Goal: Task Accomplishment & Management: Use online tool/utility

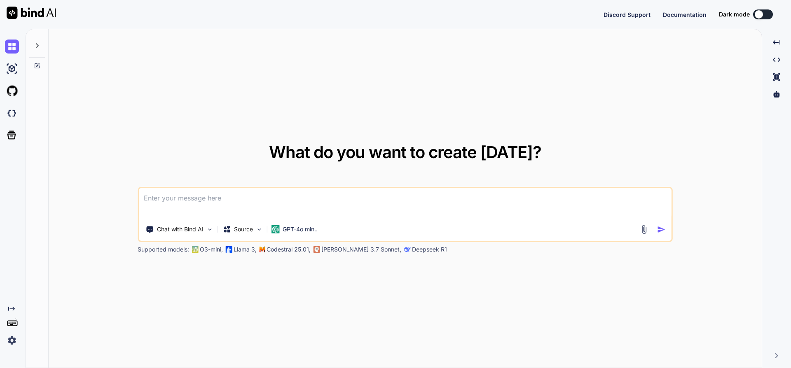
type textarea "x"
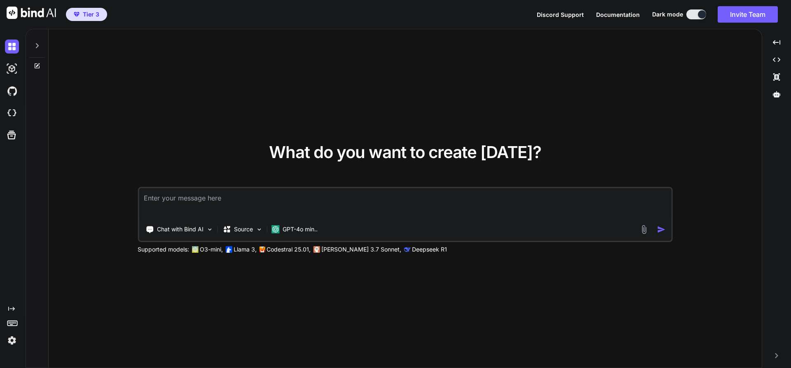
click at [687, 14] on button at bounding box center [696, 14] width 20 height 10
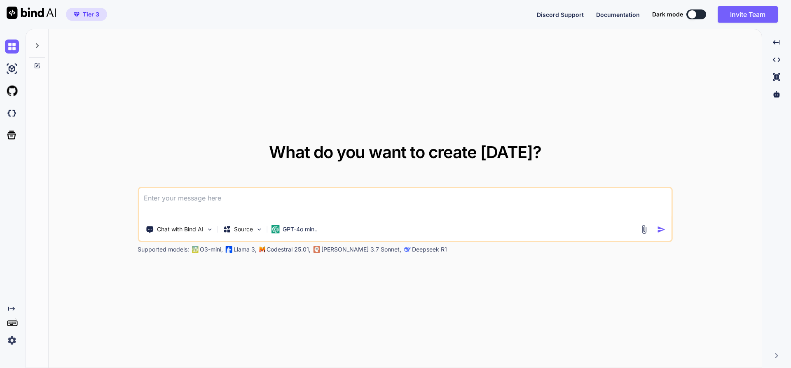
click at [367, 89] on div "What do you want to create [DATE]? Chat with Bind AI Source GPT-4o min.. Suppor…" at bounding box center [405, 198] width 713 height 339
click at [777, 75] on icon at bounding box center [776, 76] width 7 height 7
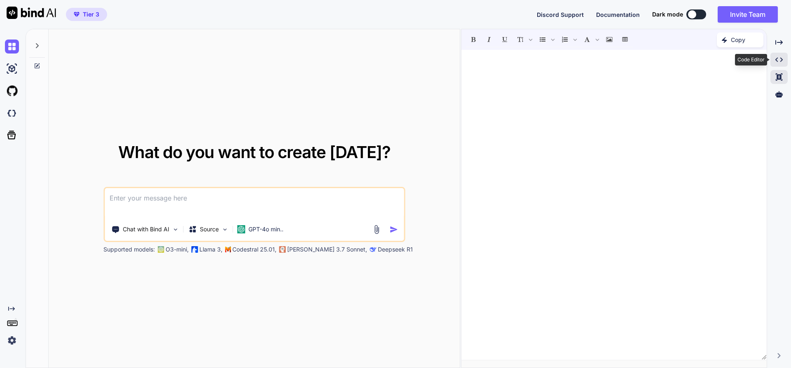
click at [777, 56] on icon "Created with Pixso." at bounding box center [778, 59] width 7 height 7
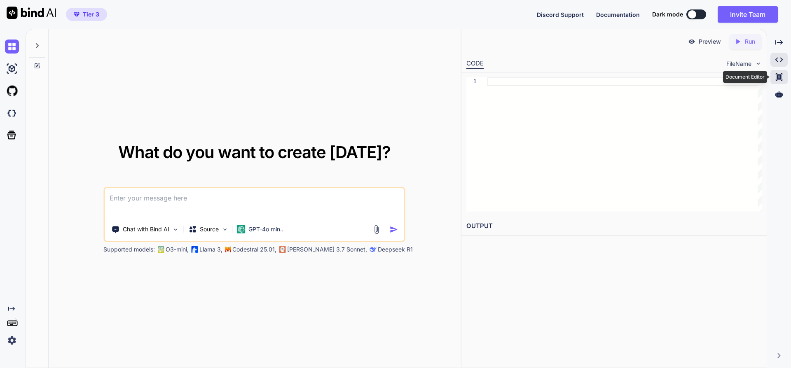
click at [778, 78] on icon at bounding box center [778, 76] width 7 height 7
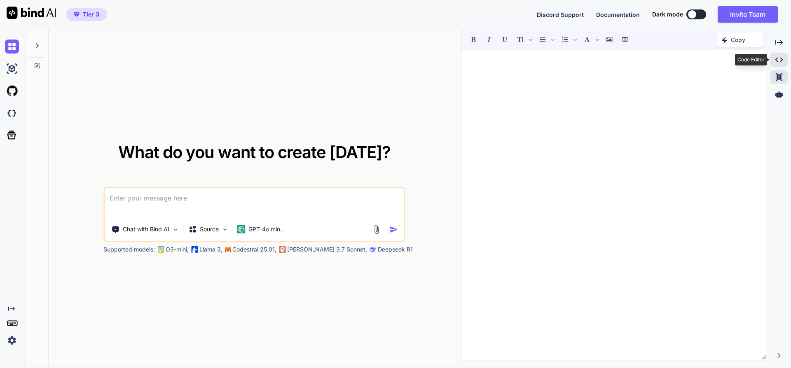
click at [776, 58] on icon at bounding box center [778, 60] width 7 height 5
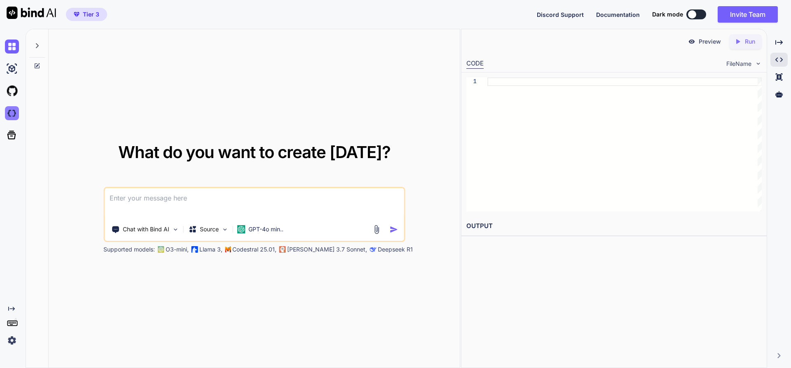
click at [10, 110] on img at bounding box center [12, 113] width 14 height 14
click at [10, 41] on img at bounding box center [12, 47] width 14 height 14
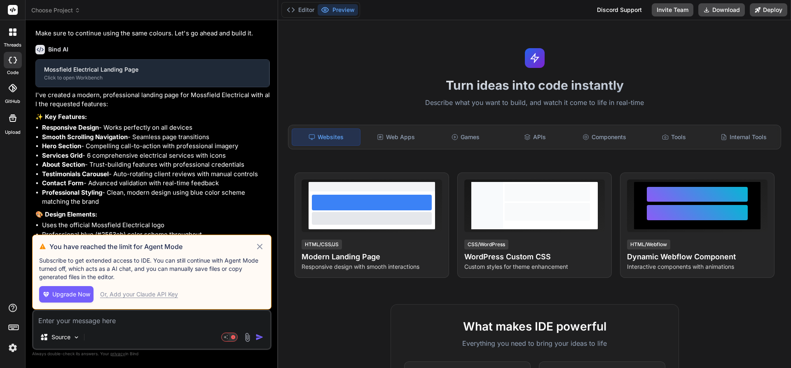
scroll to position [258, 0]
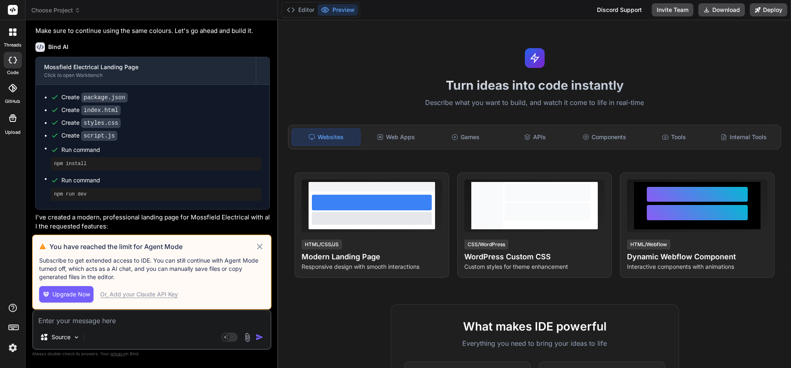
click at [62, 292] on span "Upgrade Now" at bounding box center [71, 294] width 38 height 8
type textarea "x"
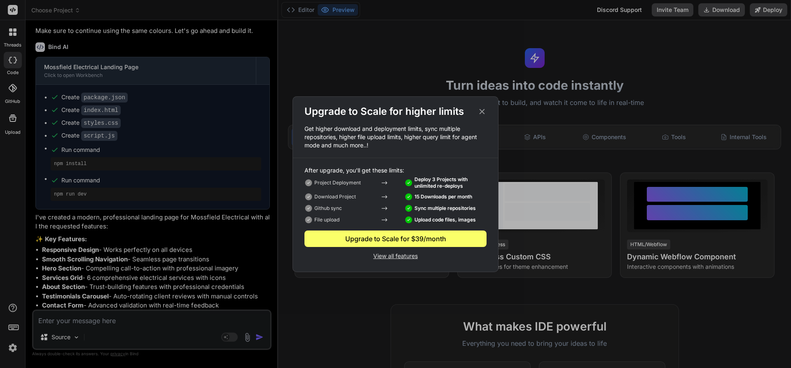
click at [380, 238] on div "Upgrade to Scale for $39/month" at bounding box center [395, 239] width 182 height 10
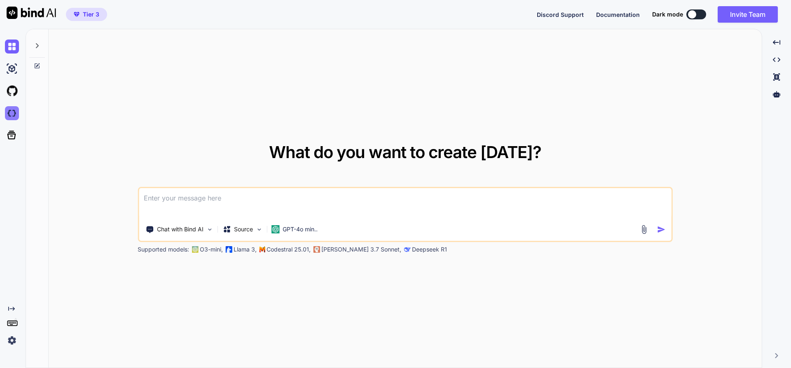
type textarea "x"
click at [9, 110] on img at bounding box center [12, 113] width 14 height 14
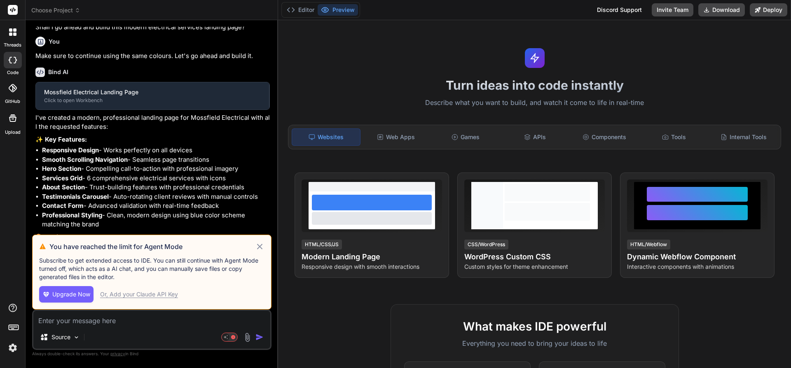
scroll to position [258, 0]
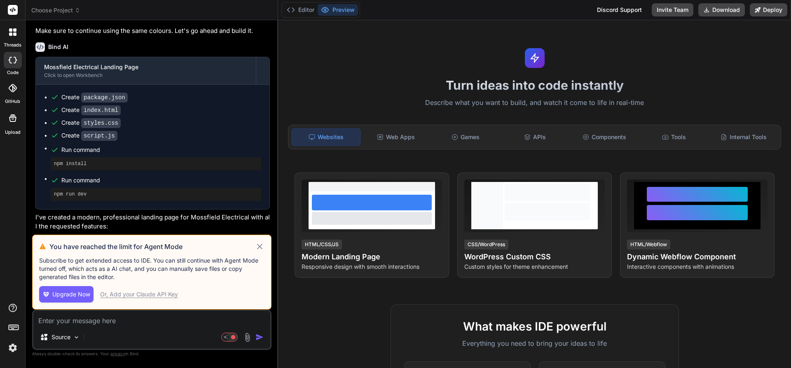
click at [259, 247] on icon at bounding box center [259, 246] width 5 height 5
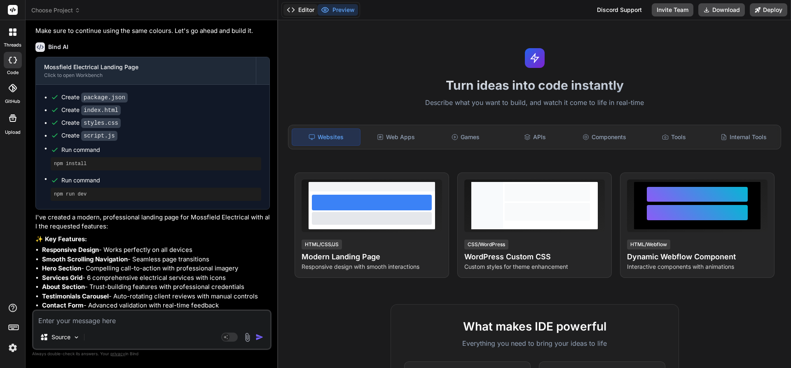
click at [304, 9] on button "Editor" at bounding box center [300, 10] width 34 height 12
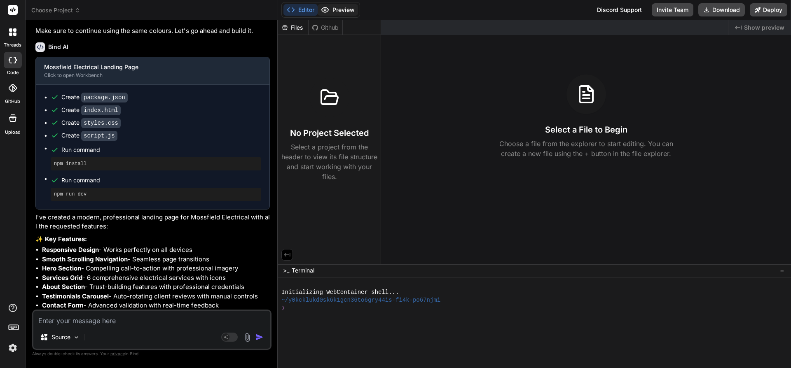
click at [343, 10] on button "Preview" at bounding box center [338, 10] width 40 height 12
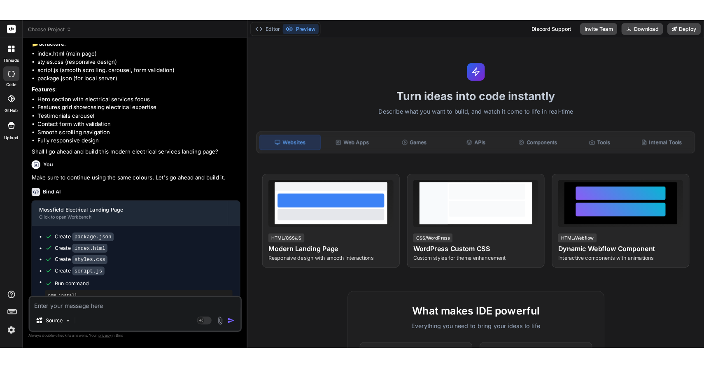
scroll to position [0, 0]
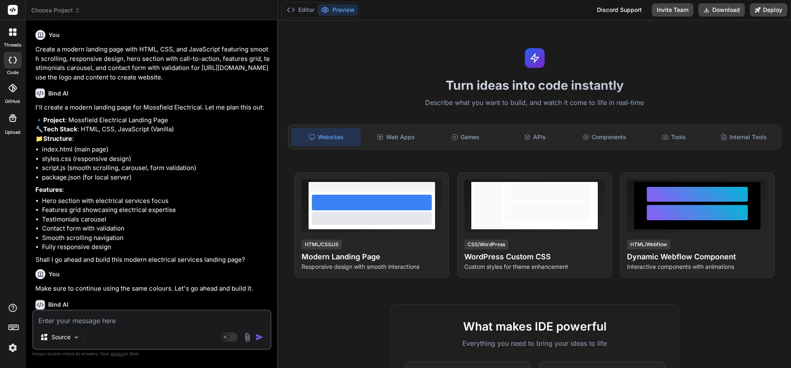
type textarea "x"
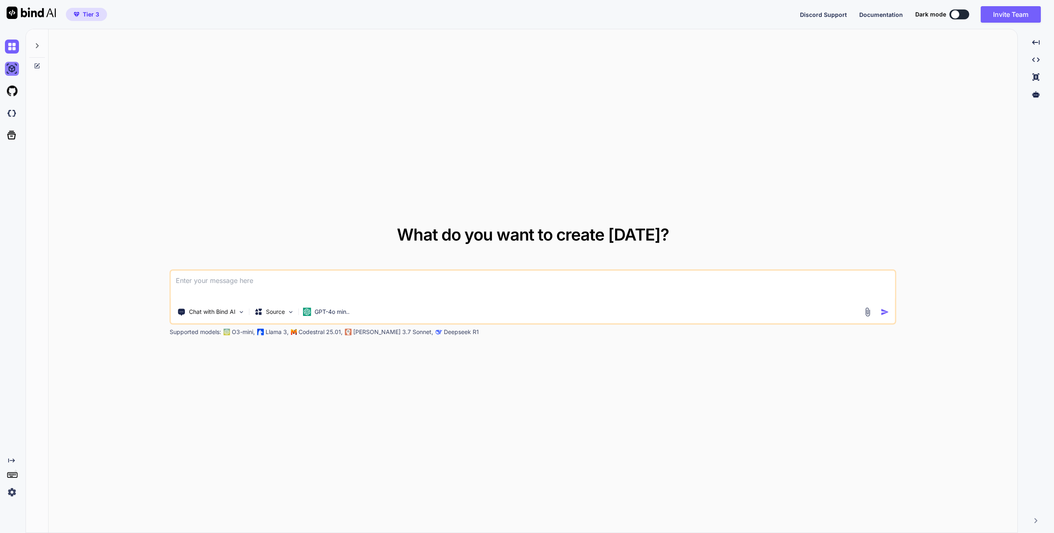
click at [13, 68] on img at bounding box center [12, 69] width 14 height 14
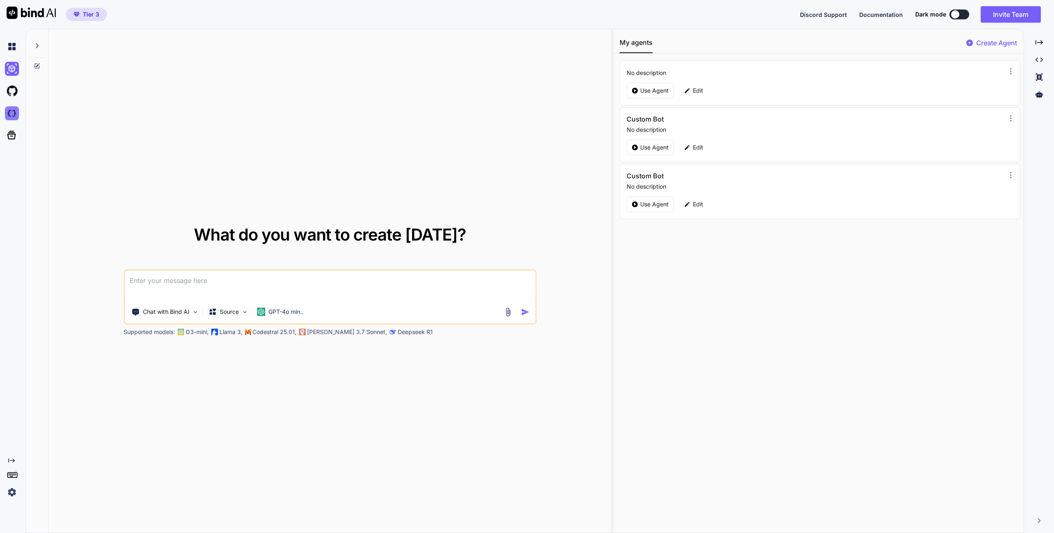
type textarea "x"
click at [12, 117] on img at bounding box center [12, 113] width 14 height 14
click at [13, 50] on img at bounding box center [12, 47] width 14 height 14
click at [9, 110] on img at bounding box center [12, 113] width 14 height 14
click at [7, 44] on img at bounding box center [12, 47] width 14 height 14
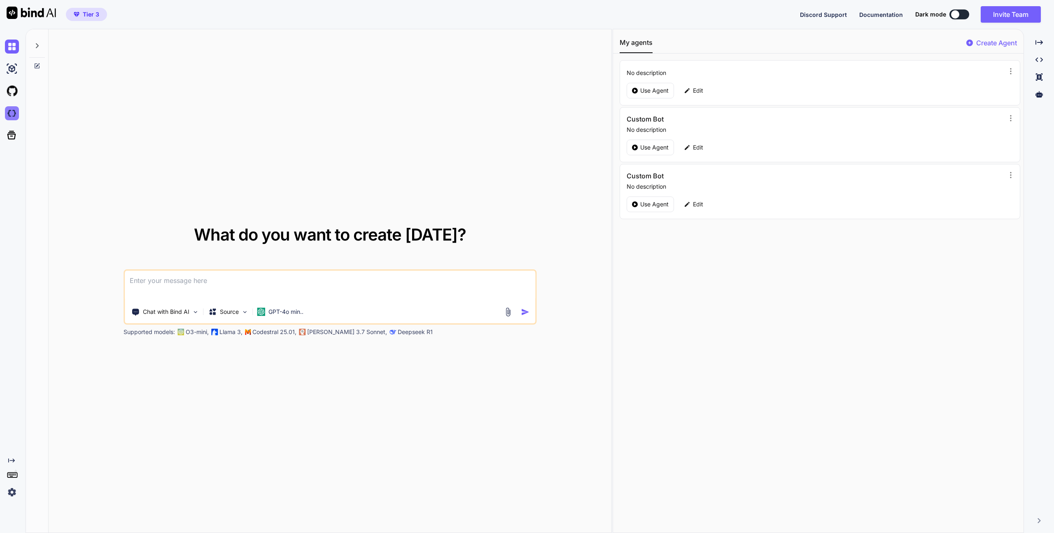
click at [8, 113] on img at bounding box center [12, 113] width 14 height 14
click at [11, 112] on img at bounding box center [12, 113] width 14 height 14
click at [9, 114] on img at bounding box center [12, 113] width 14 height 14
click at [10, 111] on img at bounding box center [12, 113] width 14 height 14
click at [11, 112] on img at bounding box center [12, 113] width 14 height 14
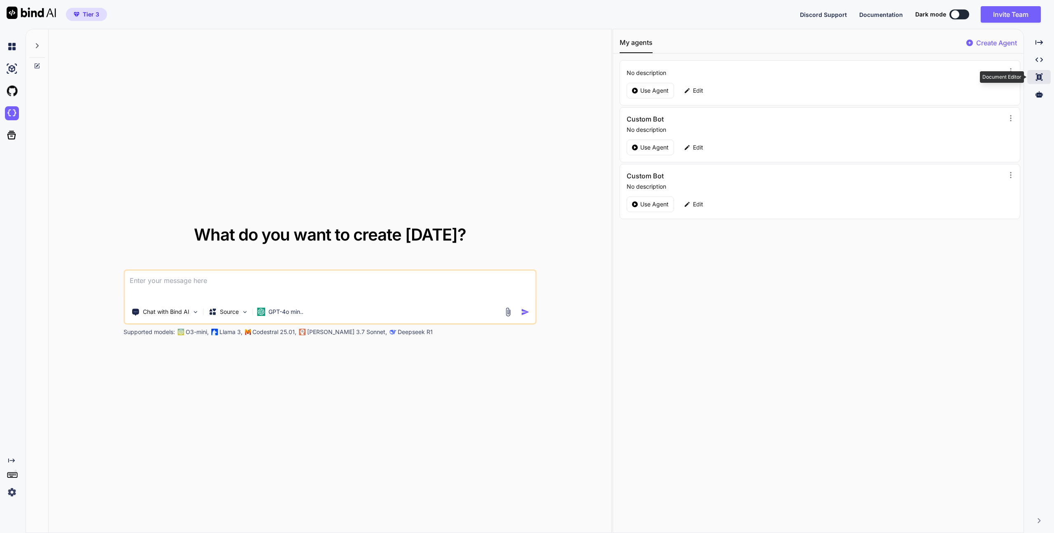
click at [697, 78] on icon "Created with Pixso." at bounding box center [1039, 76] width 7 height 7
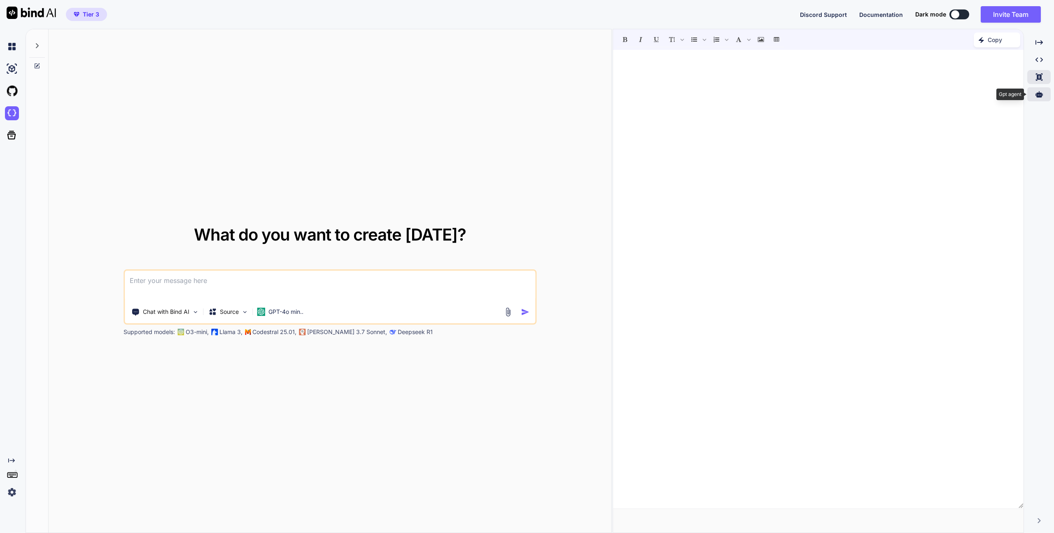
click at [697, 96] on icon at bounding box center [1039, 94] width 7 height 7
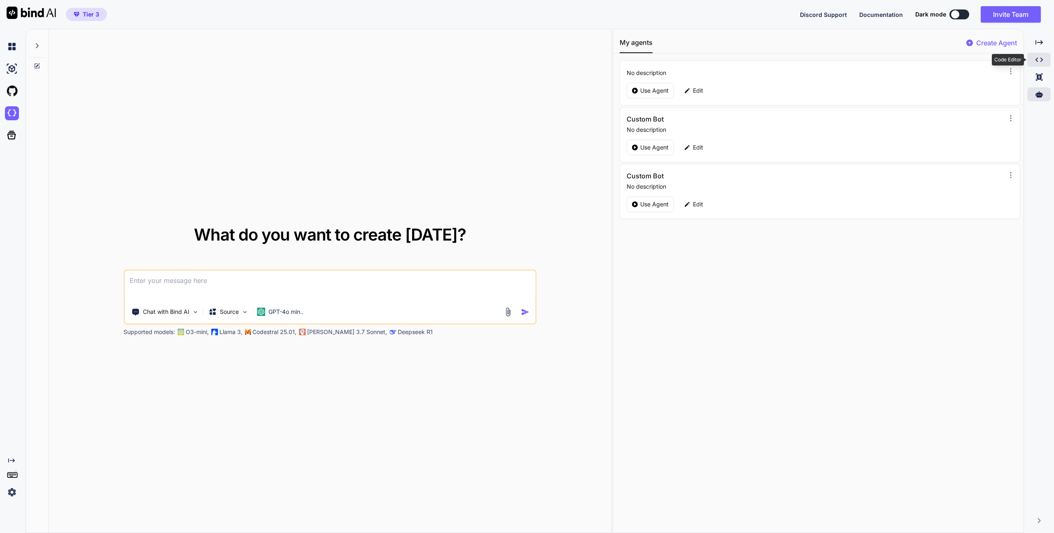
click at [697, 60] on icon "Created with Pixso." at bounding box center [1039, 59] width 7 height 7
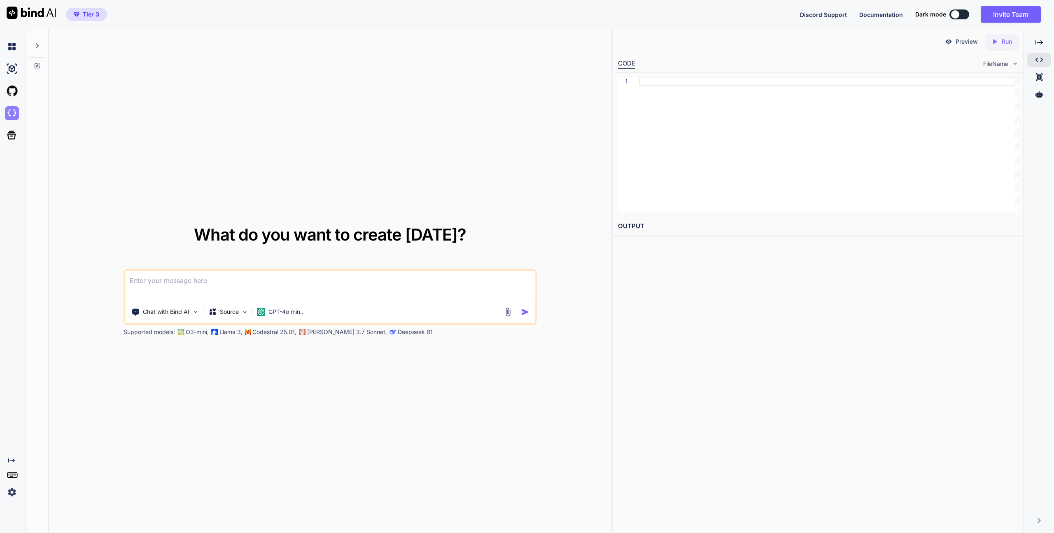
click at [9, 109] on img at bounding box center [12, 113] width 14 height 14
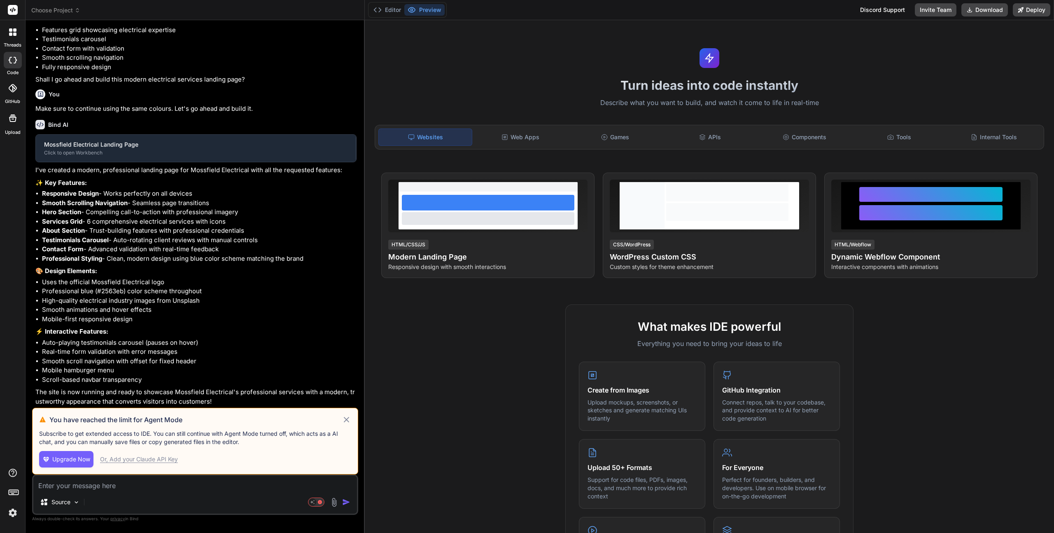
scroll to position [189, 0]
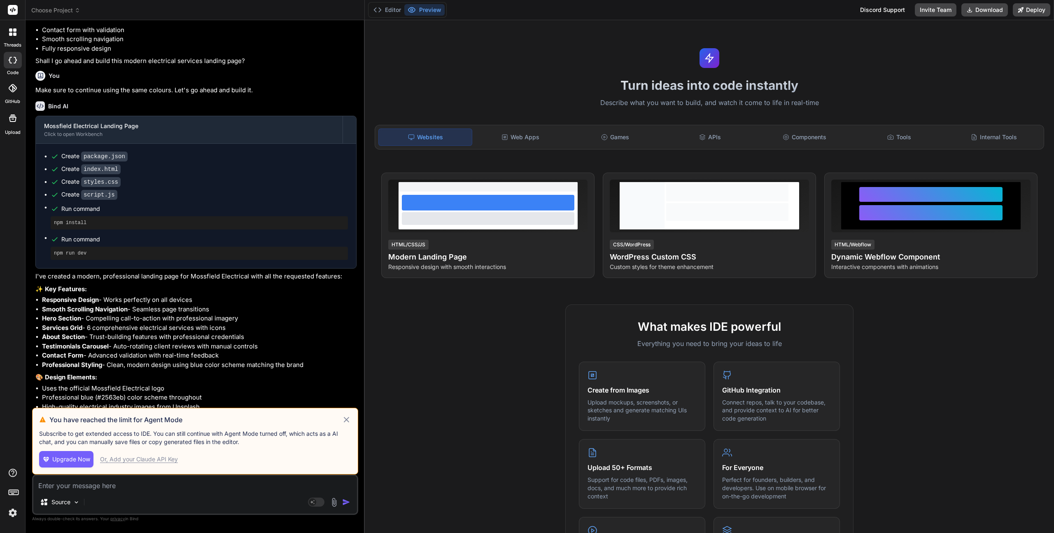
click at [348, 419] on icon at bounding box center [346, 420] width 9 height 10
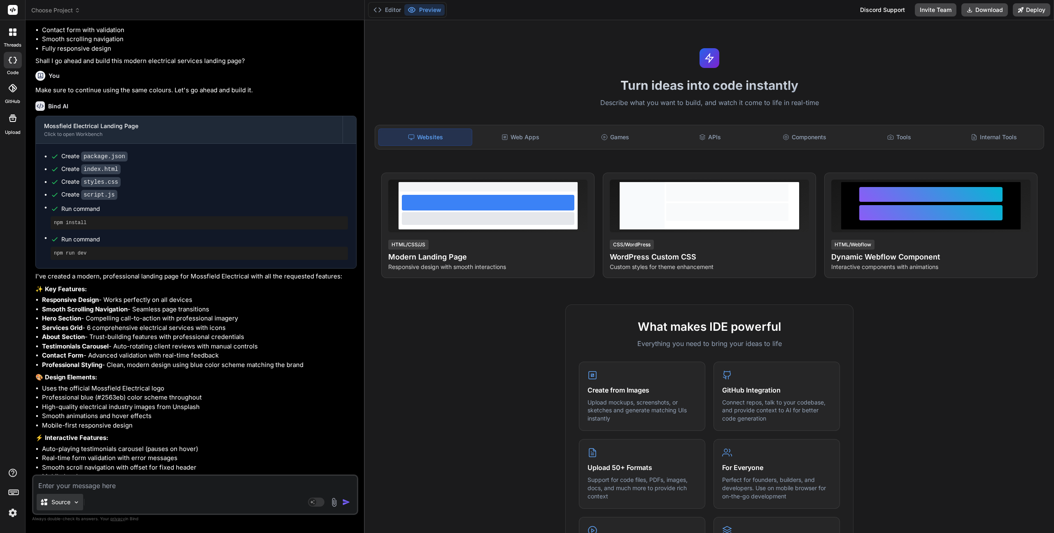
click at [76, 505] on img at bounding box center [76, 502] width 7 height 7
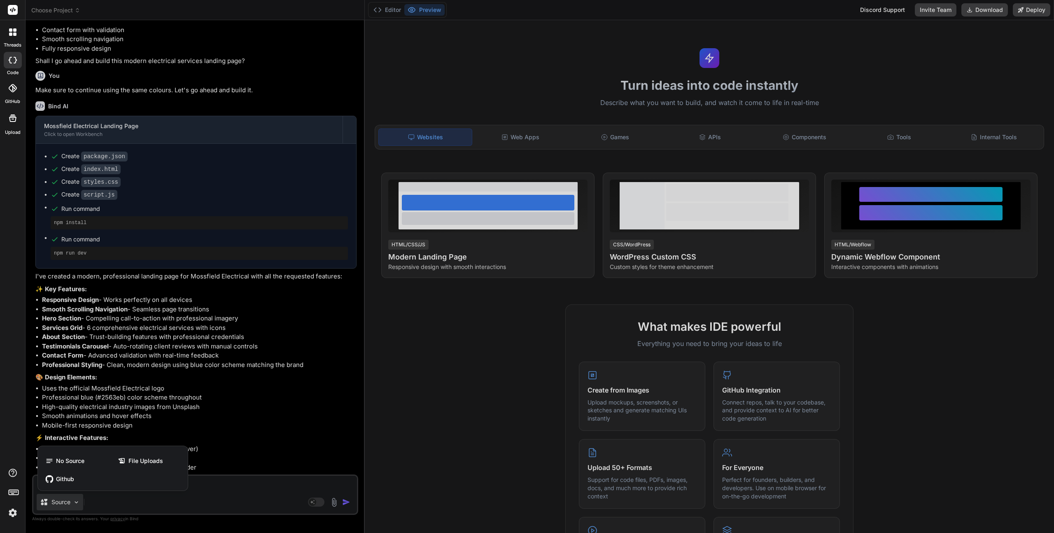
click at [234, 454] on div at bounding box center [527, 266] width 1054 height 533
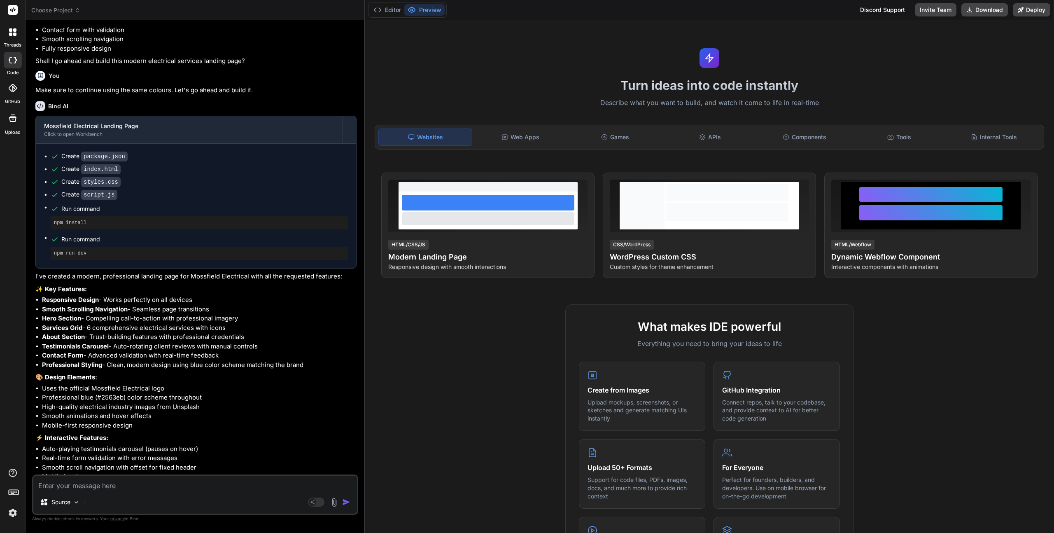
click at [14, 34] on icon at bounding box center [14, 34] width 3 height 3
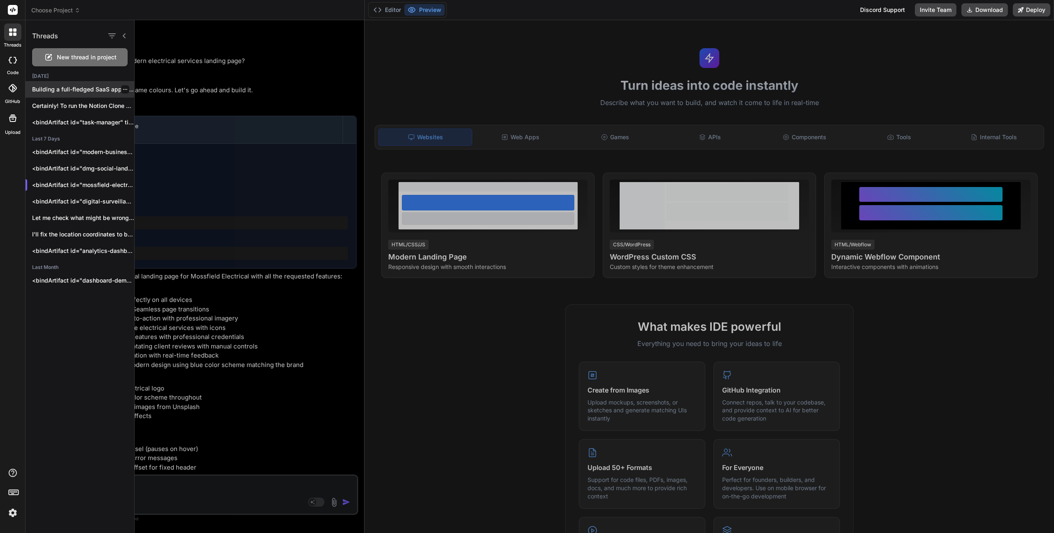
click at [77, 89] on p "Building a full-fledged SaaS application like PhoneWagon..." at bounding box center [83, 89] width 102 height 8
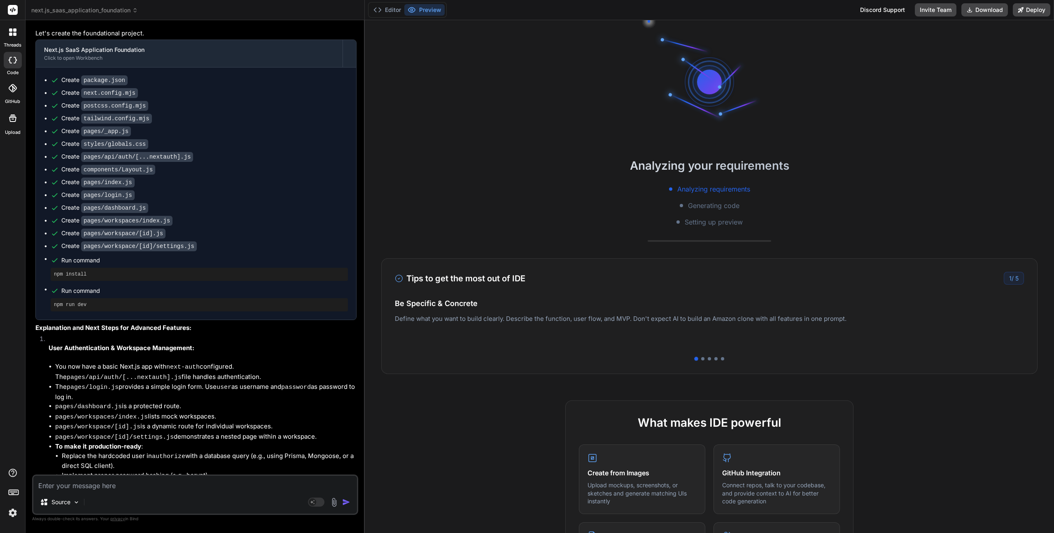
scroll to position [222, 0]
click at [80, 12] on span "next.js_saas_application_foundation" at bounding box center [84, 10] width 107 height 8
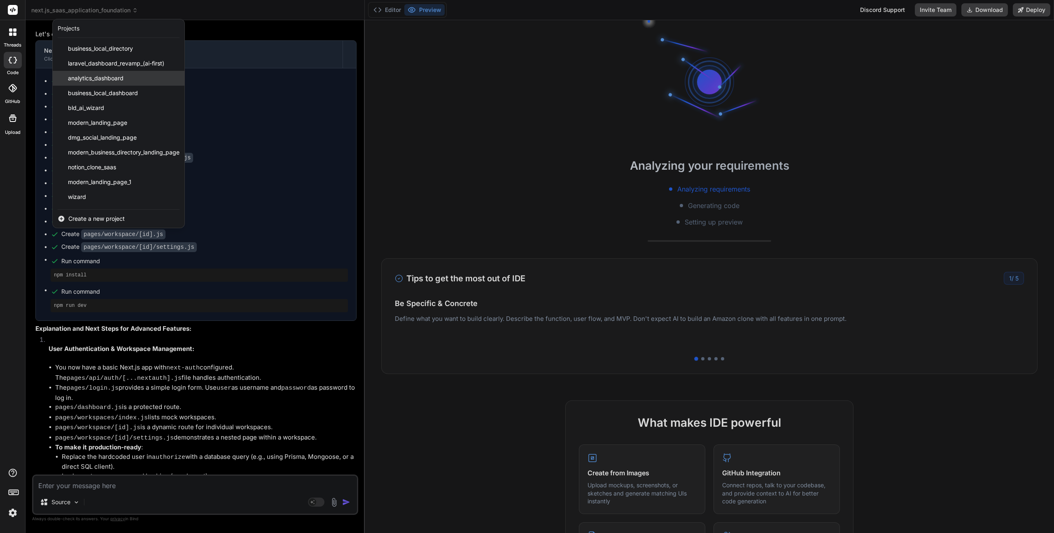
click at [89, 79] on span "analytics_dashboard" at bounding box center [96, 78] width 56 height 8
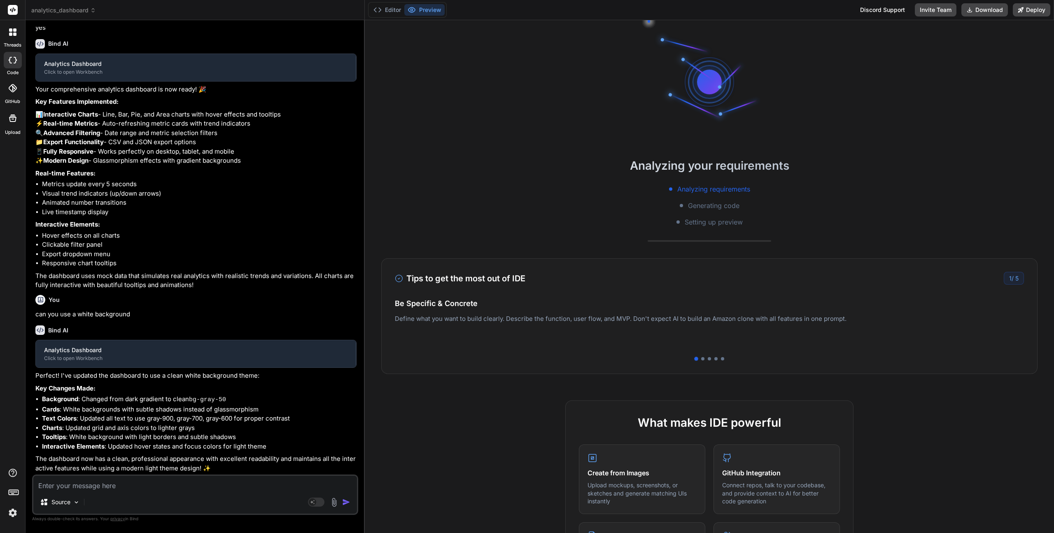
scroll to position [341, 0]
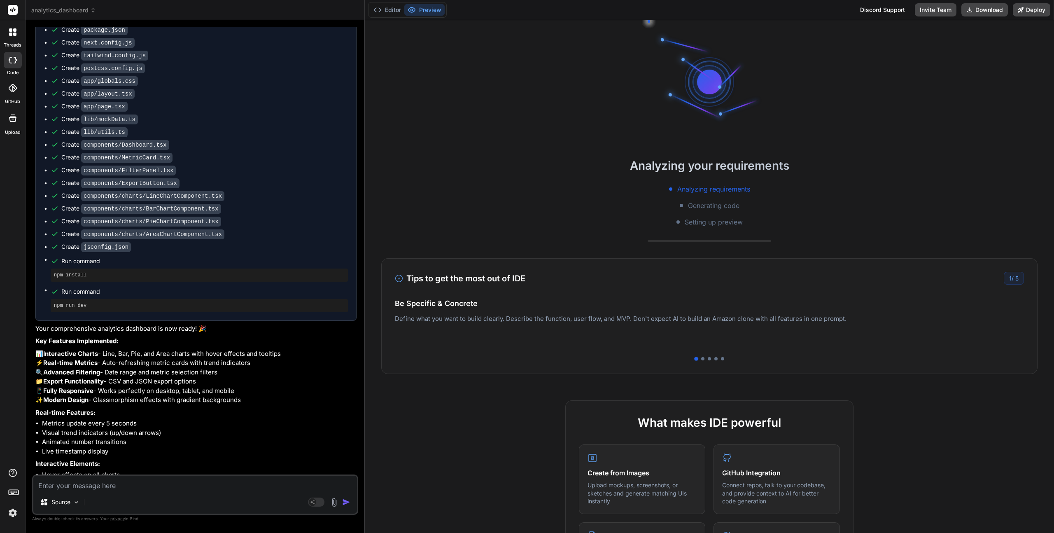
click at [426, 5] on button "Preview" at bounding box center [424, 10] width 40 height 12
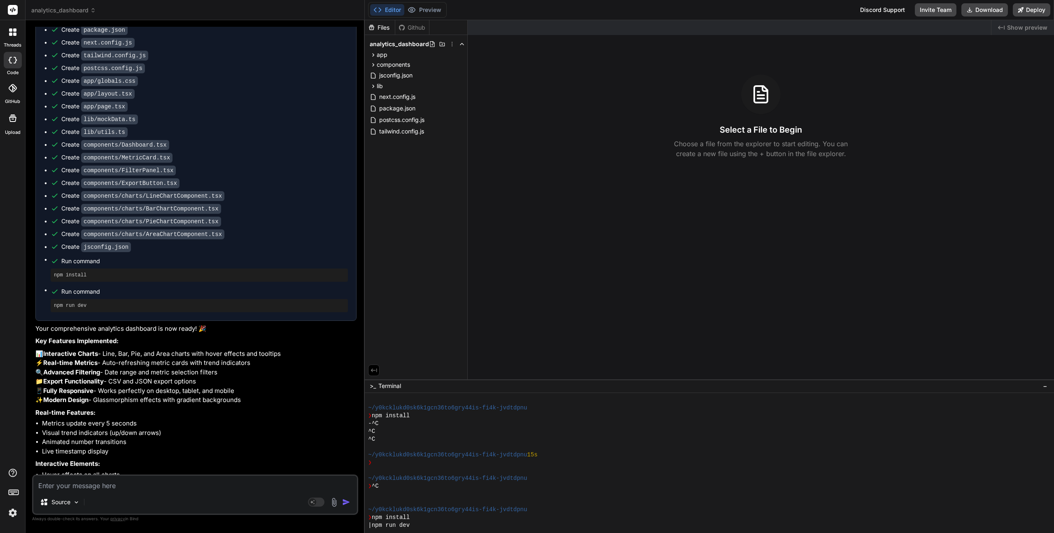
scroll to position [39, 0]
click at [64, 8] on span "analytics_dashboard" at bounding box center [63, 10] width 65 height 8
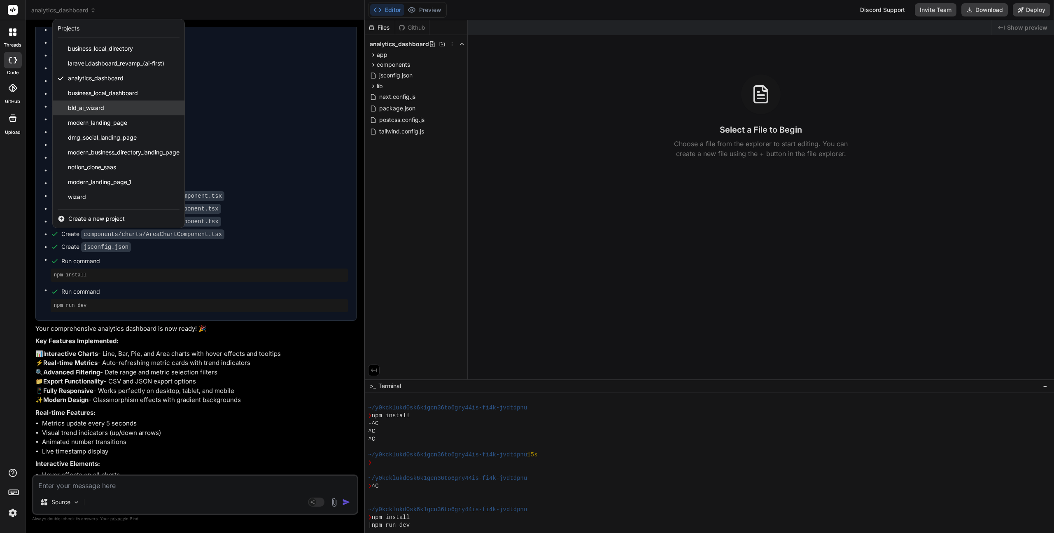
click at [79, 108] on span "bld_ai_wizard" at bounding box center [86, 108] width 36 height 8
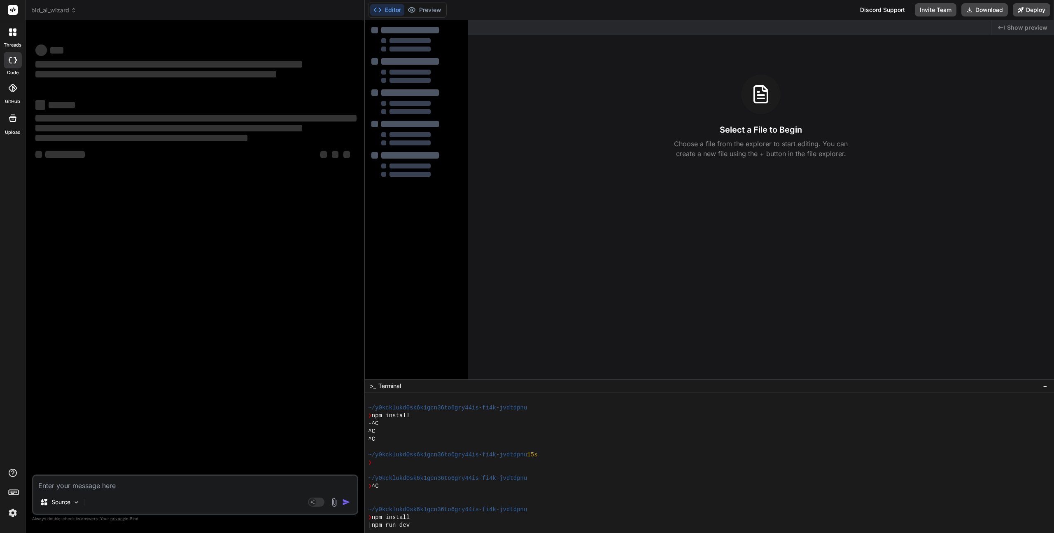
scroll to position [0, 0]
type textarea "x"
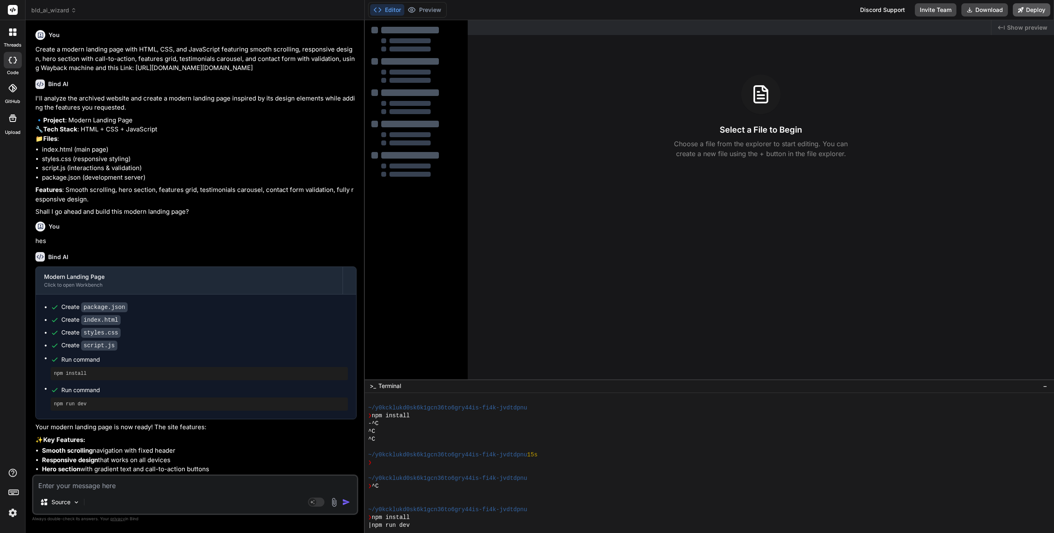
click at [1033, 10] on button "Deploy" at bounding box center [1031, 9] width 37 height 13
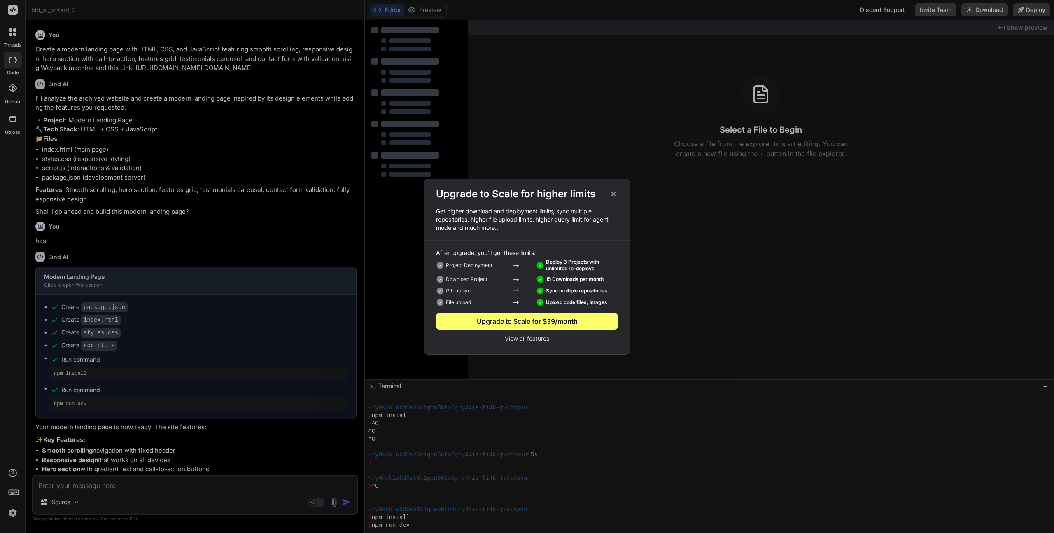
click at [613, 192] on icon at bounding box center [613, 193] width 9 height 9
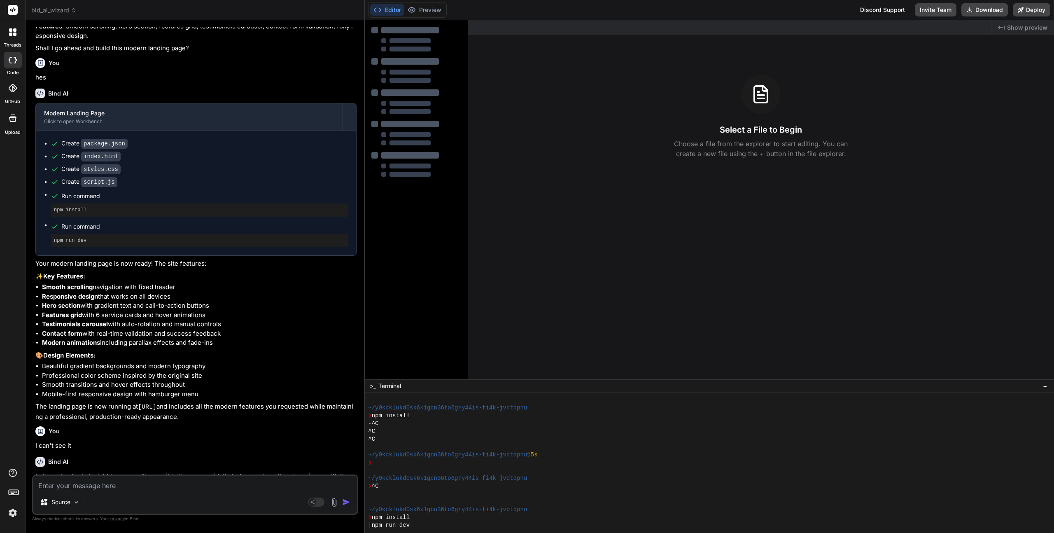
scroll to position [340, 0]
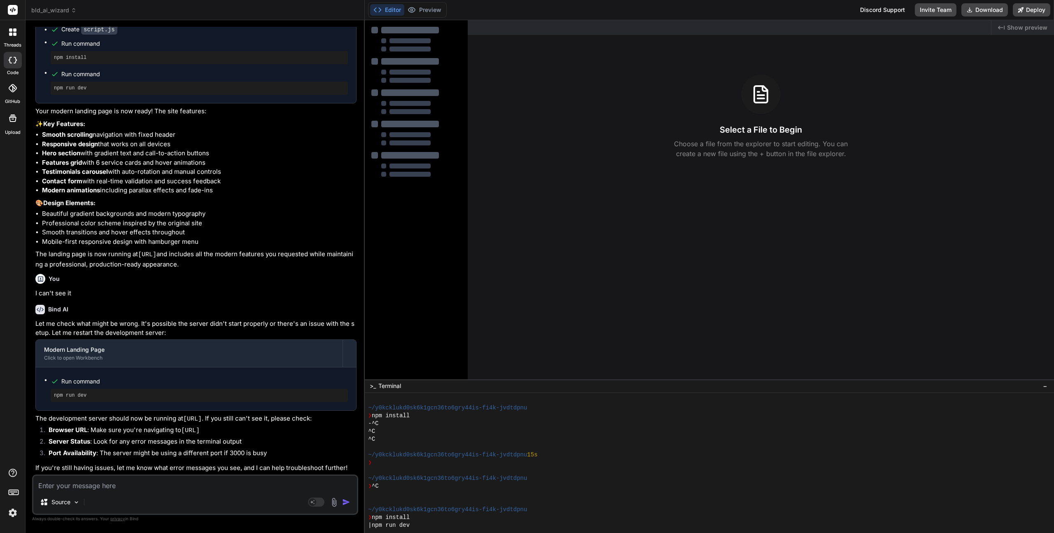
click at [99, 488] on textarea at bounding box center [195, 483] width 324 height 15
type textarea "n"
type textarea "x"
type textarea "no"
type textarea "x"
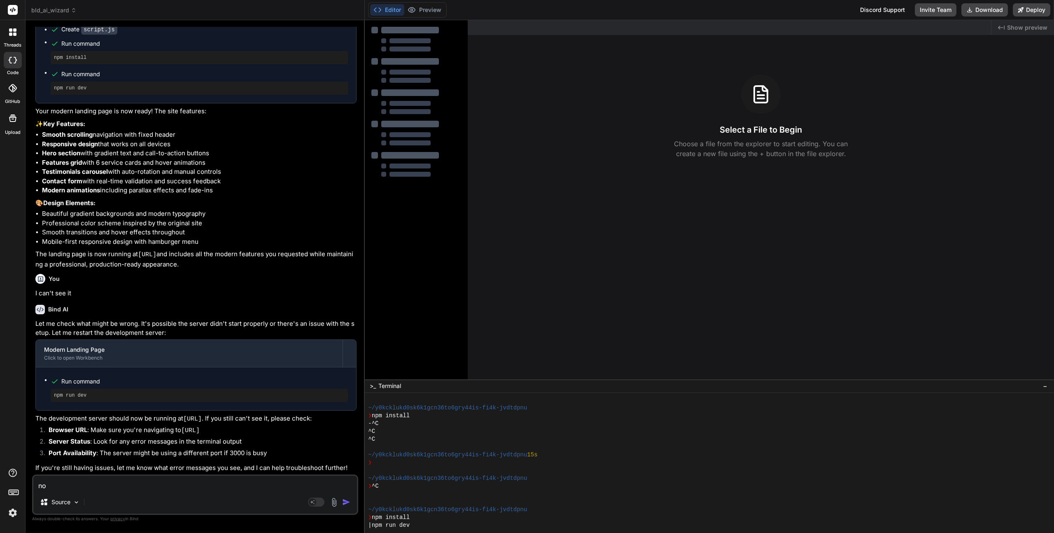
type textarea "not"
type textarea "x"
type textarea "not"
type textarea "x"
type textarea "not w"
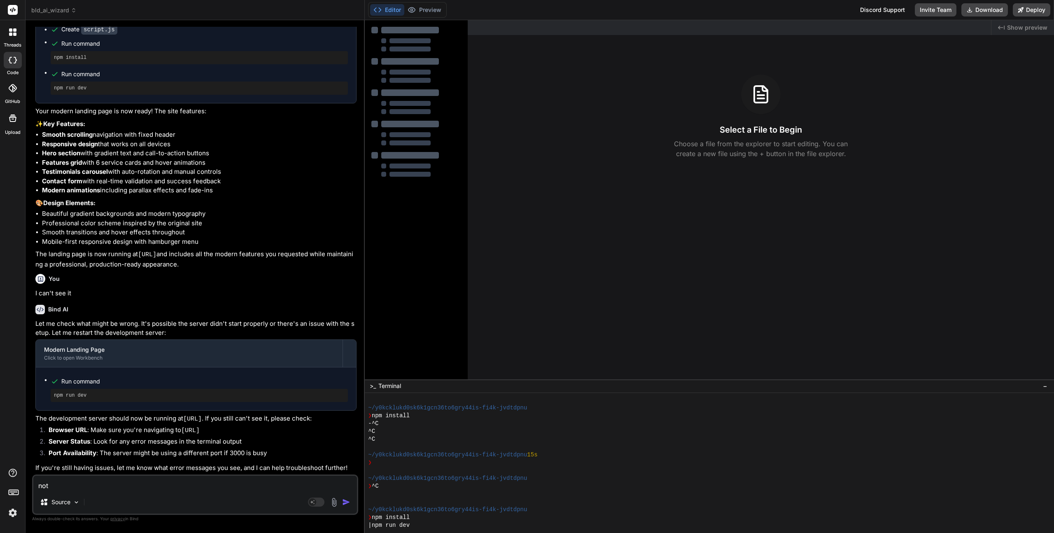
type textarea "x"
type textarea "not wo"
type textarea "x"
type textarea "not wor"
type textarea "x"
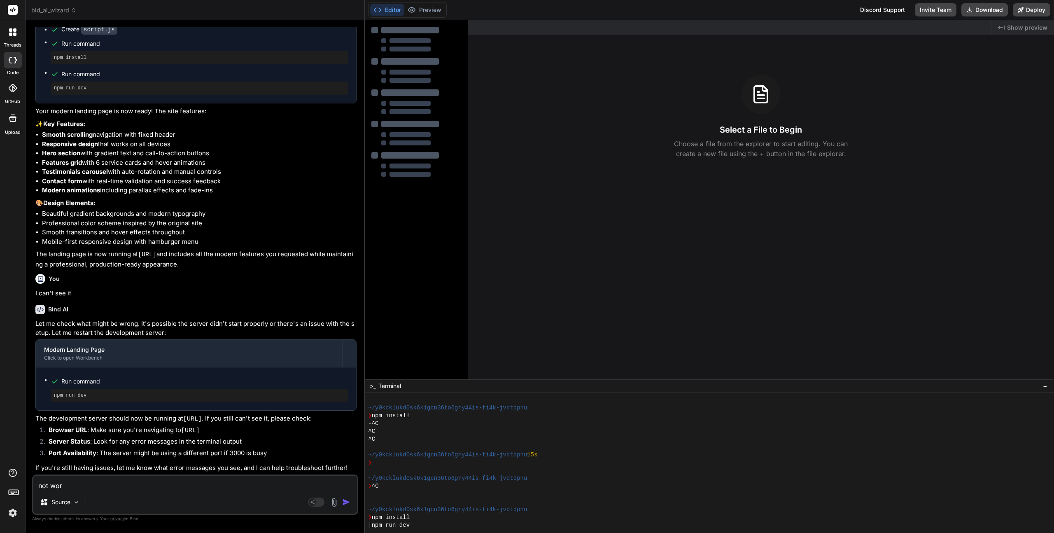
type textarea "not work"
type textarea "x"
type textarea "not worki"
type textarea "x"
type textarea "not workin"
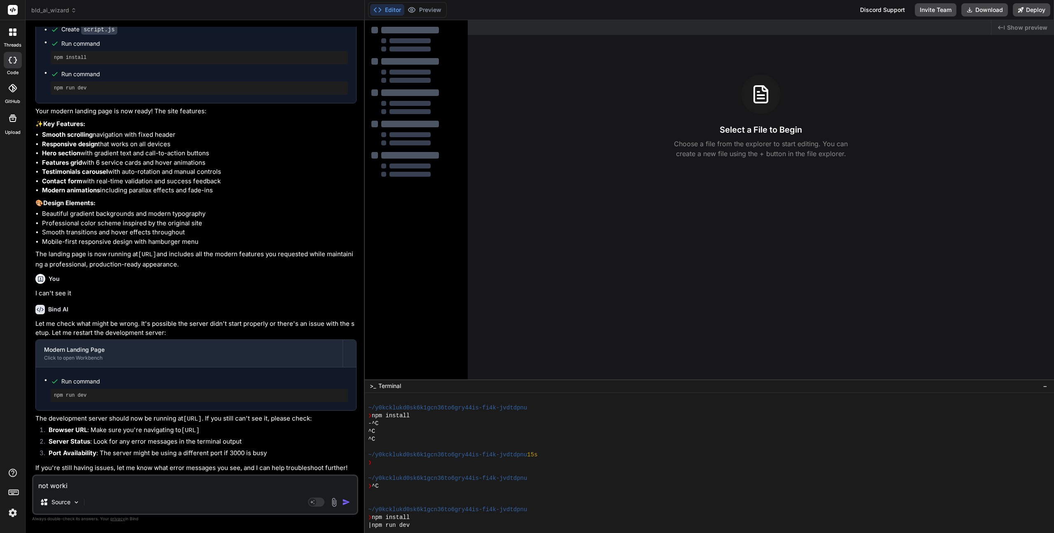
type textarea "x"
type textarea "not working"
type textarea "x"
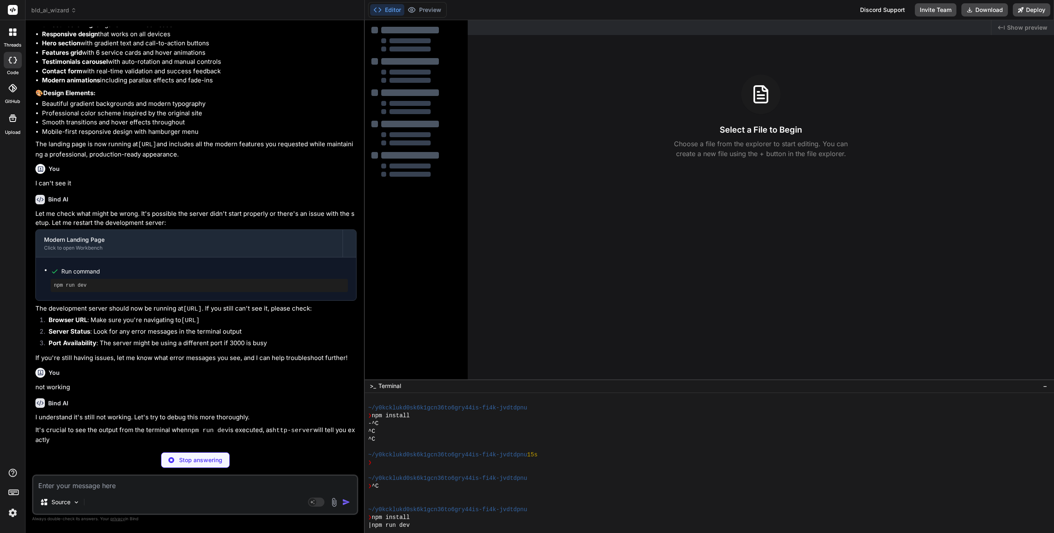
scroll to position [426, 0]
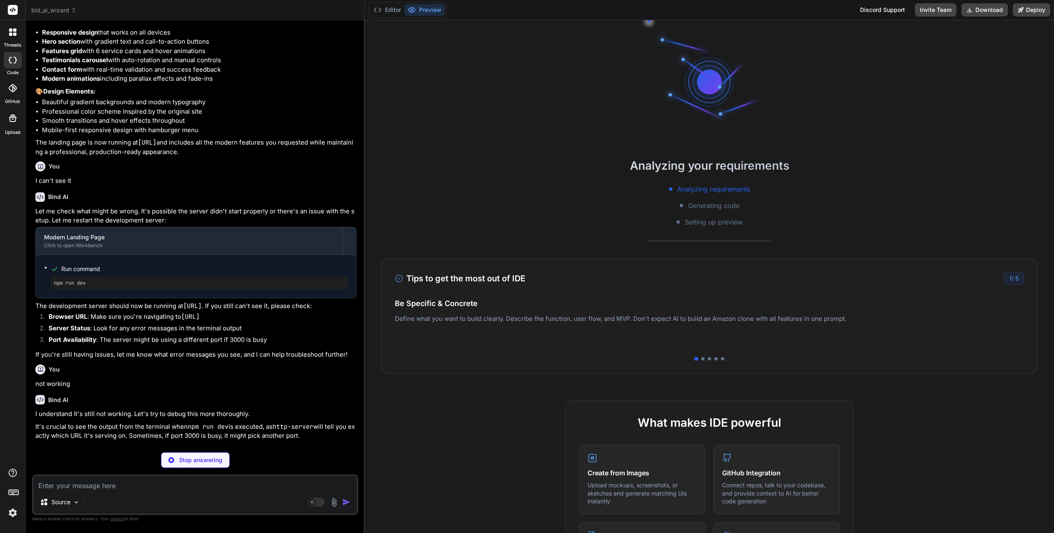
type textarea "x"
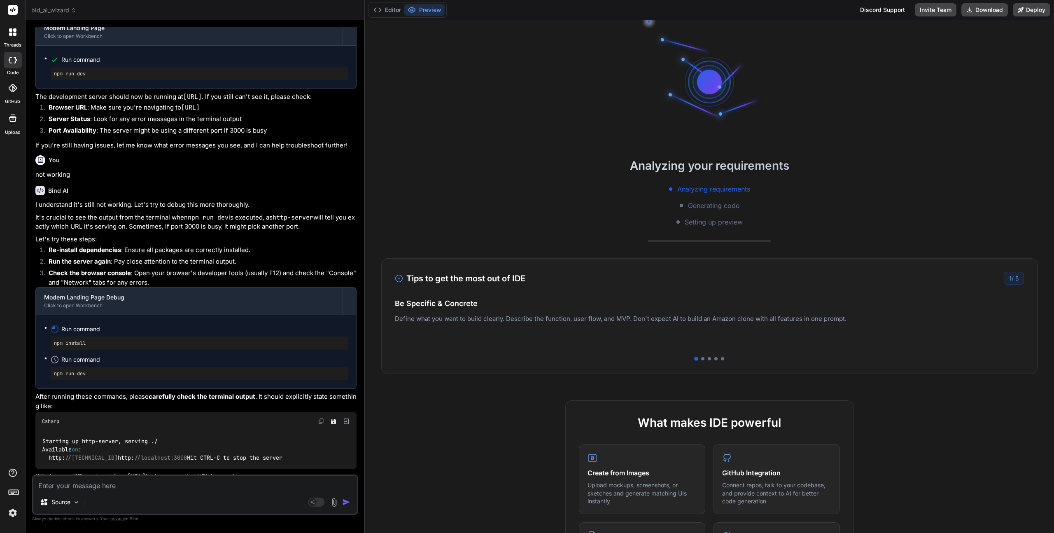
scroll to position [719, 0]
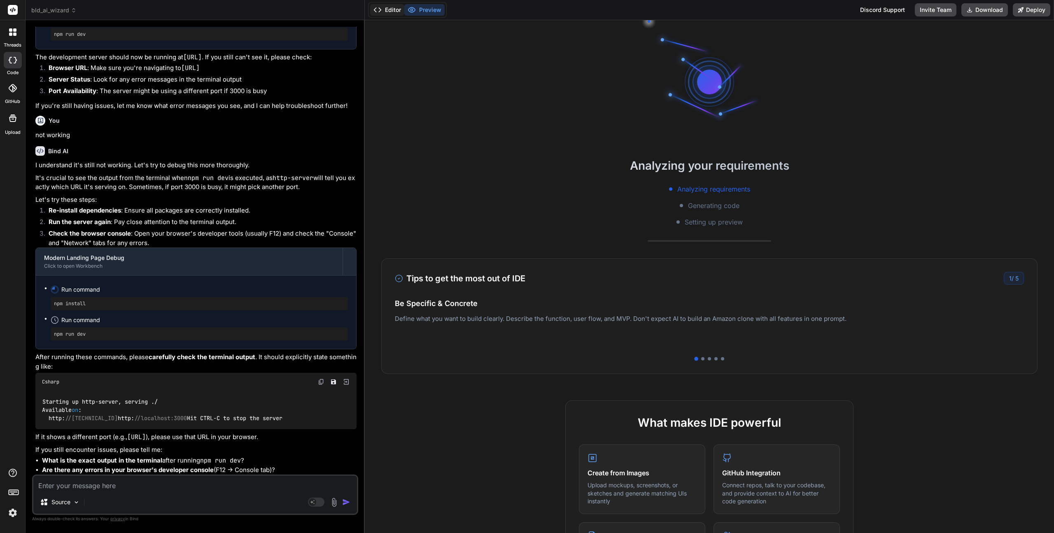
click at [388, 9] on button "Editor" at bounding box center [387, 10] width 34 height 12
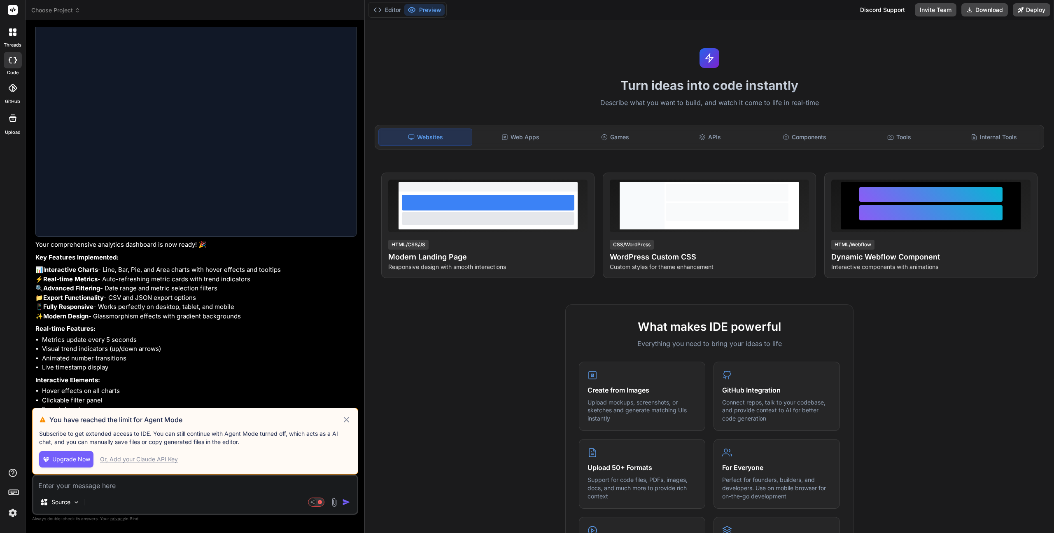
scroll to position [407, 0]
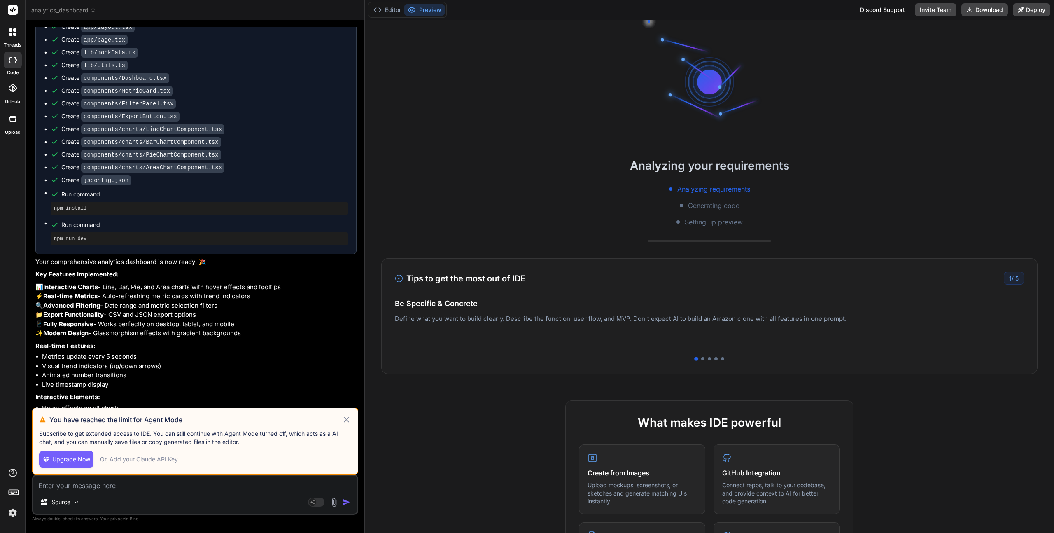
click at [343, 418] on icon at bounding box center [346, 420] width 9 height 10
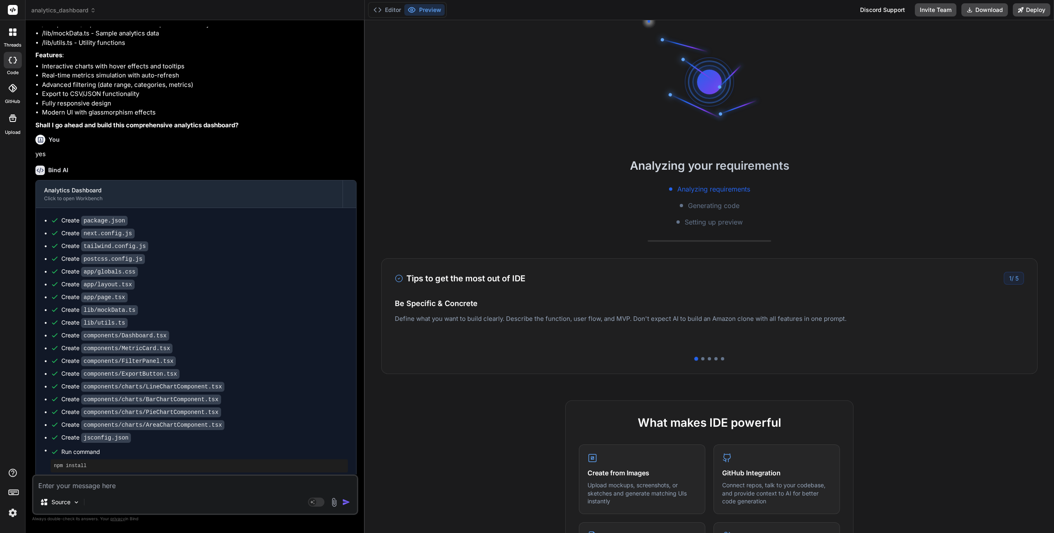
scroll to position [4, 0]
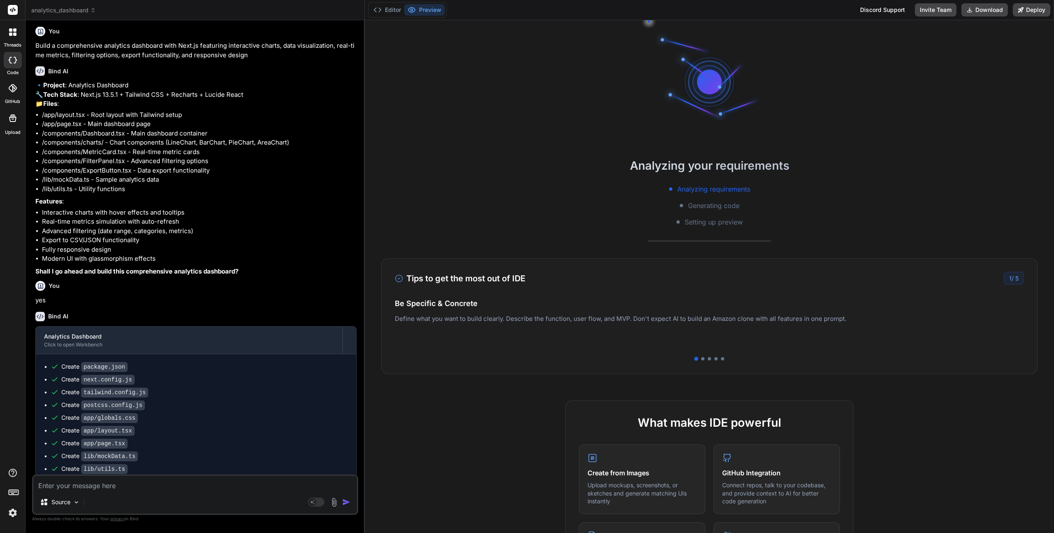
click at [69, 9] on span "analytics_dashboard" at bounding box center [63, 10] width 65 height 8
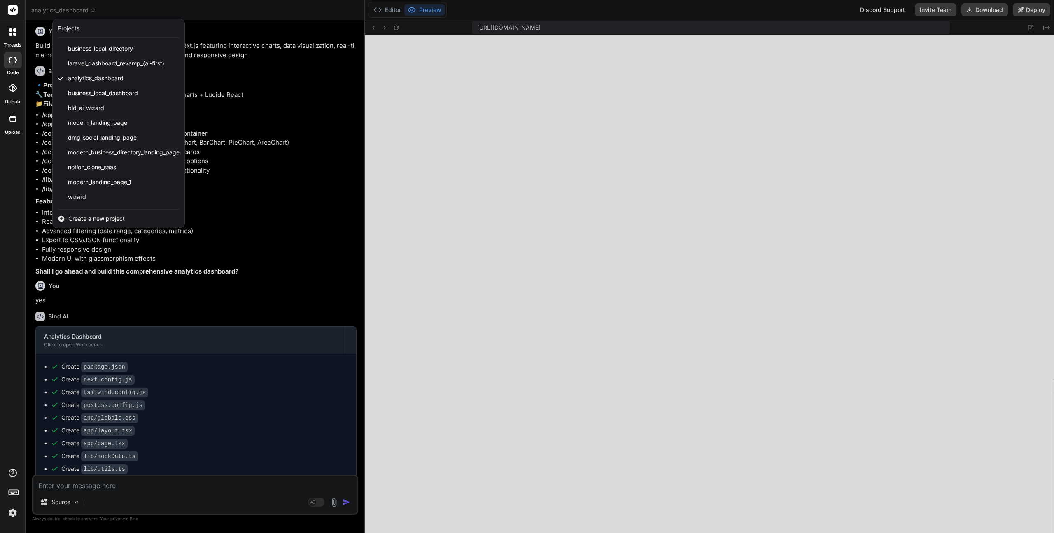
scroll to position [438, 0]
click at [98, 150] on span "modern_business_directory_landing_page" at bounding box center [124, 152] width 112 height 8
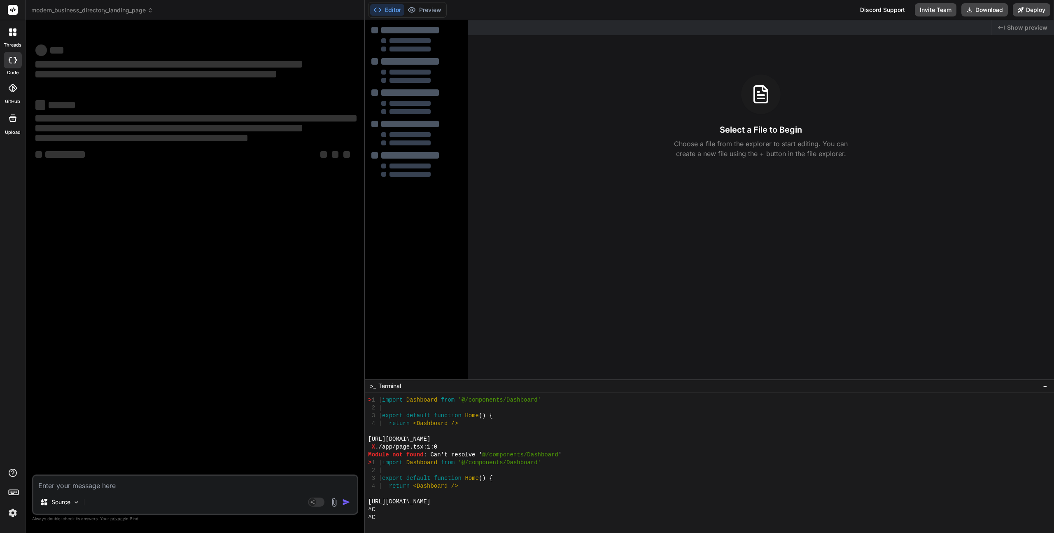
scroll to position [1166, 0]
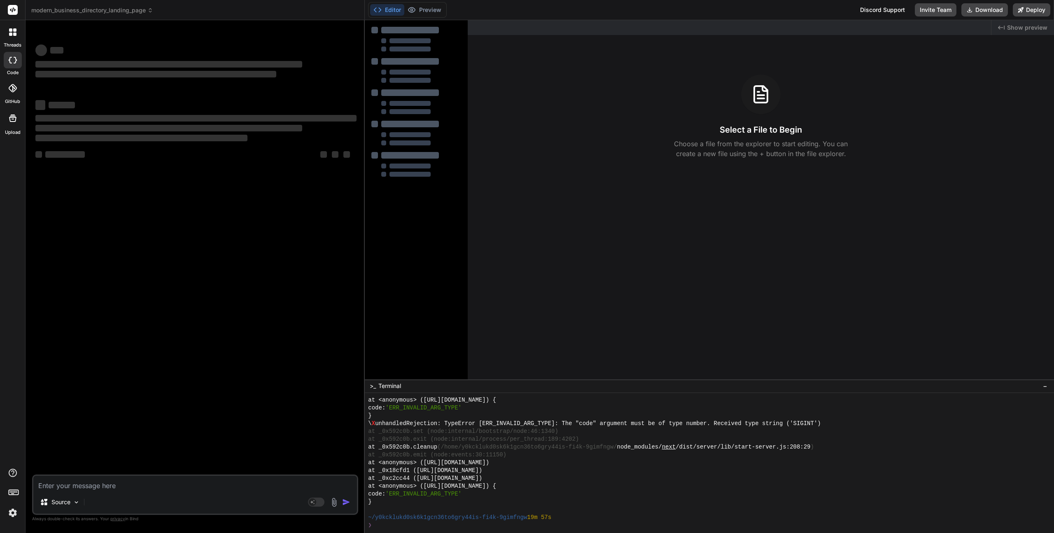
type textarea "x"
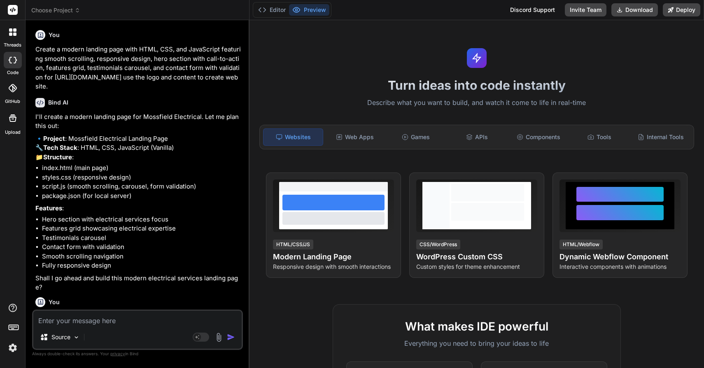
type textarea "x"
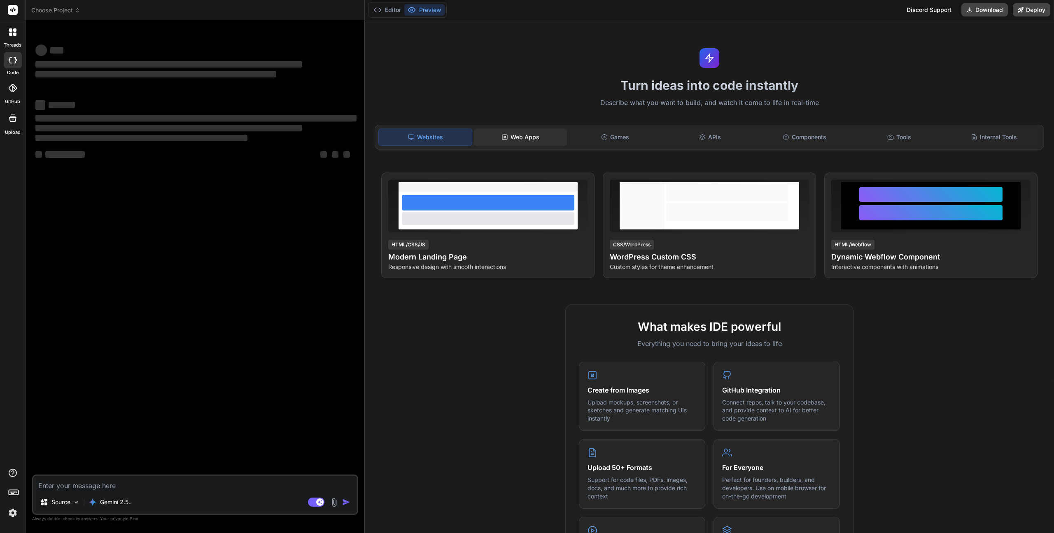
click at [526, 136] on div "Web Apps" at bounding box center [520, 136] width 93 height 17
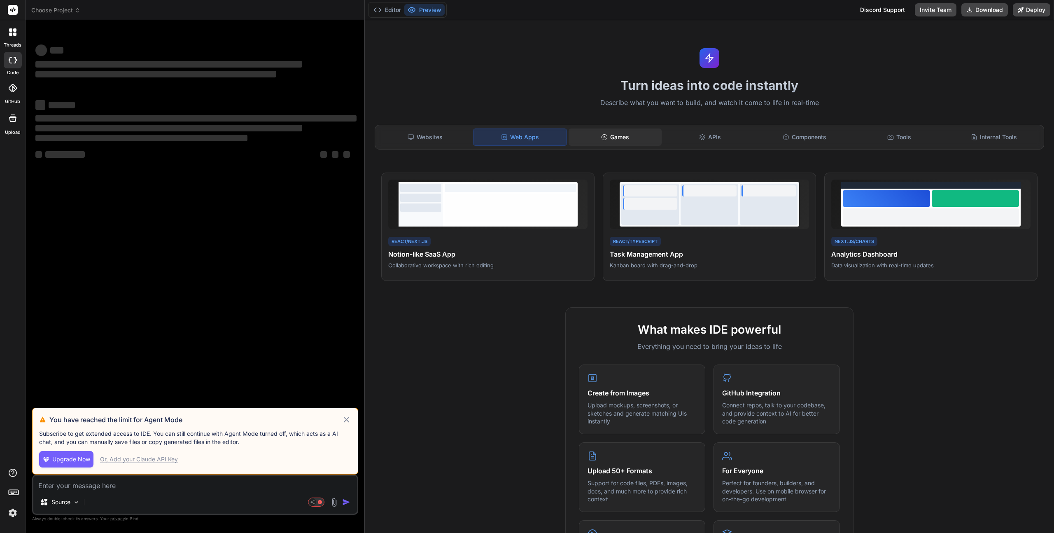
click at [618, 137] on div "Games" at bounding box center [615, 136] width 93 height 17
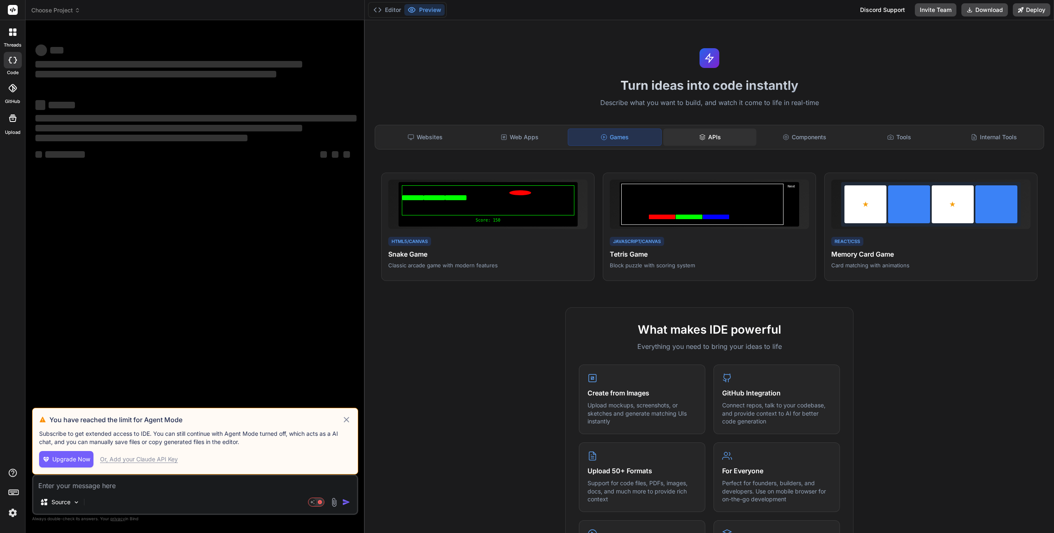
click at [701, 137] on icon at bounding box center [702, 137] width 7 height 7
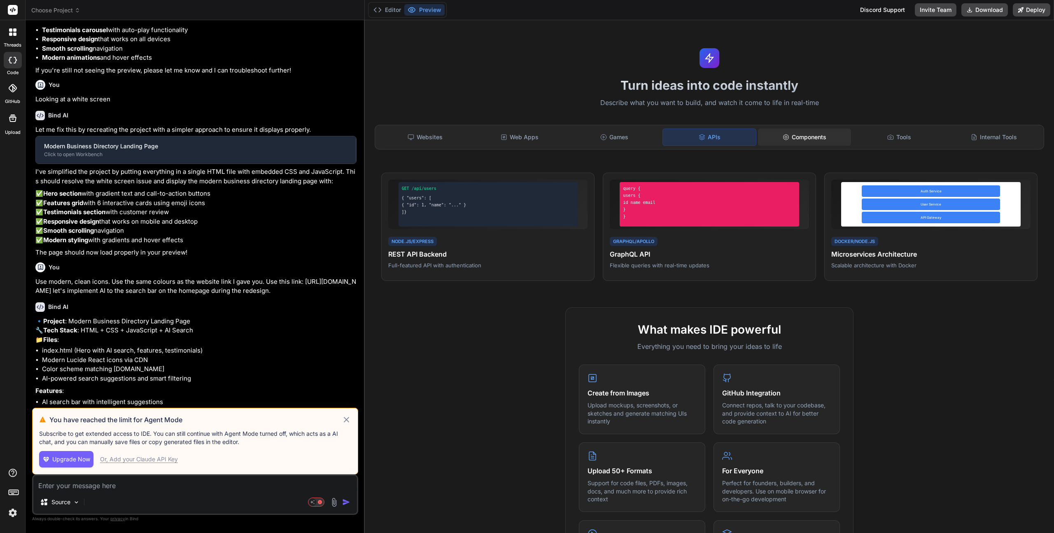
click at [801, 140] on div "Components" at bounding box center [804, 136] width 93 height 17
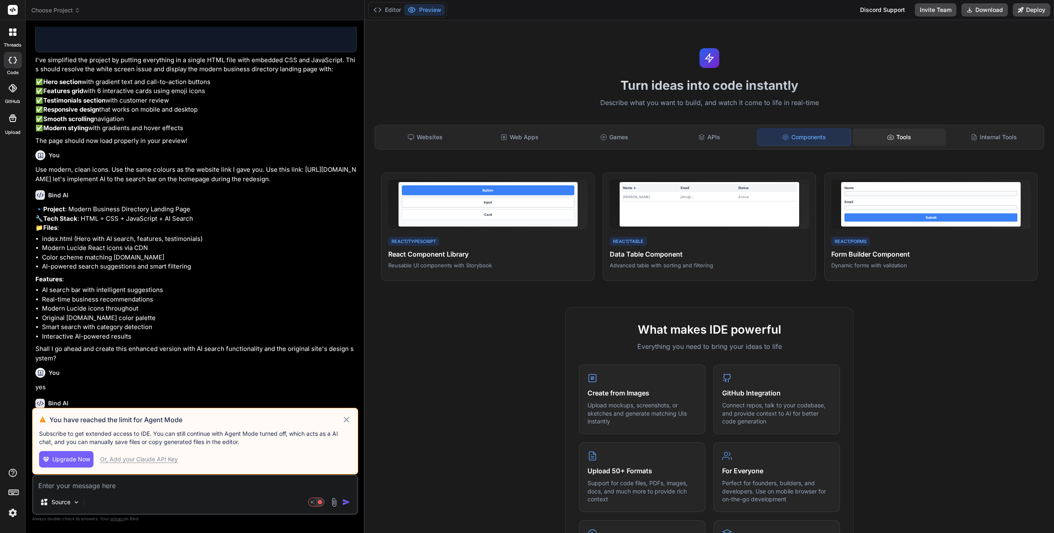
scroll to position [485, 0]
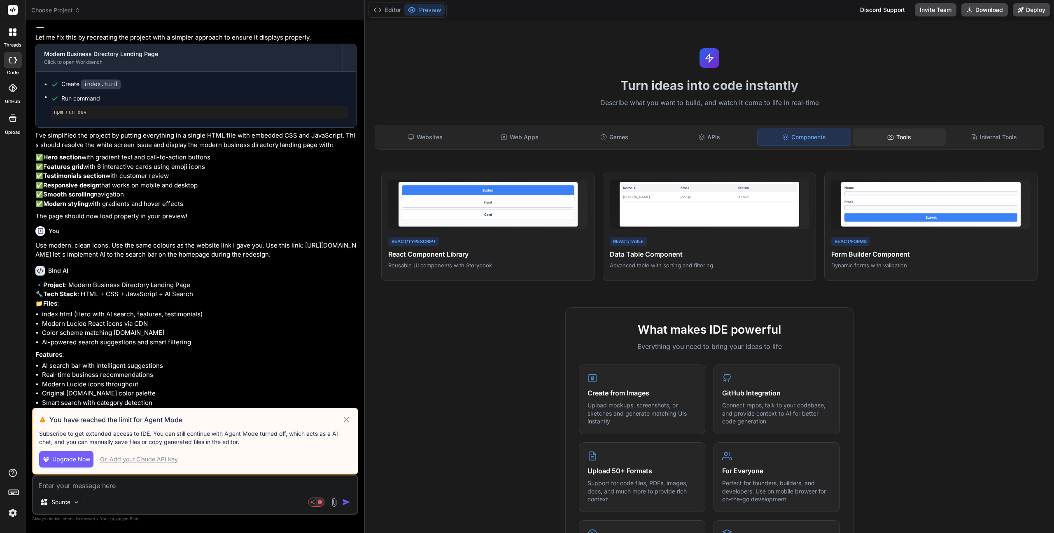
click at [898, 135] on div "Tools" at bounding box center [899, 136] width 93 height 17
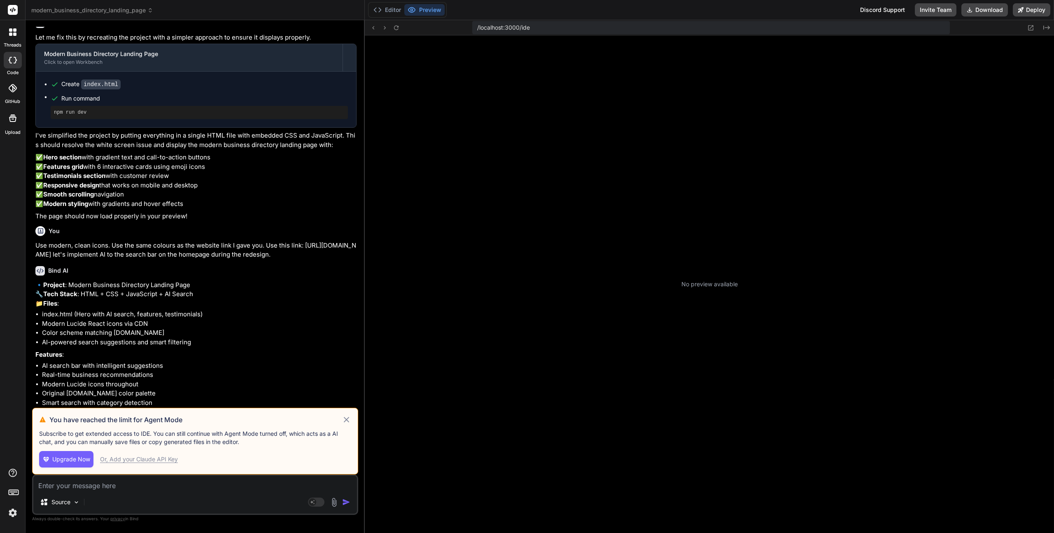
click at [346, 418] on icon at bounding box center [346, 420] width 9 height 10
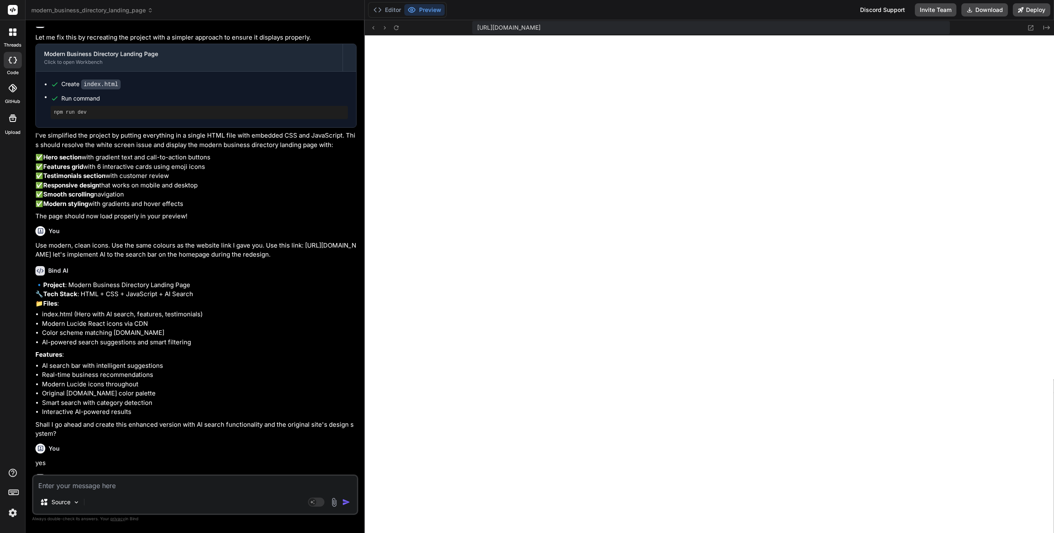
scroll to position [203, 0]
click at [121, 11] on span "modern_business_directory_landing_page" at bounding box center [92, 10] width 122 height 8
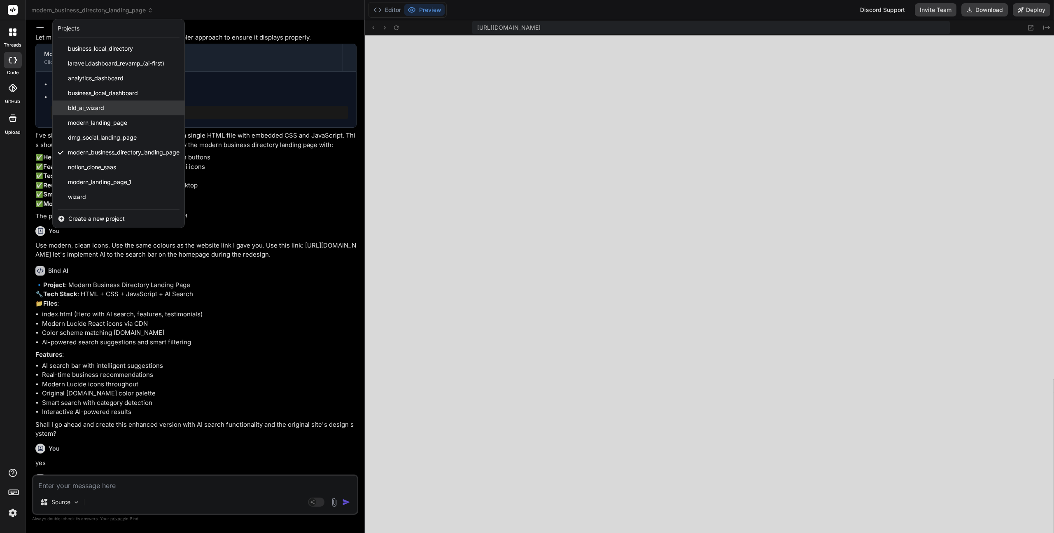
click at [89, 107] on span "bld_ai_wizard" at bounding box center [86, 108] width 36 height 8
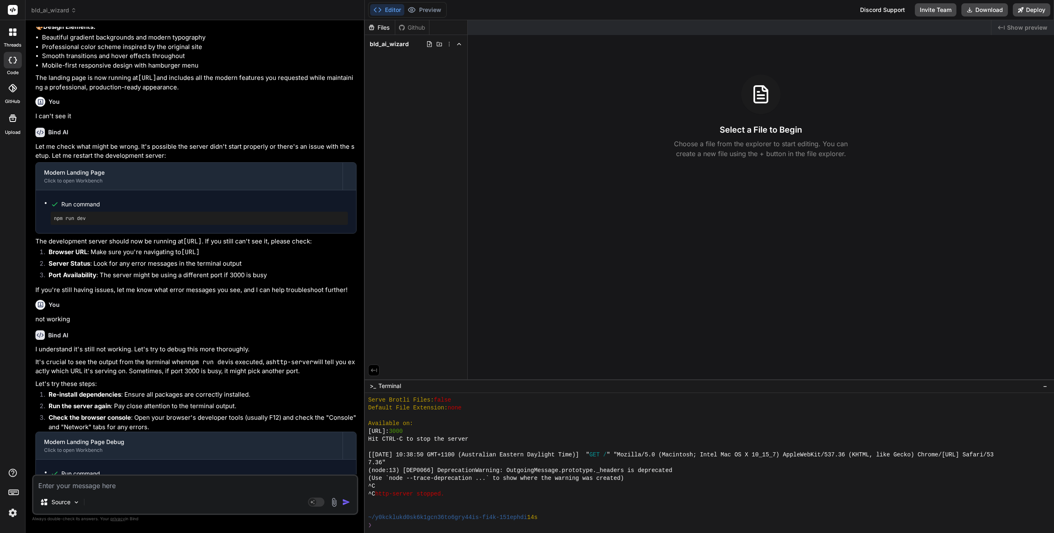
scroll to position [486, 0]
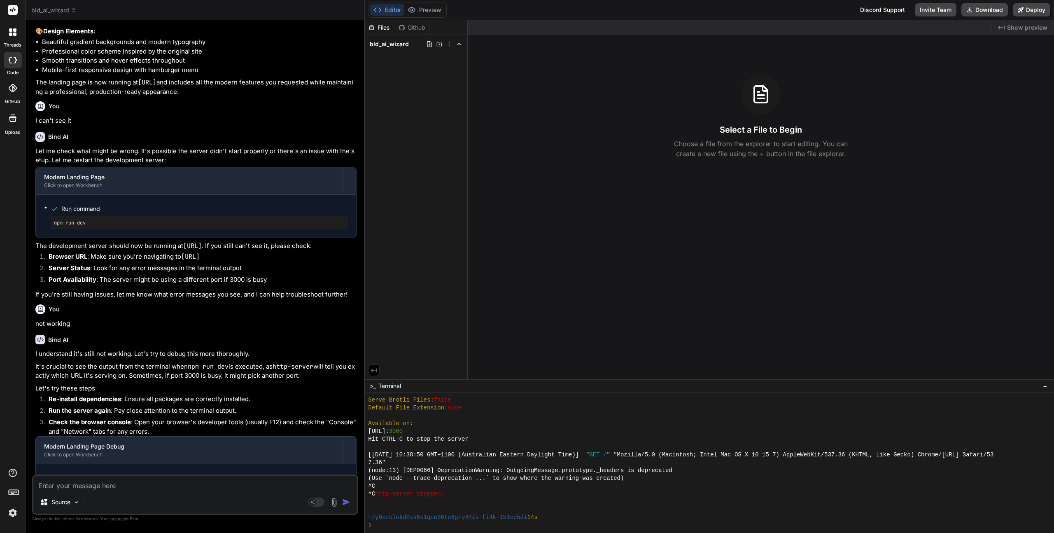
click at [886, 133] on div "Select a File to Begin Choose a file from the explorer to start editing. You ca…" at bounding box center [761, 117] width 586 height 84
click at [14, 89] on icon at bounding box center [13, 88] width 8 height 8
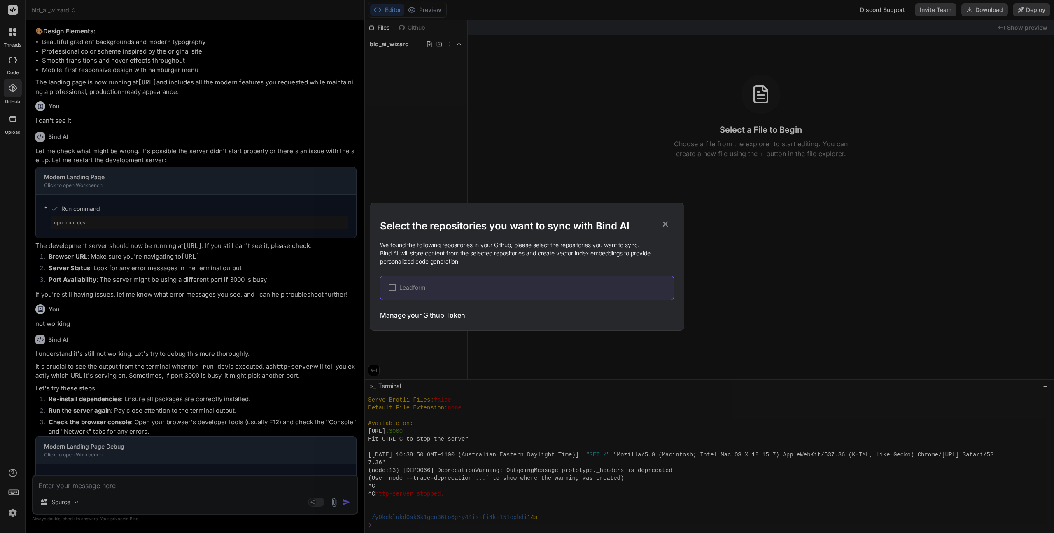
click at [407, 287] on span "Leadform" at bounding box center [412, 287] width 26 height 8
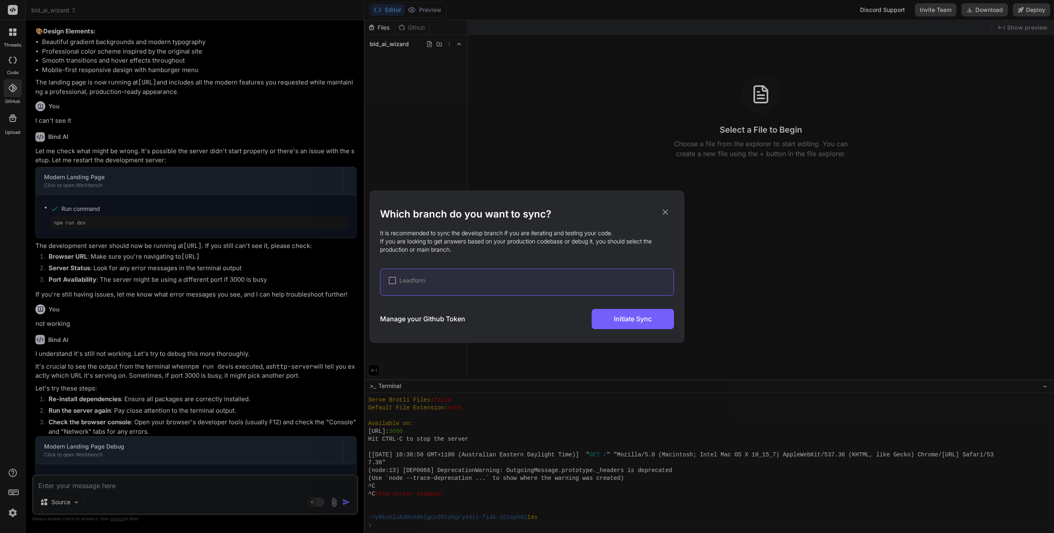
click at [392, 279] on div at bounding box center [392, 280] width 7 height 7
click at [666, 209] on icon at bounding box center [665, 212] width 9 height 9
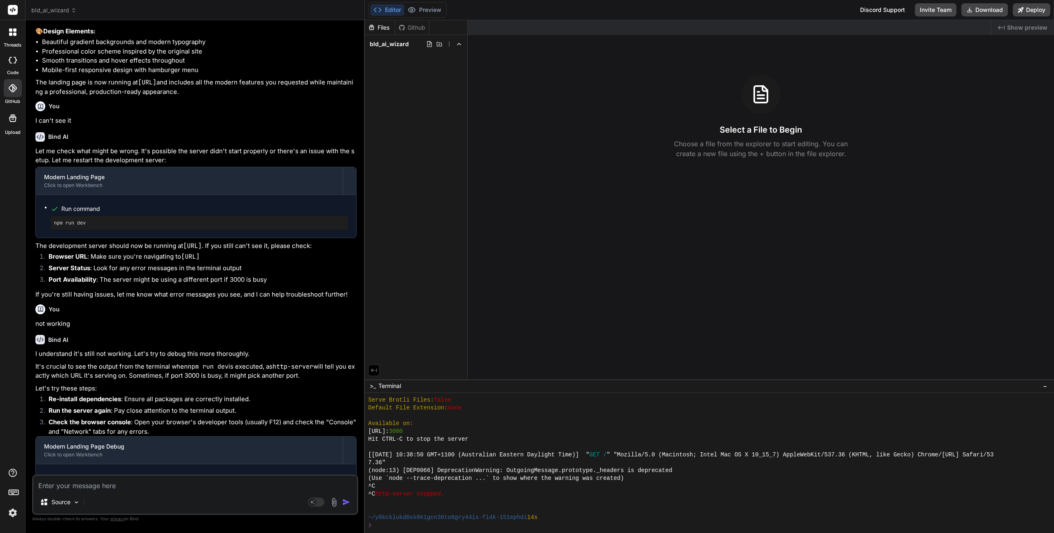
click at [60, 10] on span "bld_ai_wizard" at bounding box center [53, 10] width 45 height 8
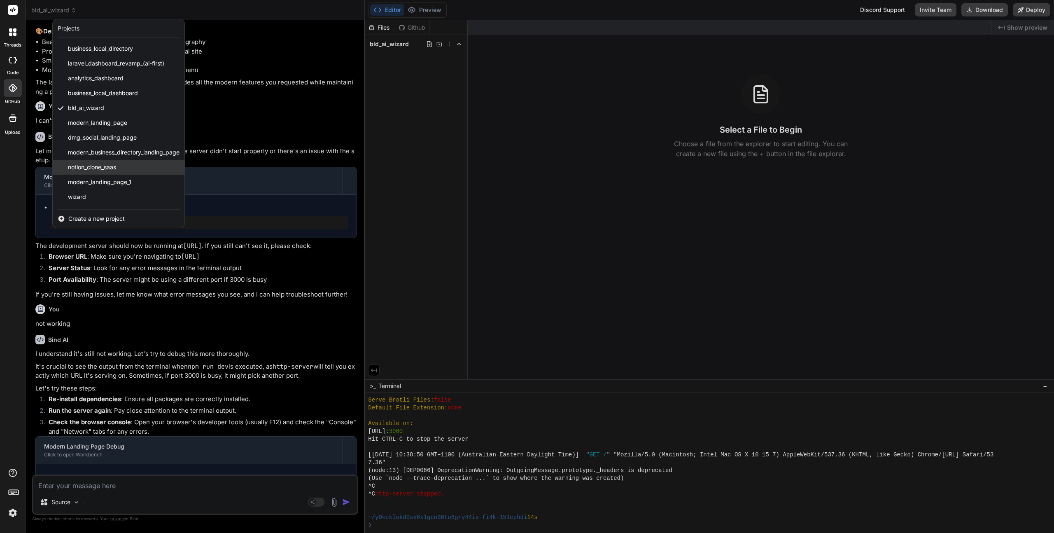
click at [90, 167] on span "notion_clone_saas" at bounding box center [92, 167] width 48 height 8
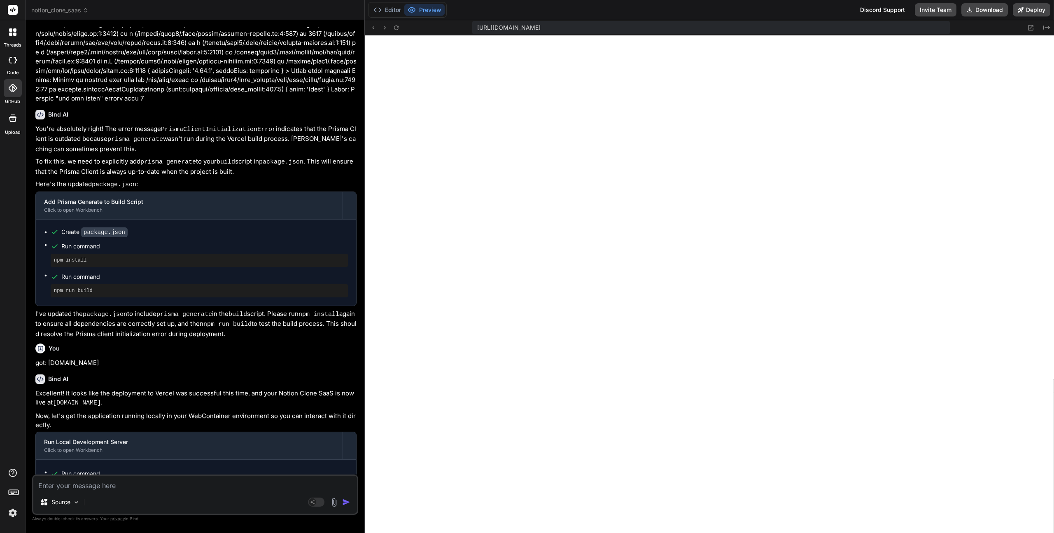
scroll to position [548, 0]
click at [1032, 9] on button "Deploy" at bounding box center [1031, 9] width 37 height 13
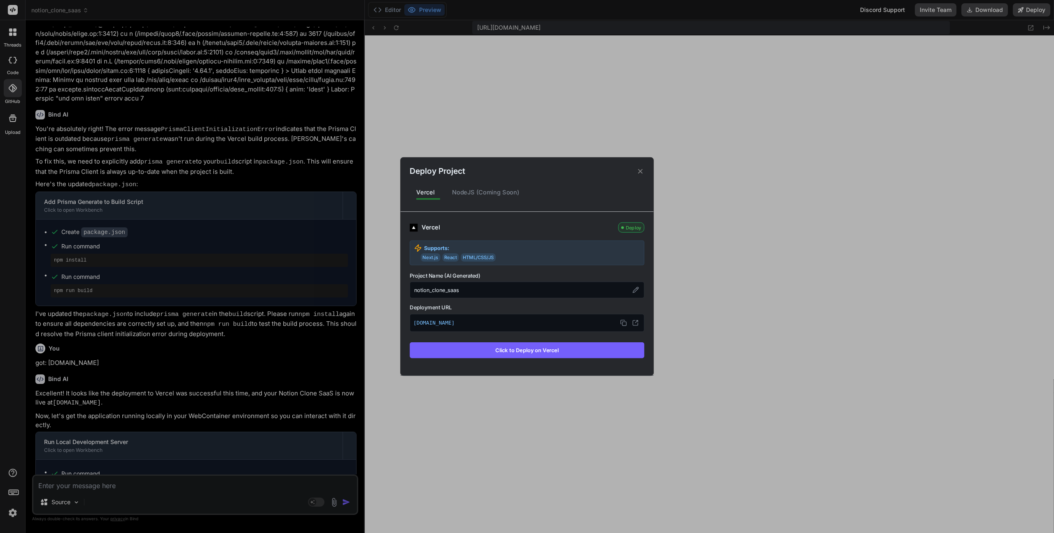
click at [521, 347] on button "Click to Deploy on Vercel" at bounding box center [527, 350] width 235 height 16
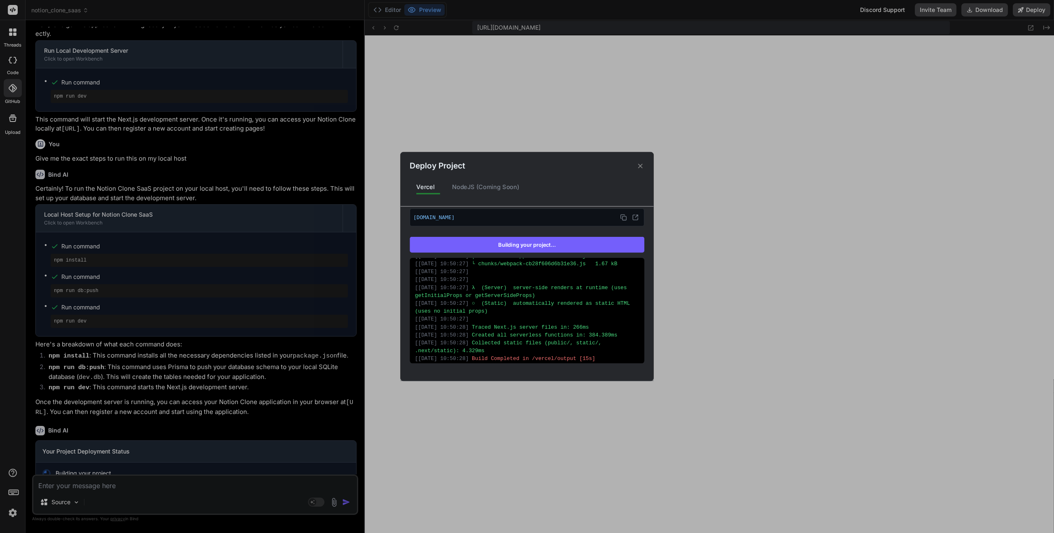
scroll to position [820, 0]
type textarea "x"
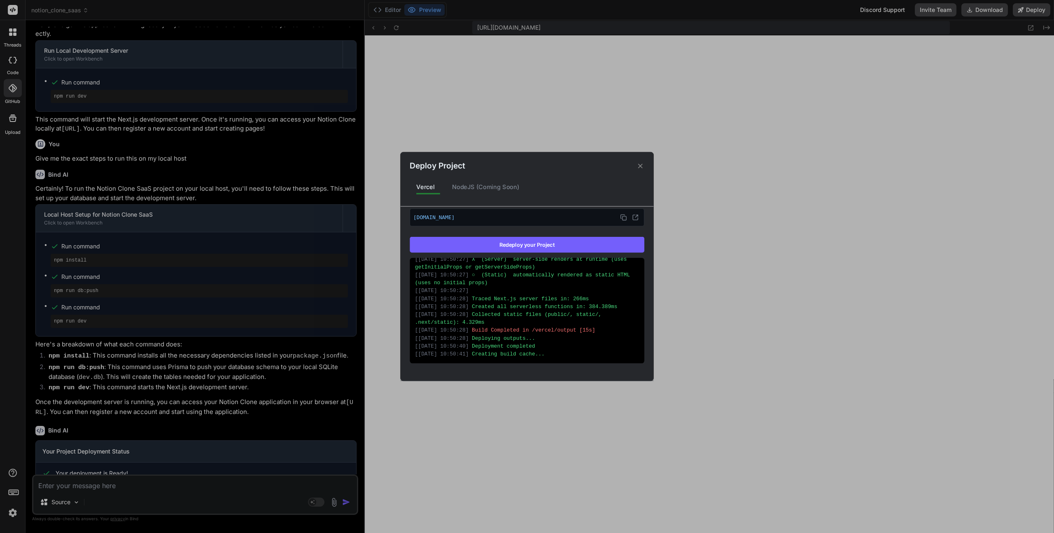
scroll to position [840, 0]
click at [633, 216] on icon at bounding box center [635, 217] width 7 height 7
click at [642, 165] on icon at bounding box center [641, 166] width 8 height 8
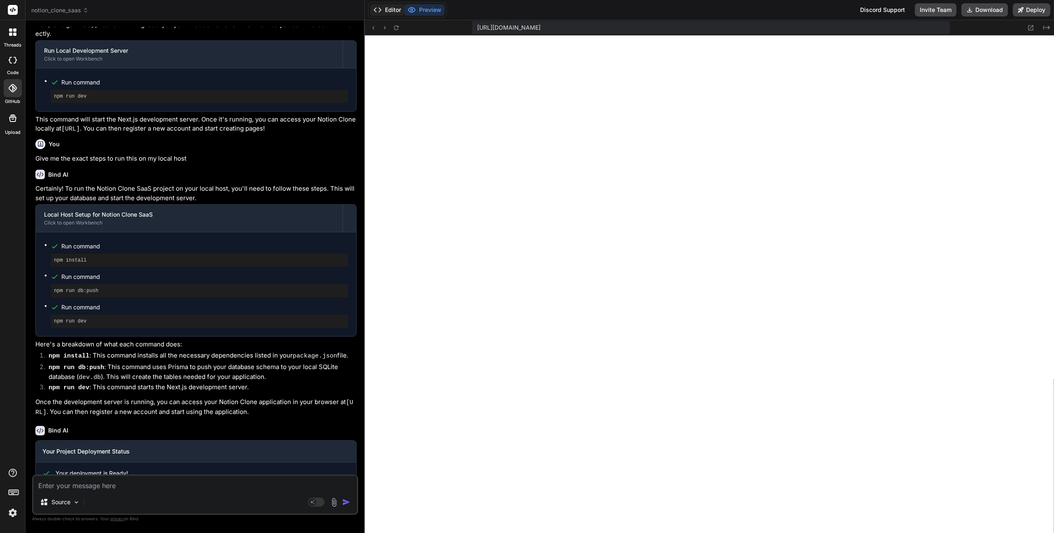
click at [388, 11] on button "Editor" at bounding box center [387, 10] width 34 height 12
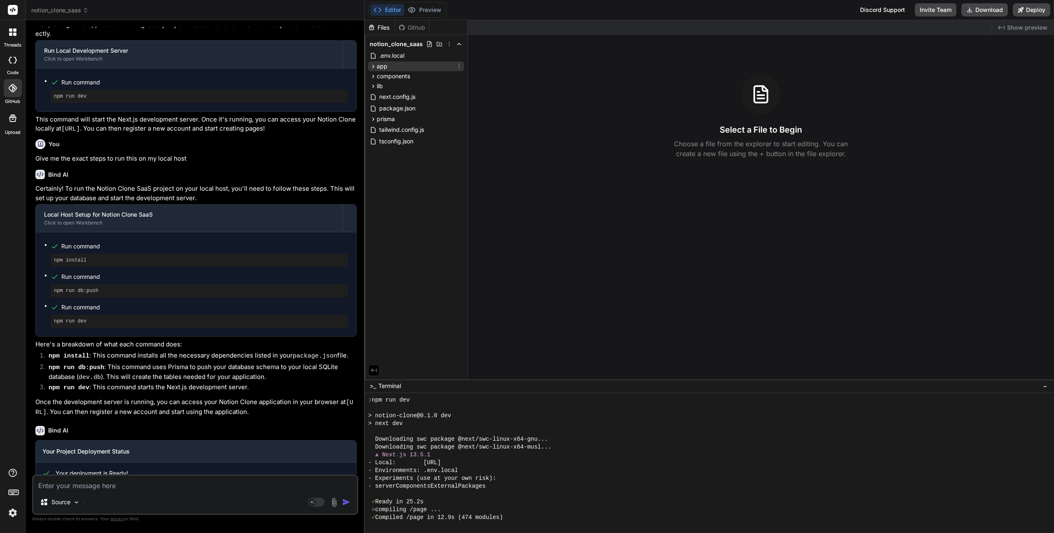
click at [374, 67] on icon at bounding box center [373, 66] width 7 height 7
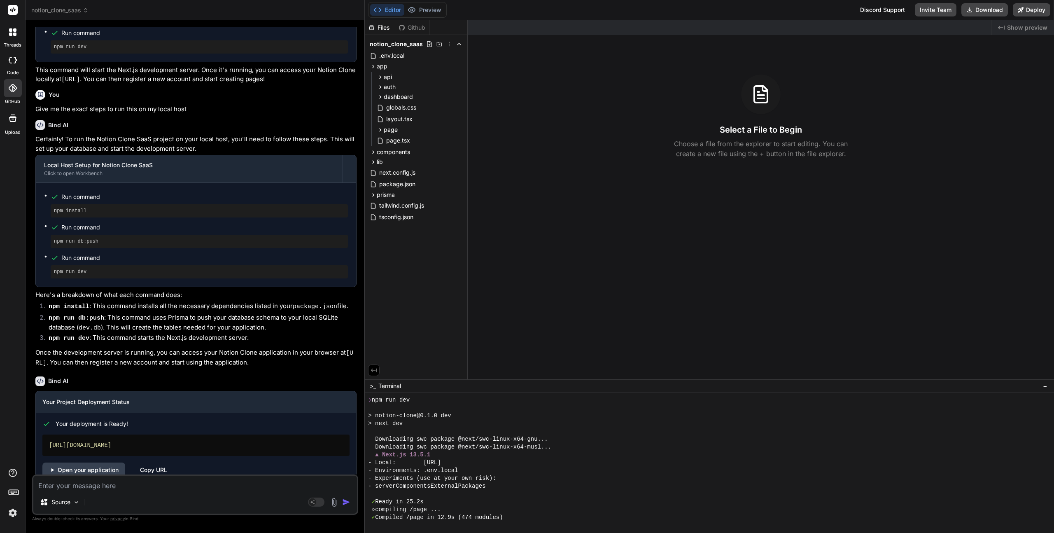
click at [119, 488] on textarea at bounding box center [195, 483] width 324 height 15
type textarea "s"
type textarea "x"
type textarea "st"
type textarea "x"
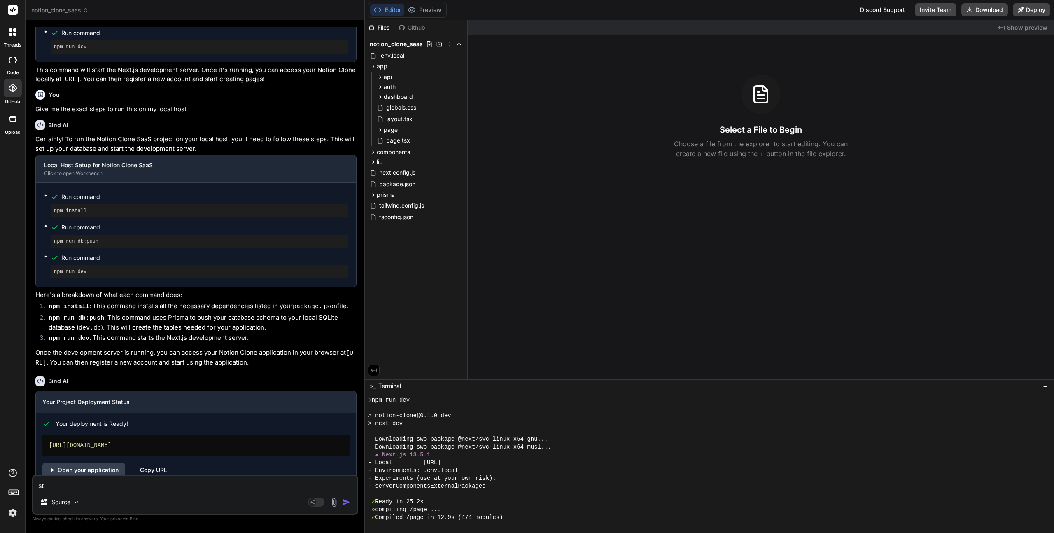
type textarea "sty"
type textarea "x"
type textarea "styl"
type textarea "x"
type textarea "style"
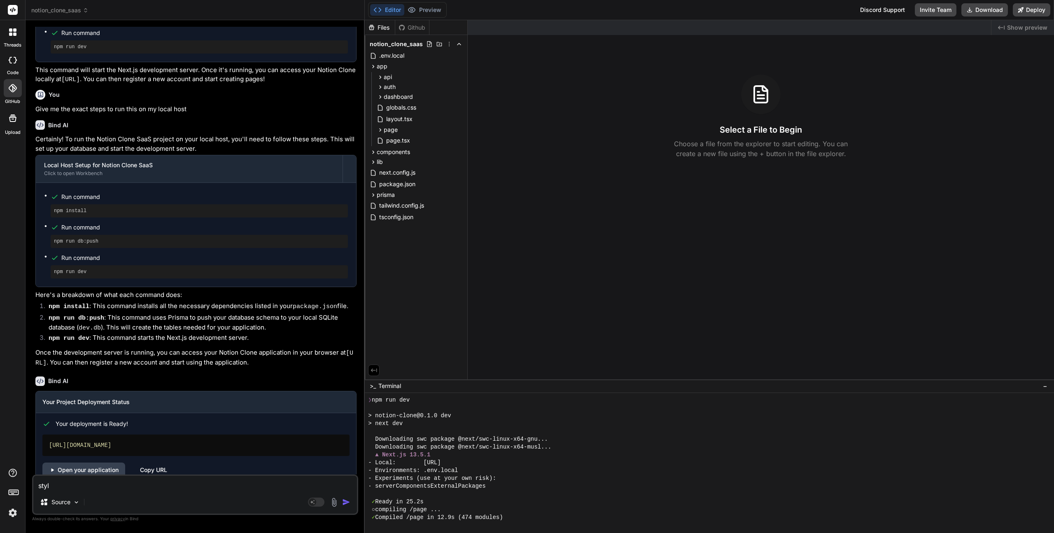
type textarea "x"
type textarea "style"
type textarea "x"
type textarea "style t"
type textarea "x"
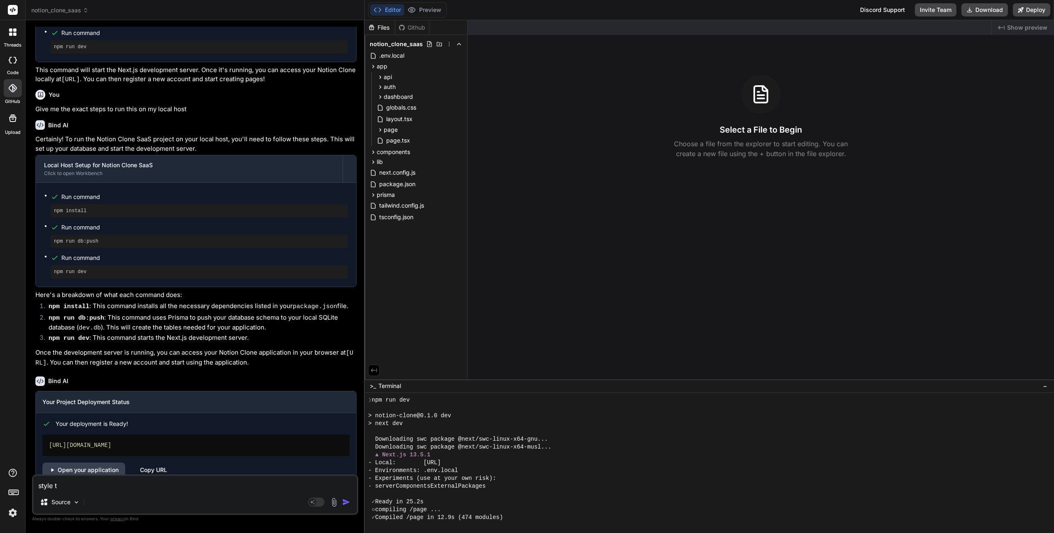
type textarea "style th"
type textarea "x"
type textarea "style thi"
type textarea "x"
type textarea "style this"
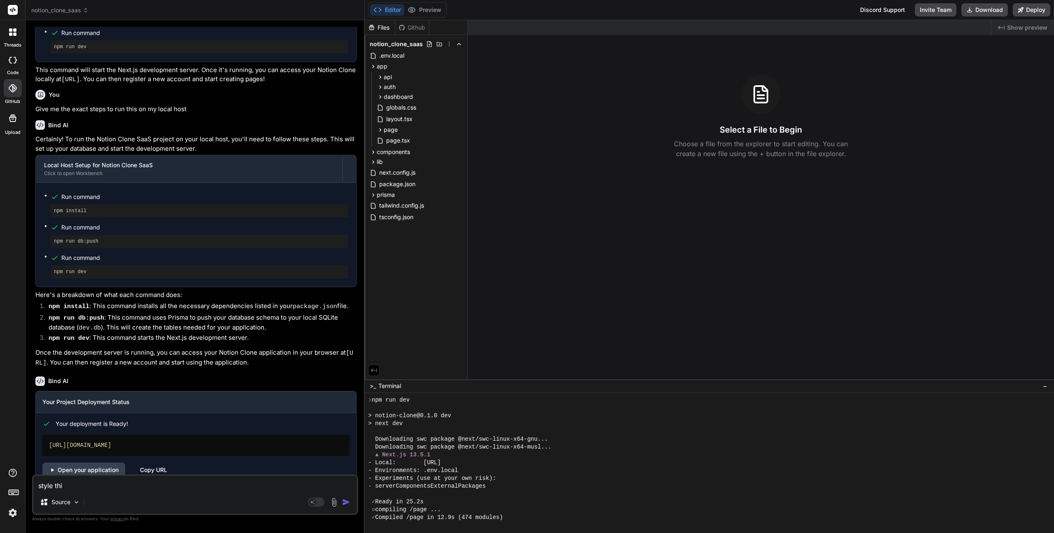
type textarea "x"
type textarea "style this"
type textarea "x"
type textarea "style this p"
type textarea "x"
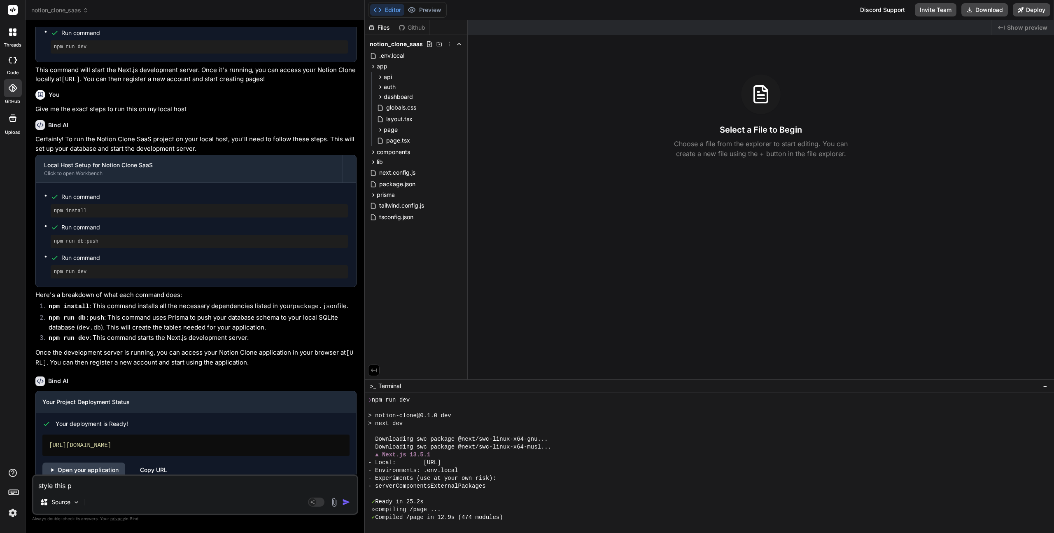
type textarea "style this pl"
type textarea "x"
type textarea "style this ple"
type textarea "x"
type textarea "style this plea"
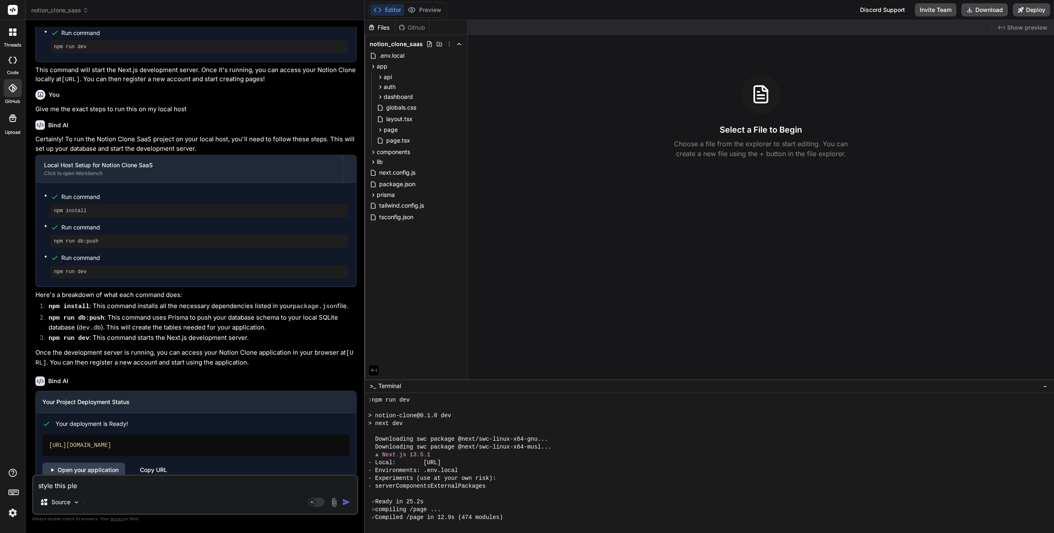
type textarea "x"
type textarea "style this pleas"
type textarea "x"
type textarea "style this please"
type textarea "x"
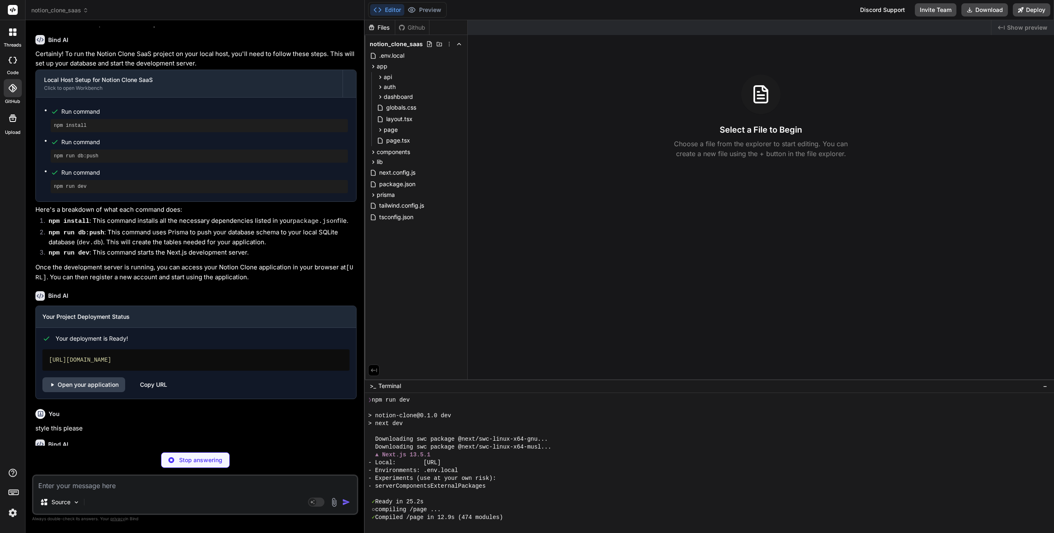
scroll to position [1194, 0]
type textarea "x"
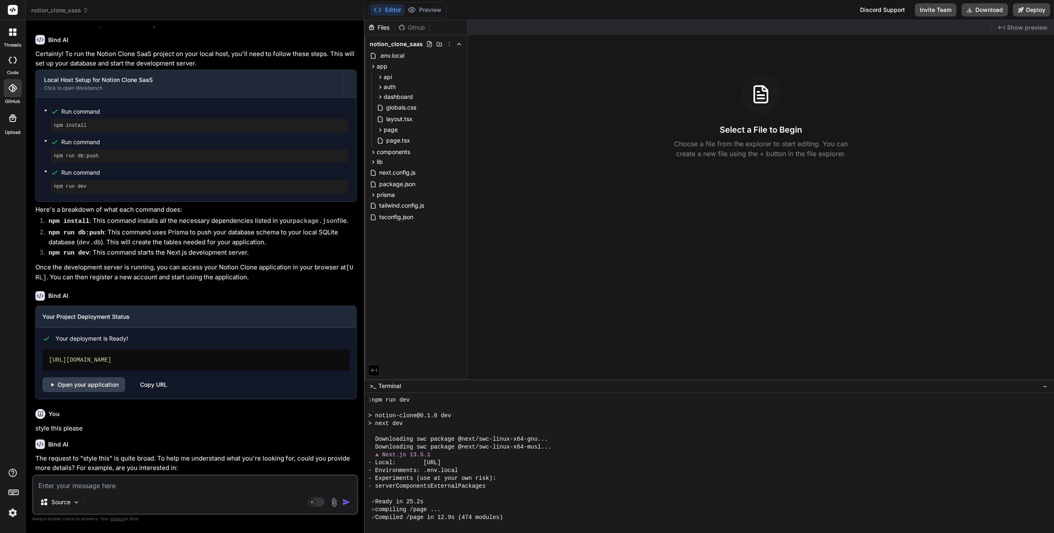
scroll to position [1250, 0]
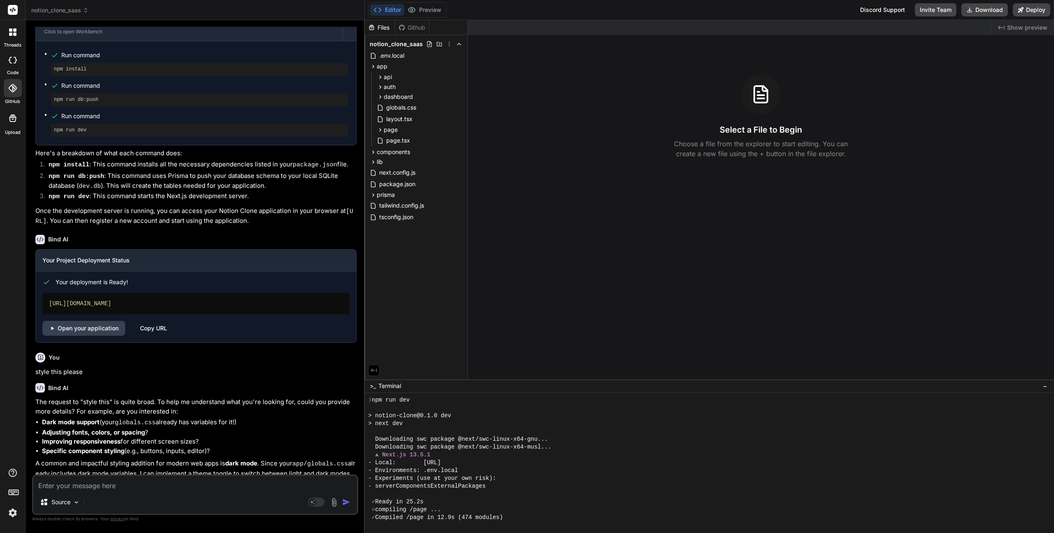
click at [96, 486] on textarea at bounding box center [195, 483] width 324 height 15
type textarea "i"
type textarea "x"
type textarea "it"
type textarea "x"
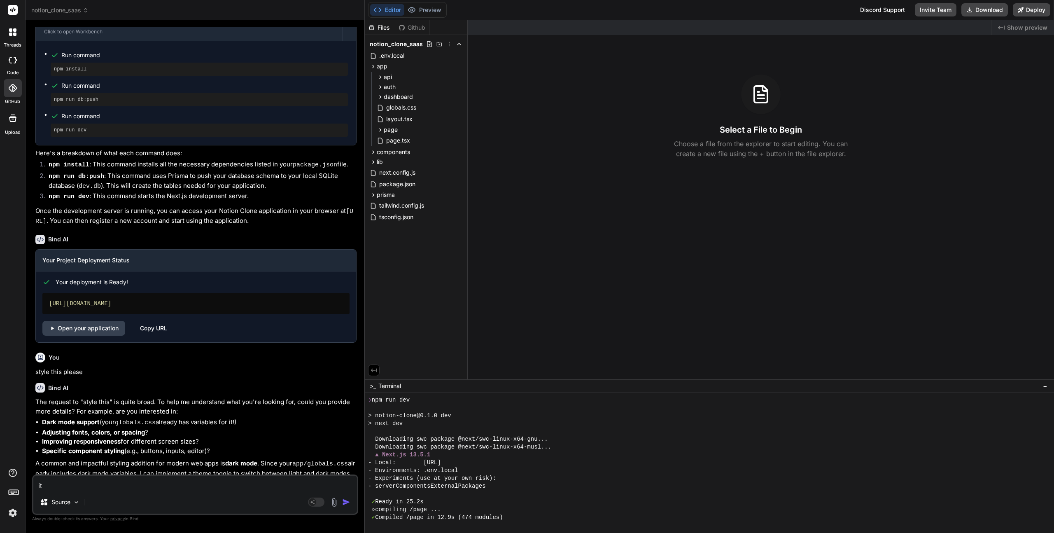
type textarea "it"
type textarea "x"
type textarea "it i"
type textarea "x"
type textarea "it is"
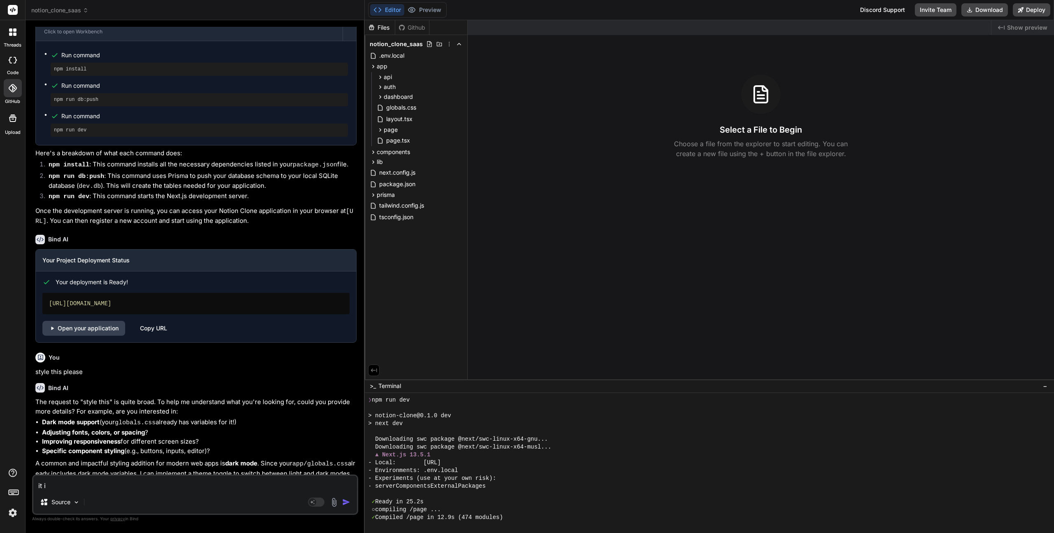
type textarea "x"
type textarea "it is"
type textarea "x"
type textarea "it is n"
type textarea "x"
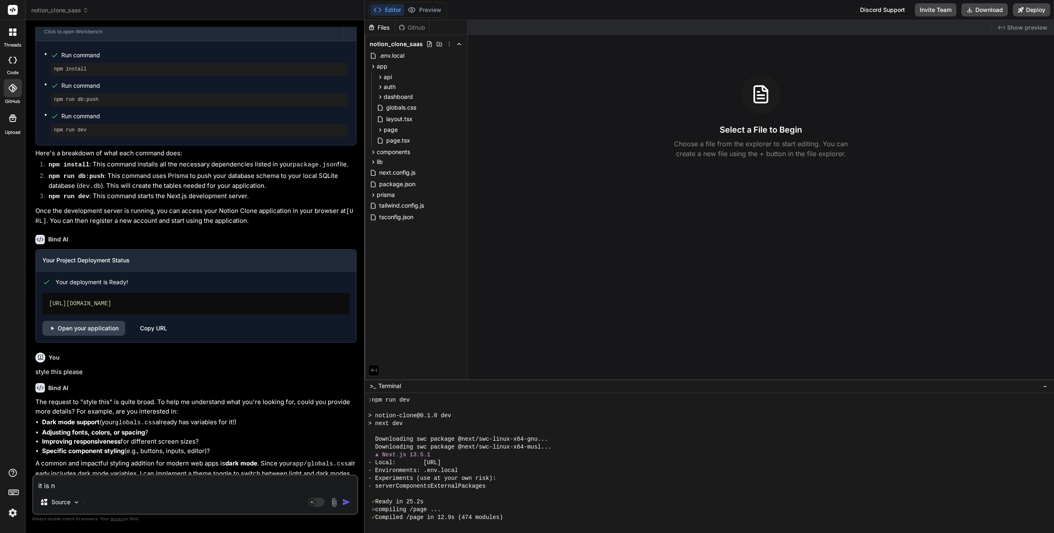
type textarea "it is no"
type textarea "x"
type textarea "it is not"
type textarea "x"
type textarea "it is not"
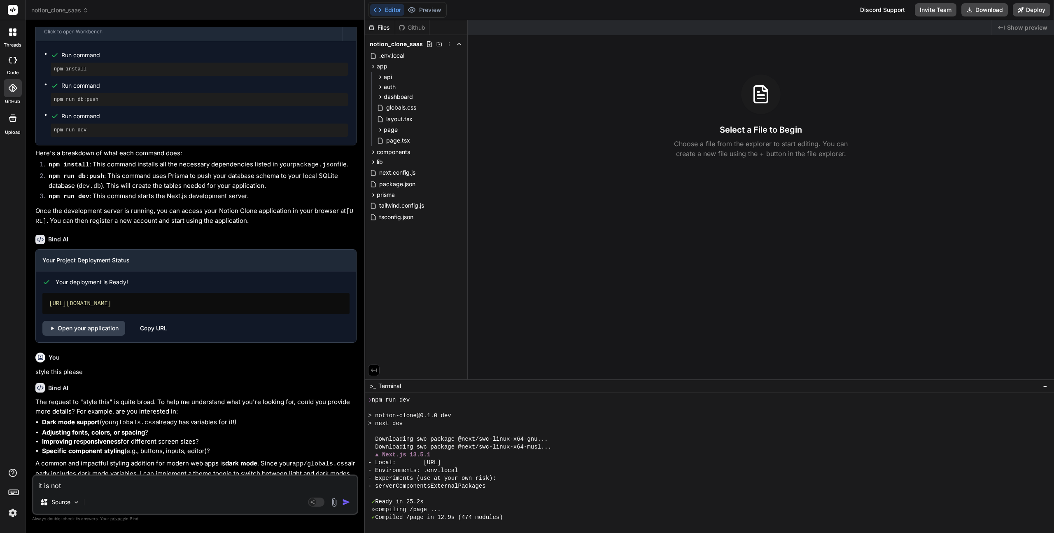
type textarea "x"
type textarea "it is not d"
type textarea "x"
type textarea "it is not di"
type textarea "x"
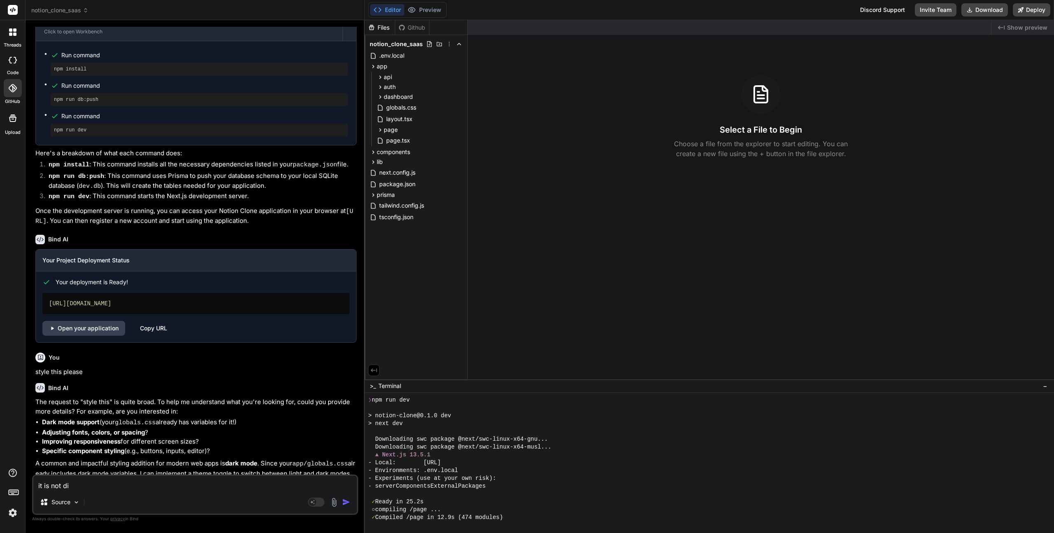
type textarea "it is not dis"
type textarea "x"
type textarea "it is not disp"
type textarea "x"
type textarea "it is not displ"
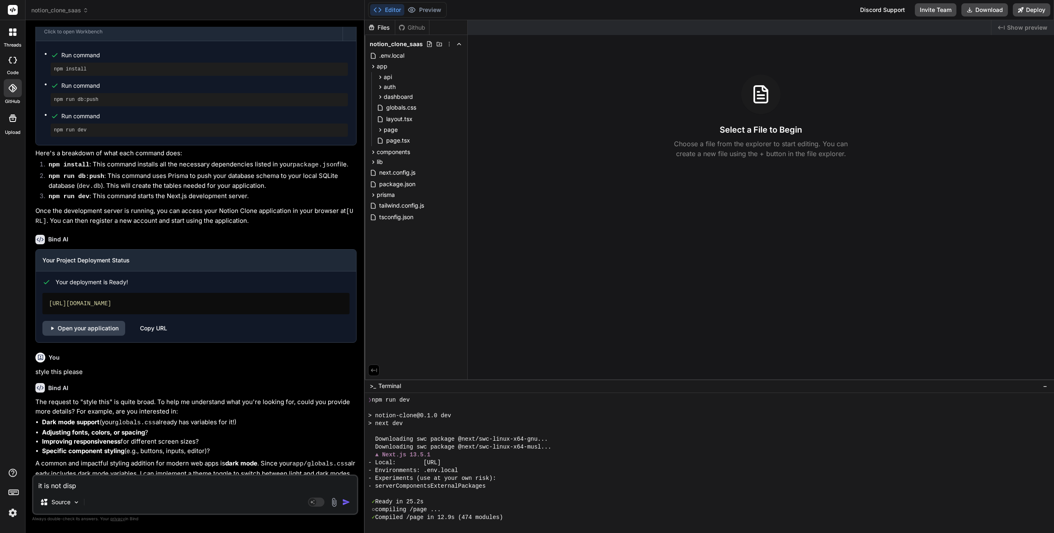
type textarea "x"
type textarea "it is not displa"
type textarea "x"
type textarea "it is not display"
type textarea "x"
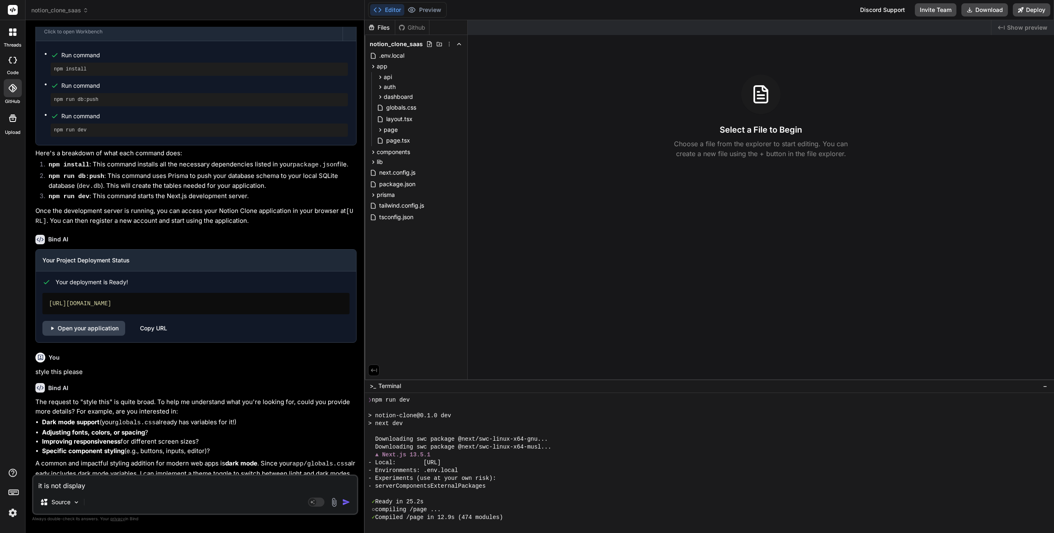
type textarea "it is not displayi"
type textarea "x"
type textarea "it is not displayin"
type textarea "x"
type textarea "it is not displaying"
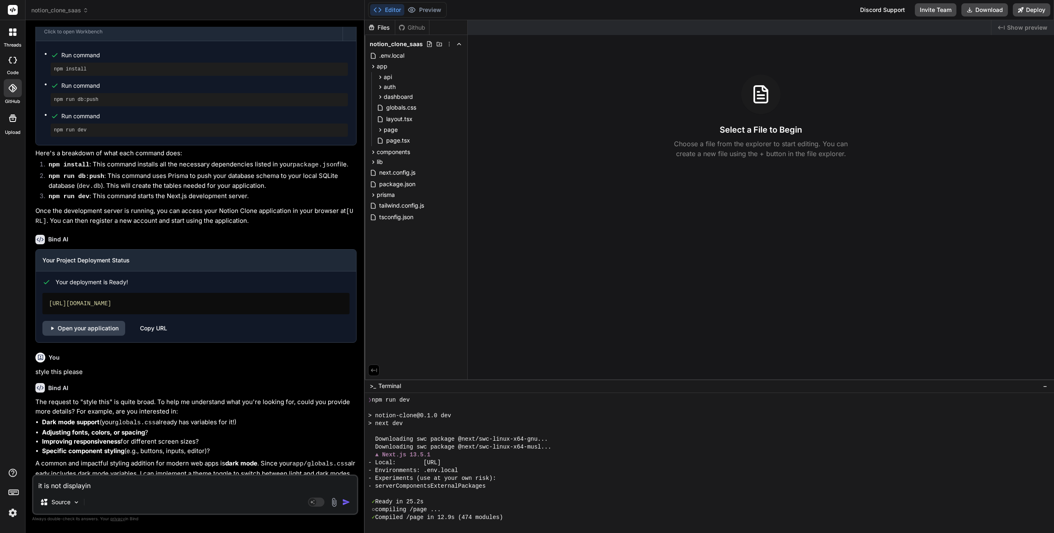
type textarea "x"
type textarea "it is not displaying"
type textarea "x"
type textarea "it is not displaying p"
type textarea "x"
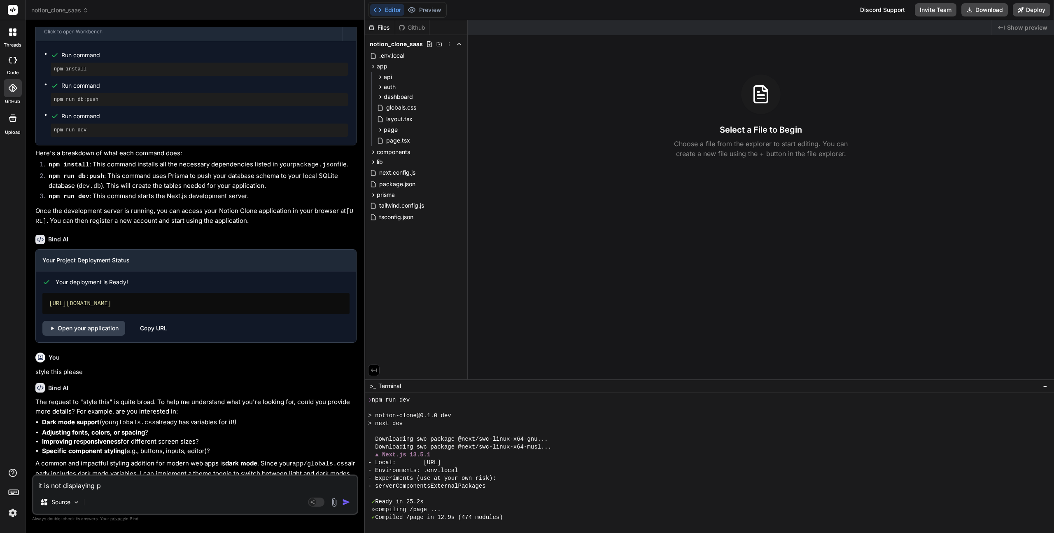
type textarea "it is not displaying pr"
type textarea "x"
type textarea "it is not displaying pro"
type textarea "x"
type textarea "it is not displaying prop"
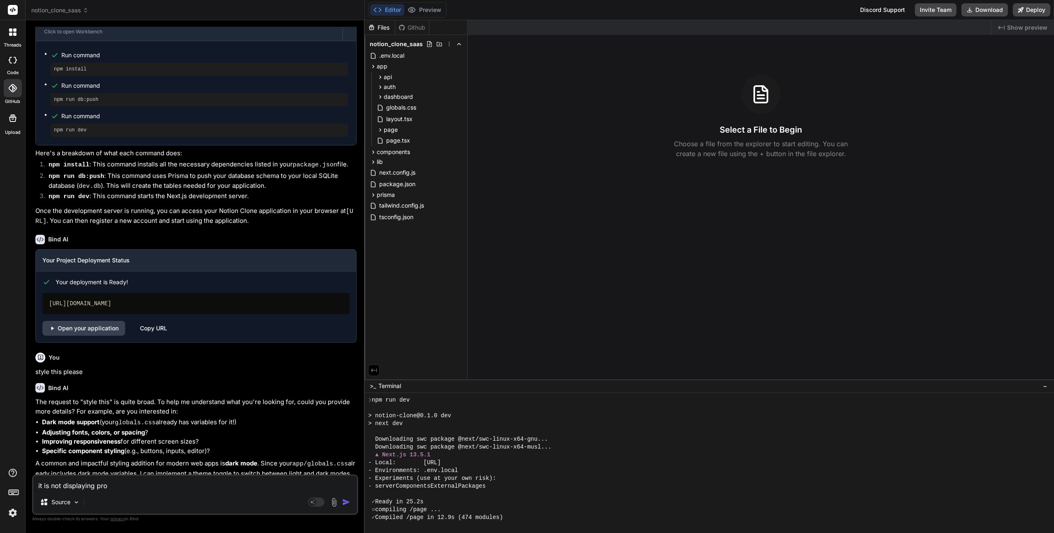
type textarea "x"
type textarea "it is not displaying pro"
type textarea "x"
type textarea "it is not displaying pr"
type textarea "x"
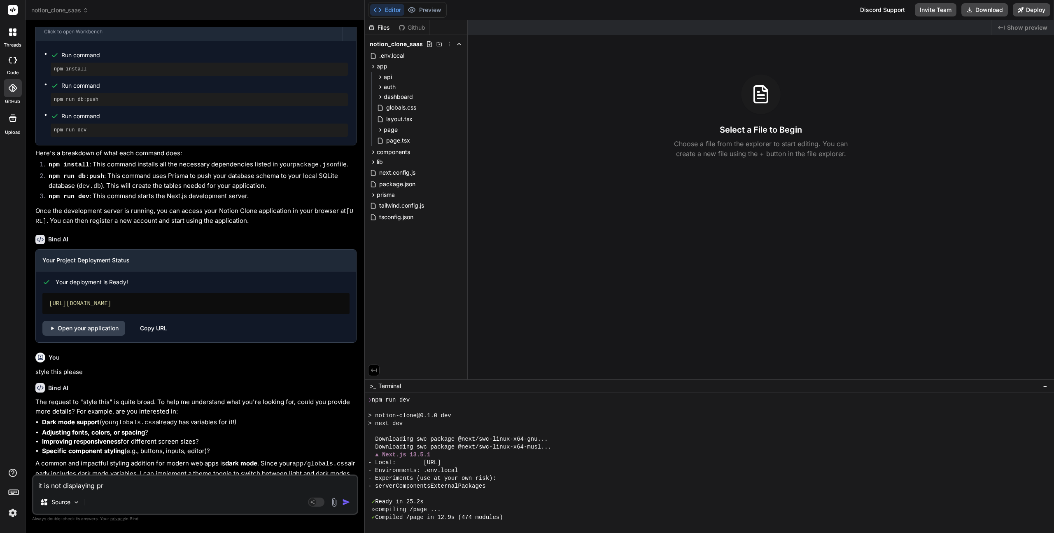
type textarea "it is not displaying p"
type textarea "x"
type textarea "it is not displaying"
type textarea "x"
type textarea "it is not displaying"
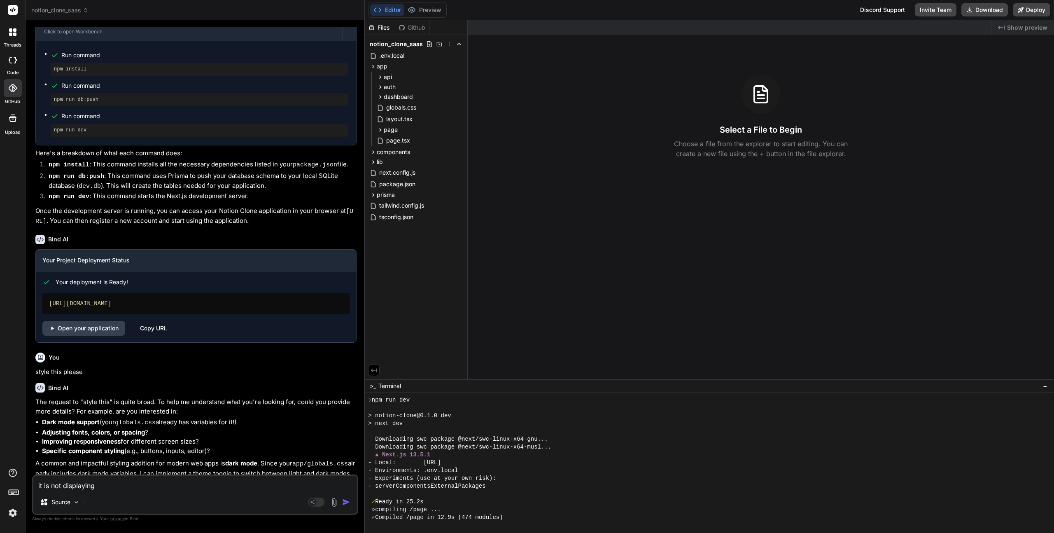
type textarea "x"
type textarea "it is not displayin"
type textarea "x"
type textarea "it is not displayi"
type textarea "x"
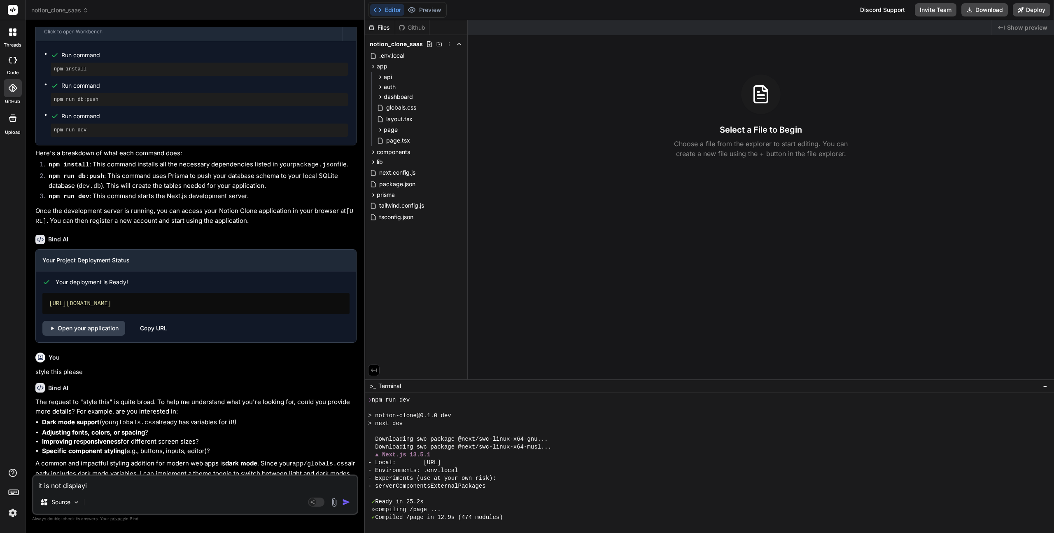
type textarea "it is not display"
type textarea "x"
type textarea "it is not displa"
type textarea "x"
type textarea "it is not displ"
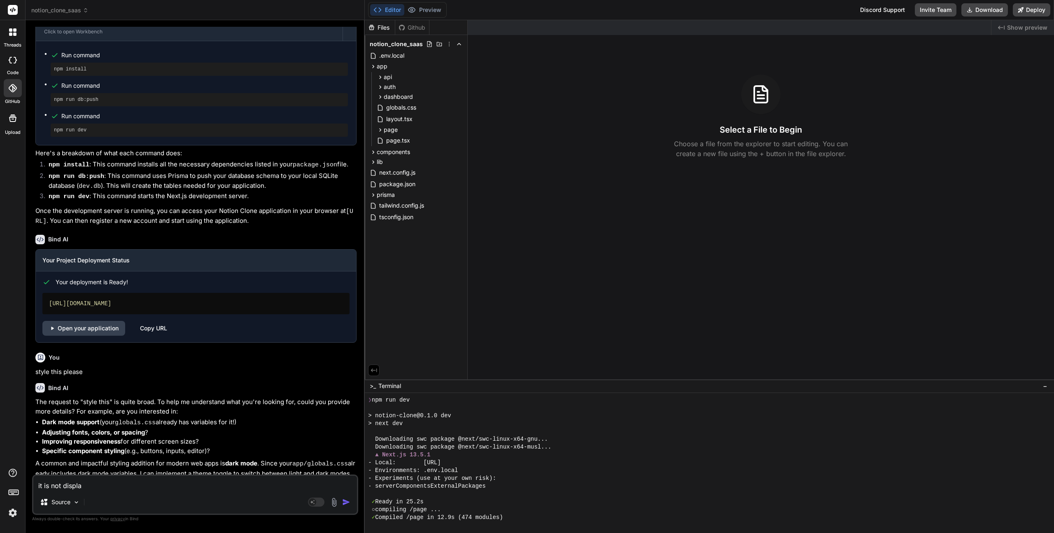
type textarea "x"
type textarea "it is not disp"
type textarea "x"
type textarea "it is not dis"
type textarea "x"
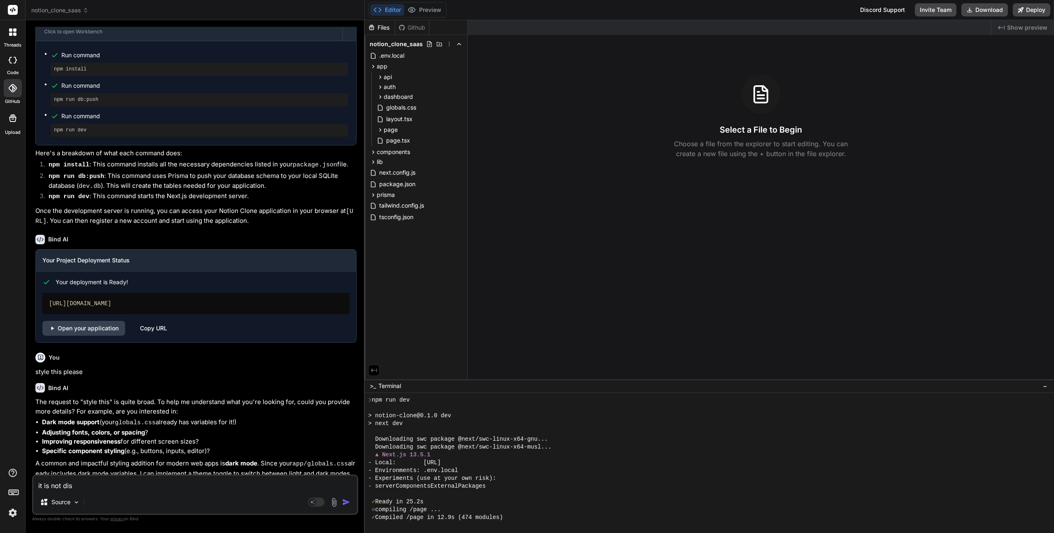
type textarea "it is not di"
type textarea "x"
type textarea "it is not d"
type textarea "x"
type textarea "it is not"
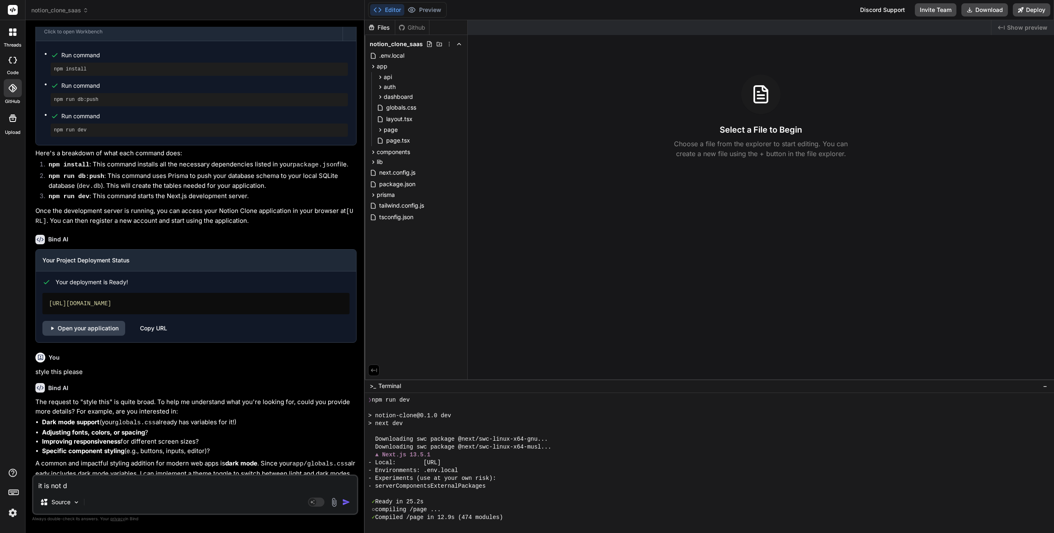
type textarea "x"
type textarea "it is not"
type textarea "x"
type textarea "it is no"
type textarea "x"
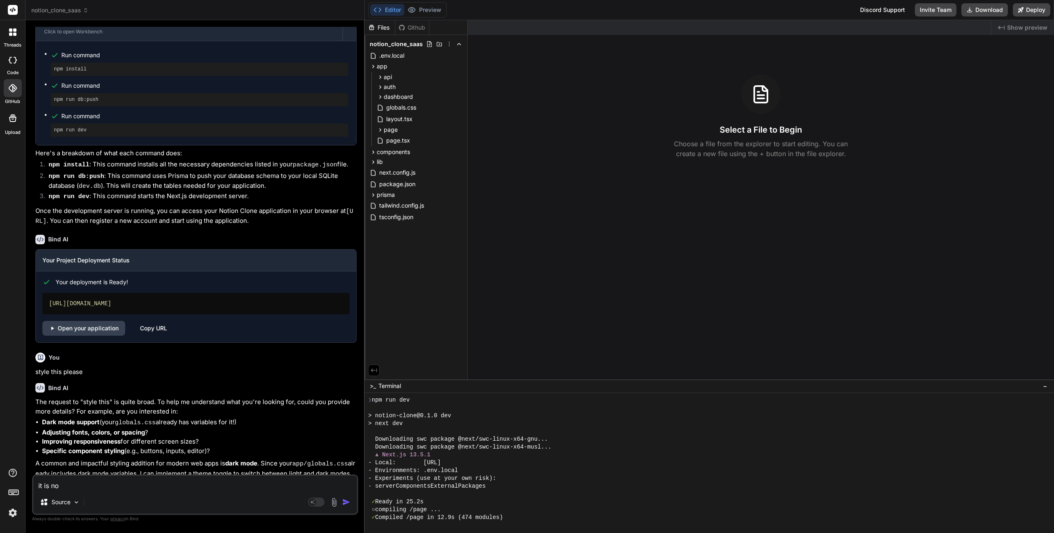
type textarea "it is n"
type textarea "x"
type textarea "it is"
type textarea "x"
type textarea "it is"
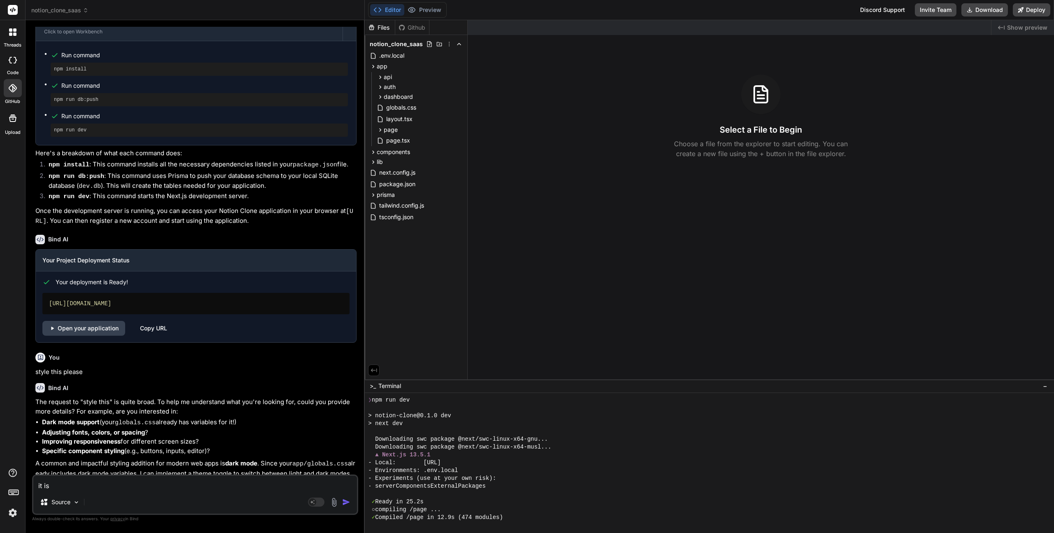
type textarea "x"
type textarea "it i"
type textarea "x"
type textarea "it"
type textarea "x"
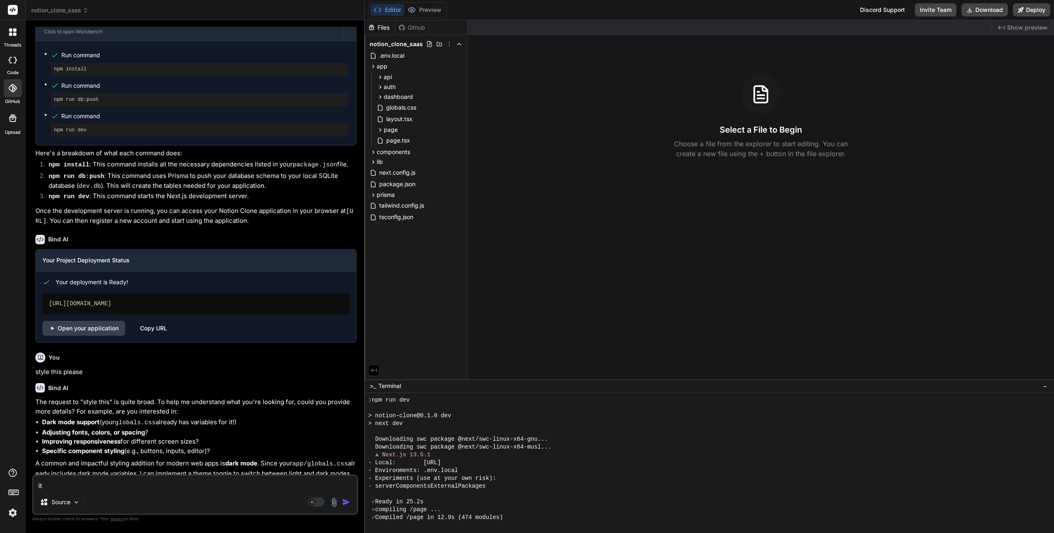
type textarea "it"
type textarea "x"
type textarea "i"
type textarea "x"
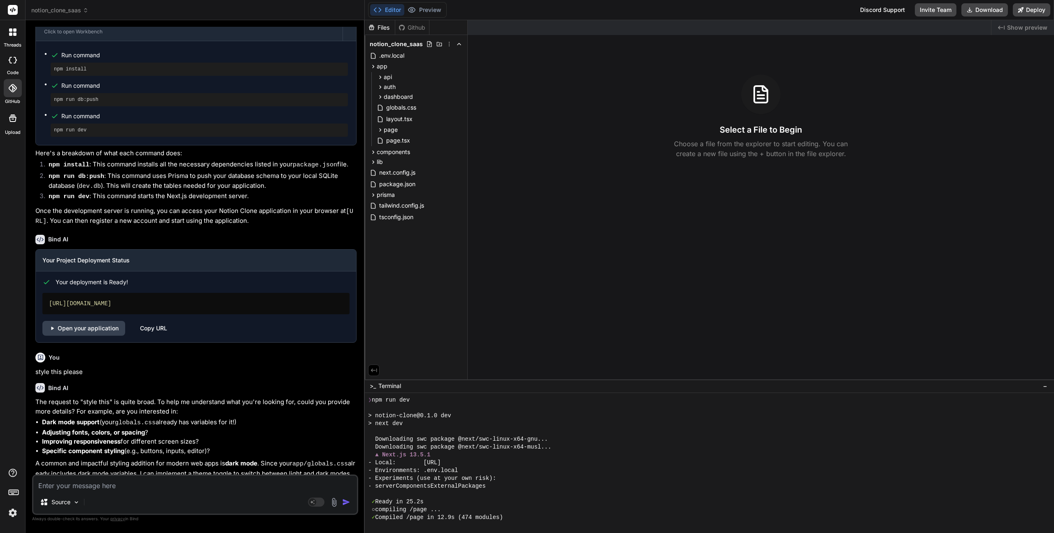
type textarea "t"
type textarea "x"
type textarea "th"
type textarea "x"
type textarea "the"
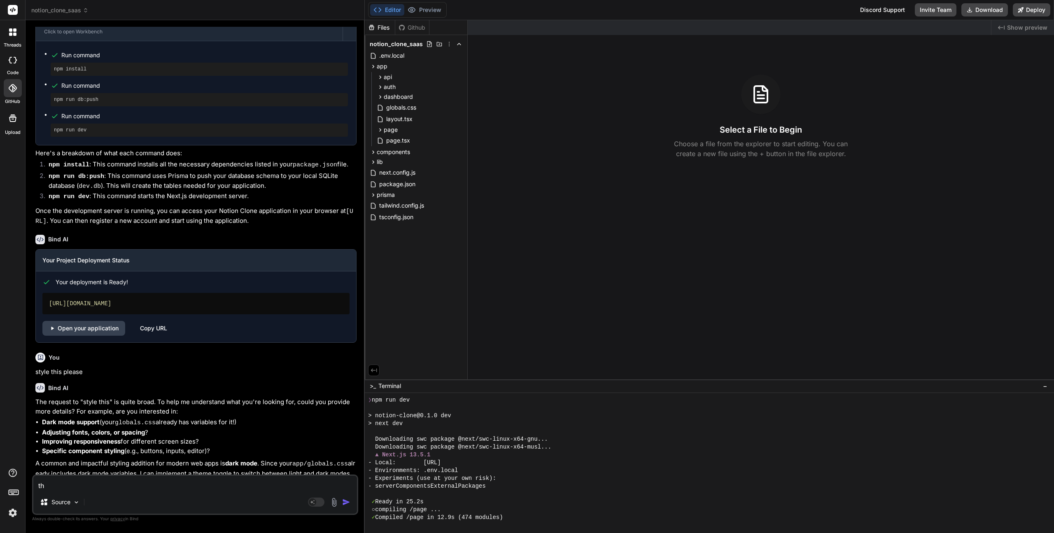
type textarea "x"
type textarea "the"
type textarea "x"
type textarea "the w"
type textarea "x"
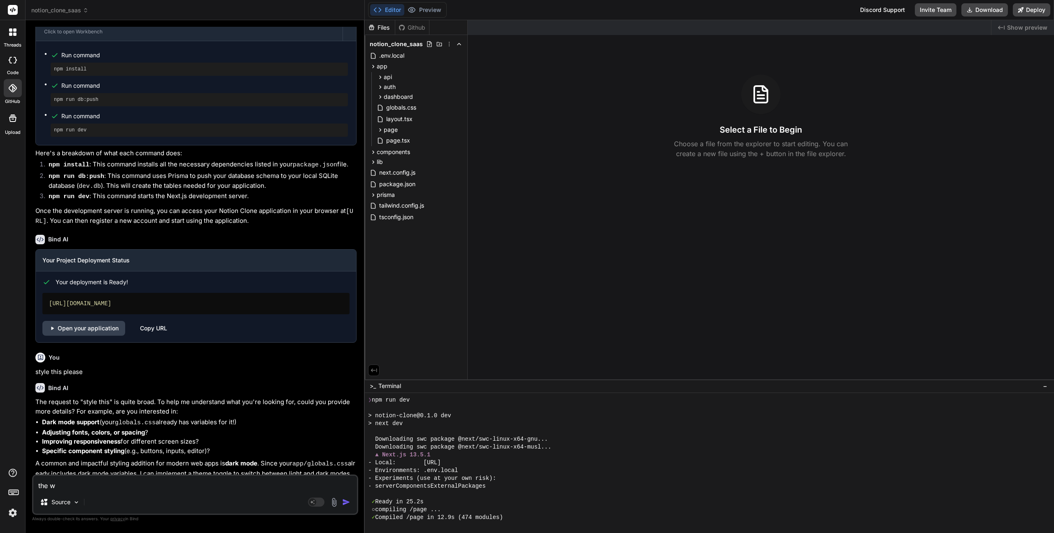
type textarea "the wh"
type textarea "x"
type textarea "the who"
type textarea "x"
type textarea "the whol"
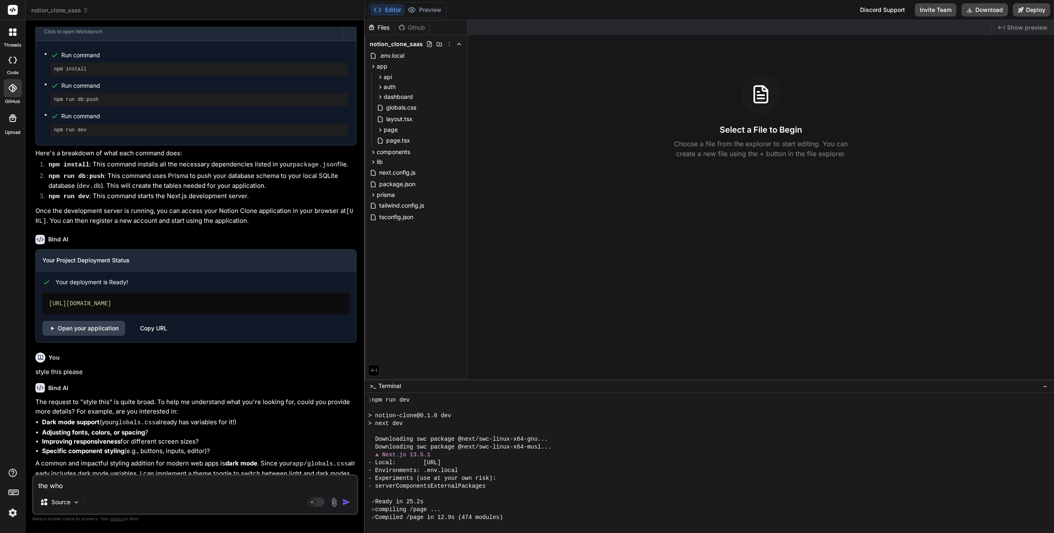
type textarea "x"
type textarea "the whole"
type textarea "x"
type textarea "the whole"
type textarea "x"
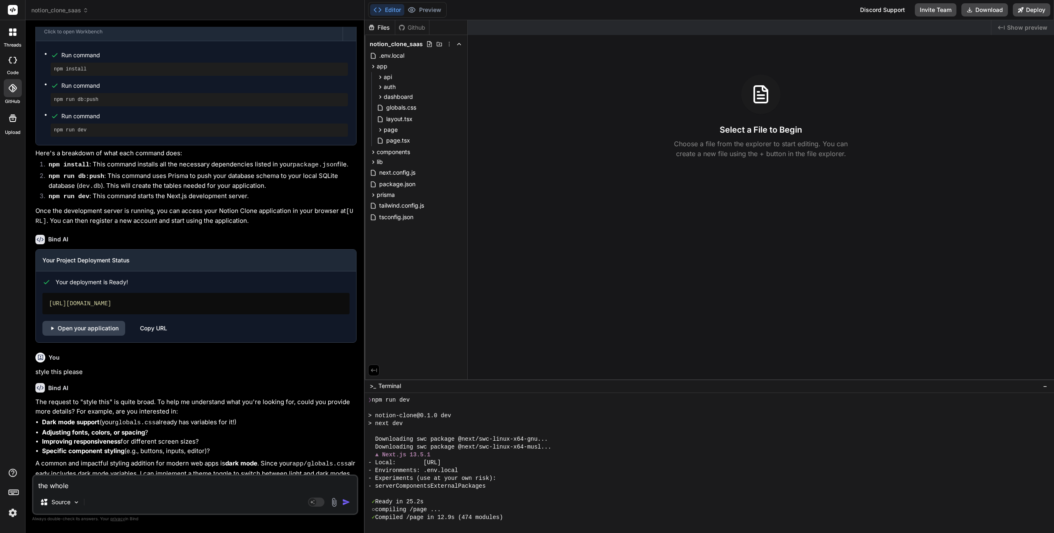
type textarea "the whole w"
type textarea "x"
type textarea "the whole we"
type textarea "x"
type textarea "the whole web"
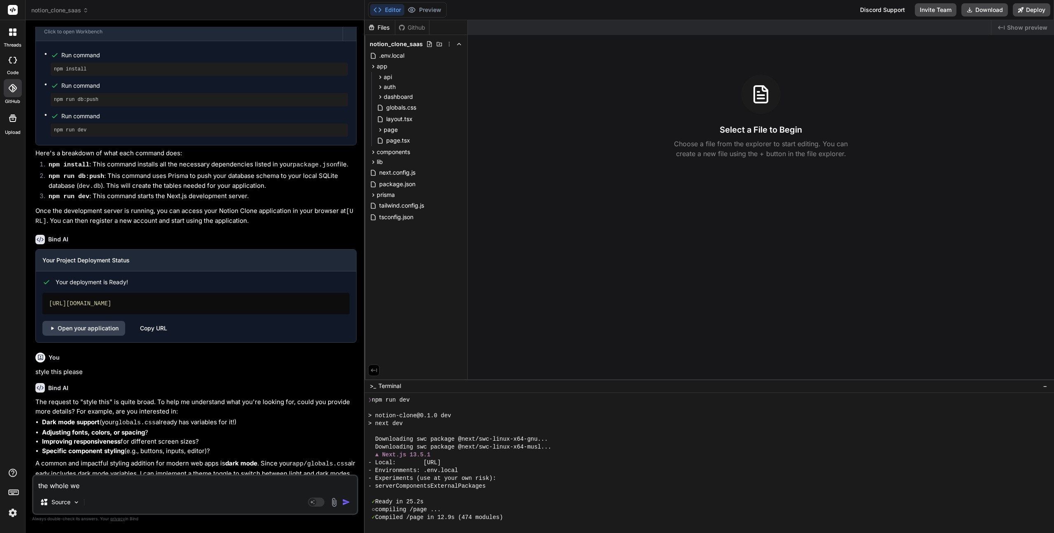
type textarea "x"
type textarea "the whole webs"
type textarea "x"
type textarea "the whole websi"
type textarea "x"
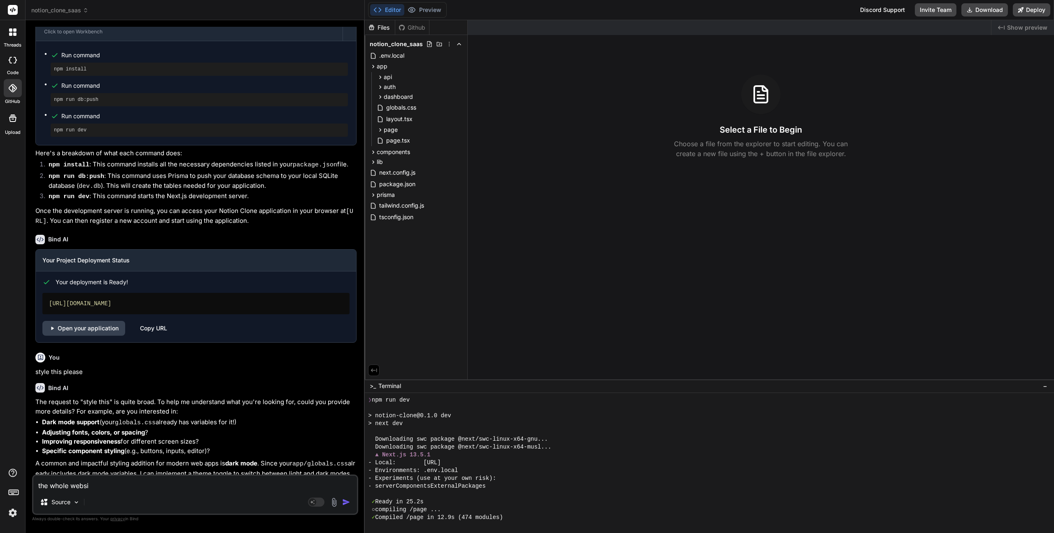
type textarea "the whole websit"
type textarea "x"
type textarea "the whole website"
type textarea "x"
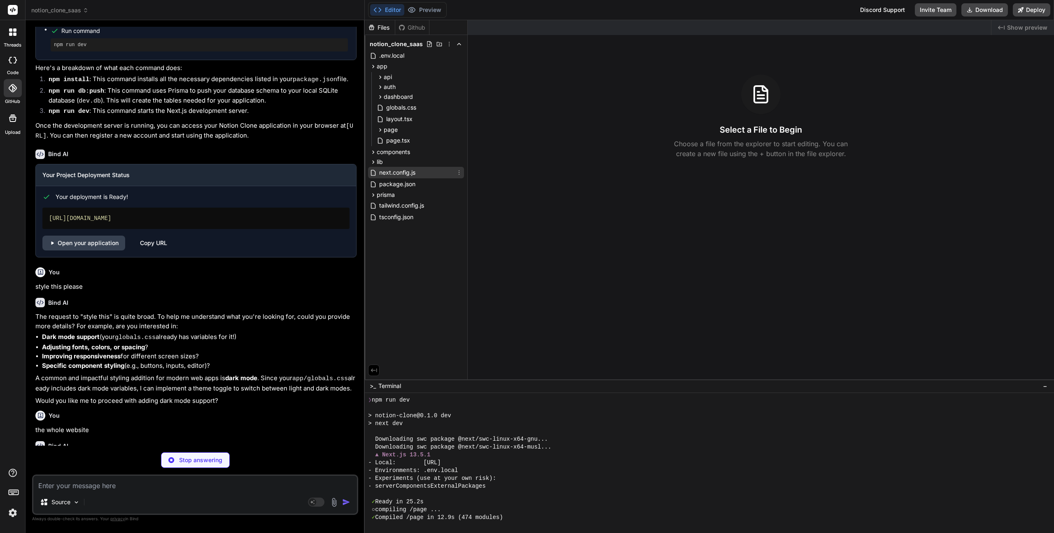
scroll to position [1336, 0]
type textarea "x"
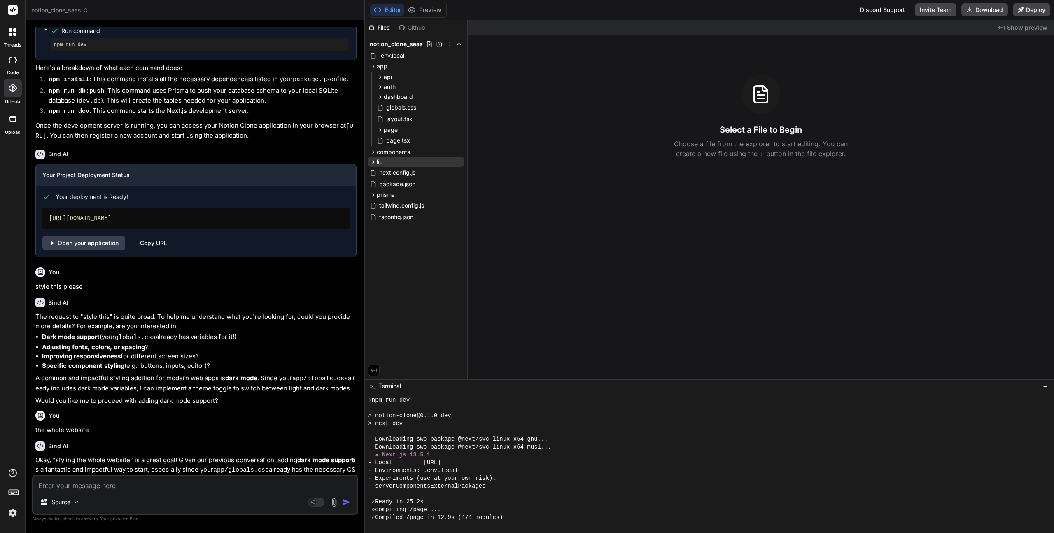
click at [374, 162] on icon at bounding box center [373, 162] width 7 height 7
click at [373, 64] on icon at bounding box center [373, 66] width 7 height 7
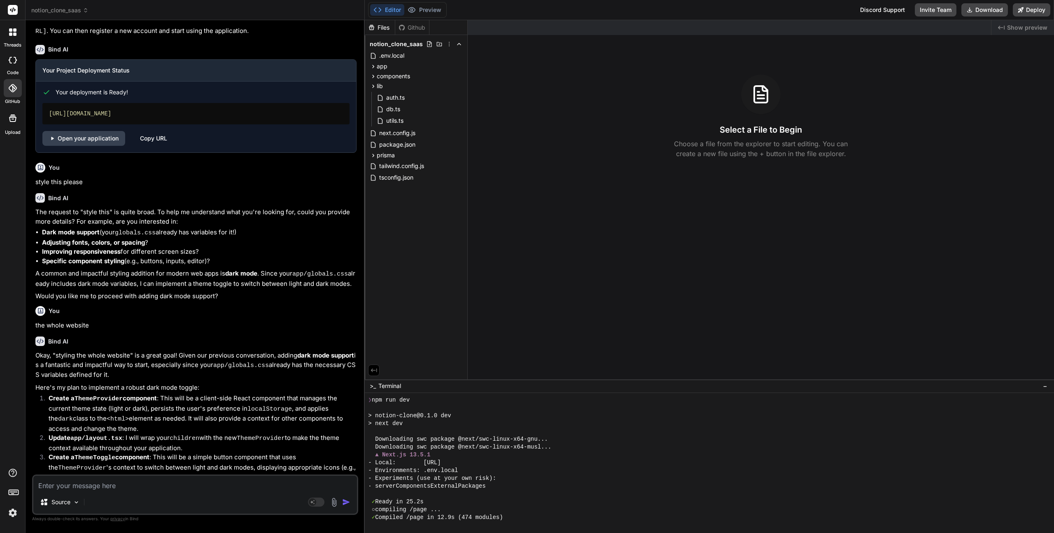
scroll to position [1469, 0]
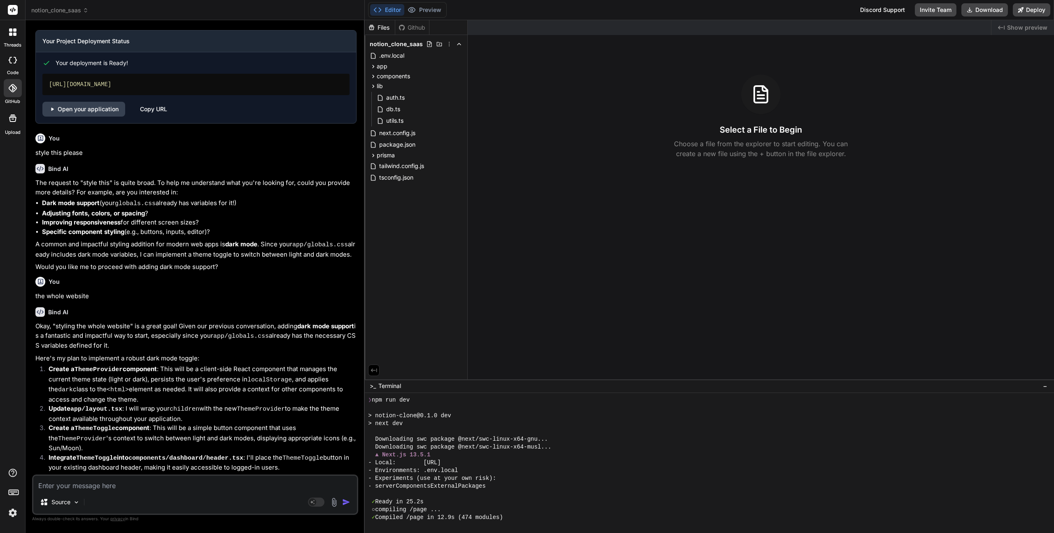
click at [96, 489] on textarea at bounding box center [195, 483] width 324 height 15
type textarea "y"
type textarea "x"
type textarea "ye"
type textarea "x"
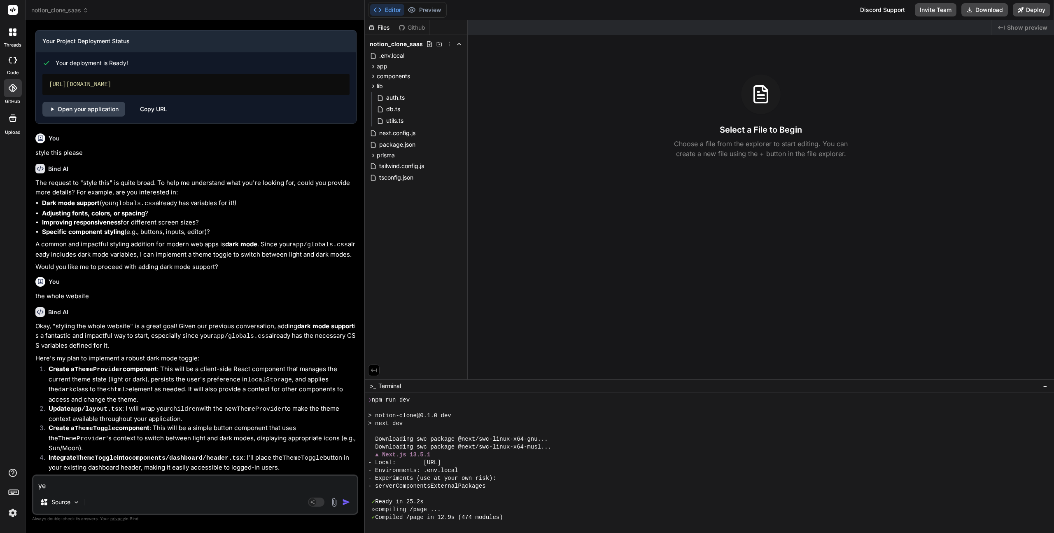
type textarea "yes"
type textarea "x"
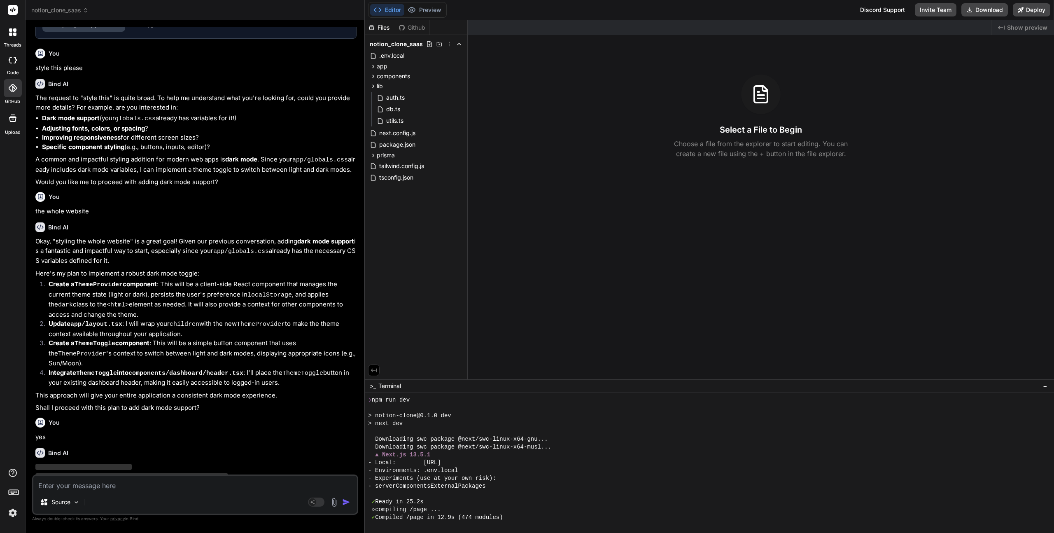
scroll to position [1555, 0]
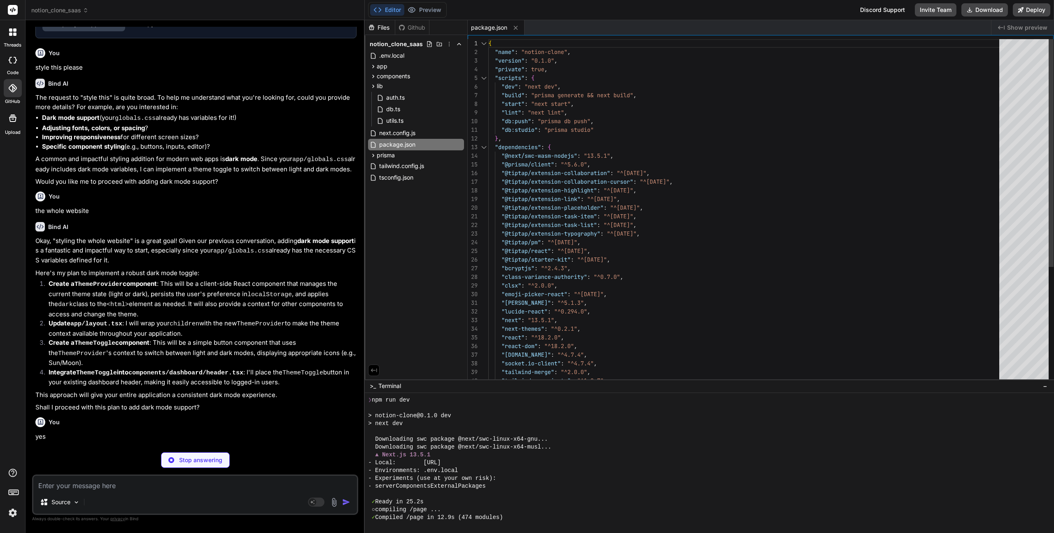
type textarea "x"
type textarea ""use client" import * as React from "react" import { ThemeProvider as NextTheme…"
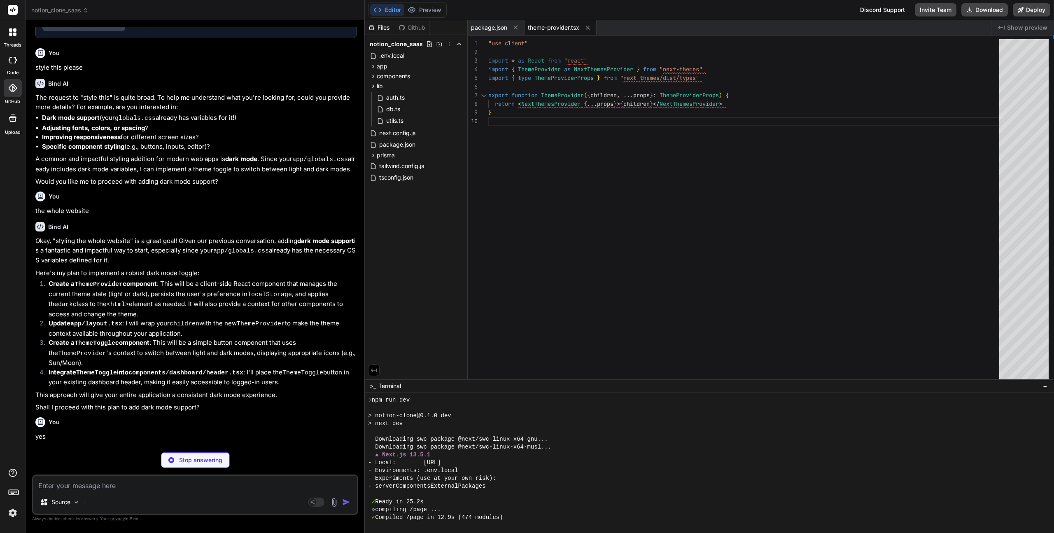
type textarea "x"
type textarea "enableSystem disableTransitionOnChange > {children} </ThemeProvider> </body> </…"
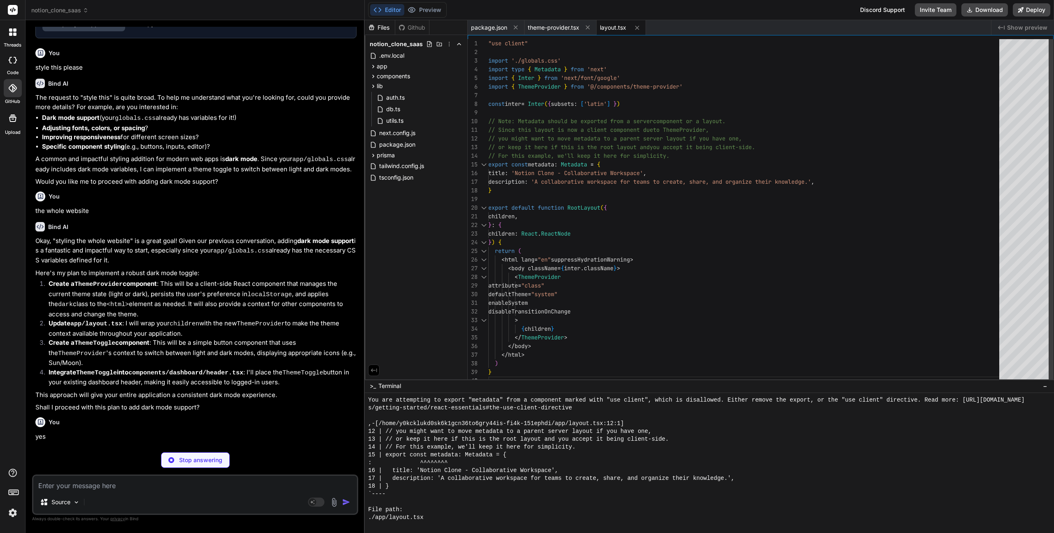
scroll to position [696, 0]
type textarea "x"
type textarea "<Moon className="absolute h-[1.2rem] w-[1.2rem] rotate-90 scale-0 transition-al…"
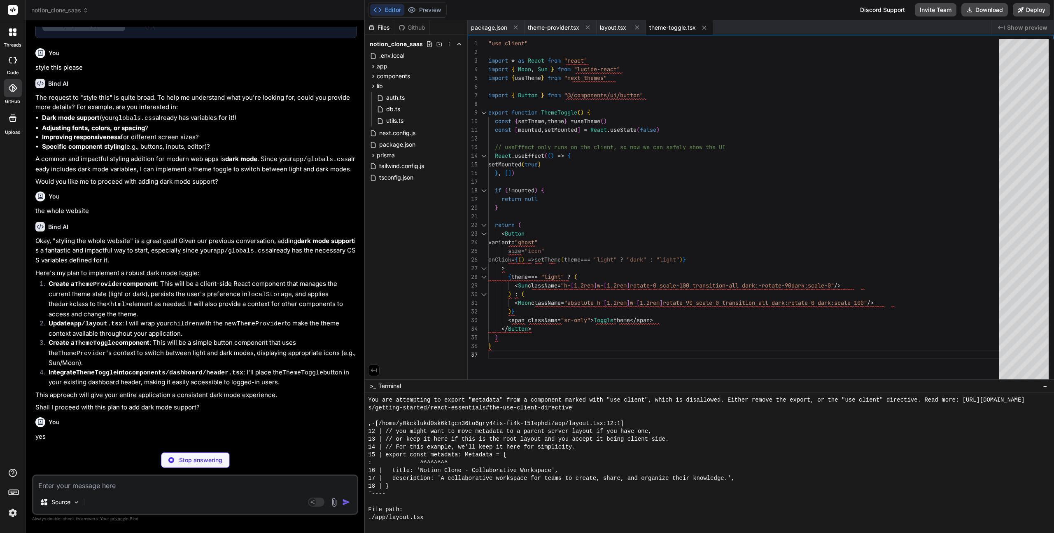
type textarea "x"
type textarea "<UserMenu user={user} /> </div> </header> ) }"
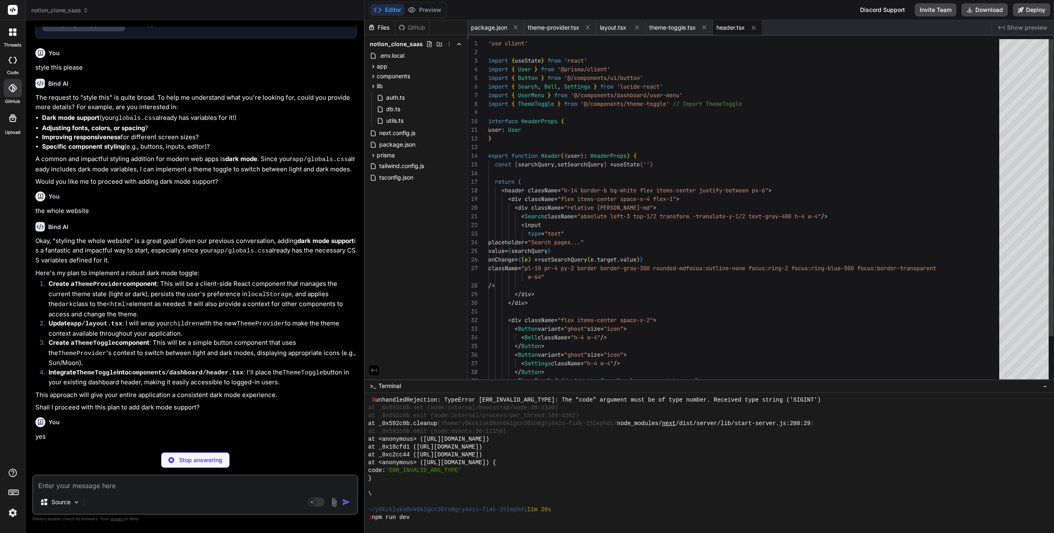
scroll to position [1487, 0]
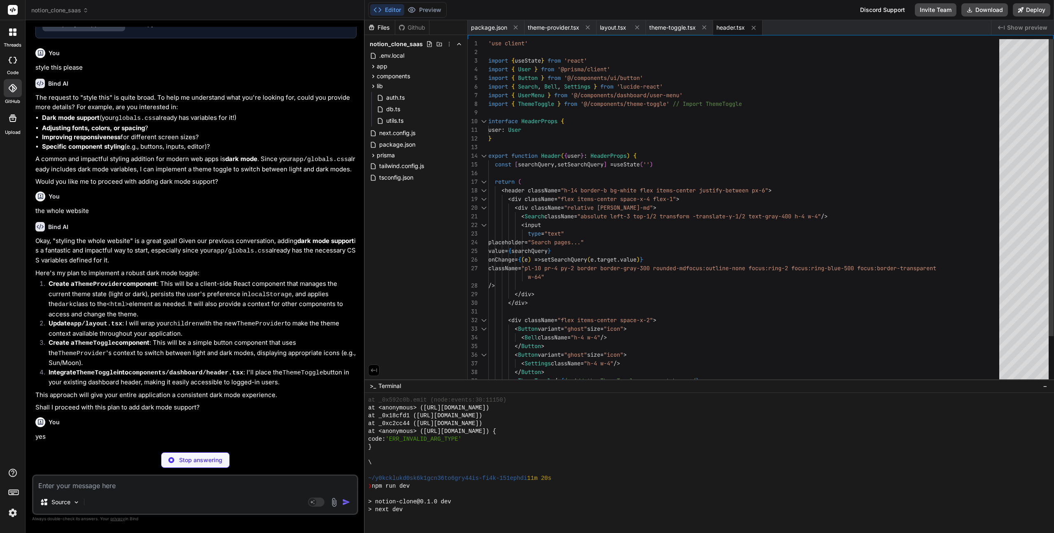
type textarea "x"
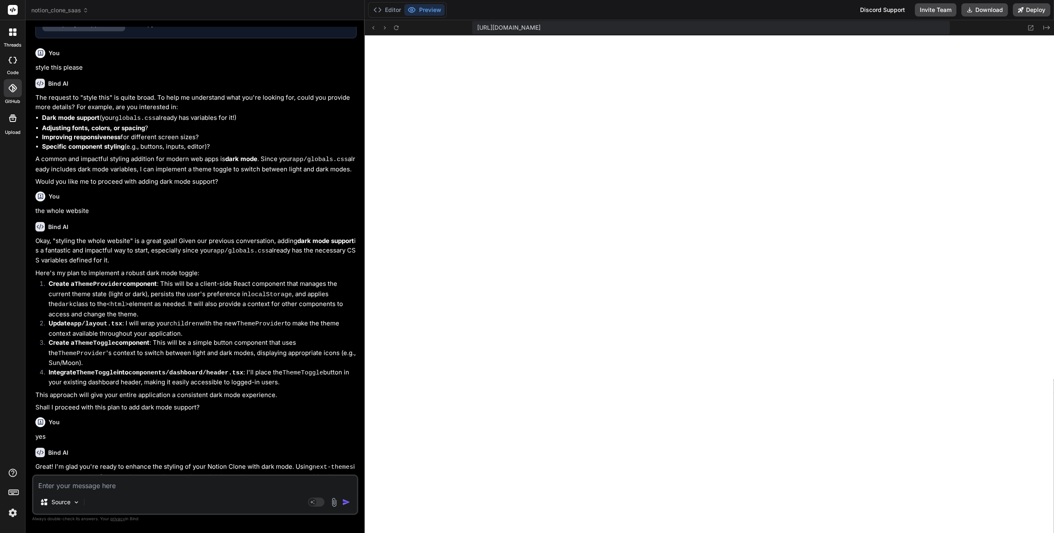
scroll to position [1995, 0]
click at [182, 489] on textarea at bounding box center [195, 483] width 324 height 15
type textarea "g"
type textarea "x"
type textarea "go"
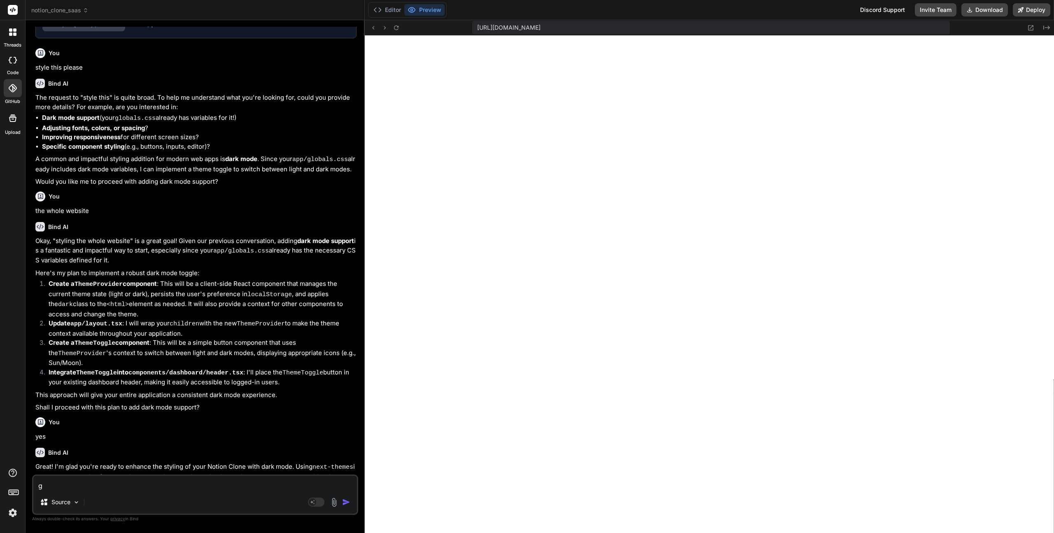
type textarea "x"
type textarea "got"
type textarea "x"
type textarea "got:"
type textarea "x"
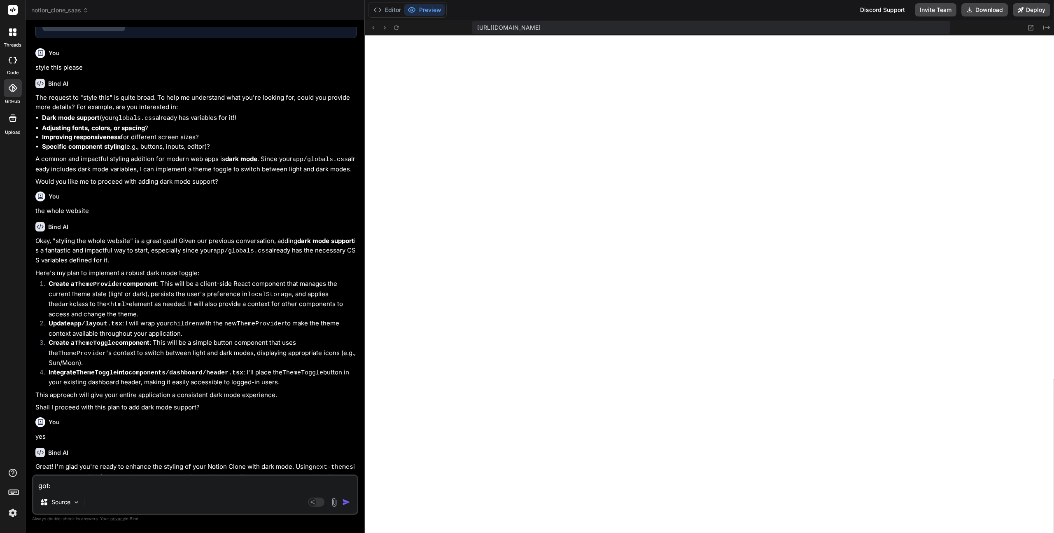
type textarea "got:"
type textarea "x"
type textarea "got: v"
paste textarea "Failed to compile ./app/layout.tsx ReactServerComponentsError: You are attempti…"
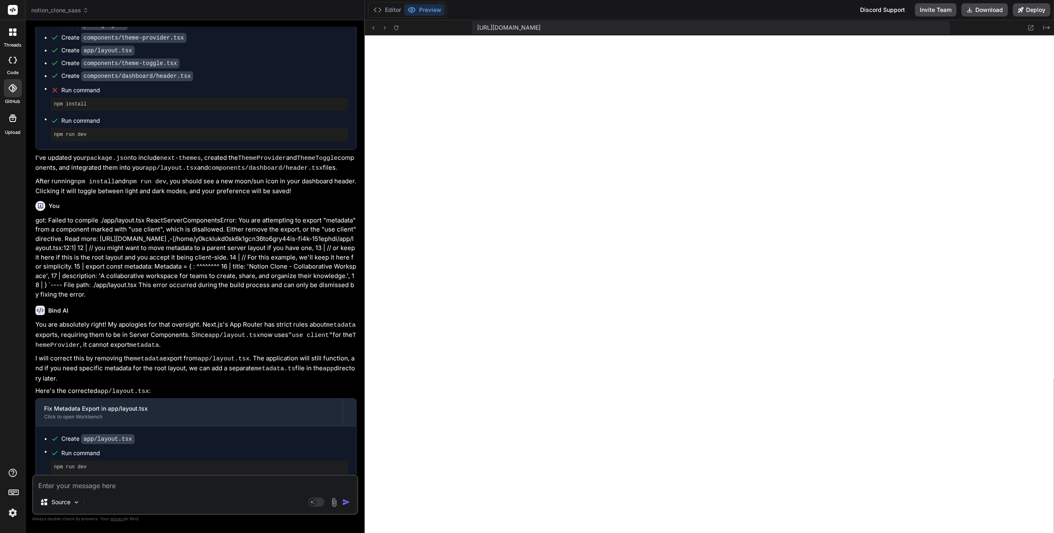
scroll to position [3106, 0]
click at [427, 8] on button "Preview" at bounding box center [424, 10] width 40 height 12
click at [385, 6] on button "Editor" at bounding box center [387, 10] width 34 height 12
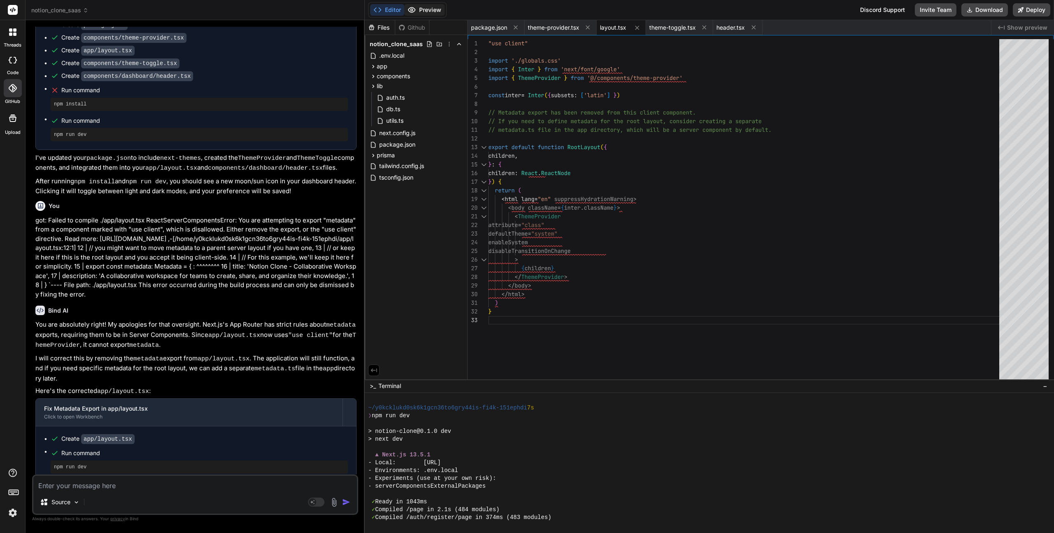
click at [427, 10] on button "Preview" at bounding box center [424, 10] width 40 height 12
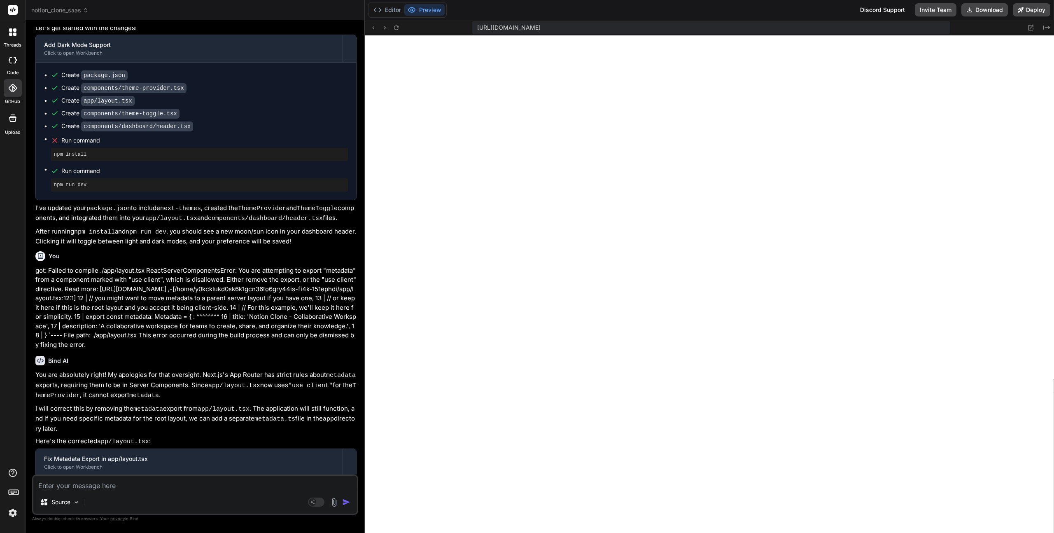
scroll to position [2101, 0]
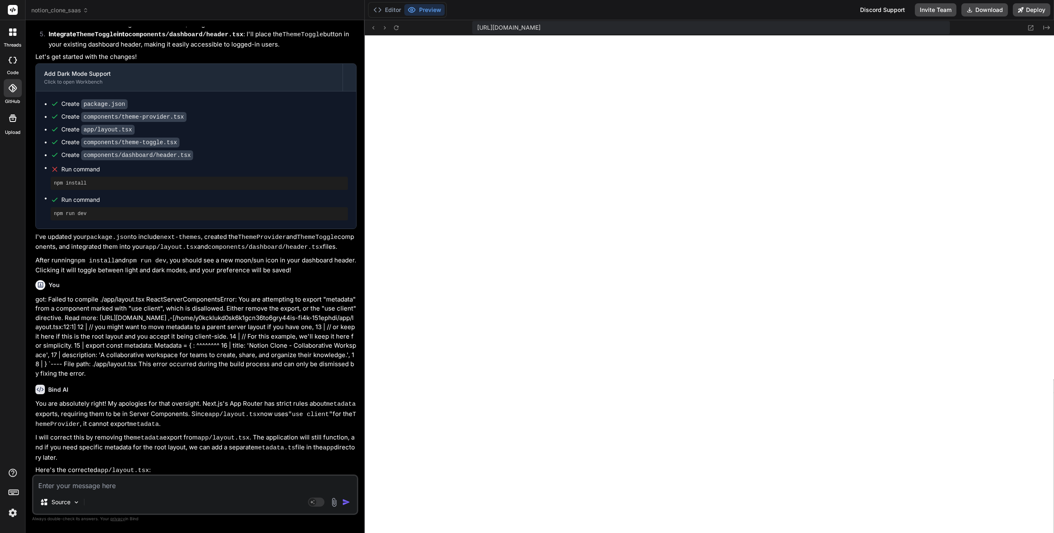
click at [59, 9] on span "notion_clone_saas" at bounding box center [59, 10] width 57 height 8
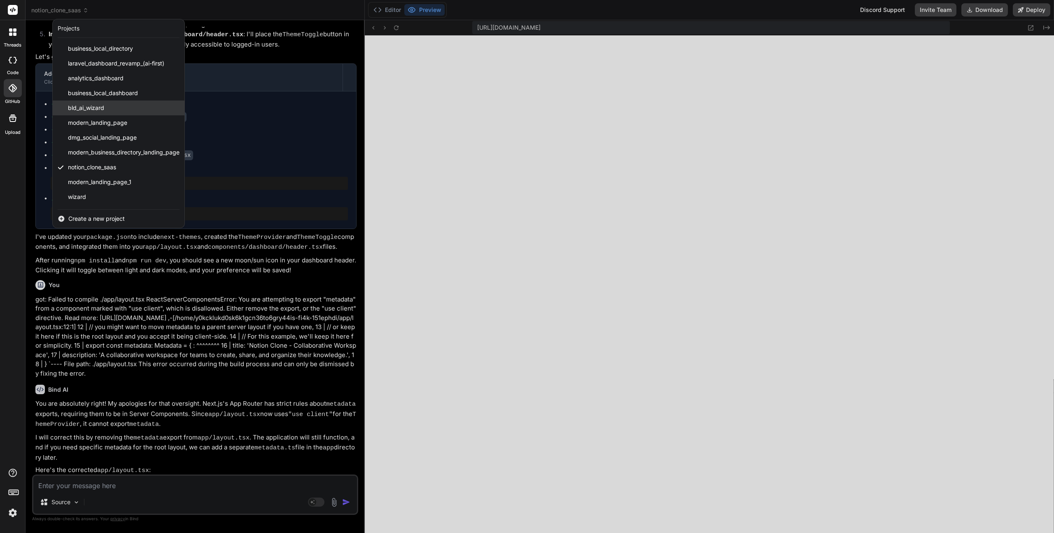
click at [92, 109] on span "bld_ai_wizard" at bounding box center [86, 108] width 36 height 8
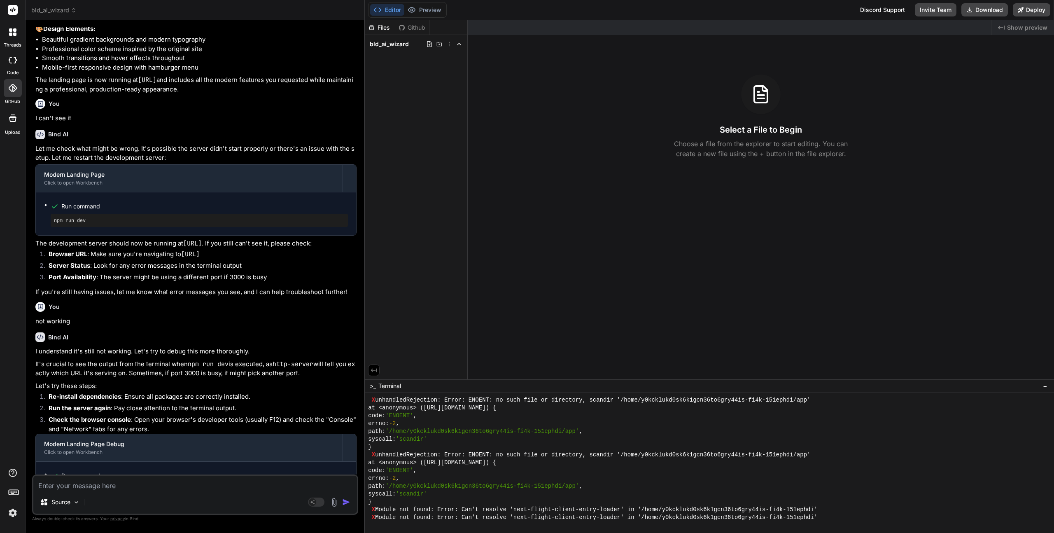
scroll to position [719, 0]
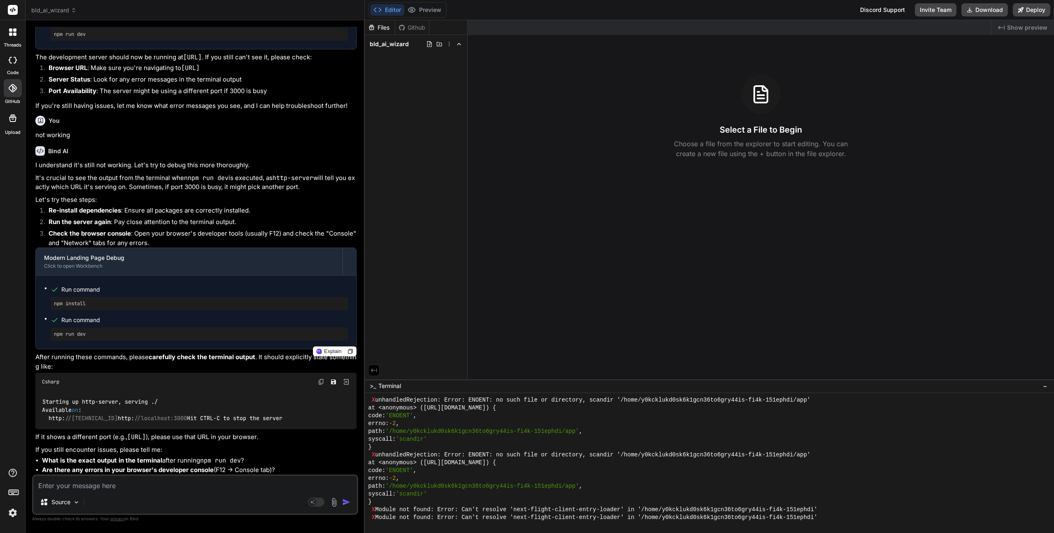
click at [90, 483] on textarea at bounding box center [195, 483] width 324 height 15
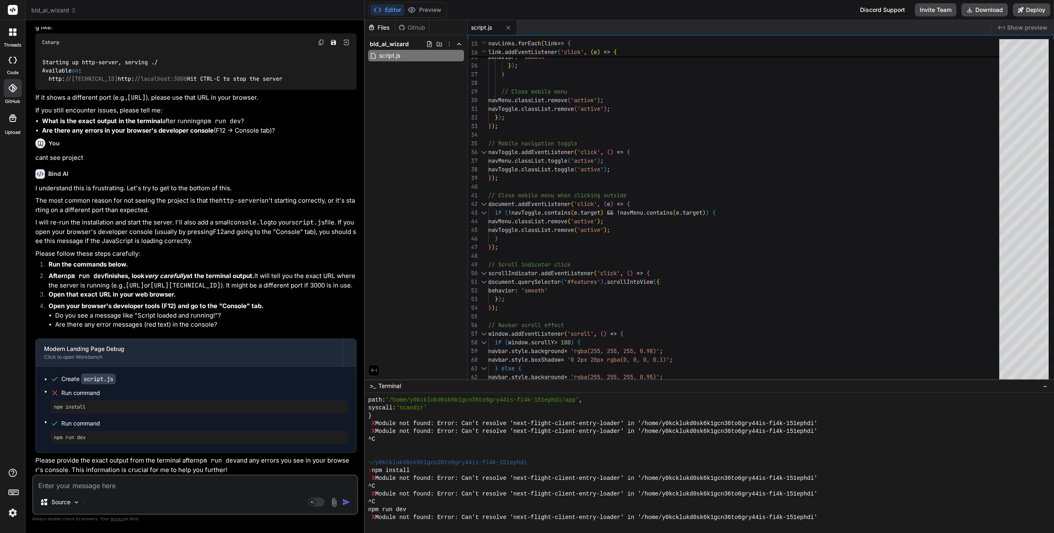
scroll to position [7058, 0]
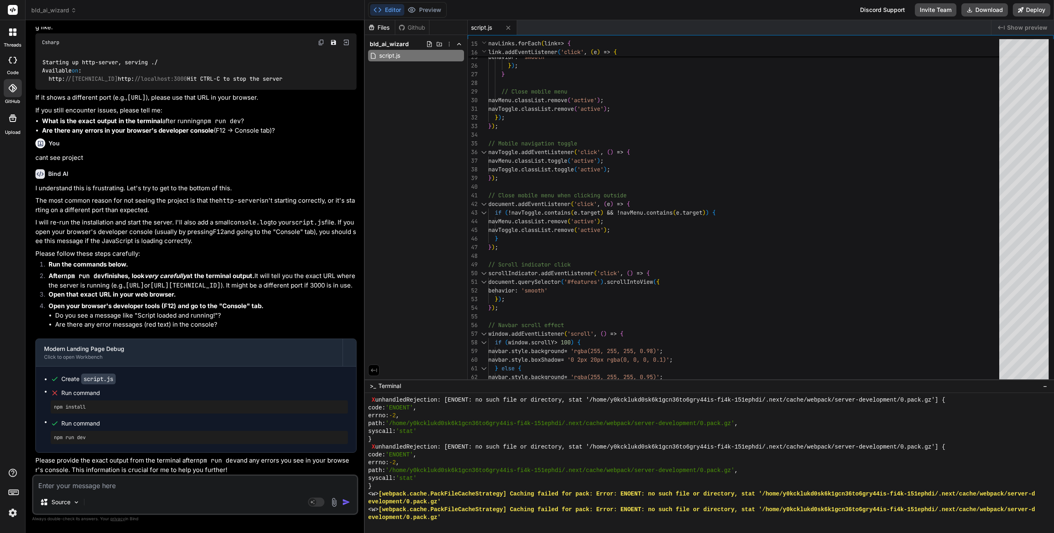
click at [382, 26] on div "Files" at bounding box center [380, 27] width 30 height 8
click at [489, 523] on div at bounding box center [704, 525] width 673 height 8
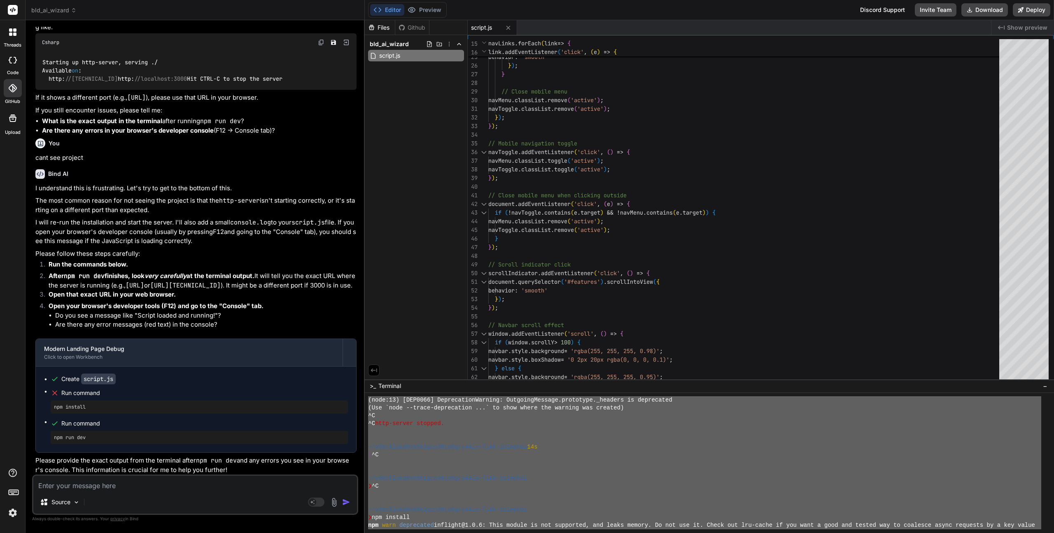
scroll to position [0, 0]
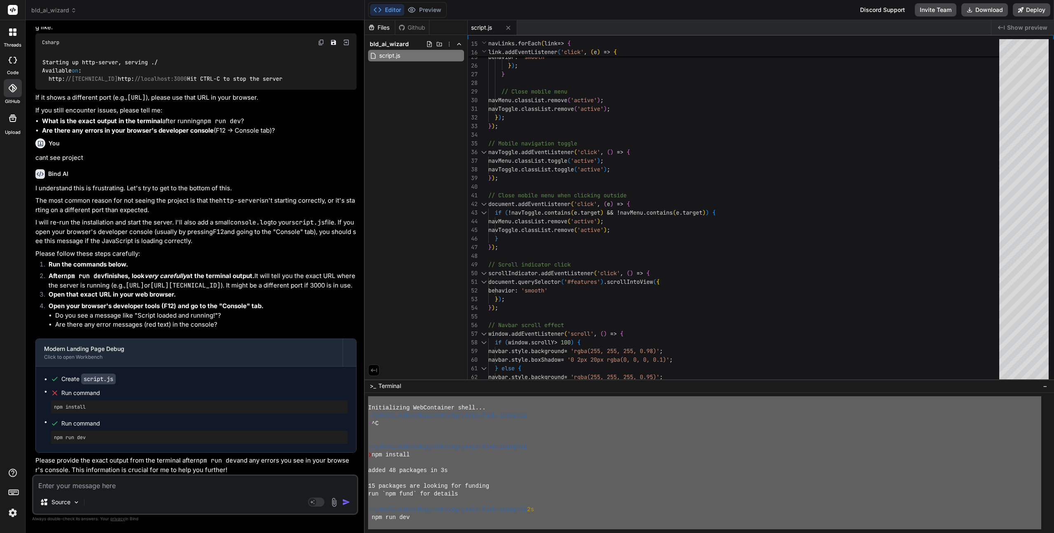
drag, startPoint x: 459, startPoint y: 524, endPoint x: 361, endPoint y: 371, distance: 181.7
click at [361, 371] on div "bld_ai_wizard Created with Pixso. Custom Bot Bind AI Web Search Created with Pi…" at bounding box center [540, 266] width 1029 height 533
click at [89, 487] on textarea at bounding box center [195, 483] width 324 height 15
paste textarea "Initializing WebContainer shell... ~/y0kcklukd0sk6k1gcn36to6gry44is-fi4k-151eph…"
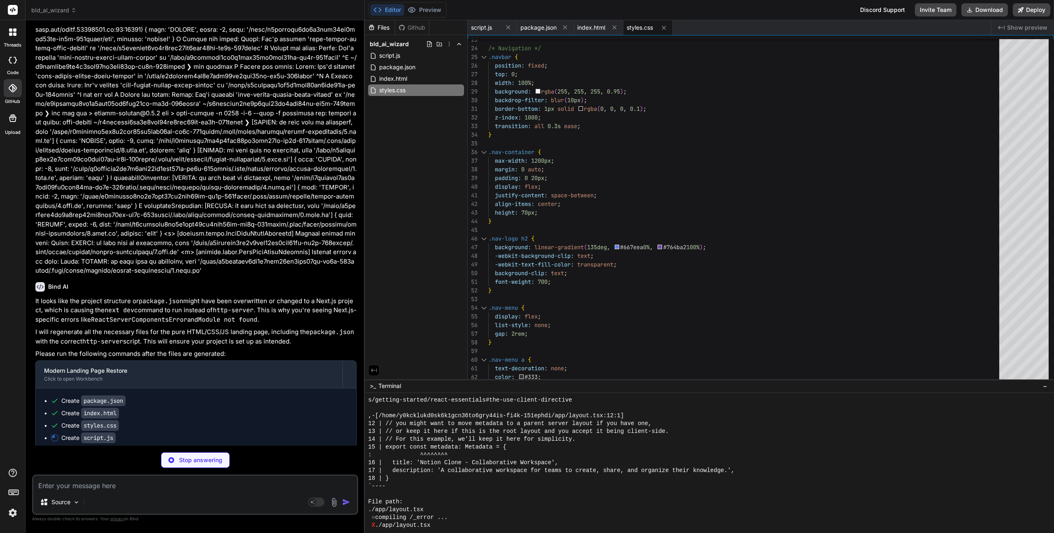
scroll to position [5739, 0]
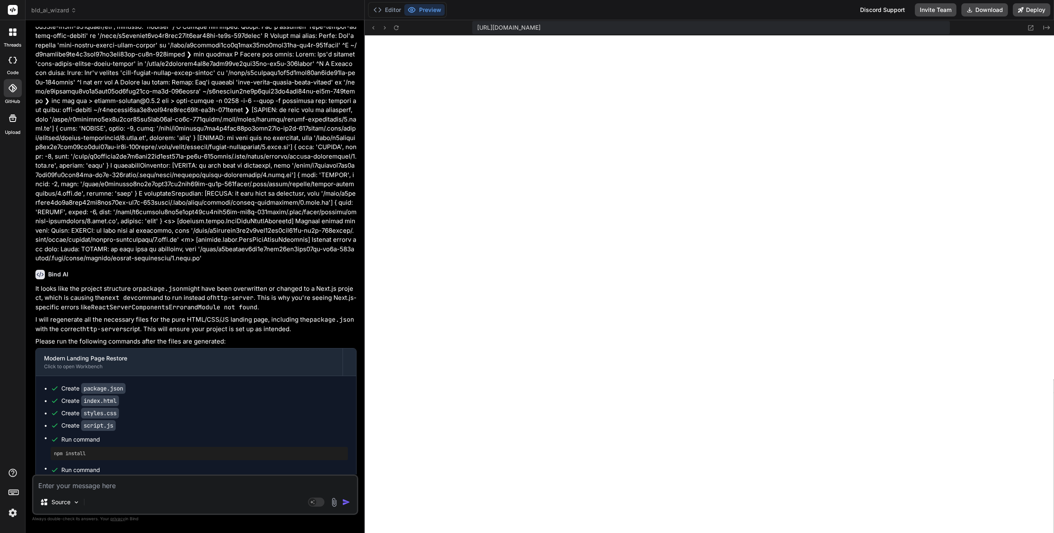
click at [66, 10] on span "bld_ai_wizard" at bounding box center [53, 10] width 45 height 8
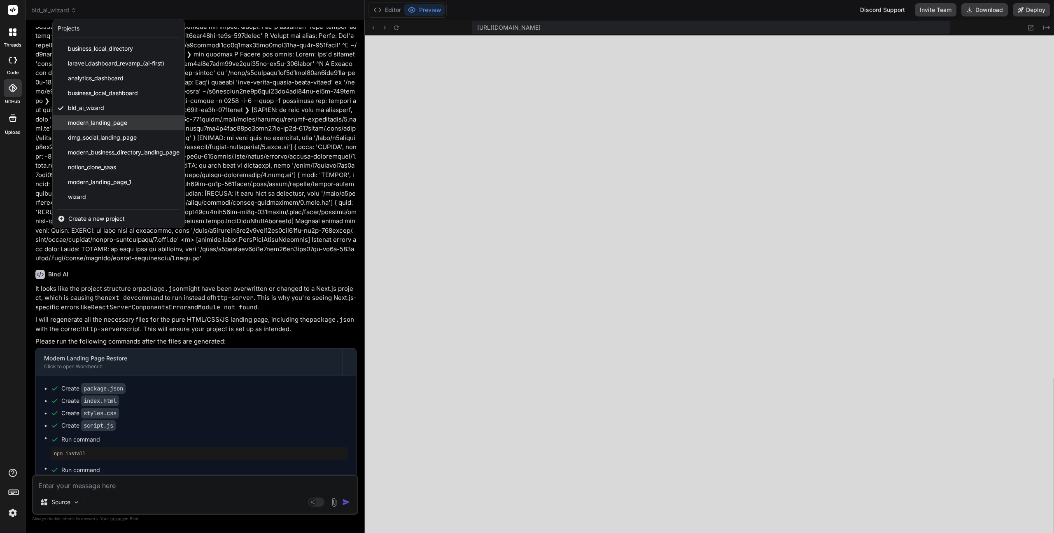
click at [81, 121] on span "modern_landing_page" at bounding box center [97, 123] width 59 height 8
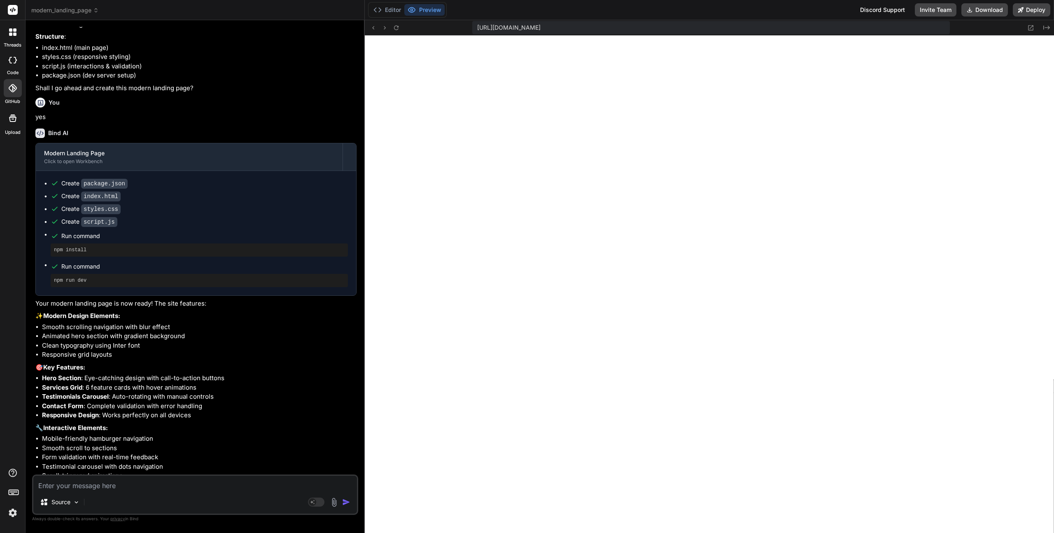
scroll to position [51, 0]
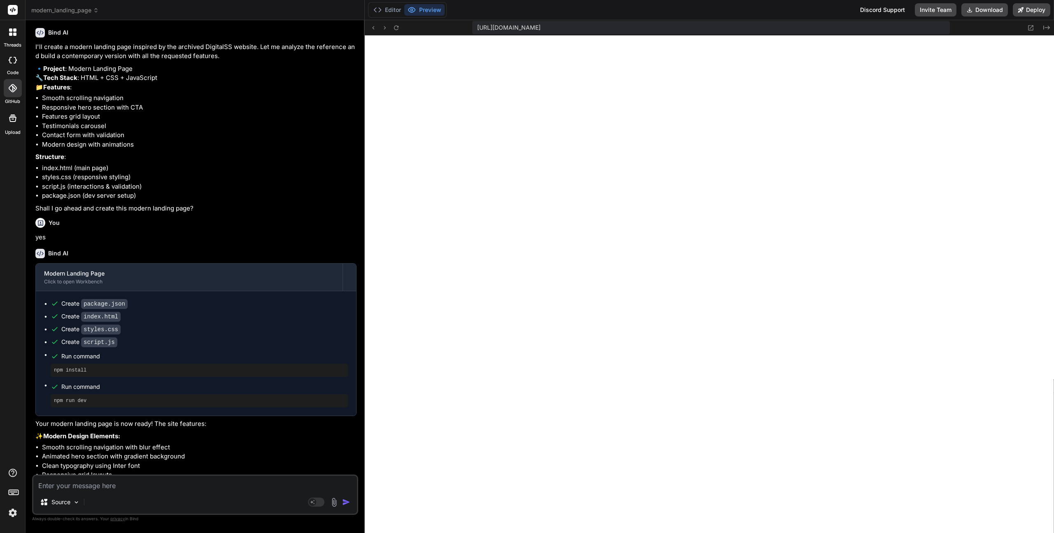
click at [83, 9] on span "modern_landing_page" at bounding box center [65, 10] width 68 height 8
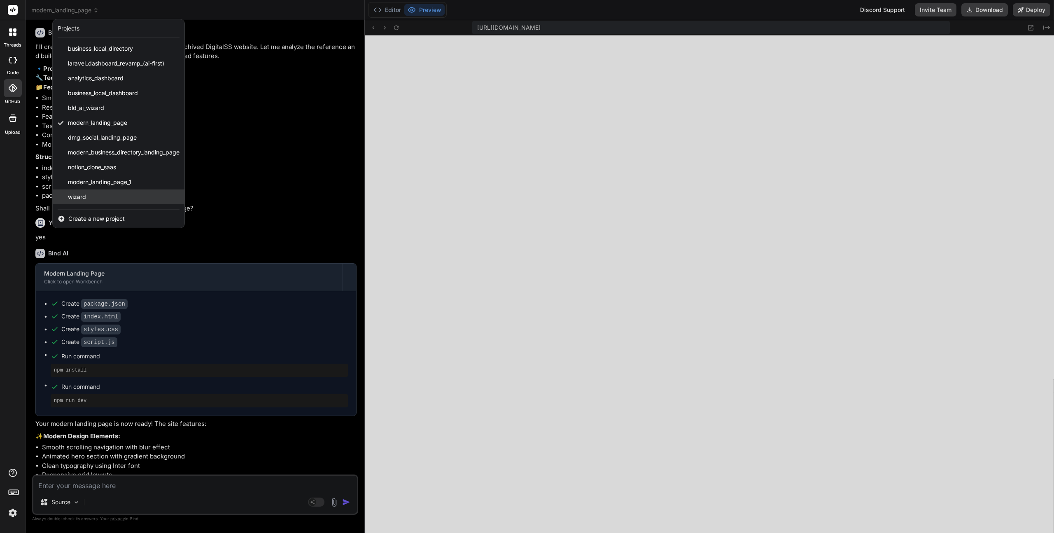
click at [81, 195] on span "wizard" at bounding box center [77, 197] width 18 height 8
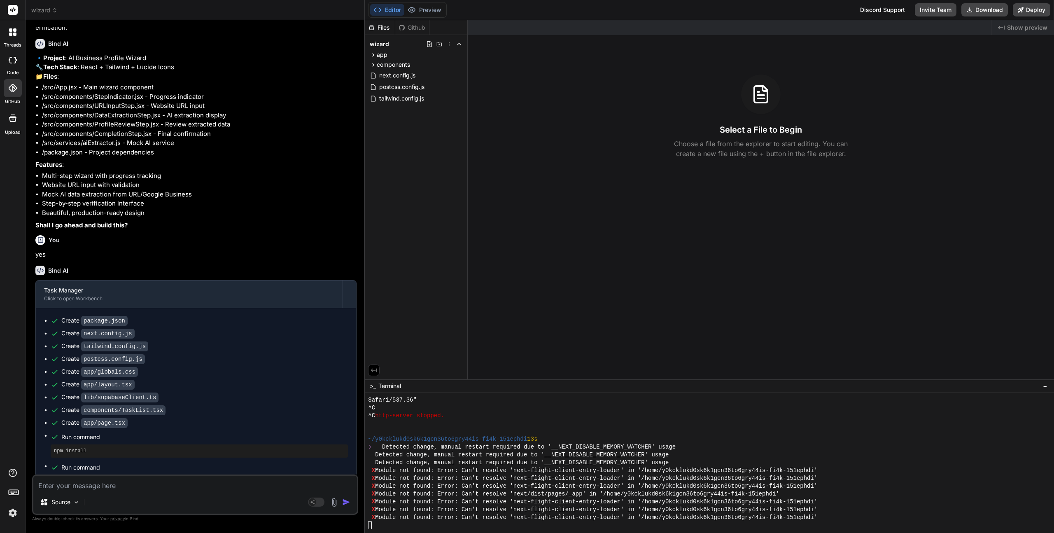
scroll to position [563, 0]
click at [45, 11] on span "wizard" at bounding box center [44, 10] width 26 height 8
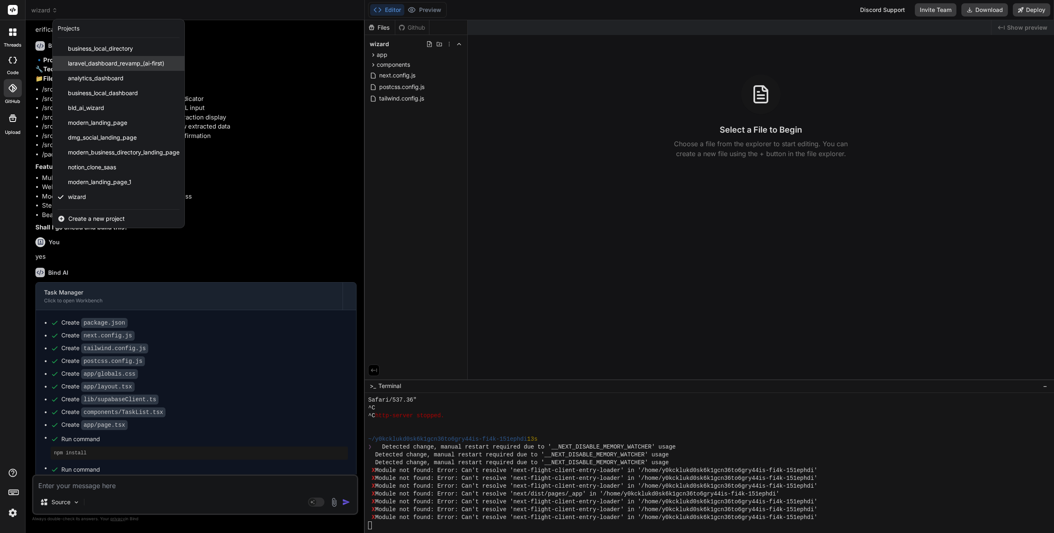
click at [113, 61] on span "laravel_dashboard_revamp_(ai-first)" at bounding box center [116, 63] width 96 height 8
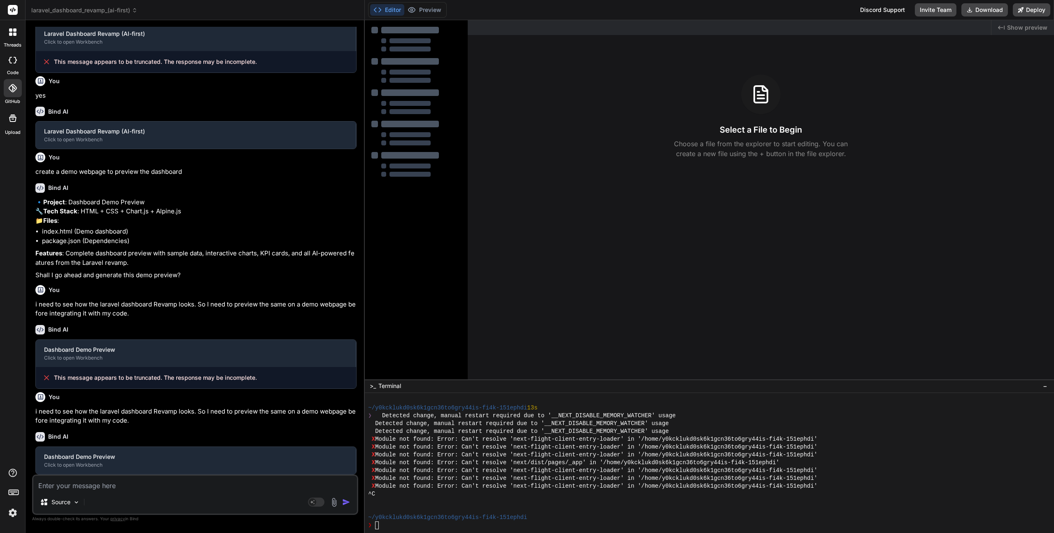
scroll to position [70, 0]
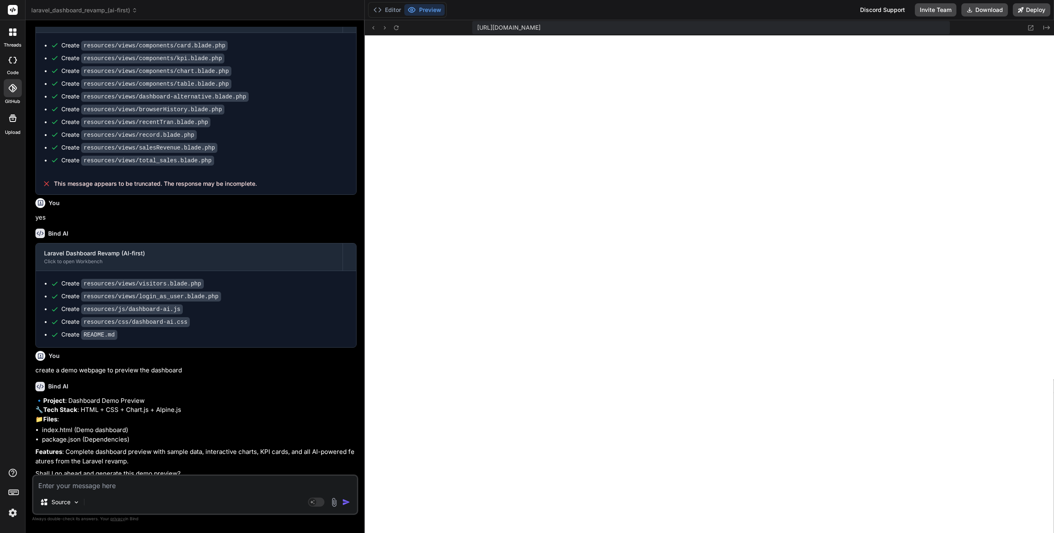
click at [77, 9] on span "laravel_dashboard_revamp_(ai-first)" at bounding box center [84, 10] width 106 height 8
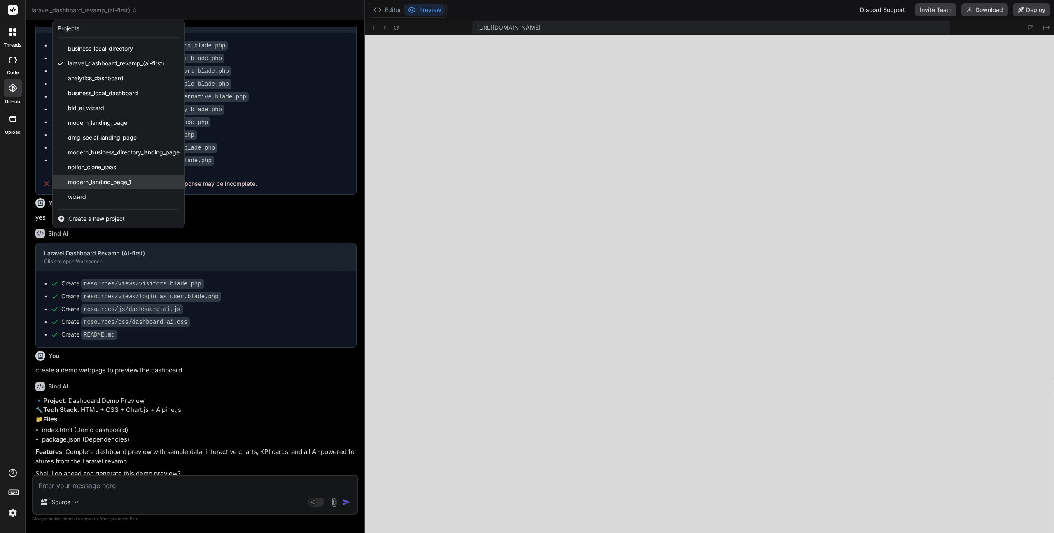
click at [81, 180] on span "modern_landing_page_1" at bounding box center [99, 182] width 63 height 8
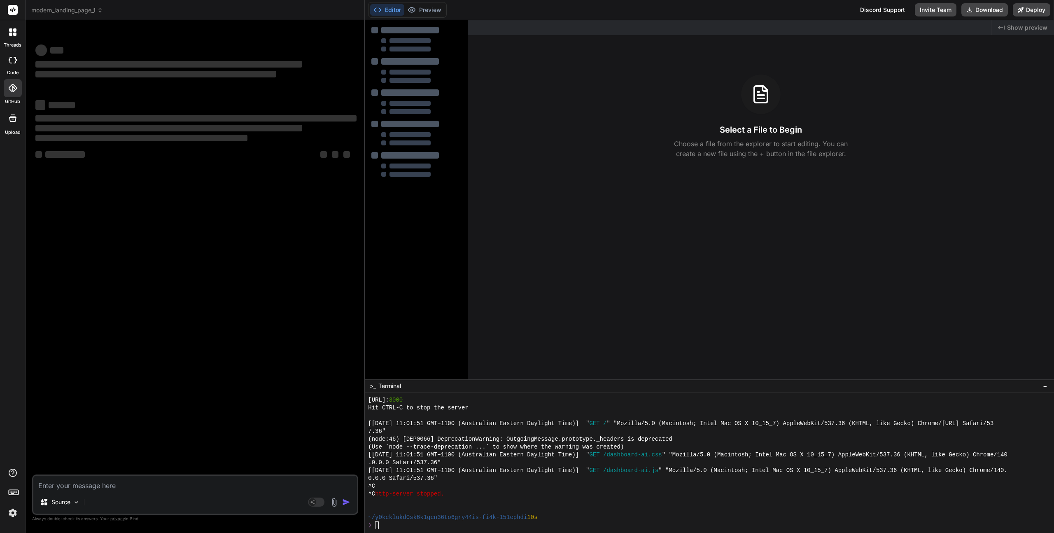
scroll to position [0, 0]
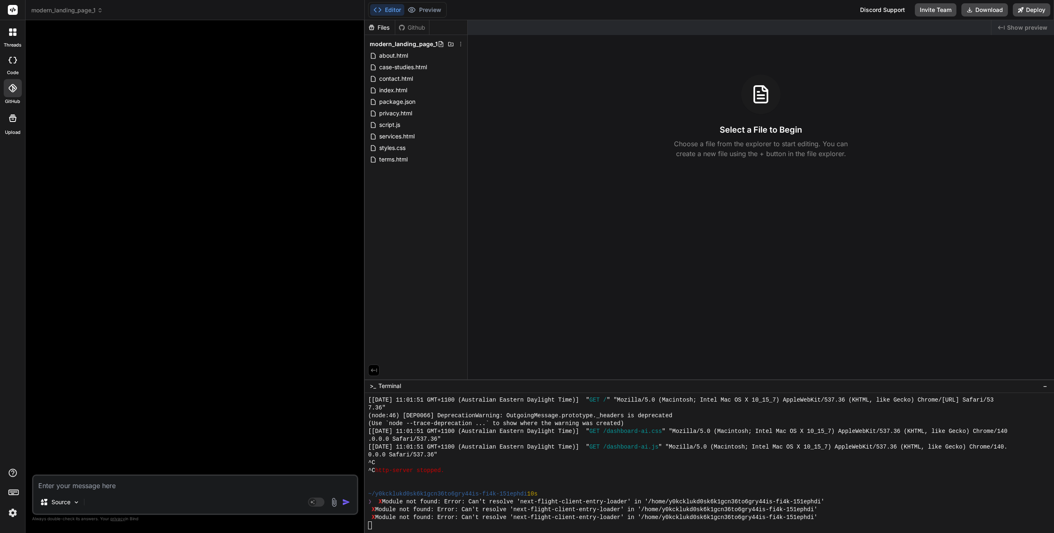
click at [77, 12] on span "modern_landing_page_1" at bounding box center [67, 10] width 72 height 8
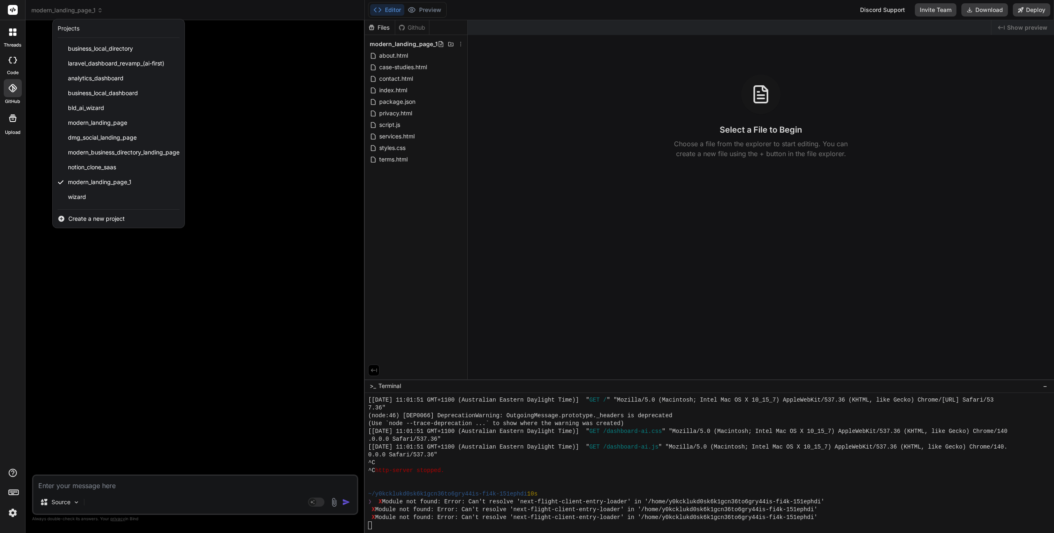
click at [9, 57] on icon at bounding box center [13, 60] width 8 height 7
click at [14, 64] on div at bounding box center [13, 60] width 18 height 16
click at [10, 33] on icon at bounding box center [10, 34] width 3 height 3
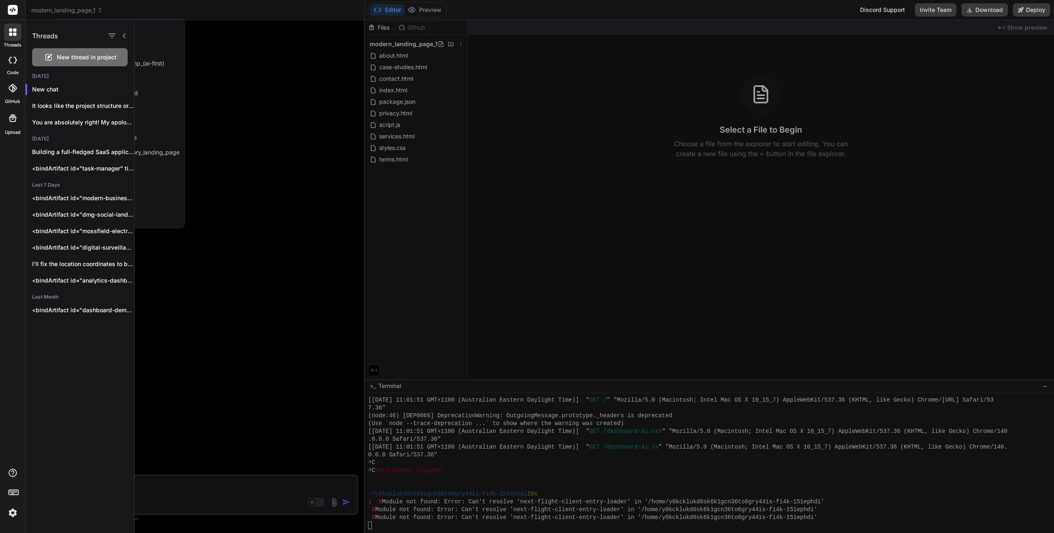
click at [16, 57] on icon at bounding box center [13, 60] width 8 height 7
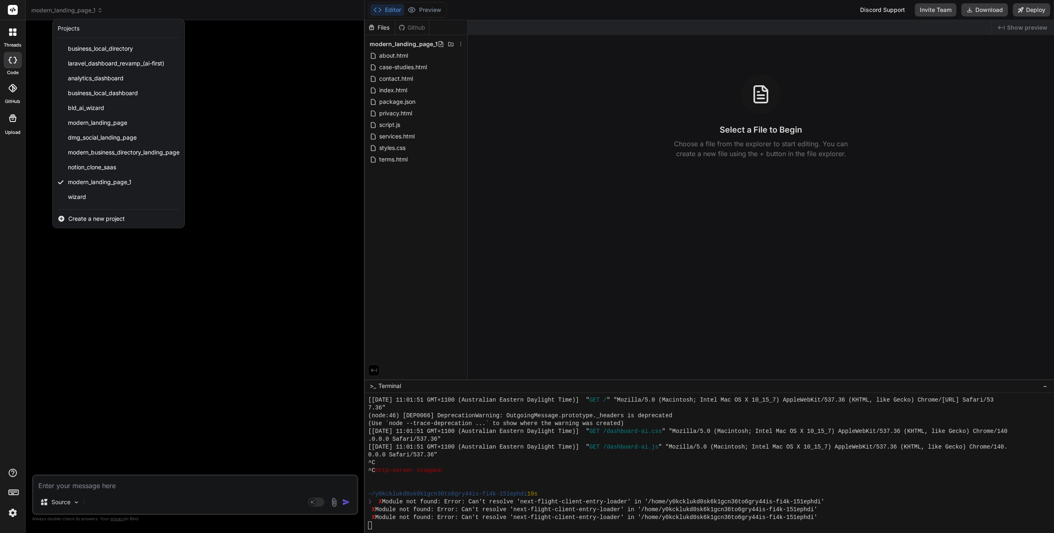
click at [12, 28] on icon at bounding box center [12, 31] width 7 height 7
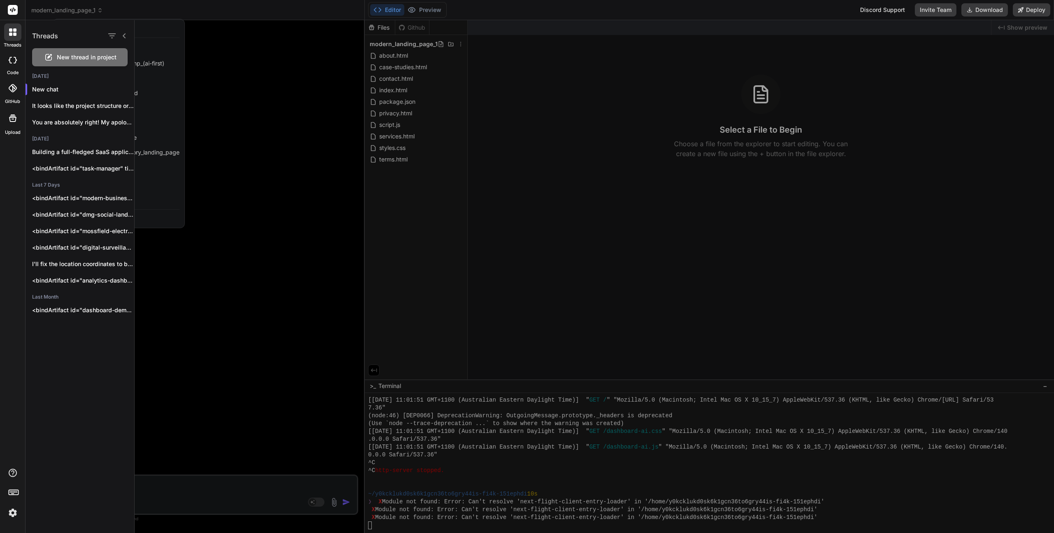
click at [12, 5] on icon at bounding box center [13, 10] width 10 height 10
click at [13, 8] on rect at bounding box center [13, 10] width 10 height 10
click at [10, 60] on icon at bounding box center [13, 60] width 8 height 7
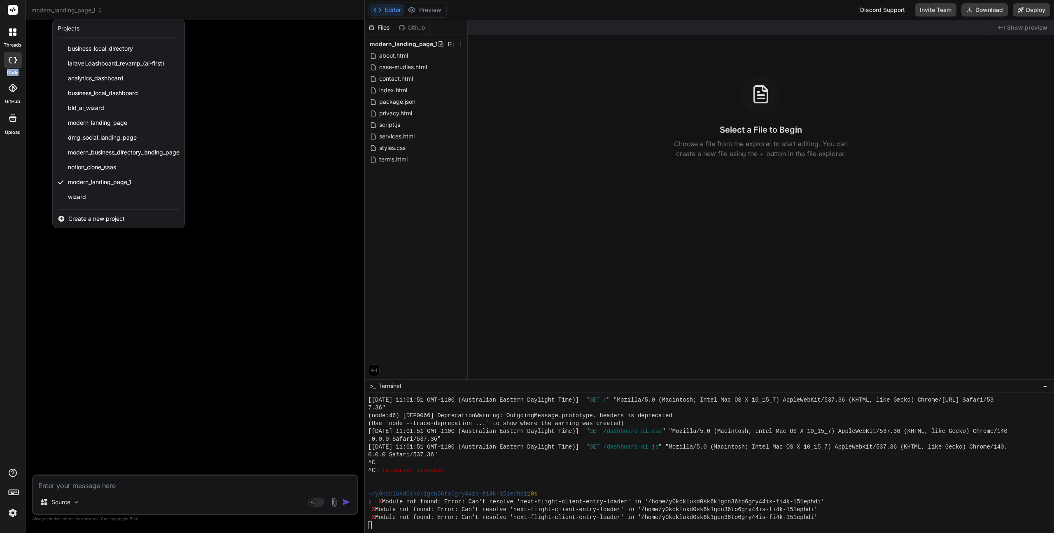
click at [10, 60] on icon at bounding box center [13, 60] width 8 height 7
click at [1021, 31] on div at bounding box center [527, 266] width 1054 height 533
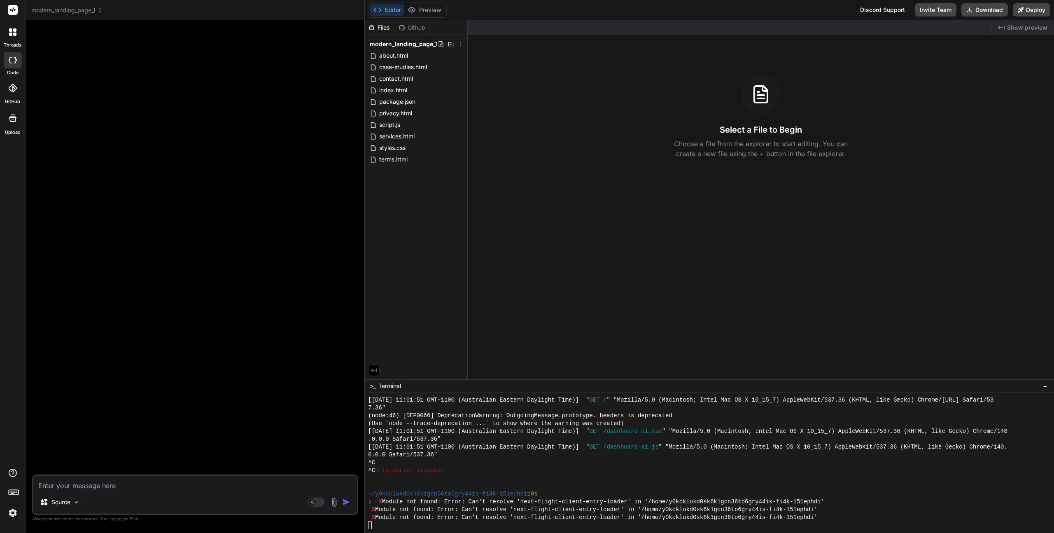
click at [1013, 27] on span "Show preview" at bounding box center [1027, 27] width 40 height 8
click at [12, 60] on icon at bounding box center [13, 60] width 8 height 7
click at [11, 29] on icon at bounding box center [10, 29] width 3 height 3
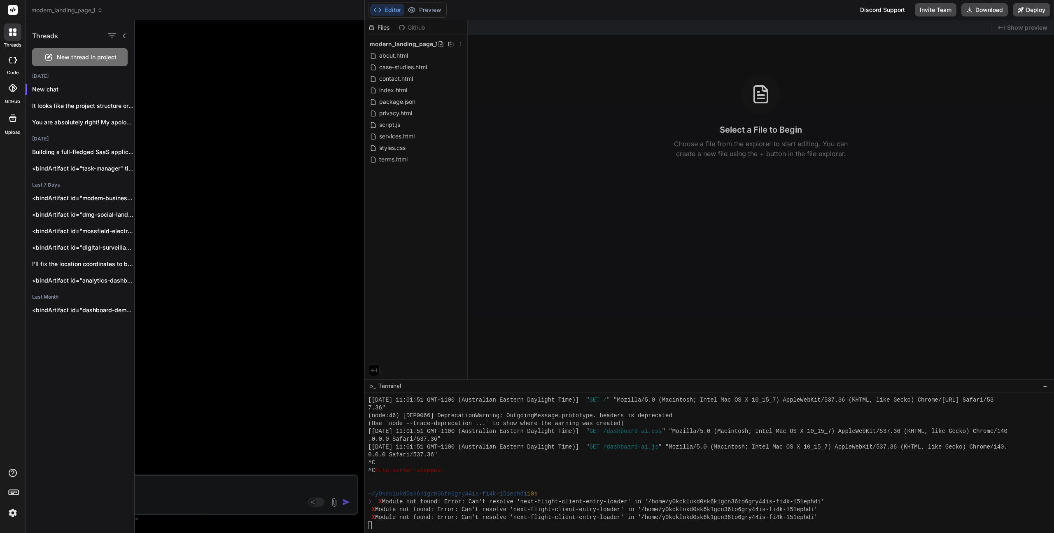
click at [13, 60] on icon at bounding box center [13, 60] width 8 height 7
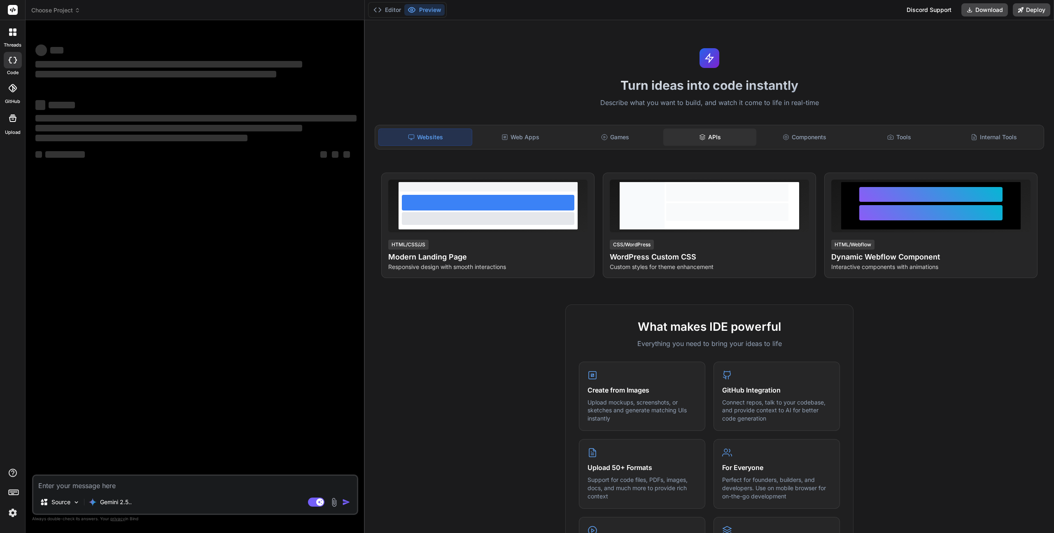
click at [715, 137] on div "APIs" at bounding box center [709, 136] width 93 height 17
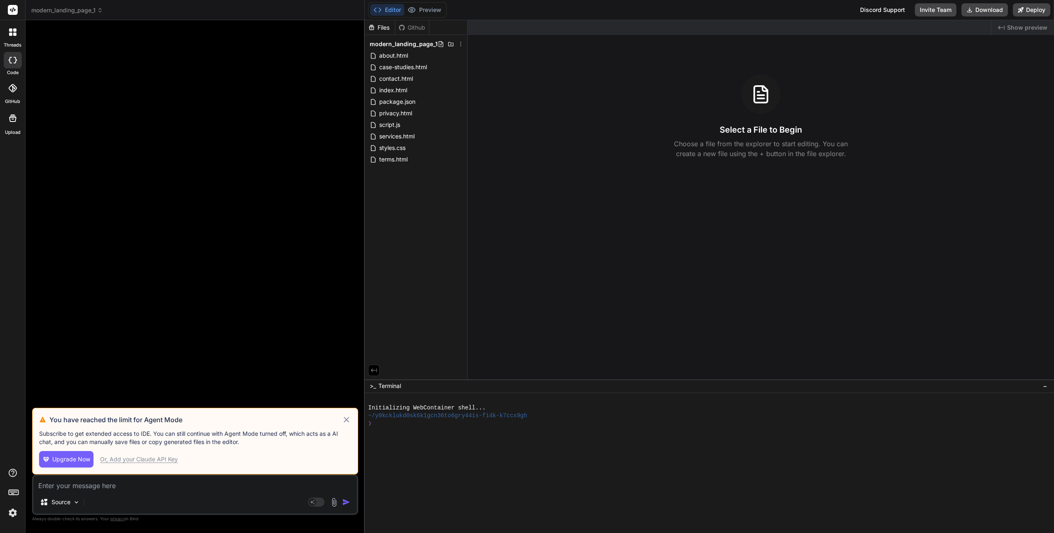
click at [347, 420] on icon at bounding box center [347, 420] width 6 height 6
type textarea "x"
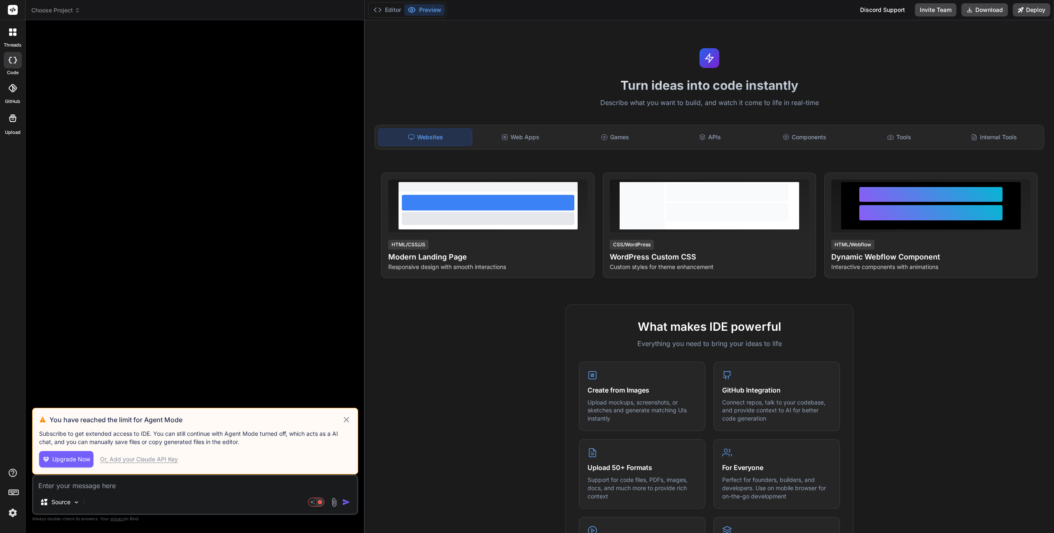
type textarea "x"
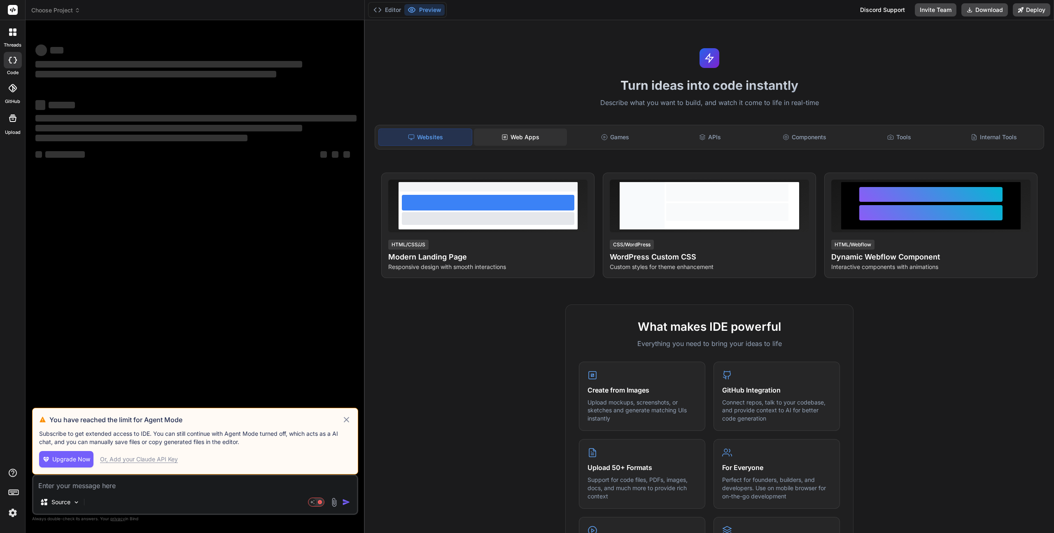
click at [536, 135] on div "Web Apps" at bounding box center [520, 136] width 93 height 17
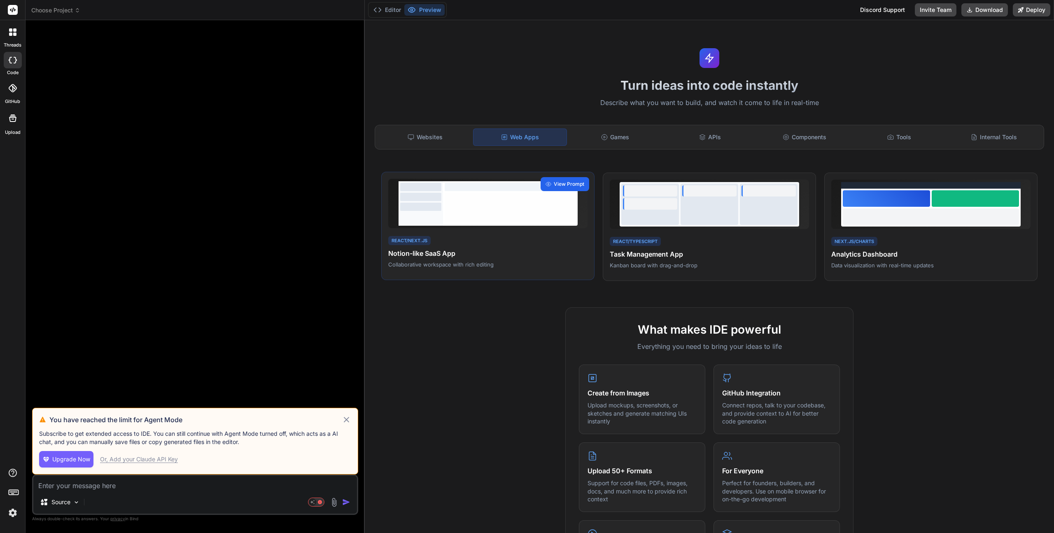
click at [560, 181] on span "View Prompt" at bounding box center [569, 183] width 30 height 7
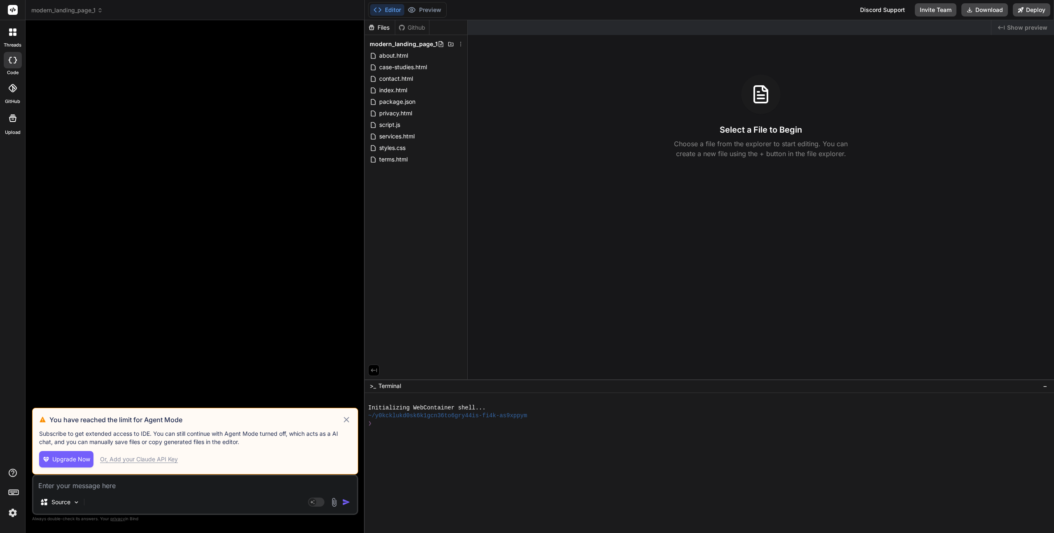
click at [342, 421] on icon at bounding box center [346, 420] width 9 height 10
type textarea "x"
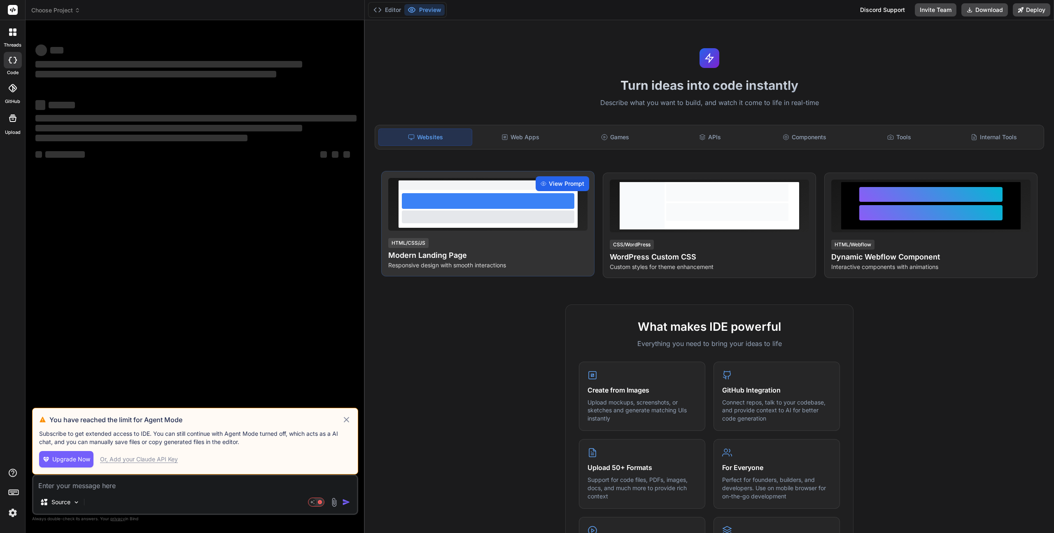
click at [561, 189] on div "View Prompt" at bounding box center [563, 183] width 54 height 15
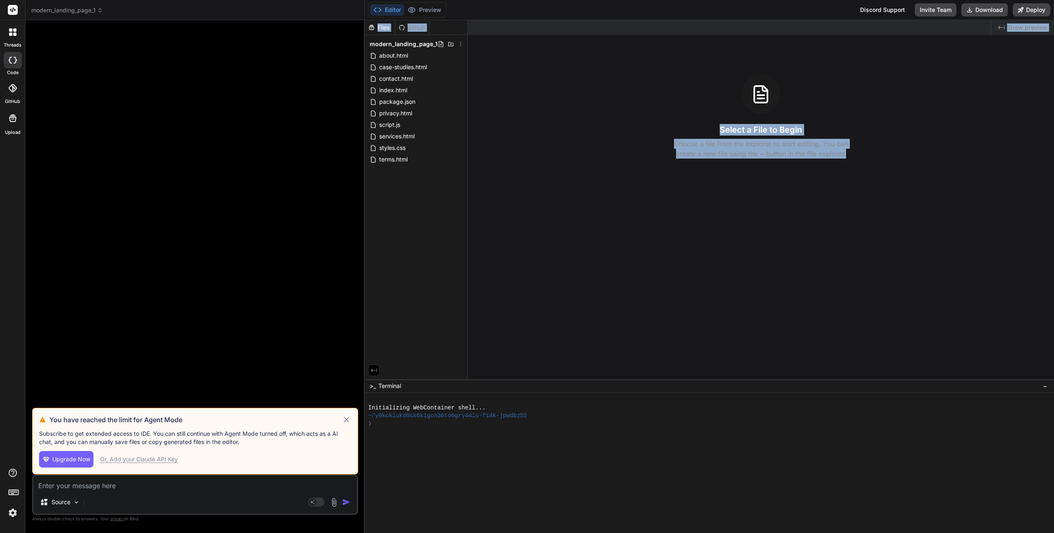
drag, startPoint x: 617, startPoint y: 266, endPoint x: 745, endPoint y: 302, distance: 133.3
click at [747, 290] on div "Created with Pixso. Show preview Select a File to Begin Choose a file from the …" at bounding box center [761, 199] width 586 height 359
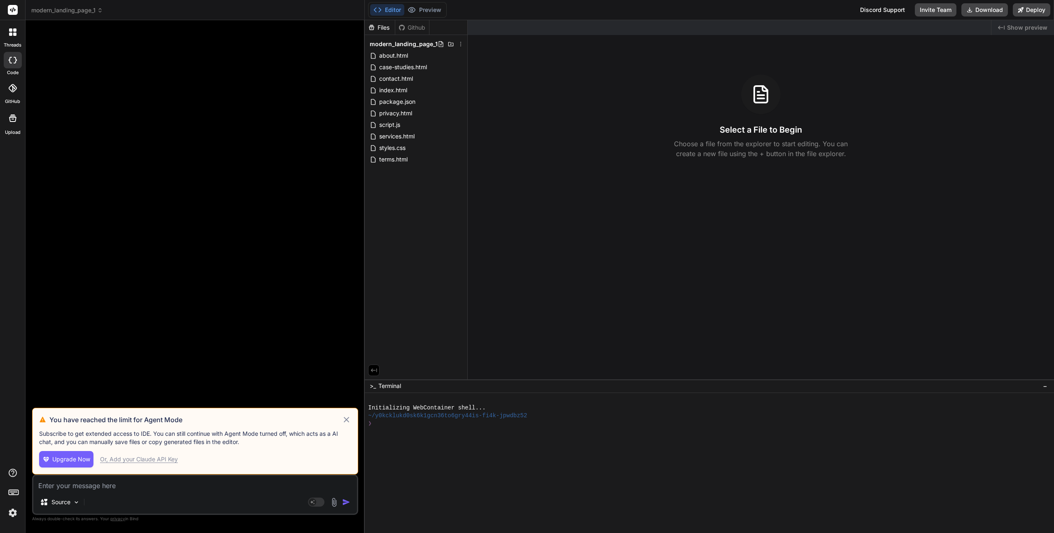
click at [343, 418] on icon at bounding box center [346, 420] width 9 height 10
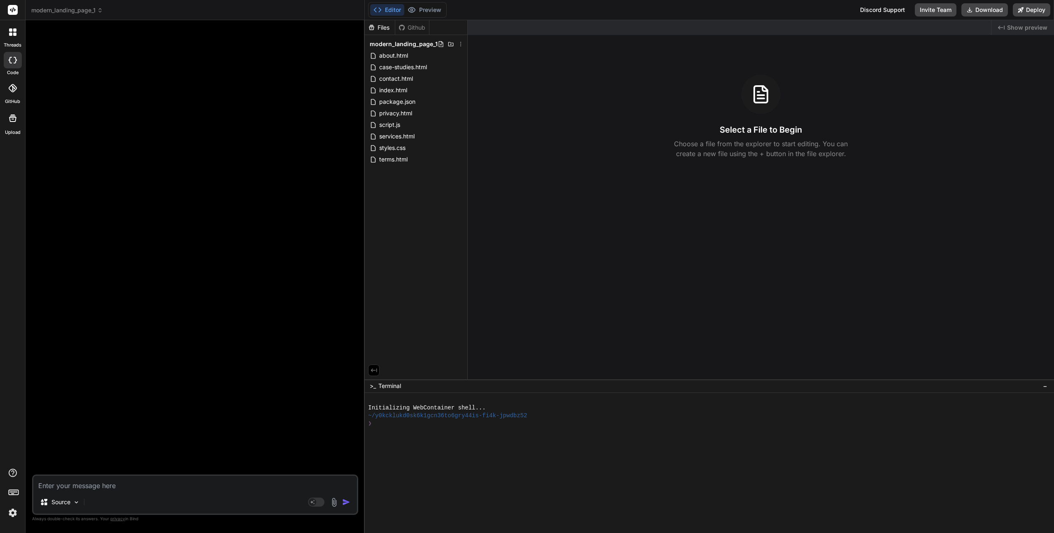
click at [13, 63] on div at bounding box center [13, 60] width 18 height 16
type textarea "x"
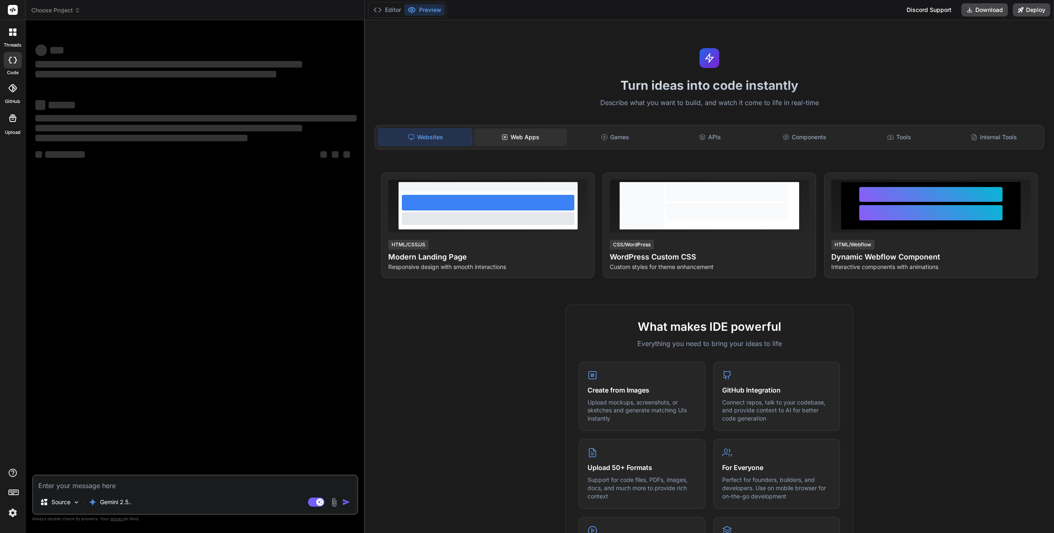
click at [528, 136] on div "Web Apps" at bounding box center [520, 136] width 93 height 17
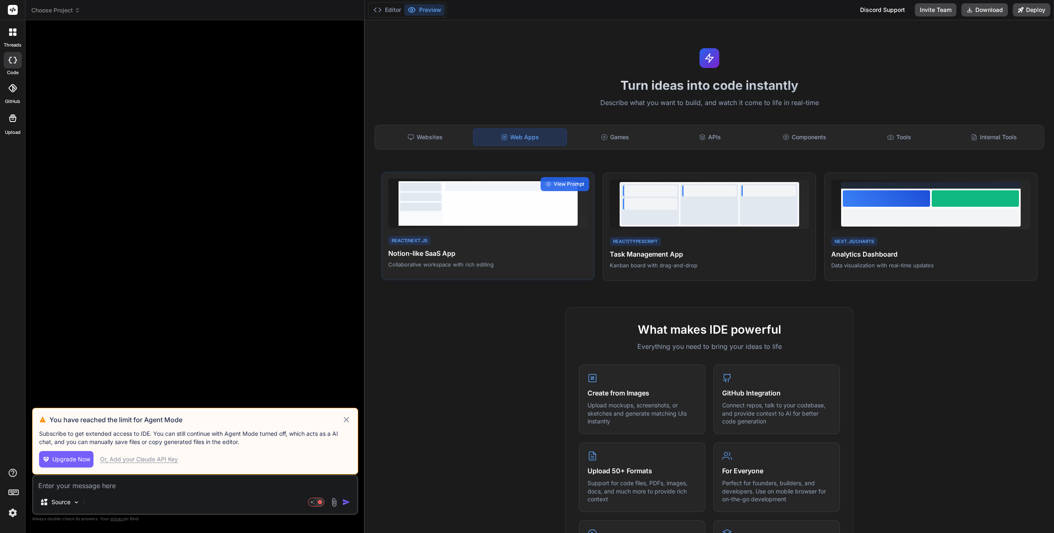
click at [430, 253] on h4 "Notion-like SaaS App" at bounding box center [487, 253] width 199 height 10
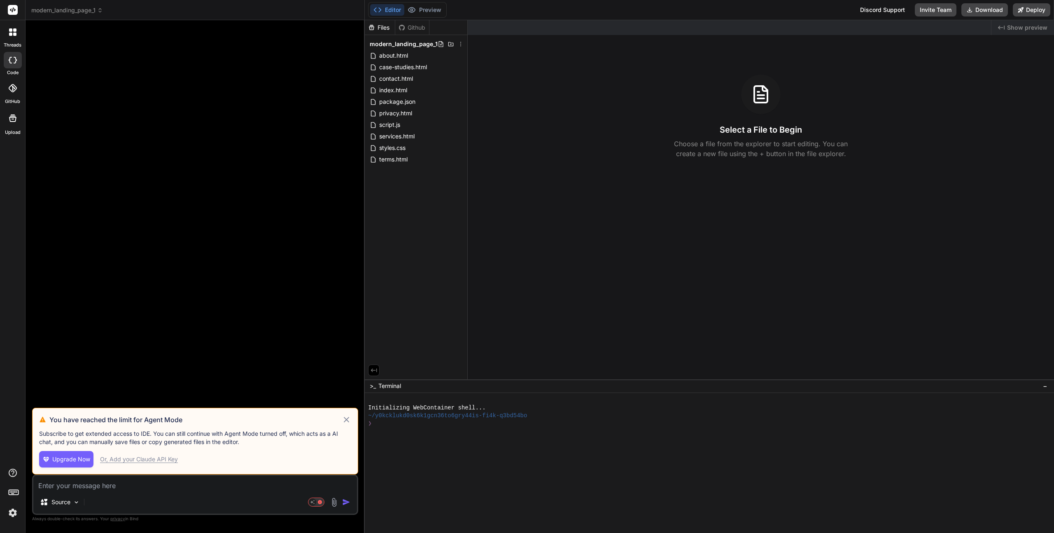
click at [559, 183] on div "Files Github modern_landing_page_1 about.html case-studies.html contact.html in…" at bounding box center [709, 276] width 689 height 513
click at [346, 420] on icon at bounding box center [346, 420] width 9 height 10
type textarea "x"
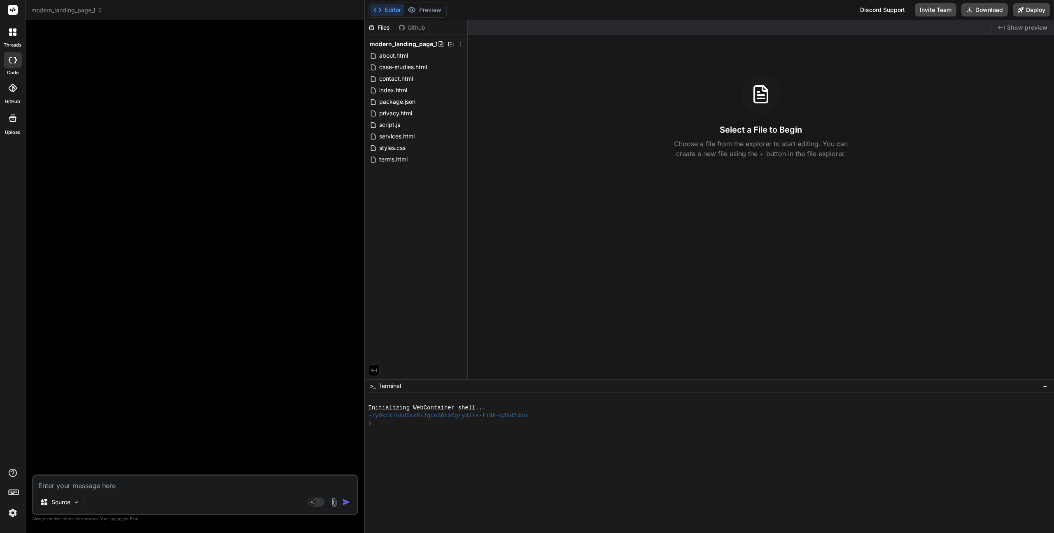
click at [58, 7] on span "modern_landing_page_1" at bounding box center [67, 10] width 72 height 8
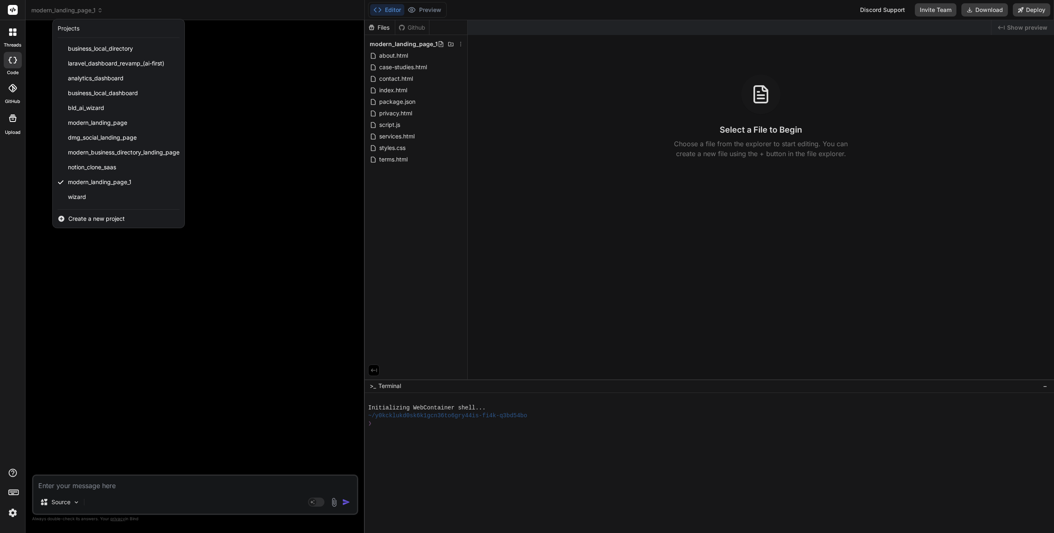
click at [81, 216] on span "Create a new project" at bounding box center [96, 219] width 56 height 8
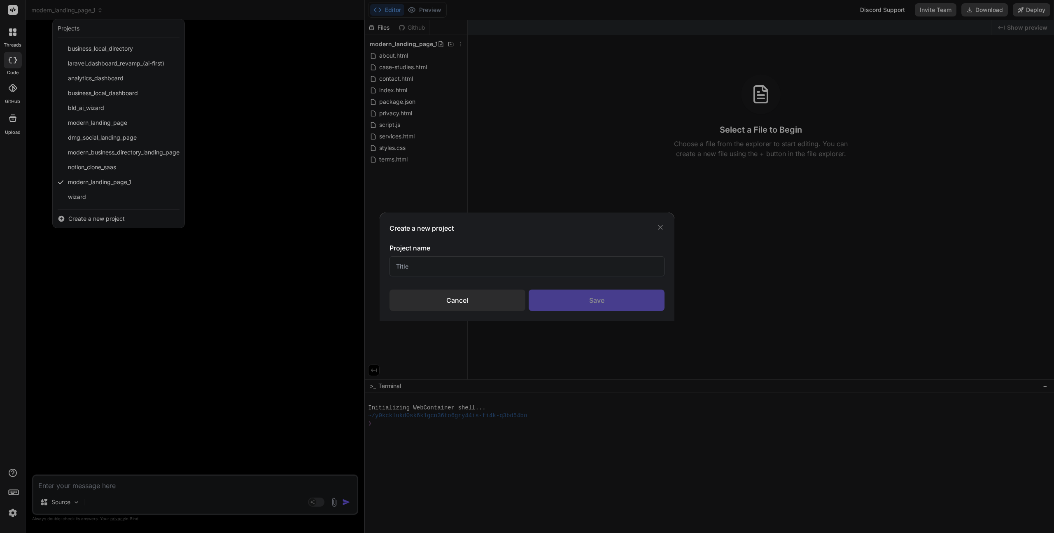
click at [417, 266] on input "text" at bounding box center [528, 266] width 276 height 20
type input "ClickRank"
click at [592, 300] on div "Save" at bounding box center [597, 300] width 136 height 21
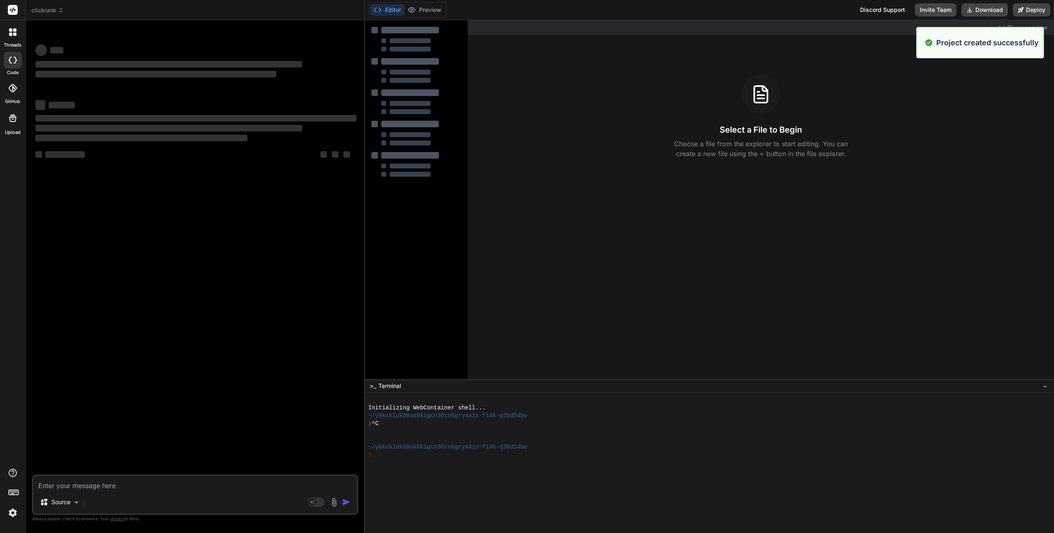
type textarea "x"
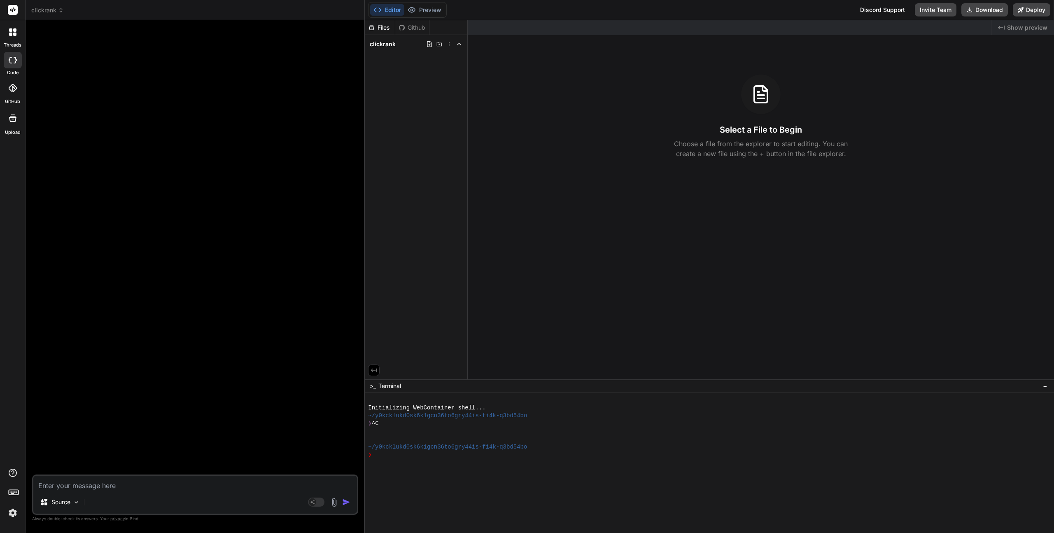
click at [86, 488] on textarea at bounding box center [195, 483] width 324 height 15
paste textarea "Build a SaaS application similar to Clickrank using React and Next.js with real…"
type textarea "Build a SaaS application similar to Clickrank using React and Next.js with real…"
type textarea "x"
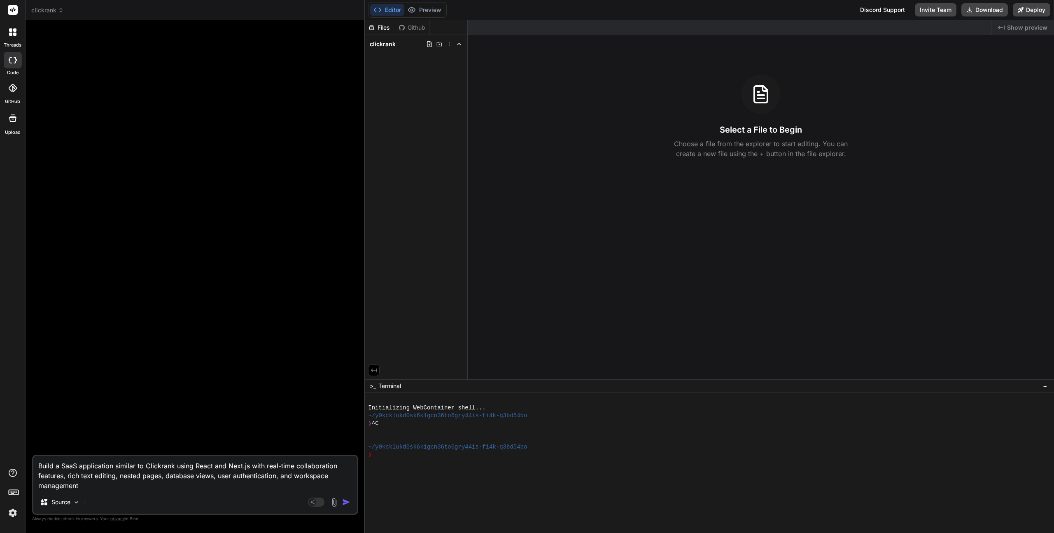
type textarea "Build a SaaS application similar to Clickrank using React and Next.js with real…"
click at [346, 500] on img "button" at bounding box center [346, 502] width 8 height 8
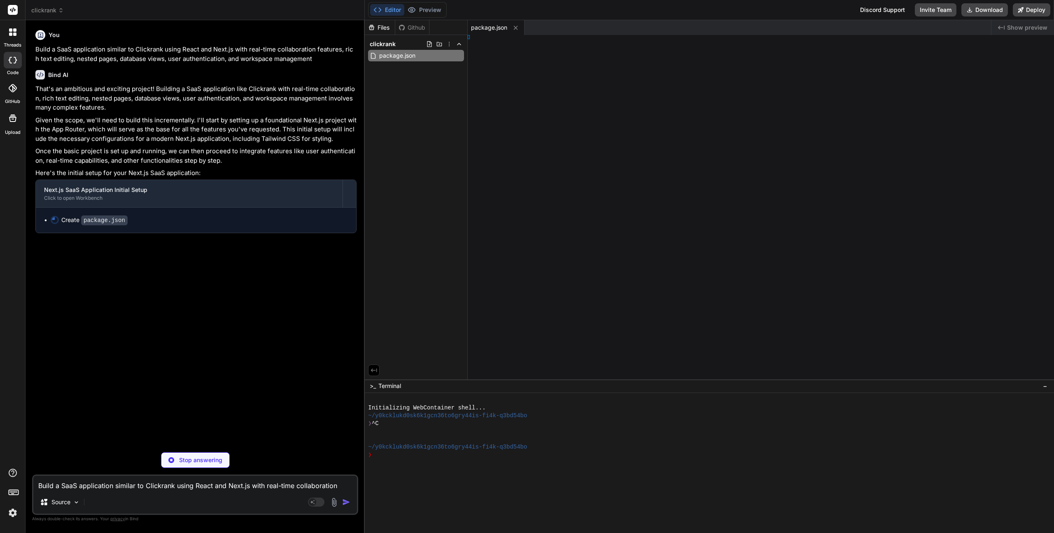
type textarea "x"
type textarea "/** @type {import('next').NextConfig} */ const nextConfig = {}; module.exports …"
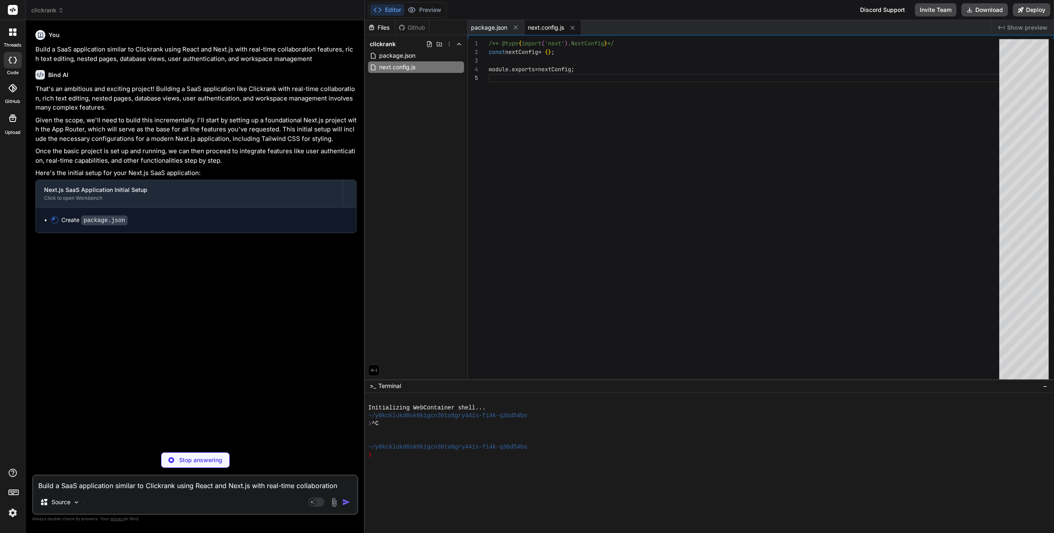
type textarea "x"
type textarea "module.exports = { plugins: { tailwindcss: {}, autoprefixer: {}, }, };"
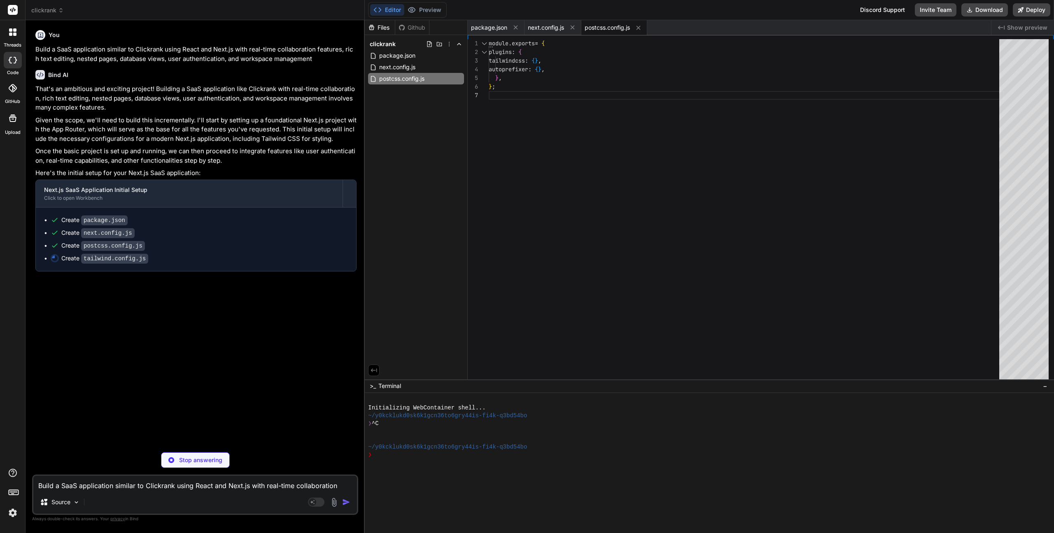
type textarea "x"
type textarea ""gradient-radial": "radial-gradient(var(--tw-gradient-stops))", "gradient-conic…"
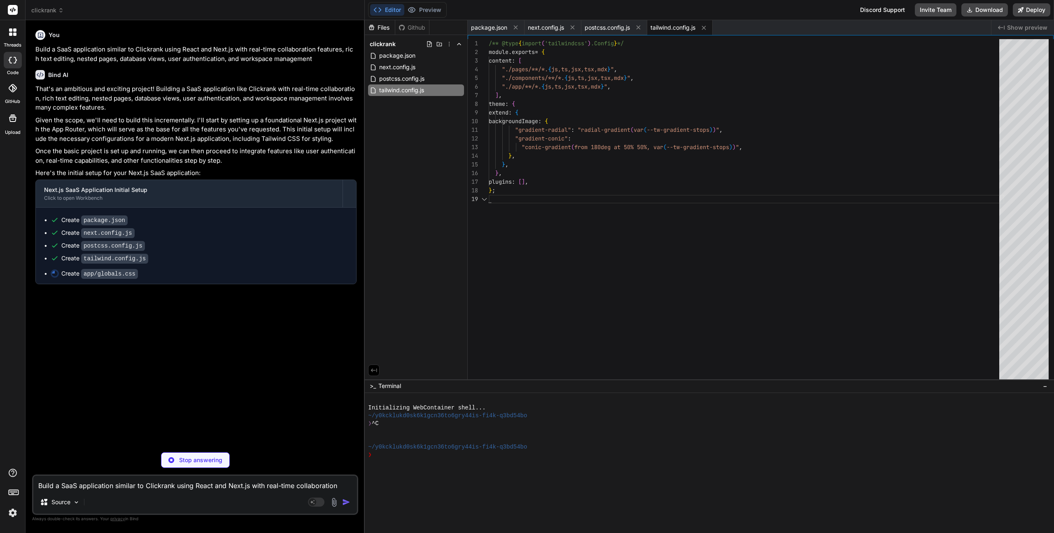
type textarea "x"
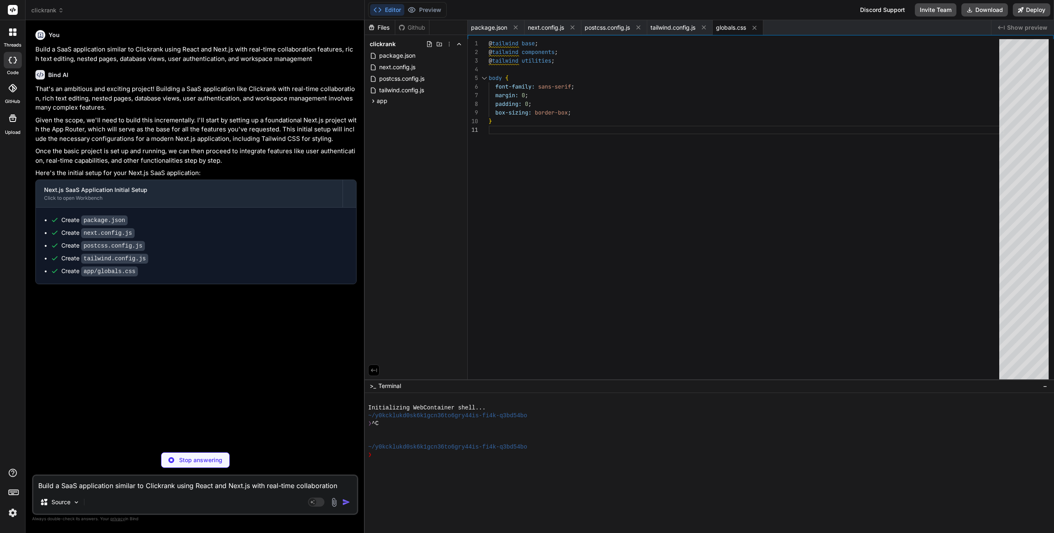
type textarea "x"
type textarea "<body>{children}</body> </html> ); }"
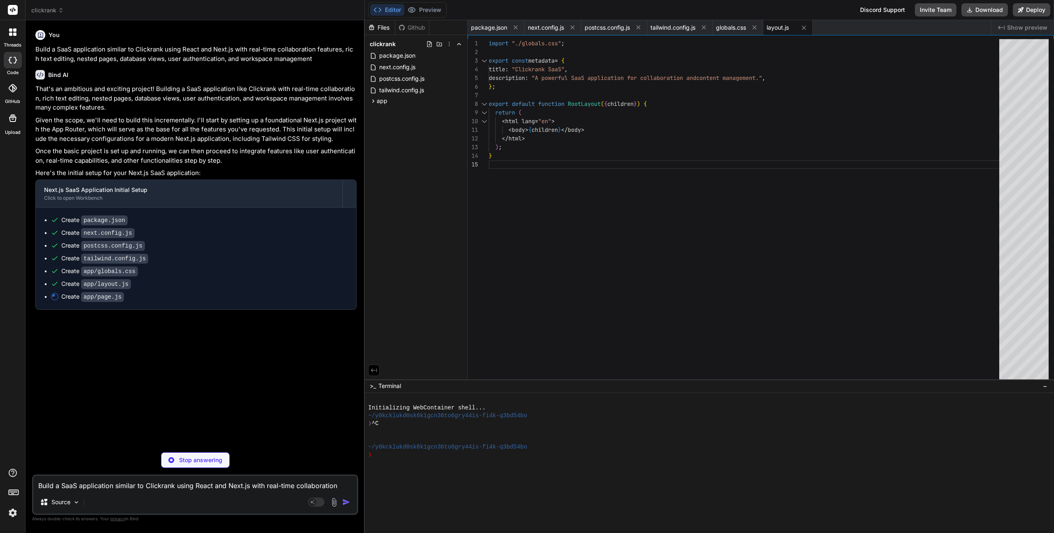
type textarea "x"
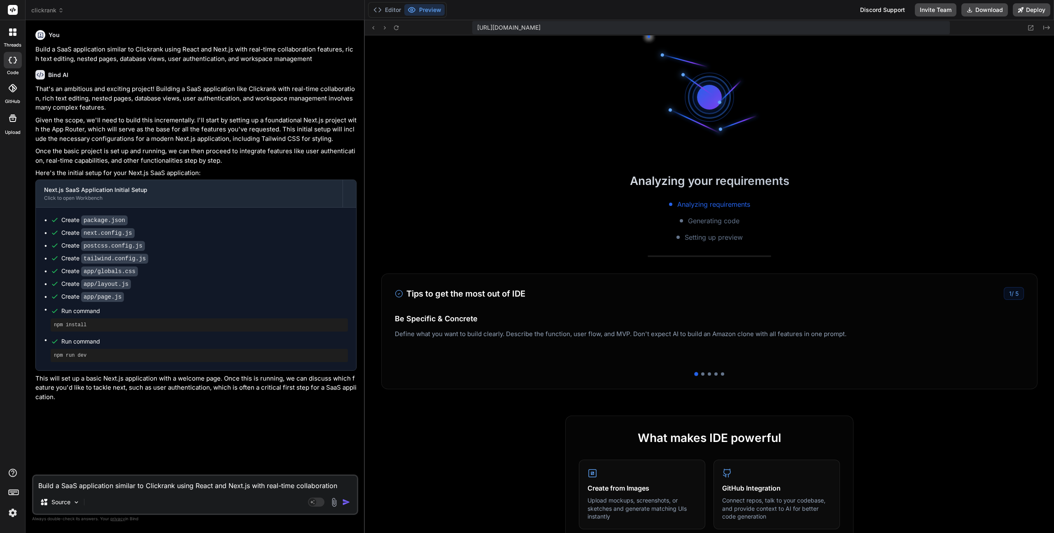
scroll to position [258, 0]
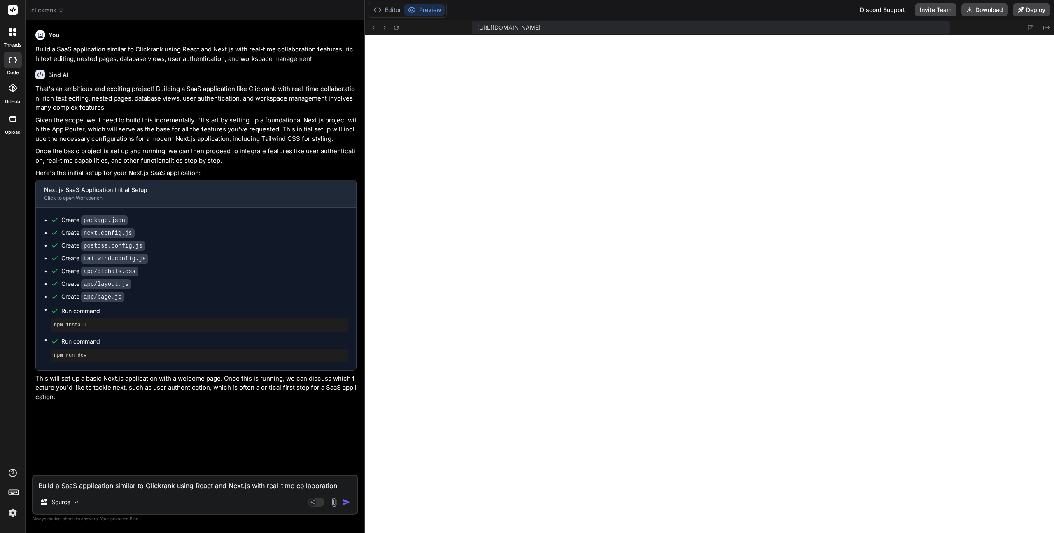
type textarea "x"
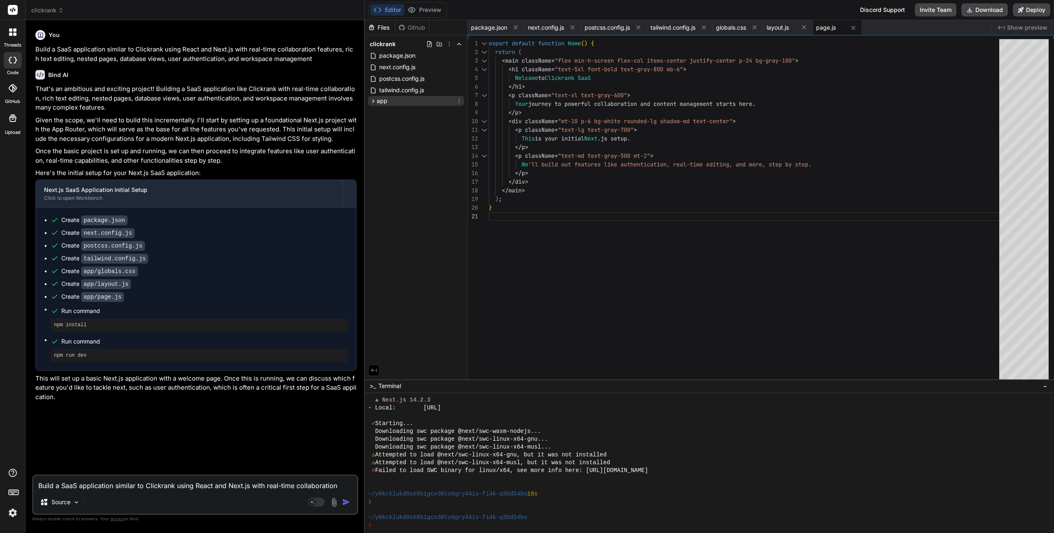
click at [371, 101] on icon at bounding box center [373, 101] width 7 height 7
click at [392, 134] on span "page.js" at bounding box center [395, 136] width 21 height 10
click at [390, 110] on span "globals.css" at bounding box center [401, 112] width 32 height 10
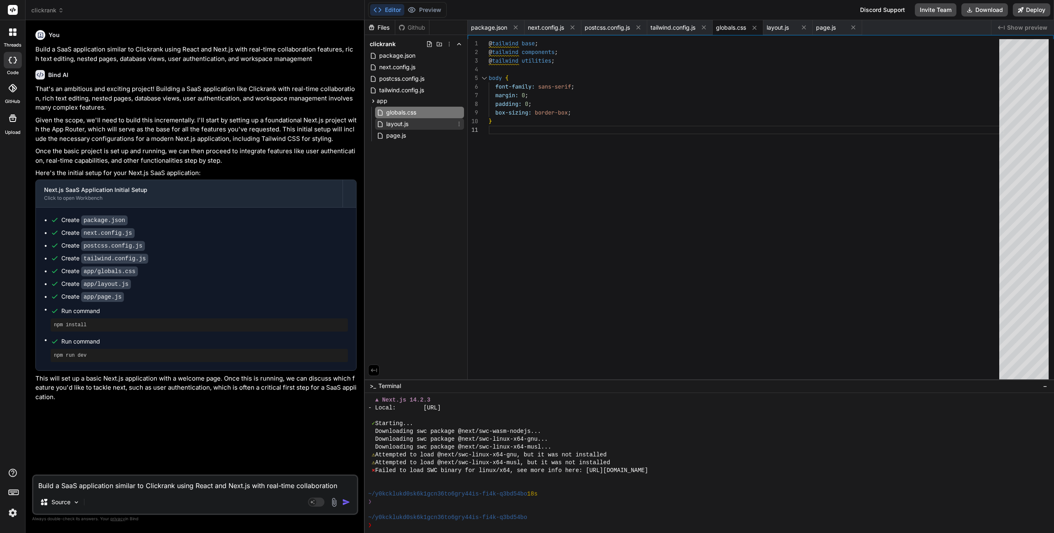
click at [392, 121] on span "layout.js" at bounding box center [397, 124] width 24 height 10
type textarea "<body>{children}</body> </html> ); }"
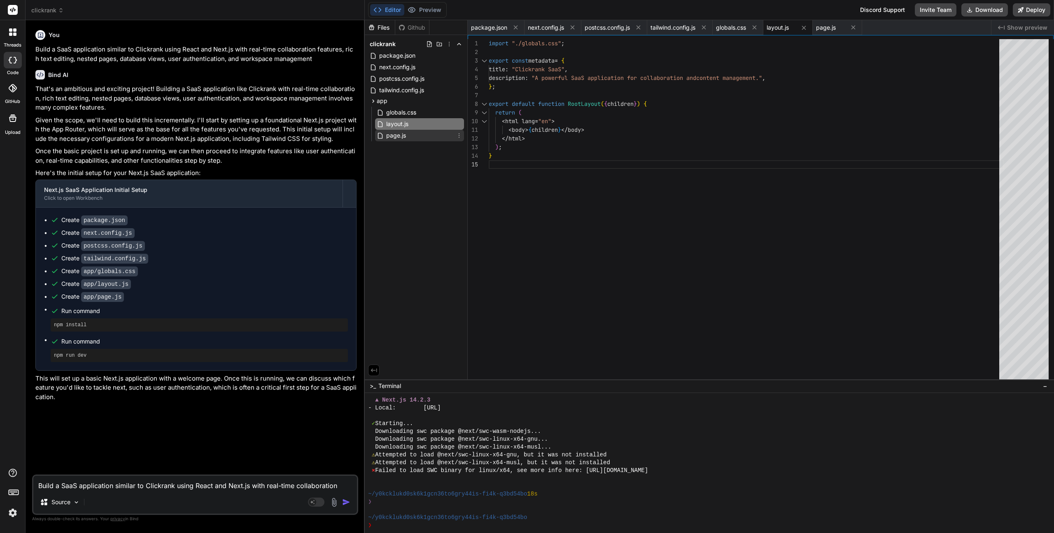
click at [392, 138] on span "page.js" at bounding box center [395, 136] width 21 height 10
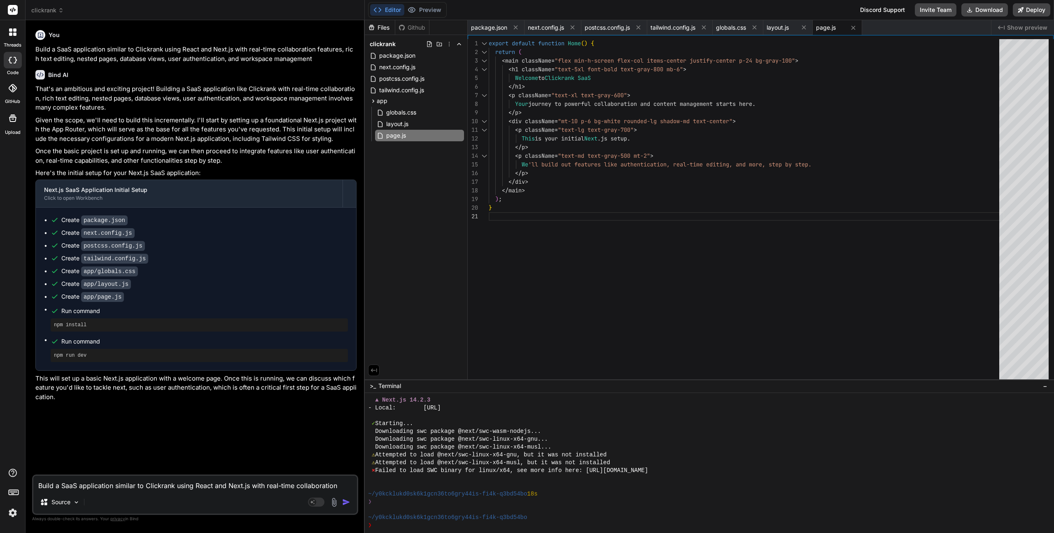
click at [42, 6] on span "clickrank" at bounding box center [47, 10] width 33 height 8
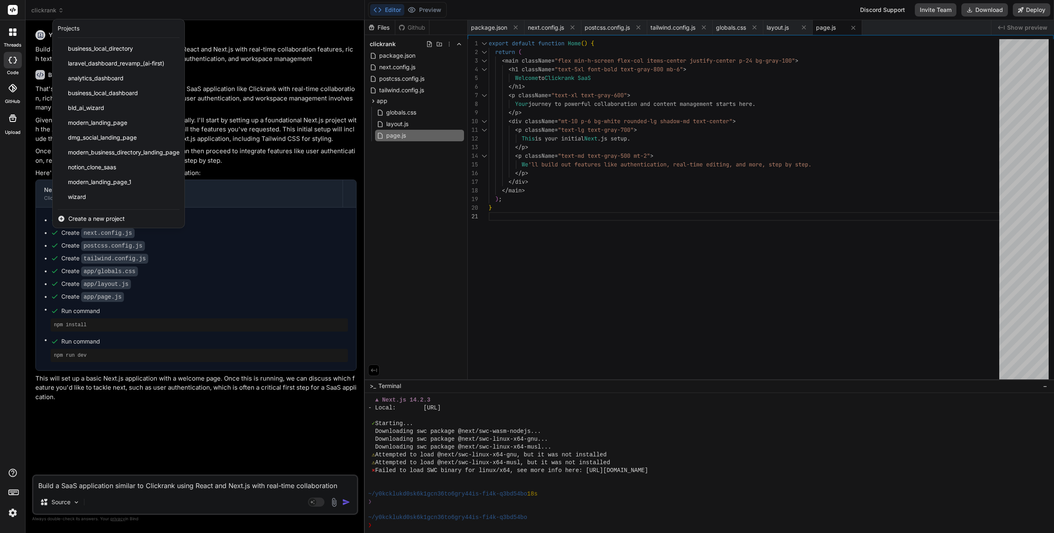
click at [119, 11] on div at bounding box center [527, 266] width 1054 height 533
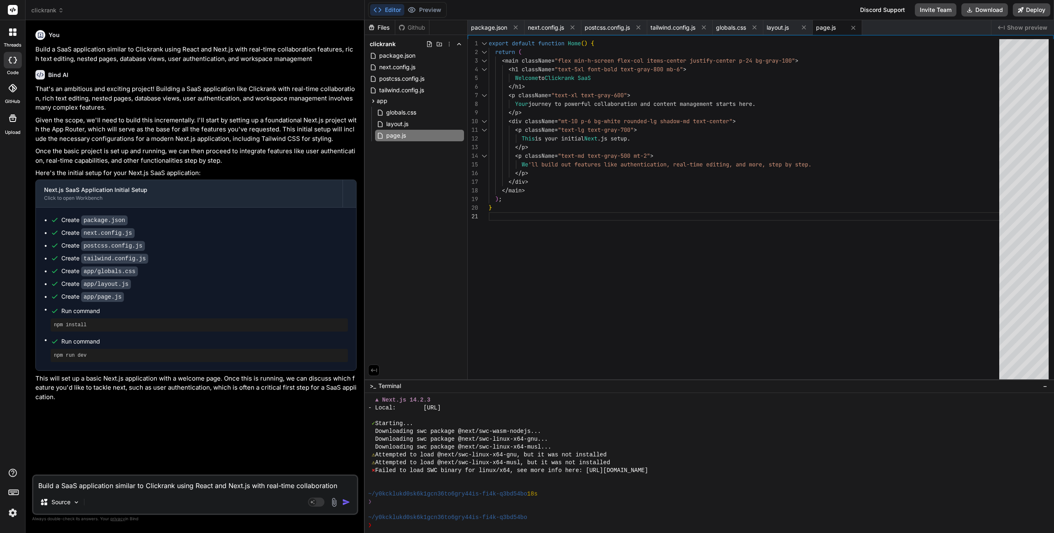
click at [57, 14] on header "clickrank Created with Pixso." at bounding box center [195, 10] width 339 height 20
click at [50, 8] on span "clickrank" at bounding box center [47, 10] width 33 height 8
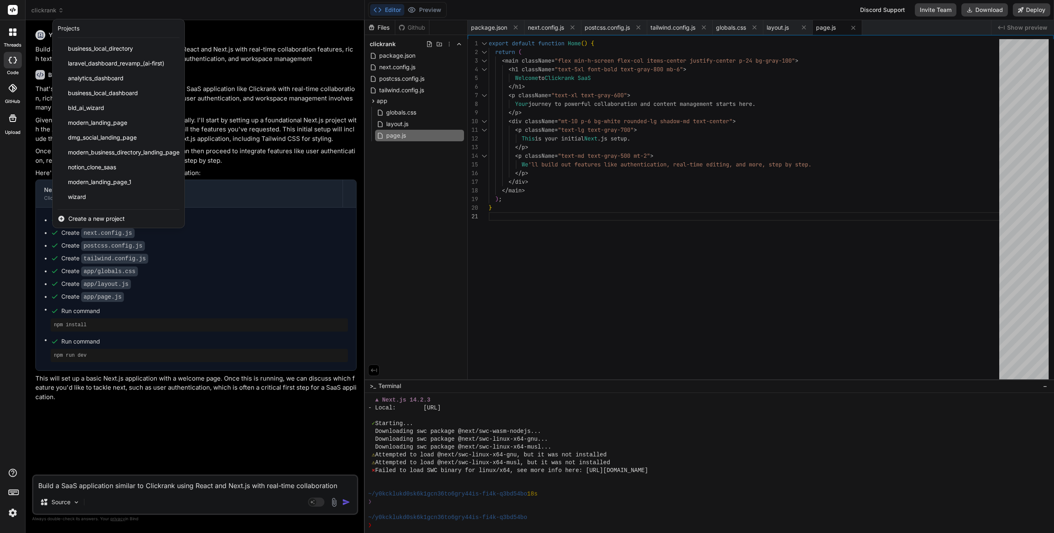
click at [80, 218] on span "Create a new project" at bounding box center [96, 219] width 56 height 8
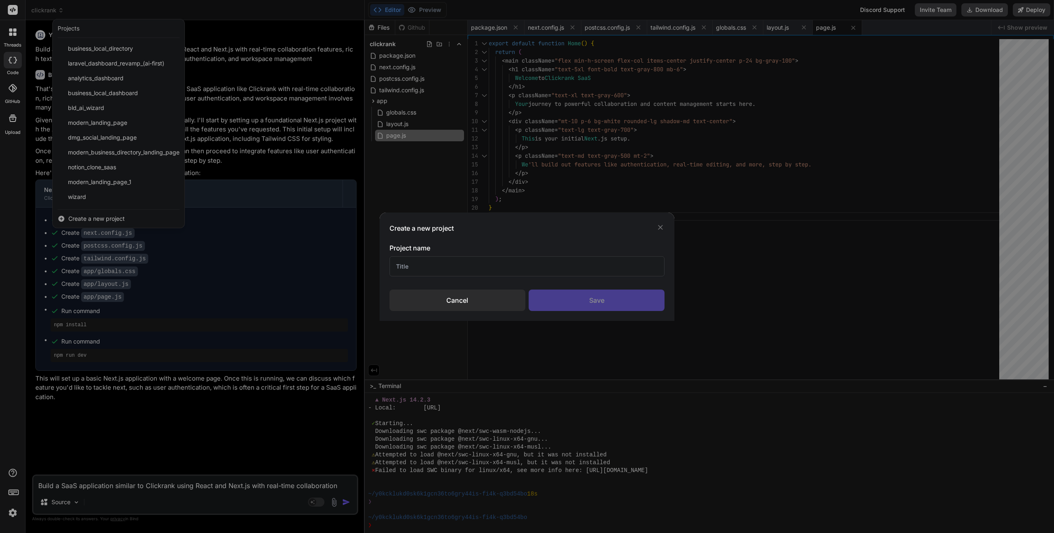
click at [439, 269] on input "text" at bounding box center [528, 266] width 276 height 20
type input "BLD - Wizard"
click at [586, 303] on div "Save" at bounding box center [597, 300] width 136 height 21
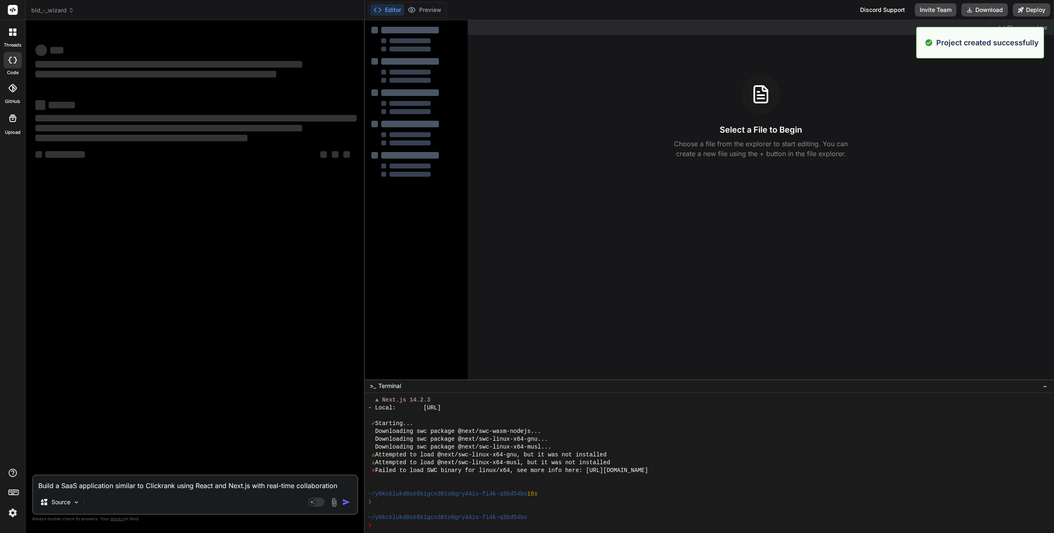
scroll to position [376, 0]
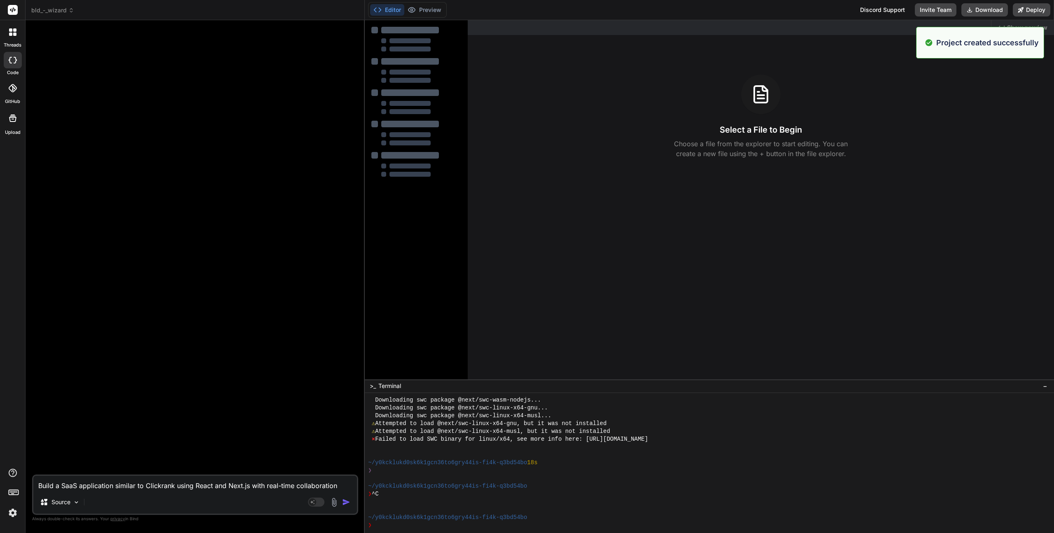
type textarea "x"
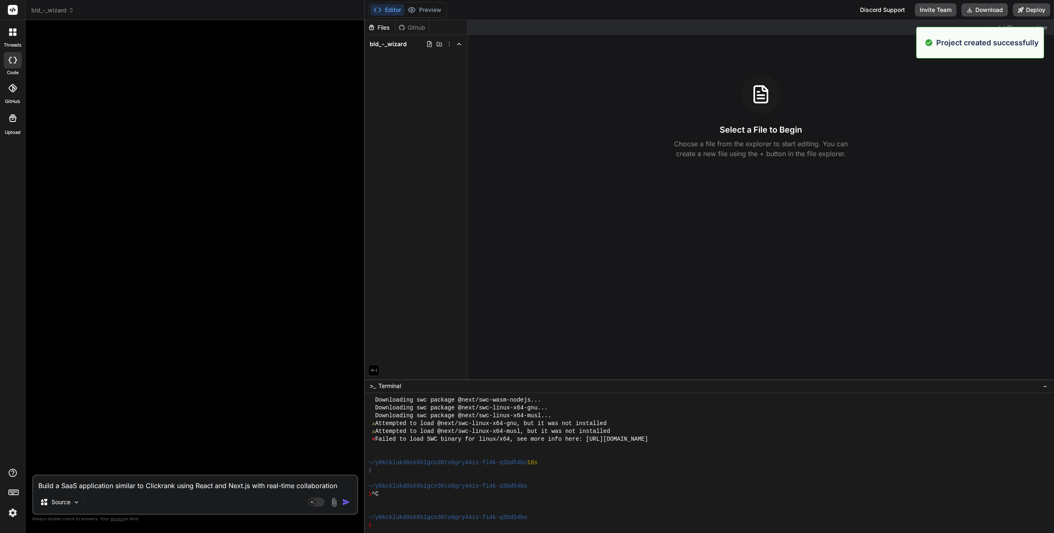
click at [96, 483] on textarea "Build a SaaS application similar to Clickrank using React and Next.js with real…" at bounding box center [195, 483] width 324 height 15
paste textarea "Build an AI-assisted Business Profile Form Wizard Goal: Minimal-effort signup w…"
type textarea "Build an AI-assisted Business Profile Form Wizard Goal: Minimal-effort signup w…"
type textarea "x"
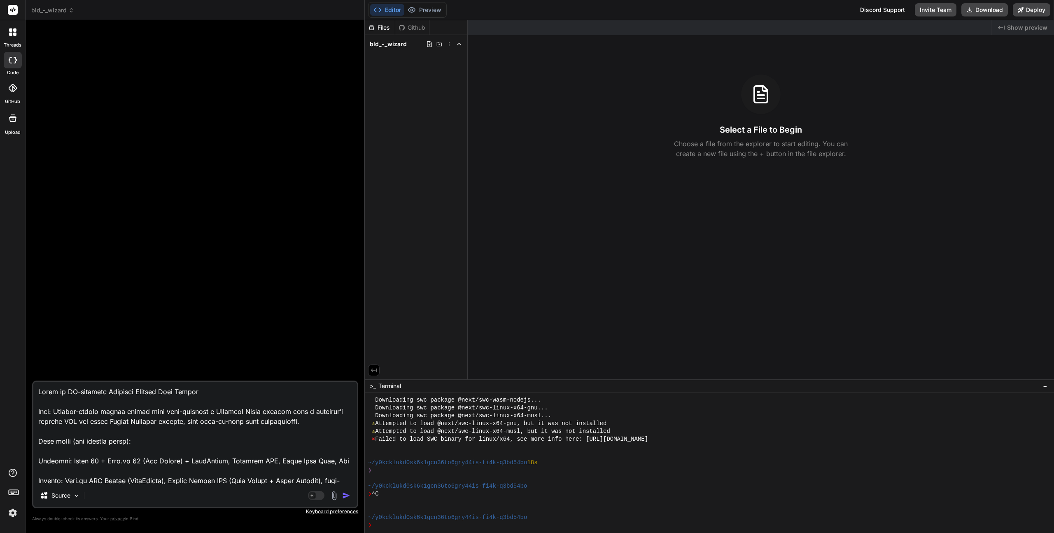
scroll to position [386, 0]
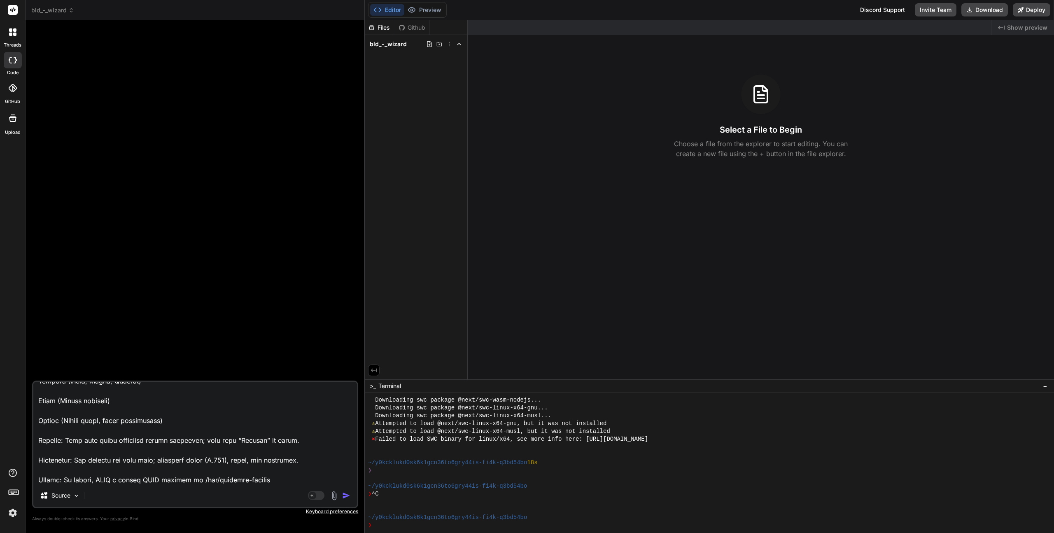
type textarea "Build an AI-assisted Business Profile Form Wizard Goal: Minimal-effort signup w…"
click at [346, 496] on img "button" at bounding box center [346, 495] width 8 height 8
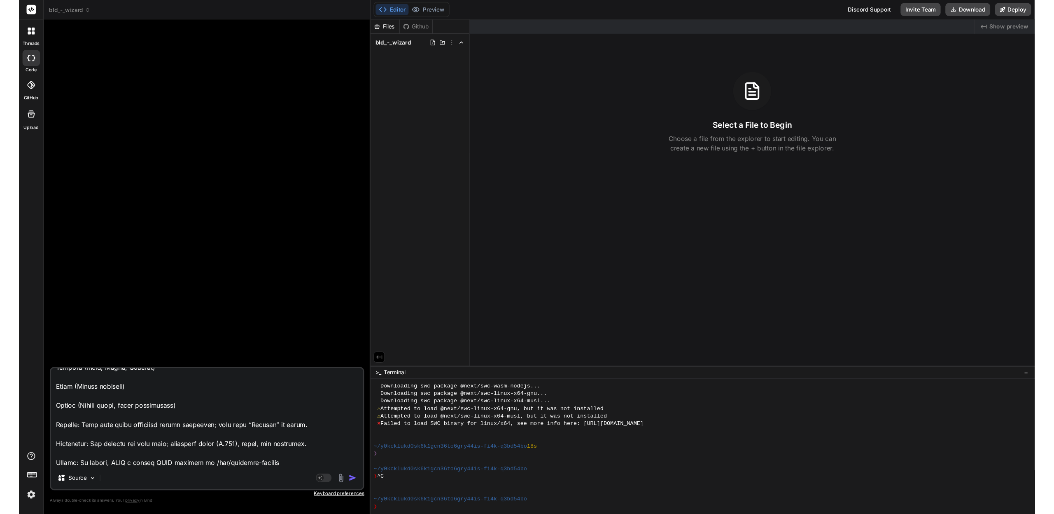
scroll to position [0, 0]
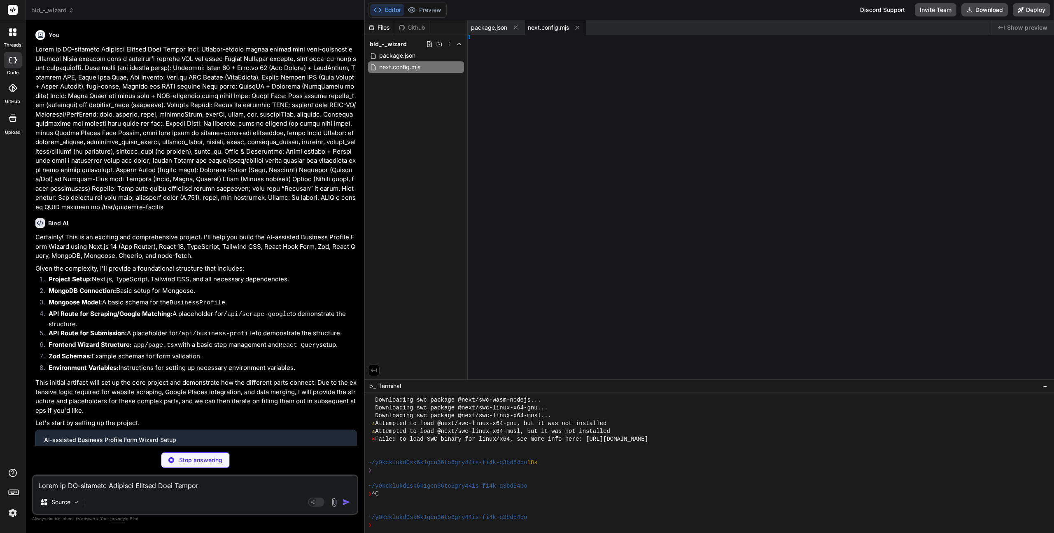
type textarea "x"
type textarea "t config;"
type textarea "x"
type textarea "}, };"
type textarea "x"
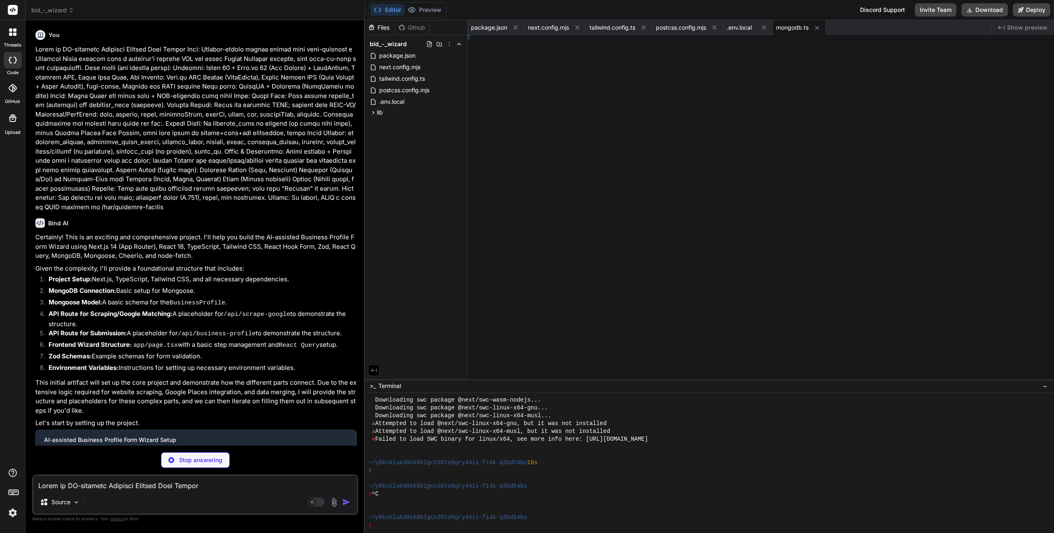
type textarea "x"
type textarea "e;"
type textarea "x"
type textarea "export default BusinessProfile;"
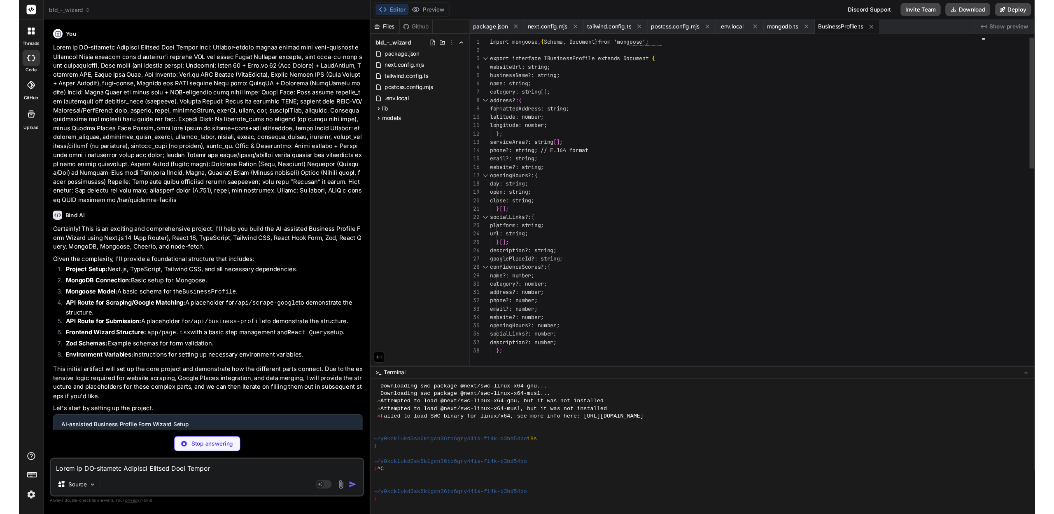
scroll to position [383, 0]
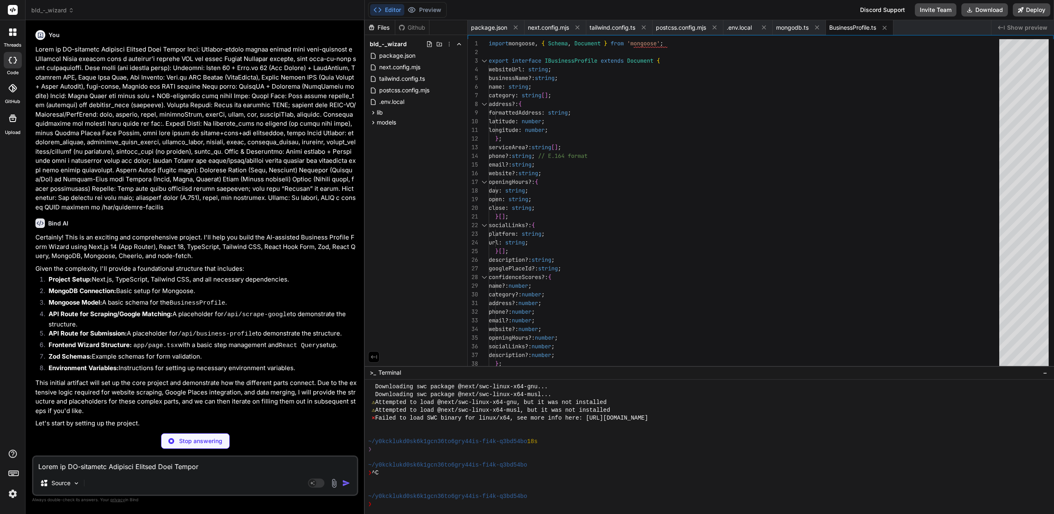
type textarea "x"
type textarea "console.error('Error in scrape-google API:', error); return NextResponse.json({…"
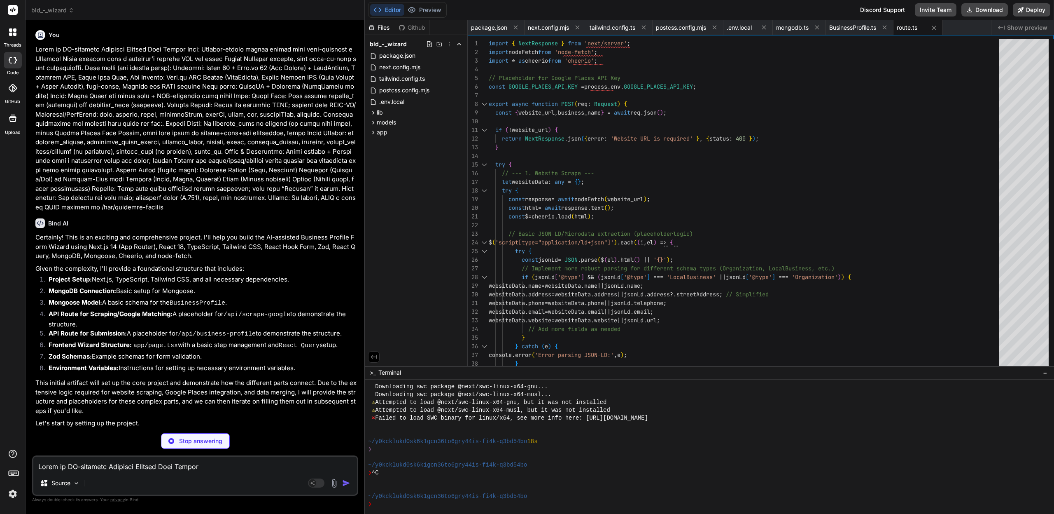
type textarea "x"
type textarea "if (error instanceof ZodError) { return NextResponse.json({ error: 'Validation …"
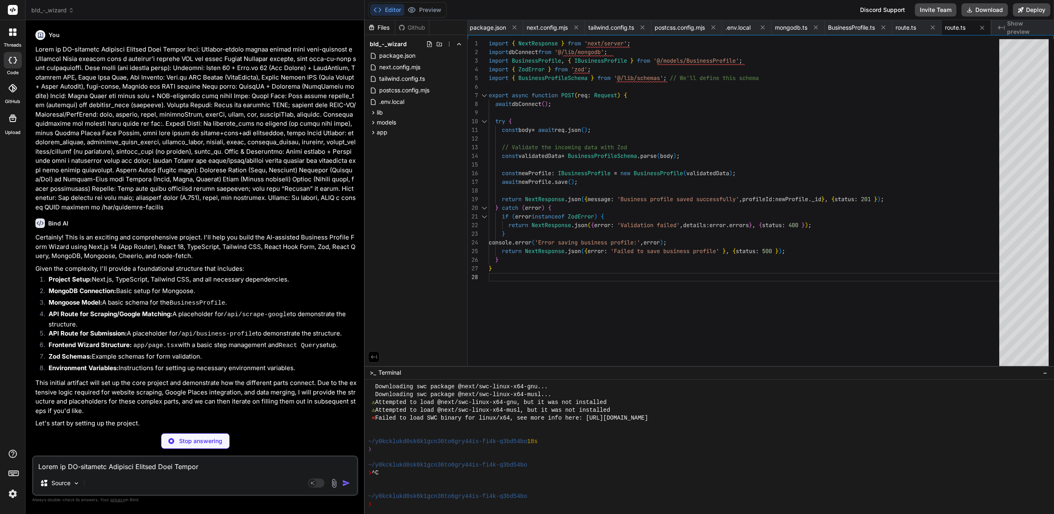
type textarea "x"
type textarea "description: z.number().optional(), }).optional(), });"
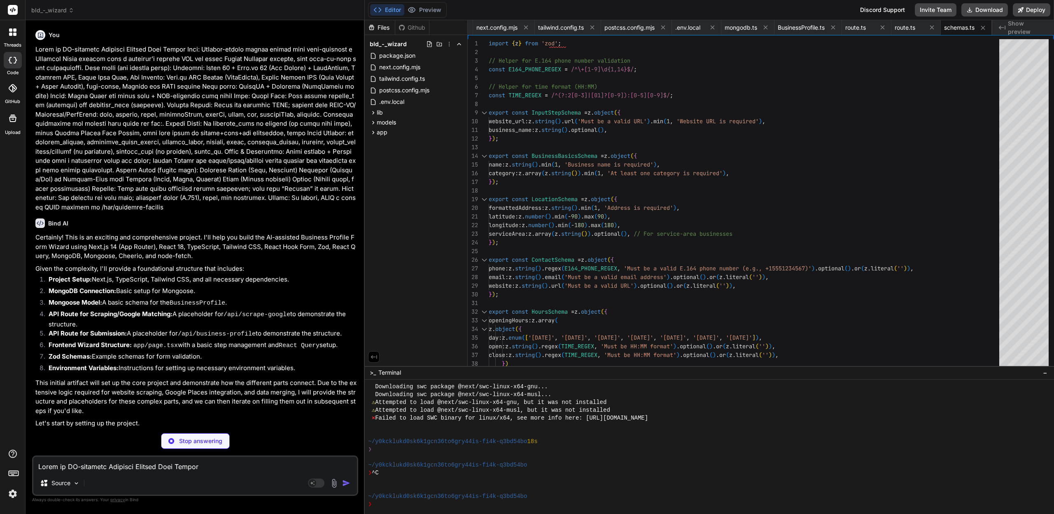
type textarea "x"
type textarea "<QueryClientProviderWrapper> {children} </QueryClientProviderWrapper> </body> <…"
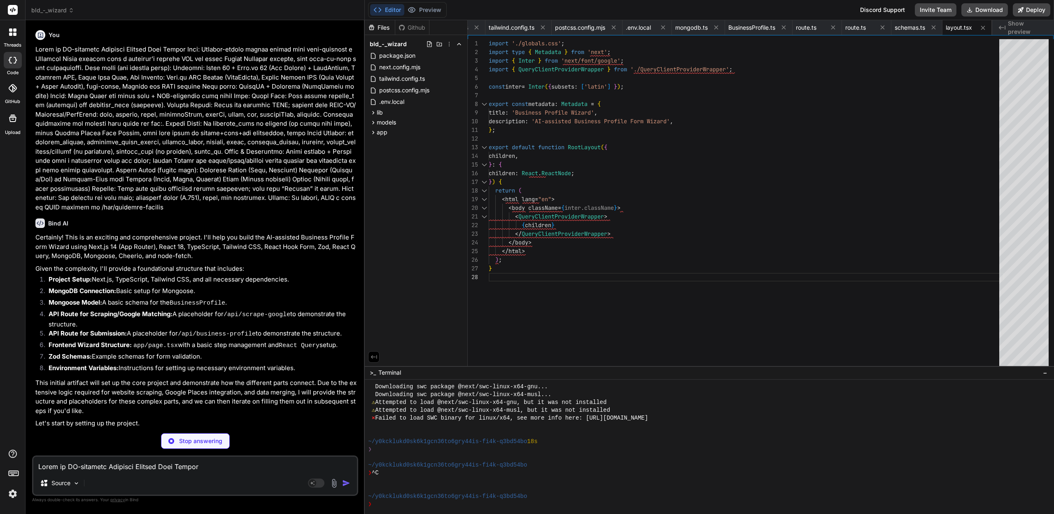
type textarea "x"
type textarea "@apply mt-1 text-sm text-red-600; }"
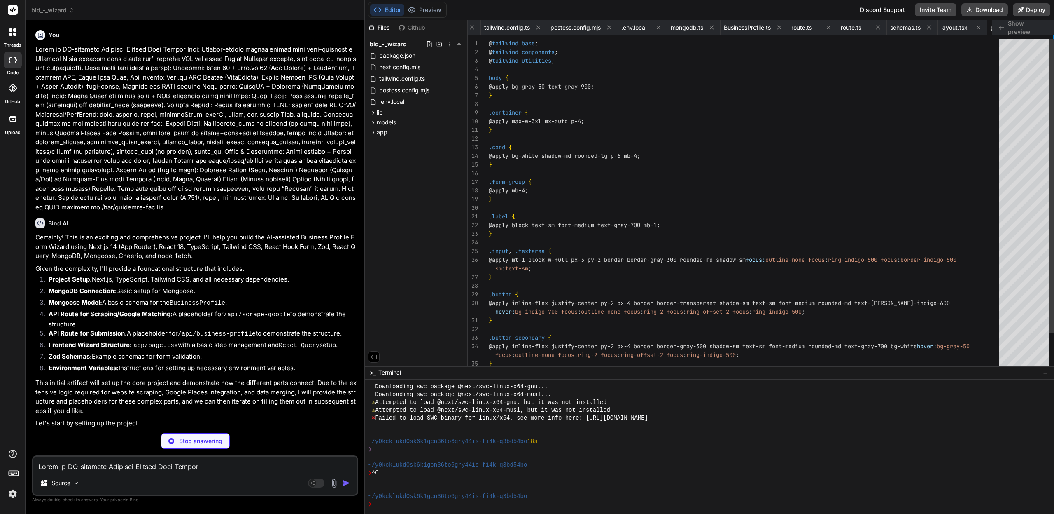
scroll to position [17, 0]
type textarea "x"
type textarea "<QueryClientProvider client={queryClient}> {children} <ReactQueryDevtools initi…"
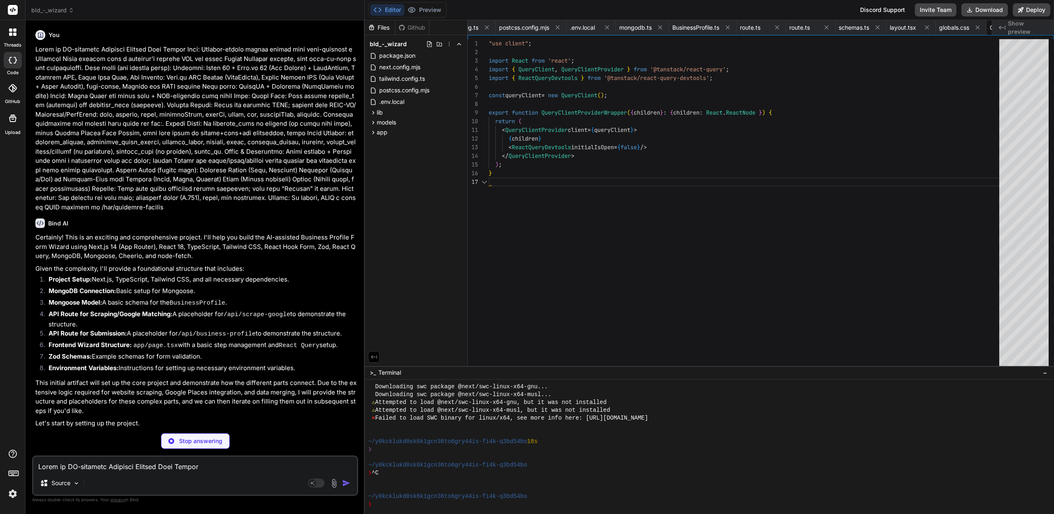
scroll to position [52, 0]
type textarea "x"
type textarea "{isSubmitting ? 'Submitting...' : 'Submit Profile'} </button> )} </div> </form>…"
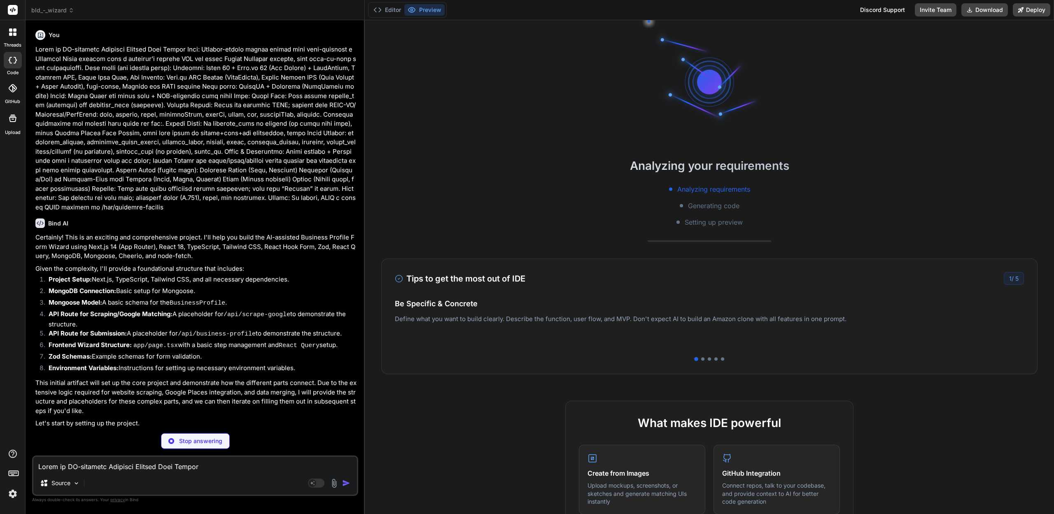
scroll to position [438, 0]
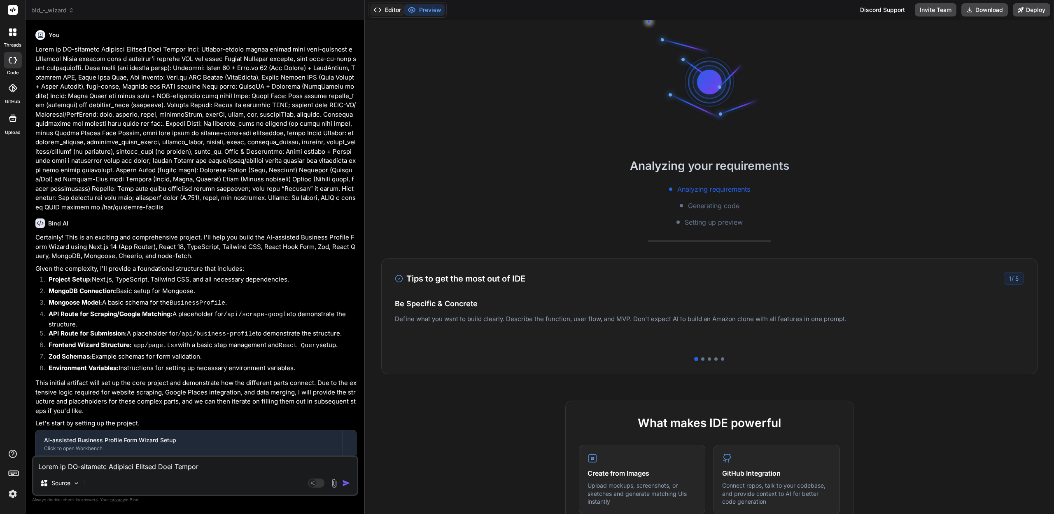
click at [388, 6] on button "Editor" at bounding box center [387, 10] width 34 height 12
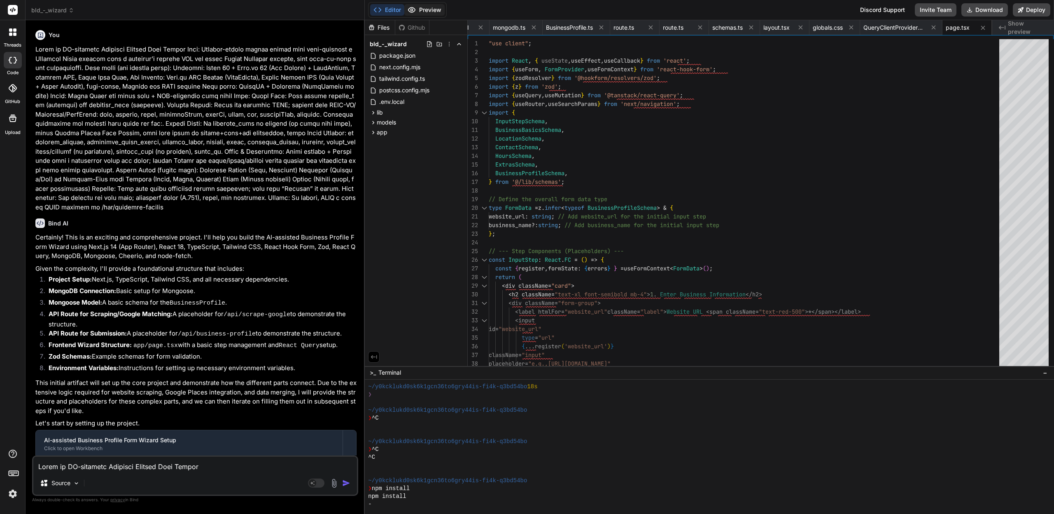
click at [429, 9] on button "Preview" at bounding box center [424, 10] width 40 height 12
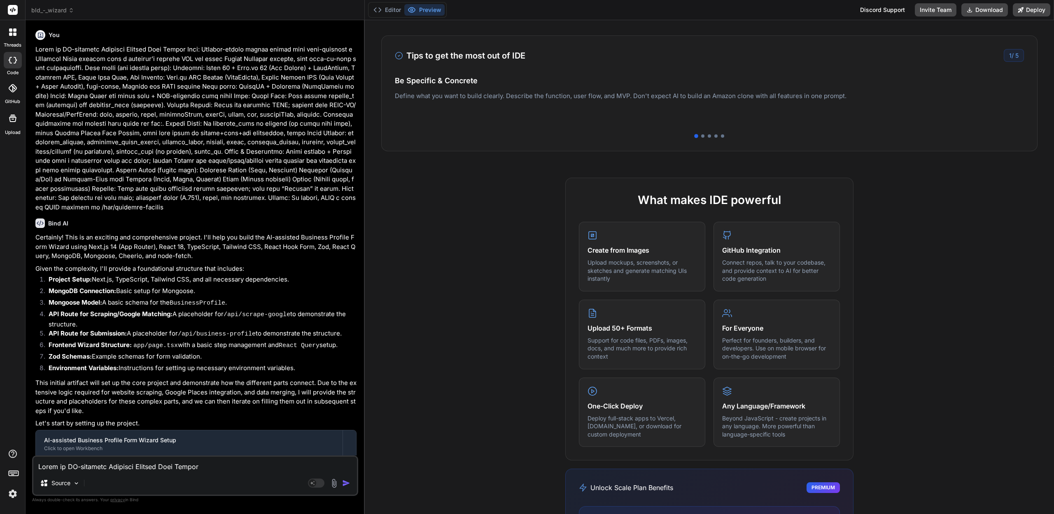
scroll to position [330, 0]
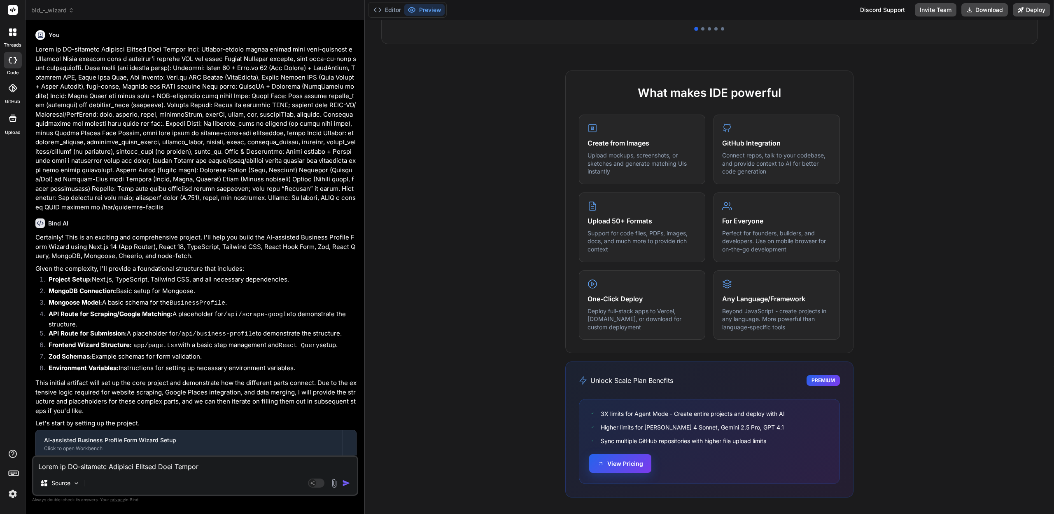
click at [619, 465] on button "View Pricing" at bounding box center [620, 463] width 62 height 19
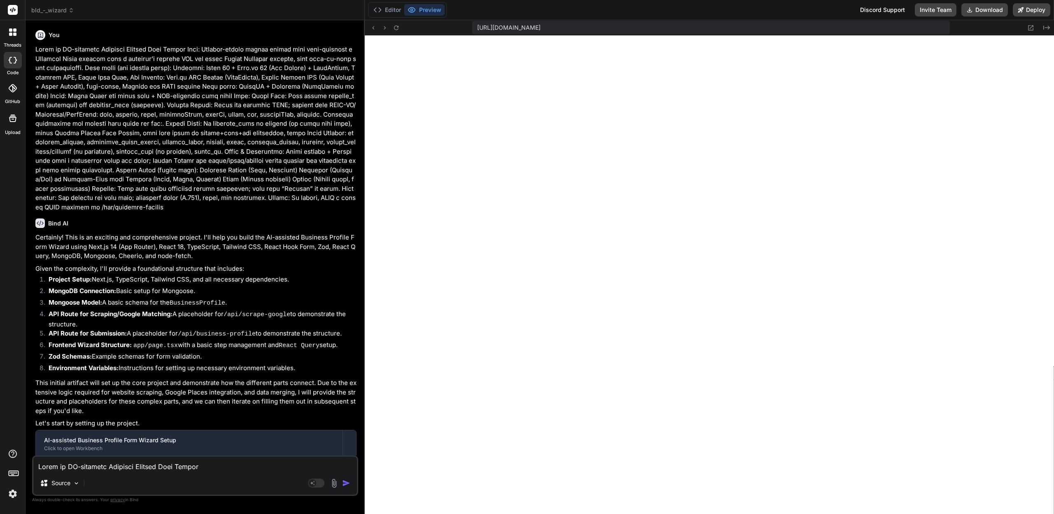
type textarea "x"
click at [391, 7] on button "Editor" at bounding box center [387, 10] width 34 height 12
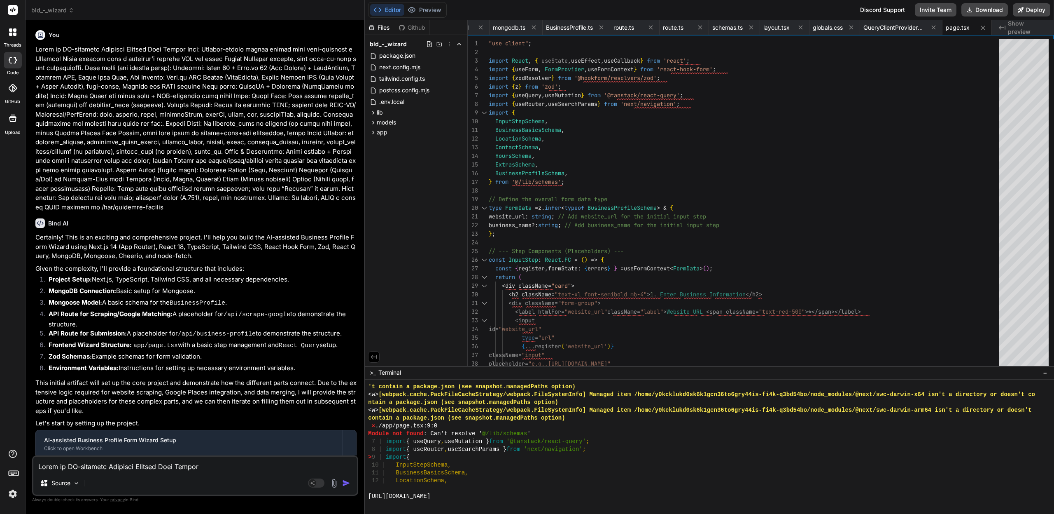
scroll to position [1518, 0]
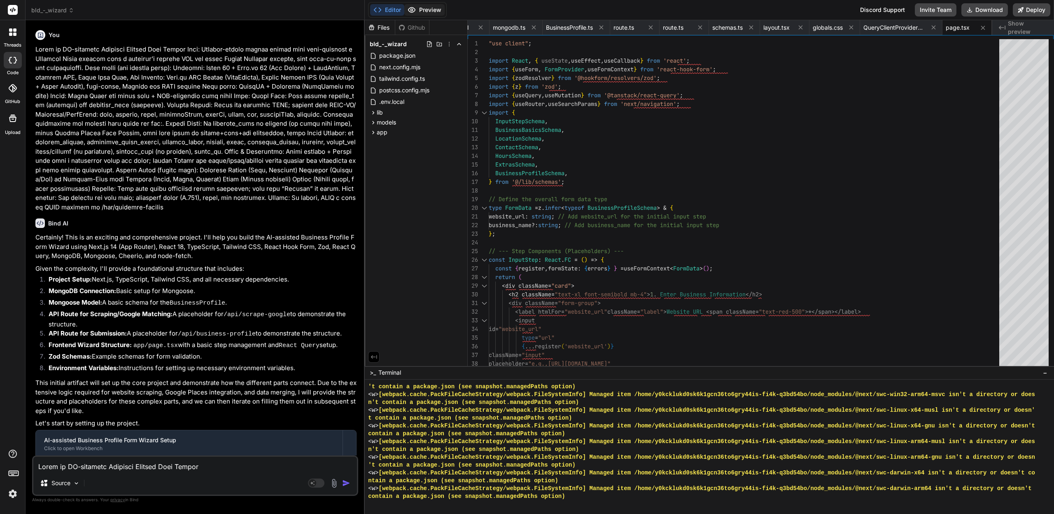
click at [427, 10] on button "Preview" at bounding box center [424, 10] width 40 height 12
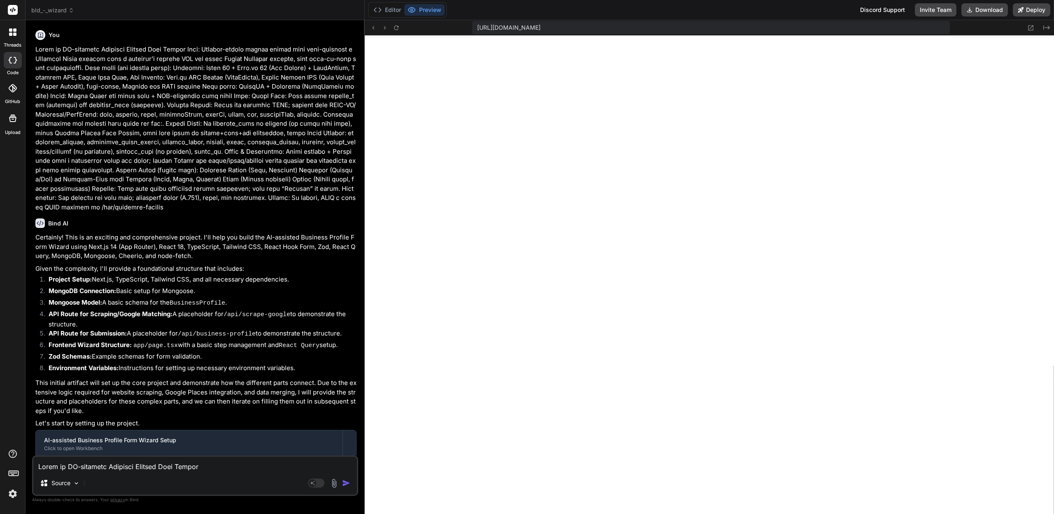
click at [146, 474] on div "Source Agent Mode. When this toggle is activated, AI automatically makes decisi…" at bounding box center [195, 475] width 326 height 40
click at [133, 463] on textarea at bounding box center [195, 463] width 324 height 15
type textarea "g"
type textarea "x"
type textarea "go"
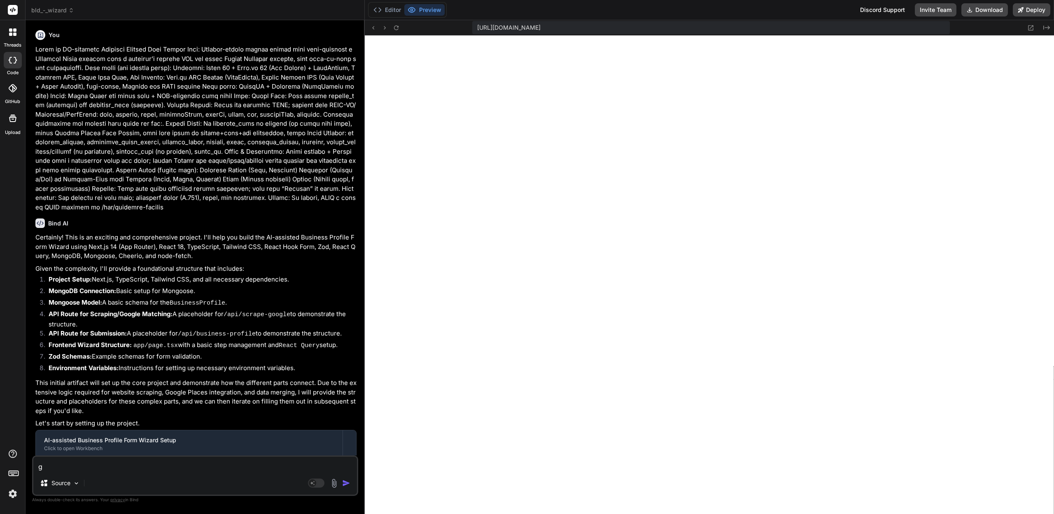
type textarea "x"
type textarea "got"
type textarea "x"
type textarea "got:"
type textarea "x"
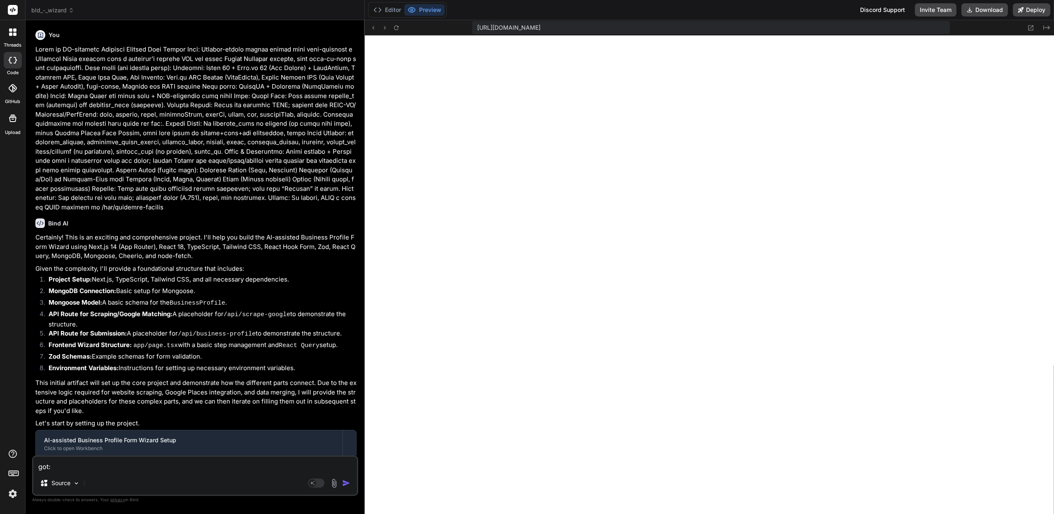
type textarea "got:"
type textarea "x"
paste textarea "Failed to compile ./app/page.tsx:9:0 Module not found: Can't resolve '@/lib/sch…"
type textarea "got: Failed to compile ./app/page.tsx:9:0 Module not found: Can't resolve '@/li…"
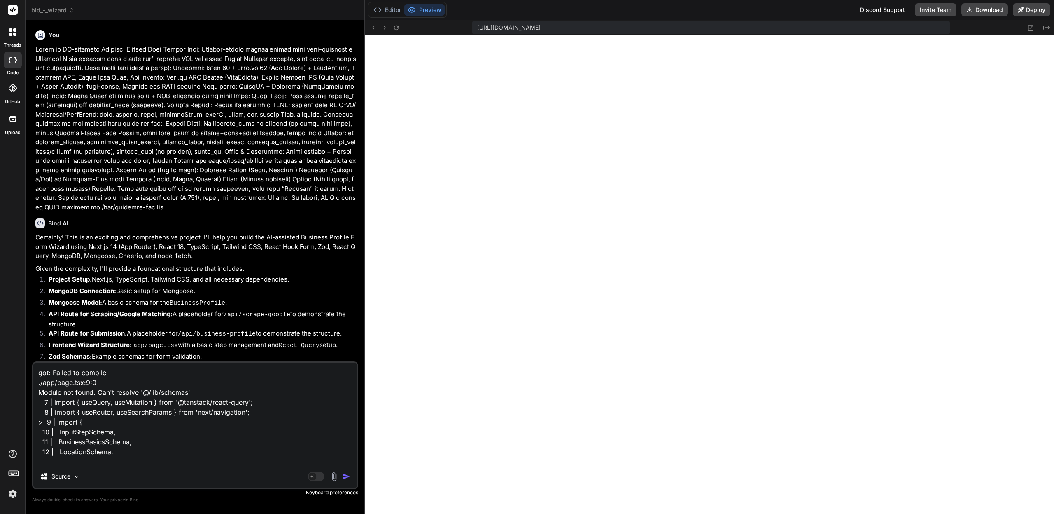
scroll to position [21, 0]
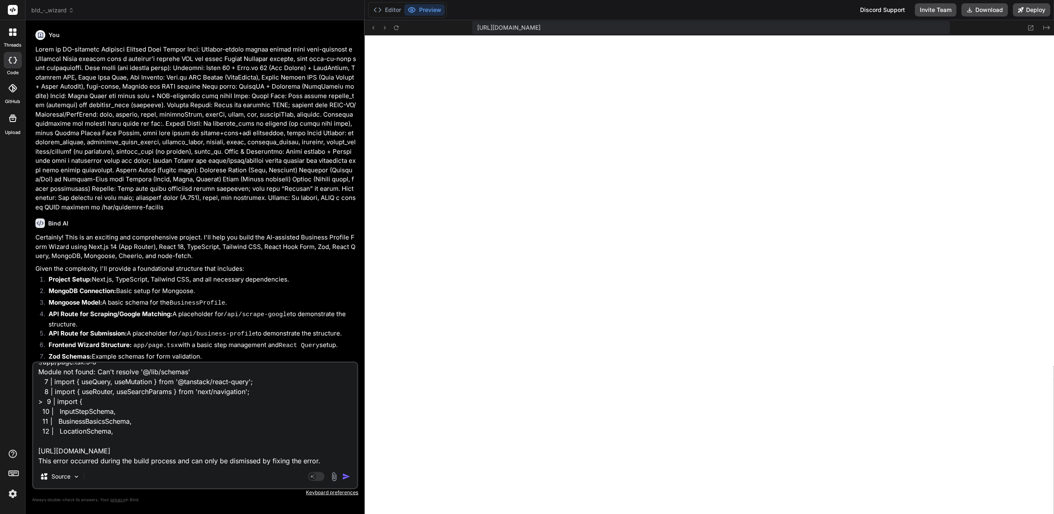
type textarea "x"
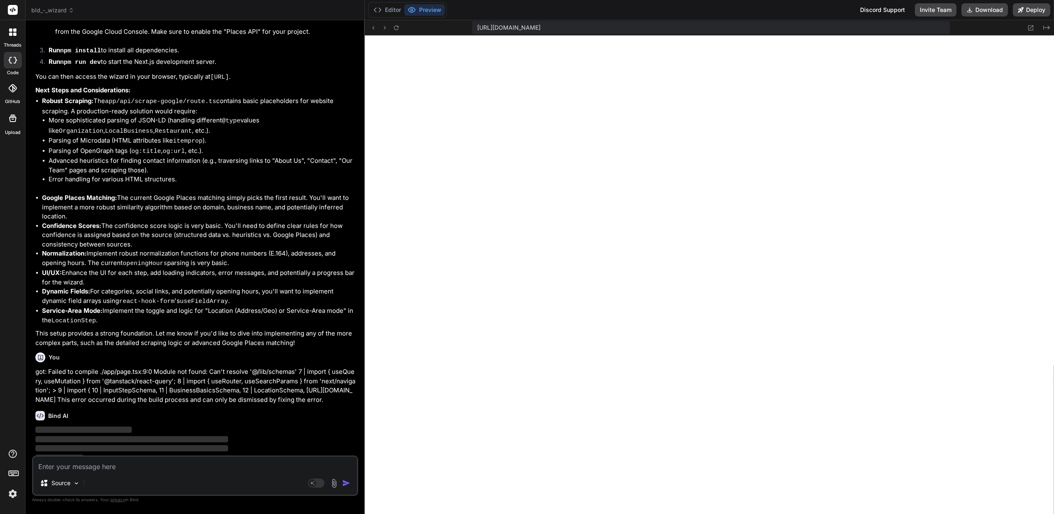
scroll to position [748, 0]
type textarea "x"
type textarea ""@/*": ["./*"] } }, "include": ["next-env.d.ts", "**/*.ts", "**/*.tsx", ".next/…"
type textarea "x"
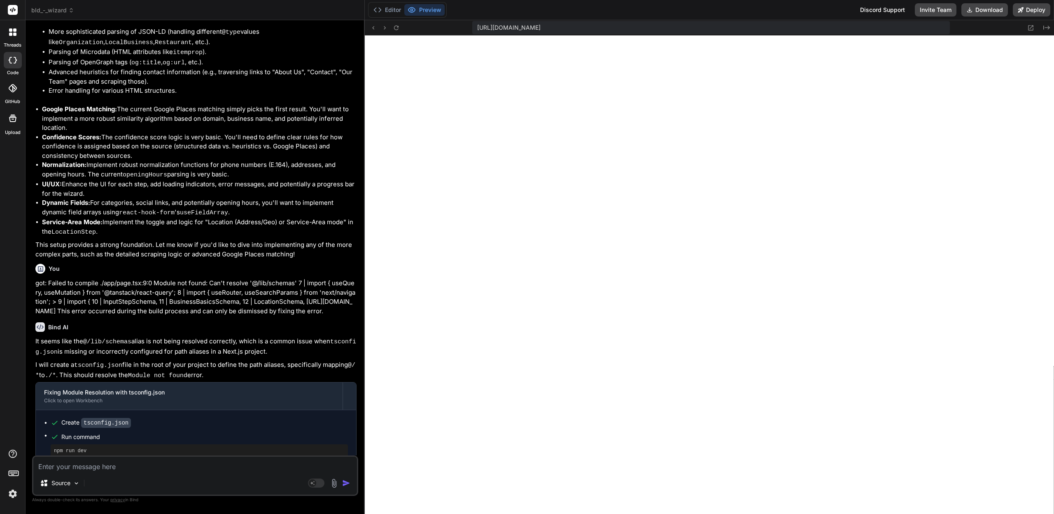
click at [113, 465] on textarea at bounding box center [195, 463] width 324 height 15
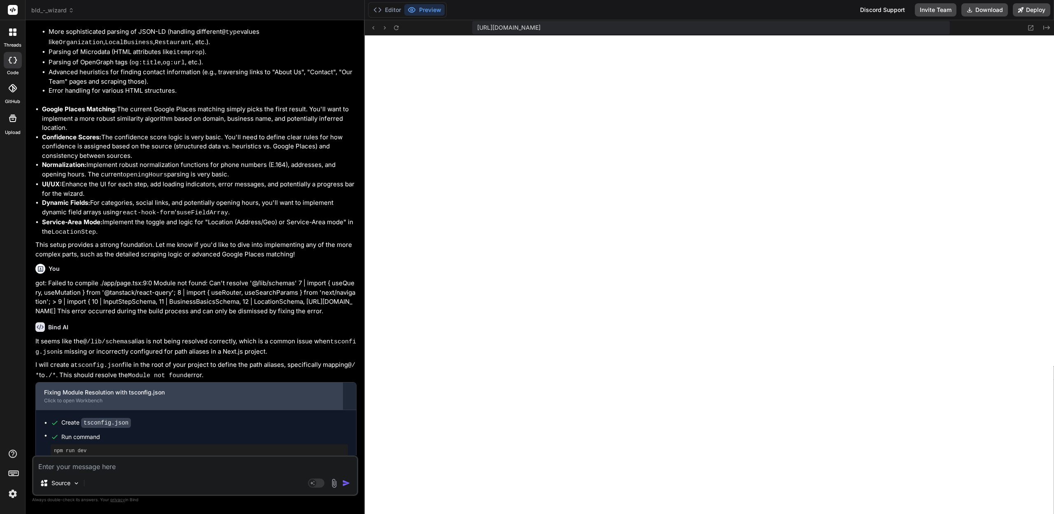
click at [186, 382] on div "Fixing Module Resolution with tsconfig.json Click to open Workbench" at bounding box center [189, 395] width 307 height 27
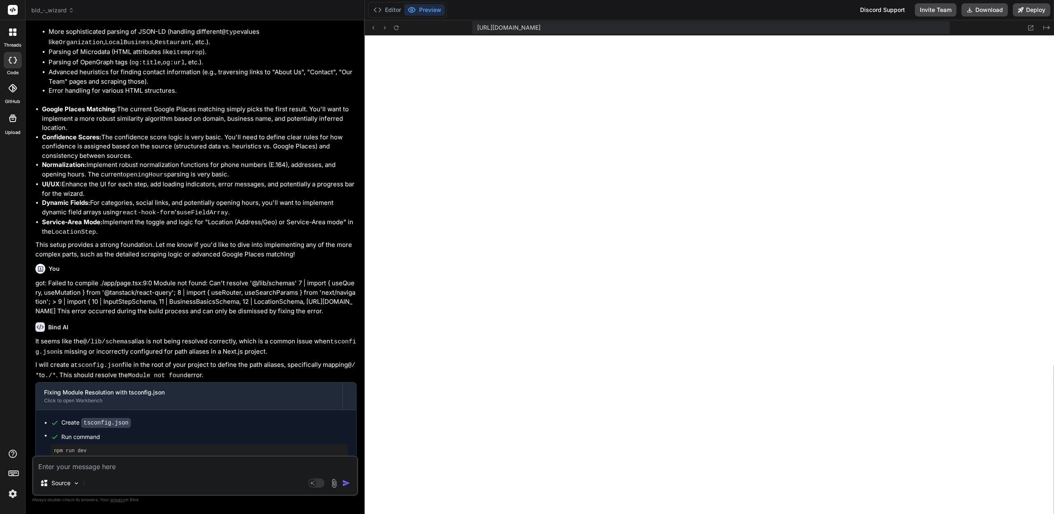
click at [93, 465] on textarea at bounding box center [195, 463] width 324 height 15
type textarea "Project"
type textarea "x"
type textarea "Project looks"
type textarea "x"
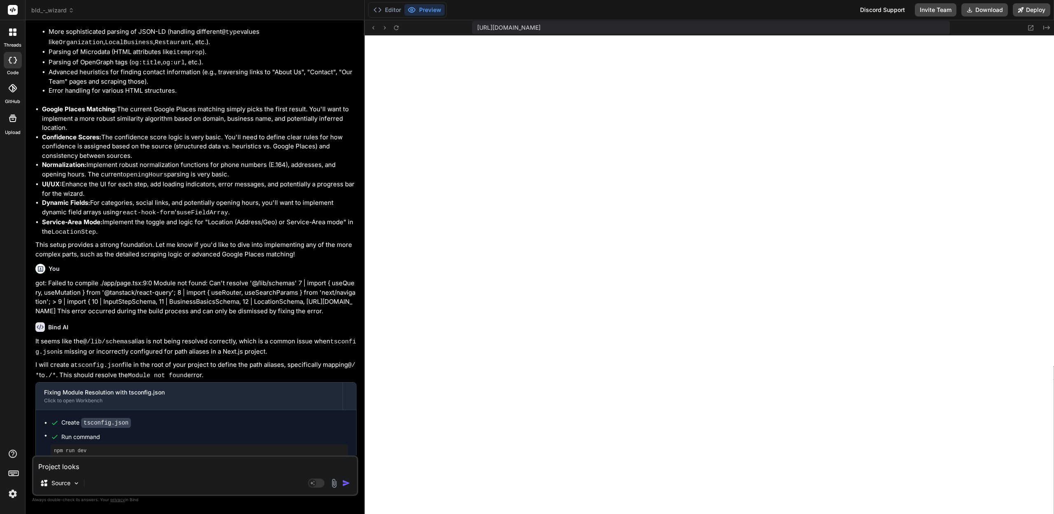
type textarea "Project looks like"
type textarea "x"
type textarea "Project looks like no"
type textarea "x"
type textarea "Project looks like no C"
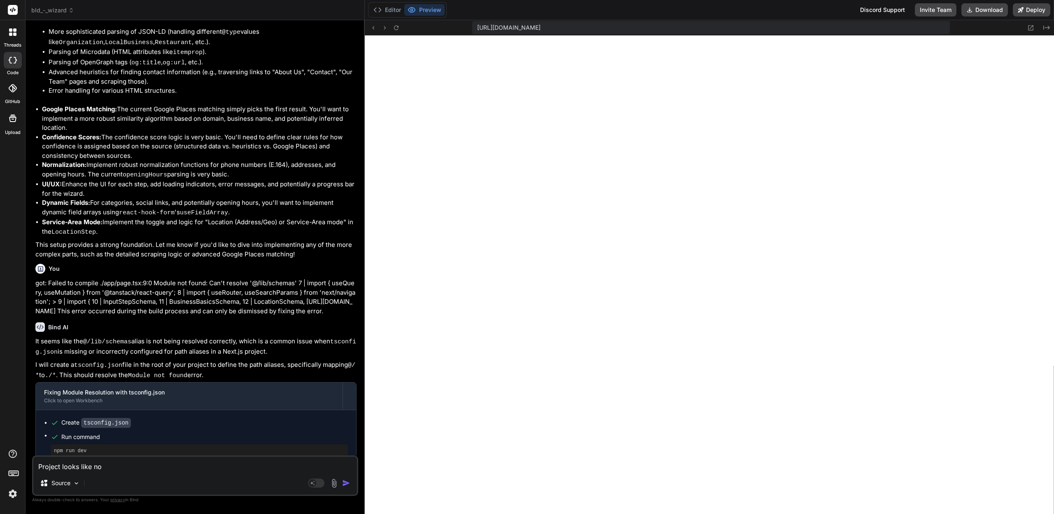
type textarea "x"
type textarea "Project looks like no CS"
type textarea "x"
type textarea "Project looks like no CSS"
type textarea "x"
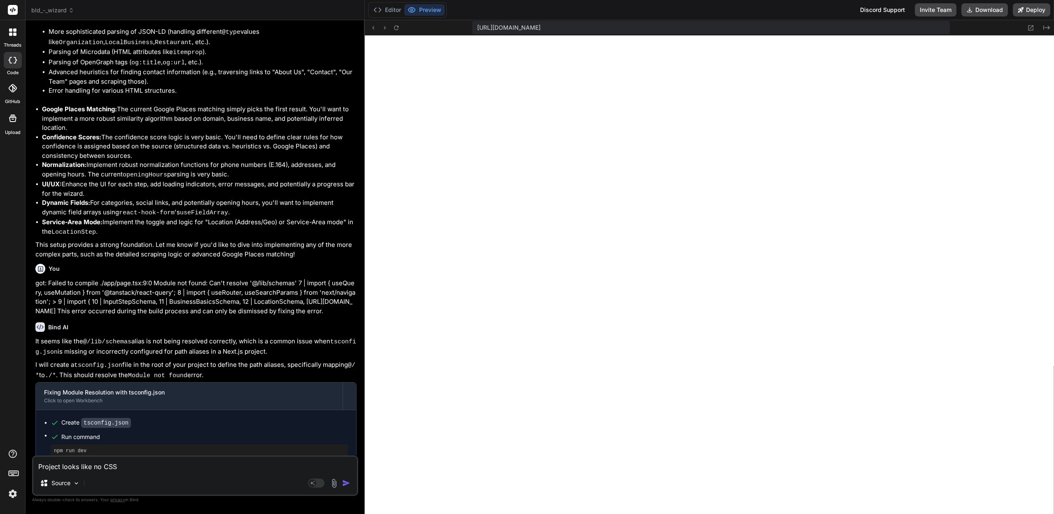
type textarea "Project looks like no CSS is app"
type textarea "x"
type textarea "Project looks like no CSS is applied"
type textarea "x"
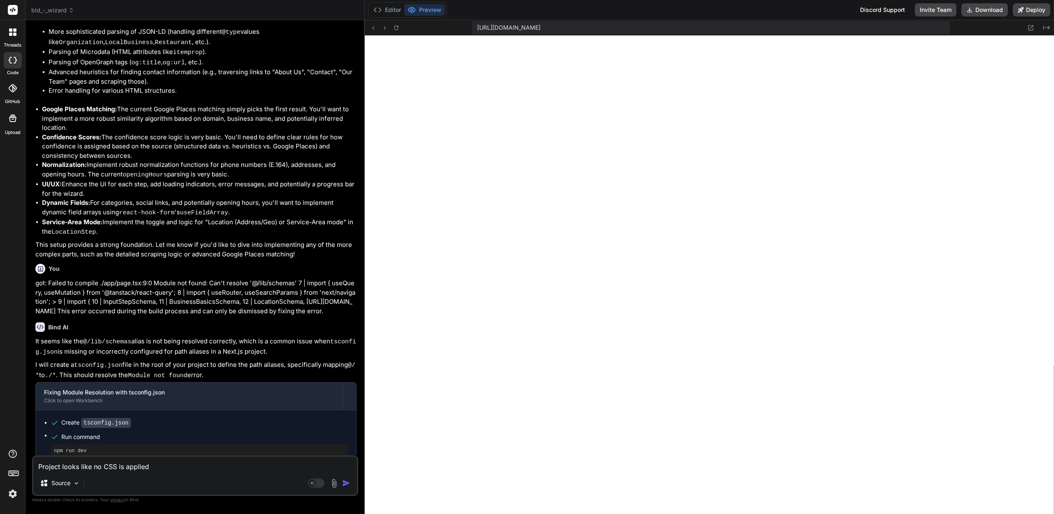
type textarea "Project looks like no CSS is applied"
type textarea "x"
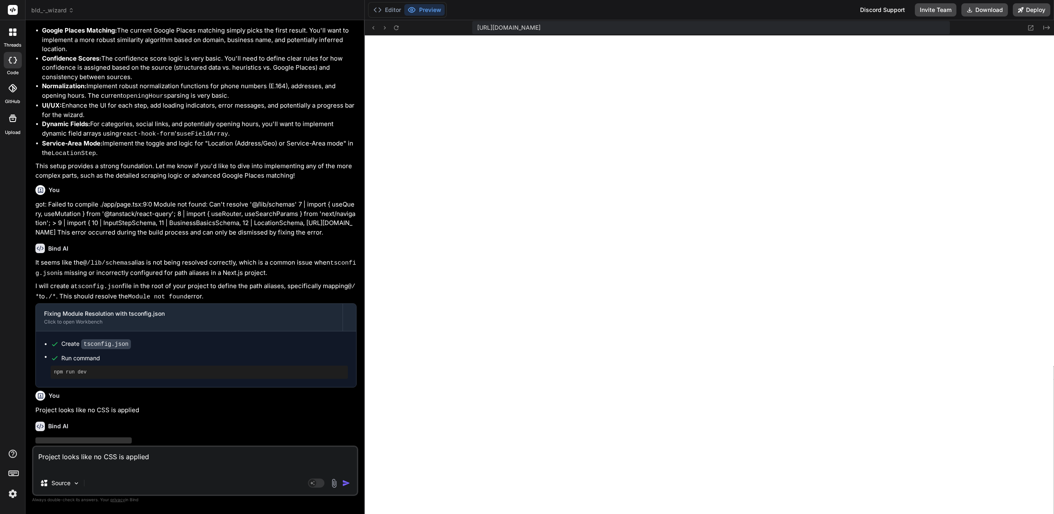
scroll to position [932, 0]
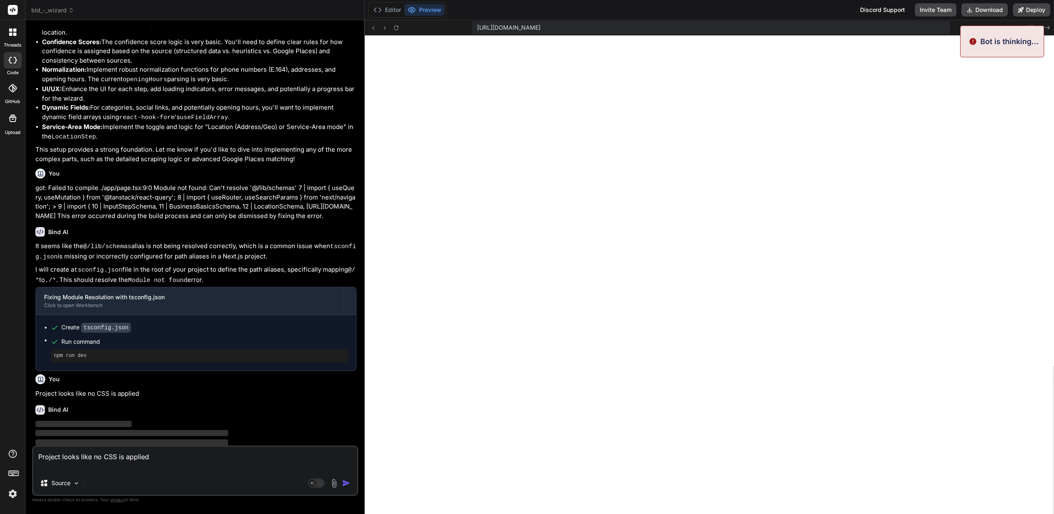
type textarea "Project looks like no CSS is applied"
click at [269, 472] on div "Project looks like no CSS is applied Source Agent Mode. When this toggle is act…" at bounding box center [195, 470] width 326 height 50
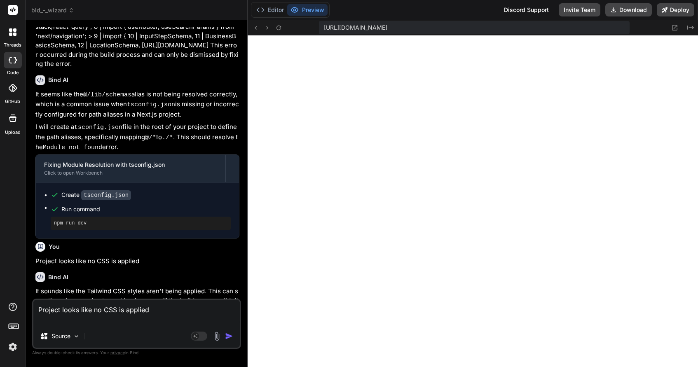
scroll to position [2559, 0]
type textarea "x"
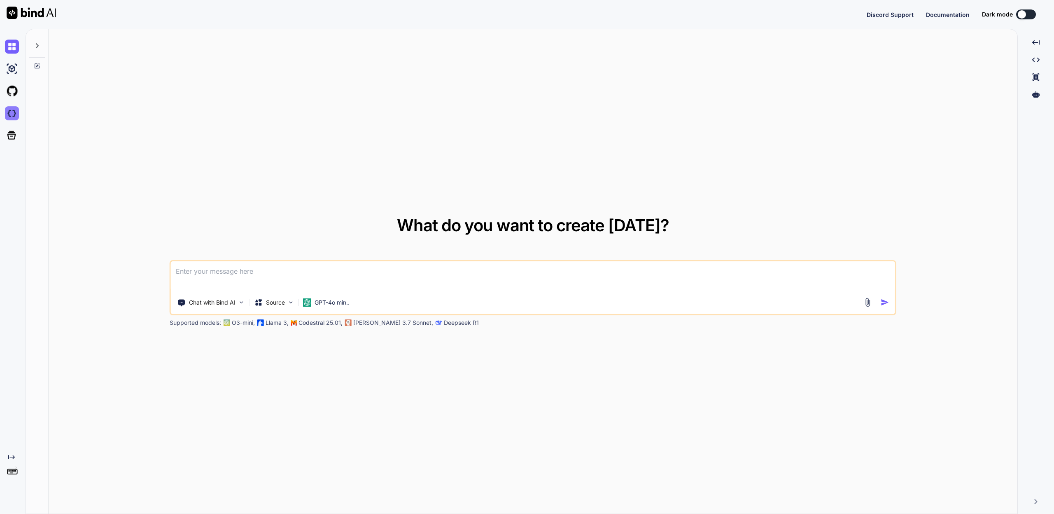
type textarea "x"
click at [14, 110] on img at bounding box center [12, 113] width 14 height 14
click at [12, 111] on img at bounding box center [12, 113] width 14 height 14
click at [13, 112] on img at bounding box center [12, 113] width 14 height 14
click at [12, 115] on img at bounding box center [12, 113] width 14 height 14
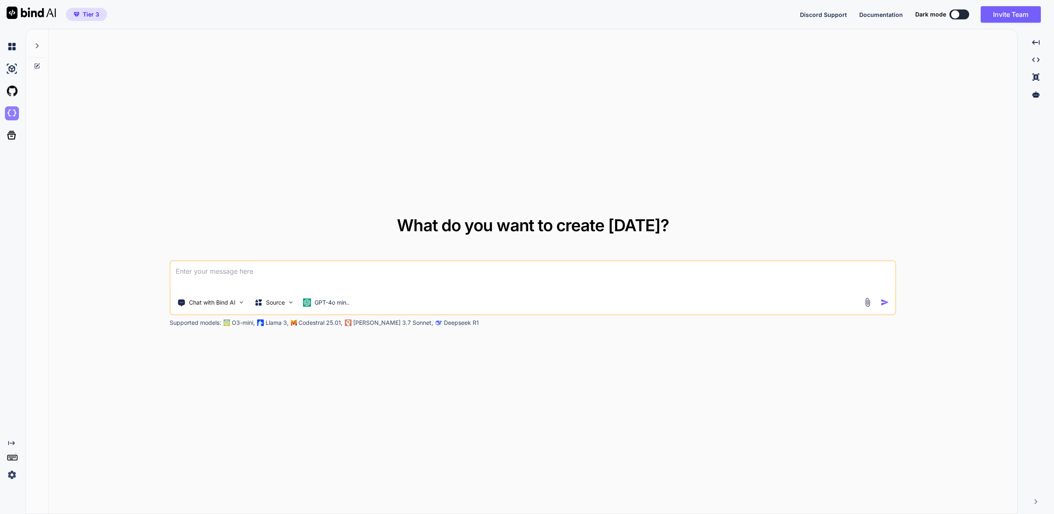
click at [17, 115] on img at bounding box center [12, 113] width 14 height 14
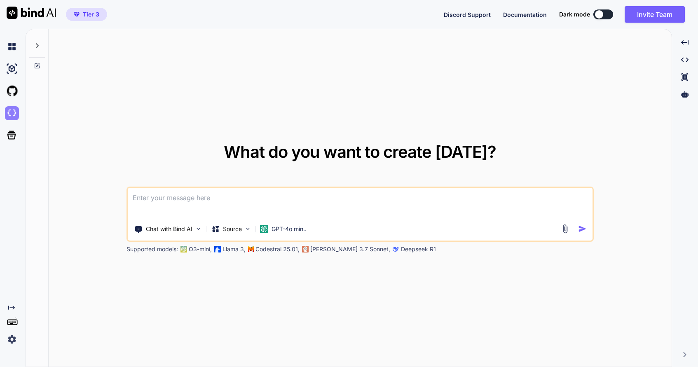
click at [10, 111] on img at bounding box center [12, 113] width 14 height 14
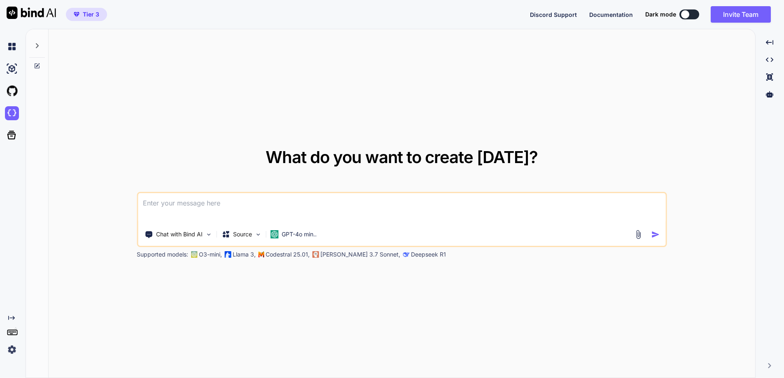
click at [37, 43] on icon at bounding box center [37, 45] width 7 height 7
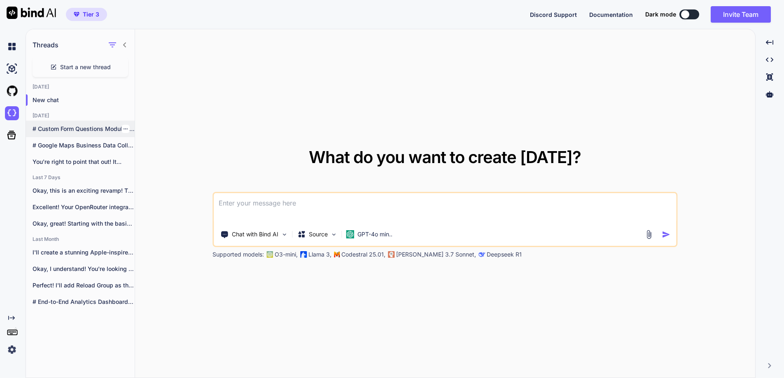
click at [58, 128] on p "# Custom Form Questions Module for Business..." at bounding box center [84, 129] width 102 height 8
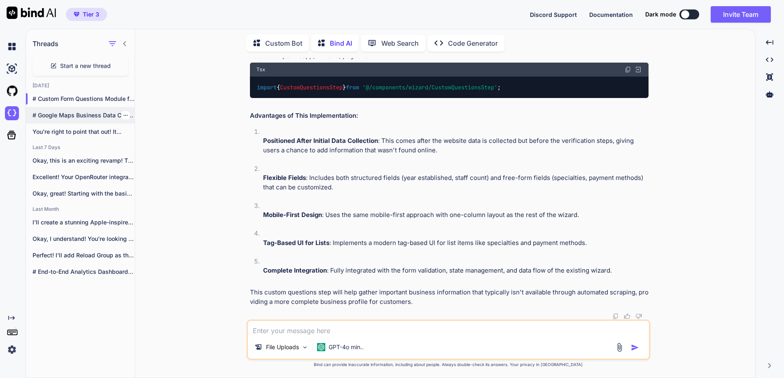
scroll to position [18740, 0]
click at [63, 129] on p "You're right to point that out! It..." at bounding box center [84, 132] width 102 height 8
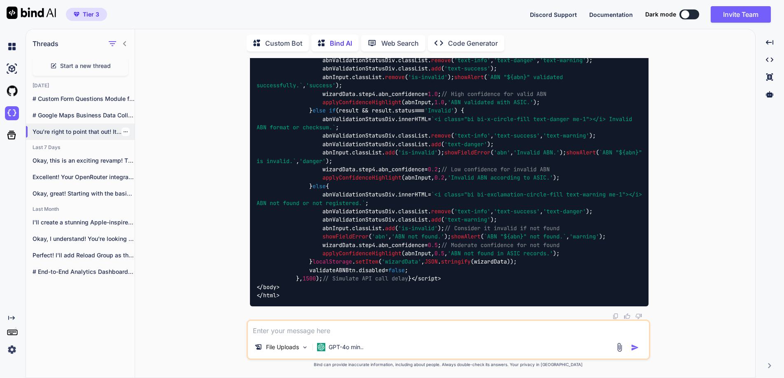
scroll to position [65120, 0]
click at [769, 56] on icon "Created with Pixso." at bounding box center [769, 59] width 7 height 7
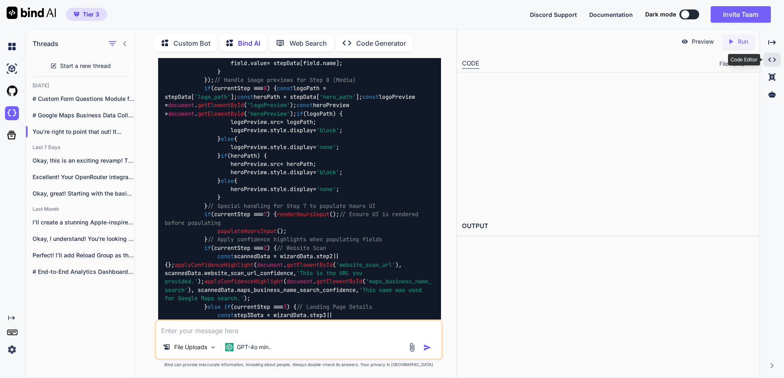
scroll to position [75978, 0]
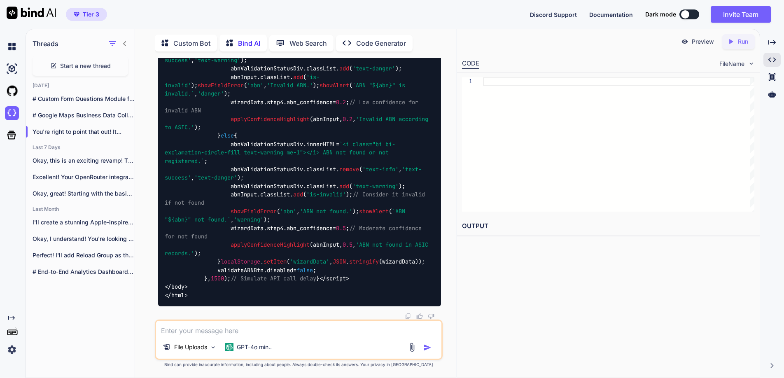
click at [743, 38] on p "Run" at bounding box center [743, 41] width 10 height 8
click at [304, 41] on p "Web Search" at bounding box center [308, 43] width 37 height 10
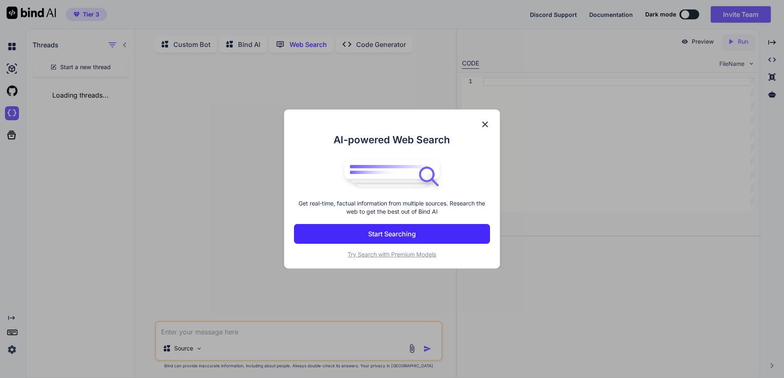
click at [376, 40] on div "AI-powered Web Search Get real-time, factual information from multiple sources.…" at bounding box center [392, 189] width 784 height 378
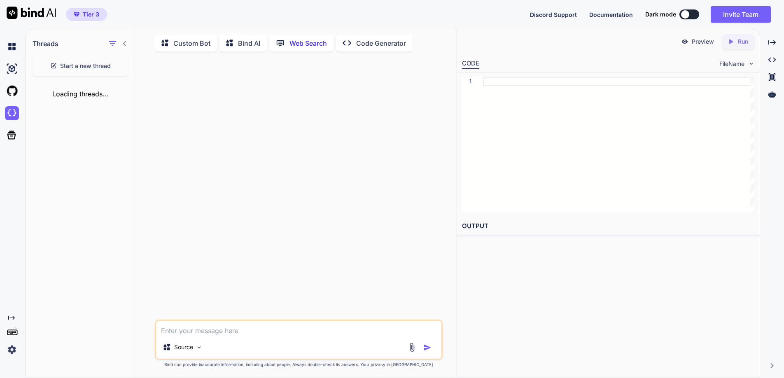
click at [374, 40] on p "Code Generator" at bounding box center [381, 43] width 50 height 10
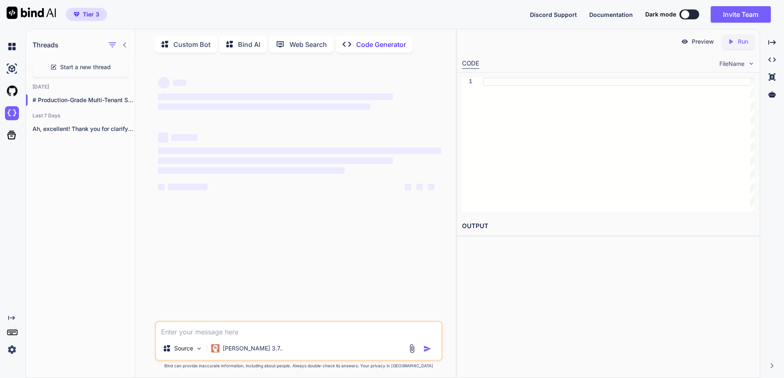
click at [295, 42] on p "Web Search" at bounding box center [308, 45] width 37 height 10
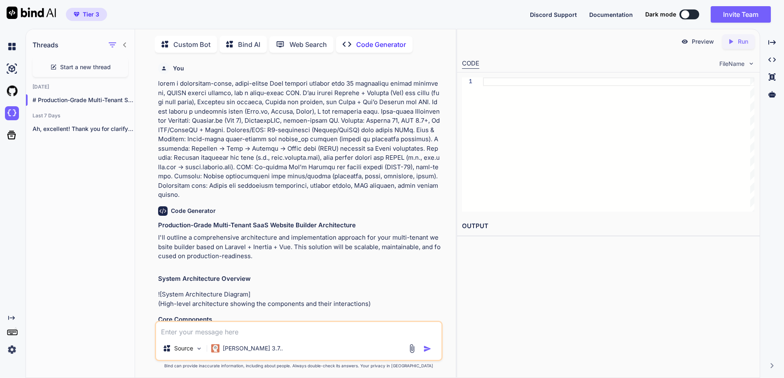
scroll to position [3, 0]
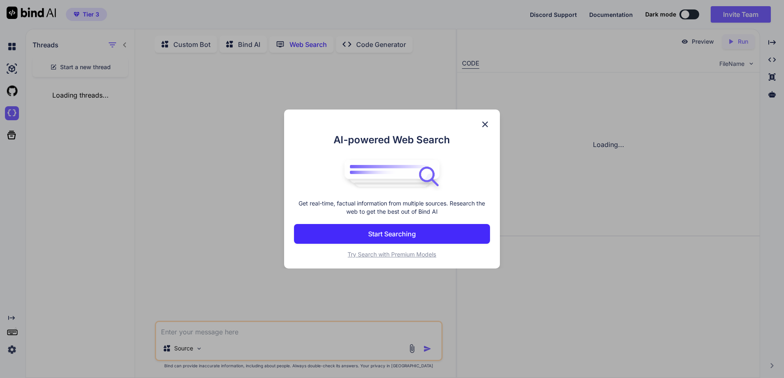
scroll to position [3, 0]
click at [485, 124] on img at bounding box center [485, 124] width 10 height 10
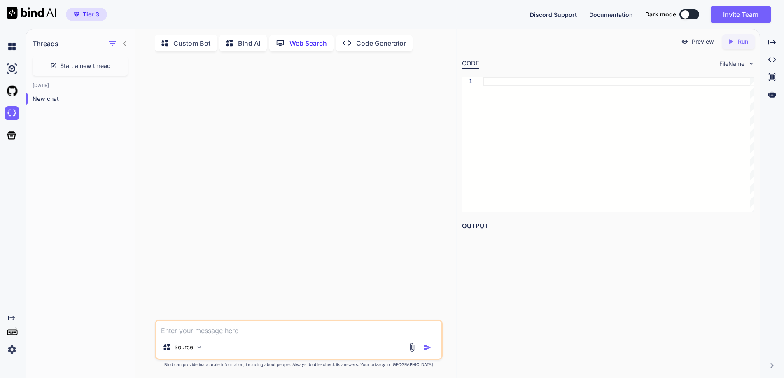
click at [193, 39] on p "Custom Bot" at bounding box center [191, 43] width 37 height 10
click at [244, 41] on p "Bind AI" at bounding box center [249, 45] width 22 height 10
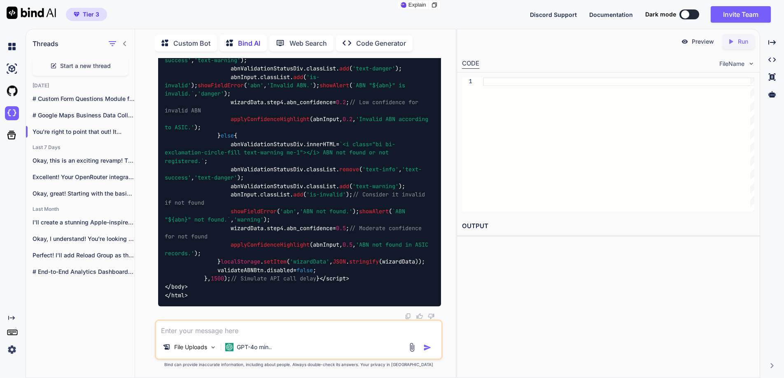
scroll to position [80252, 0]
click at [372, 38] on p "Code Generator" at bounding box center [381, 43] width 50 height 10
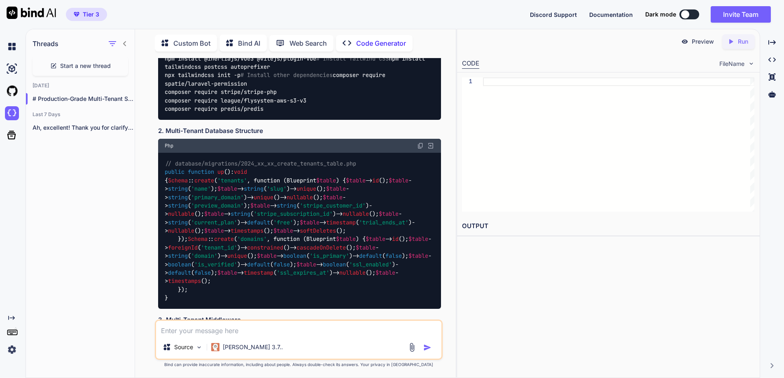
scroll to position [933, 0]
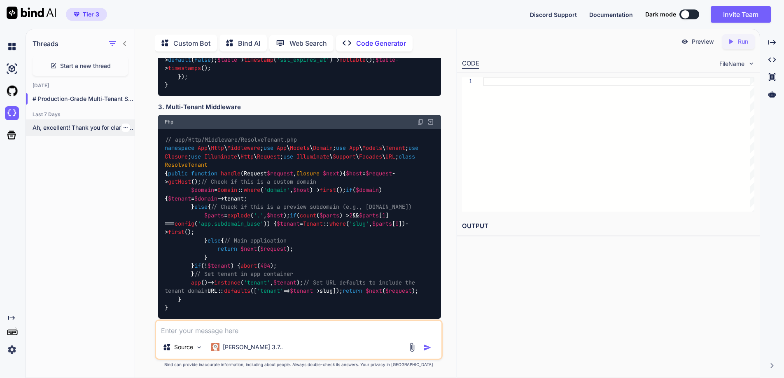
click at [55, 124] on p "Ah, excellent! Thank you for clarifying the..." at bounding box center [84, 128] width 102 height 8
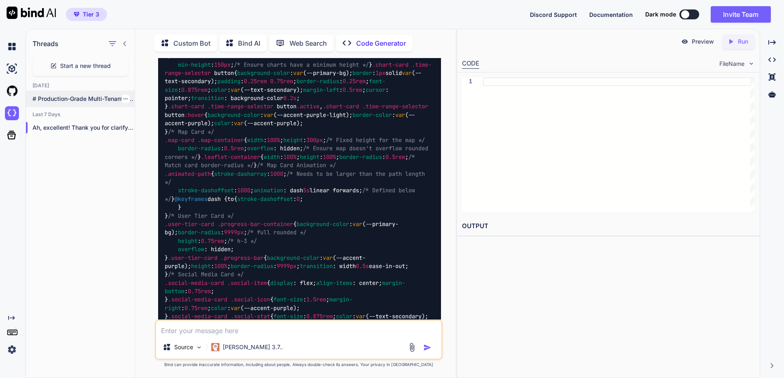
scroll to position [5760, 0]
click at [63, 96] on p "# Production-Grade Multi-Tenant SaaS Website Builder Architecture..." at bounding box center [84, 99] width 102 height 8
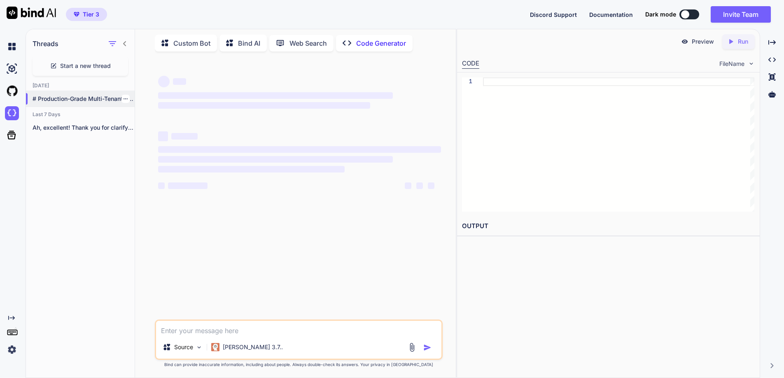
scroll to position [0, 0]
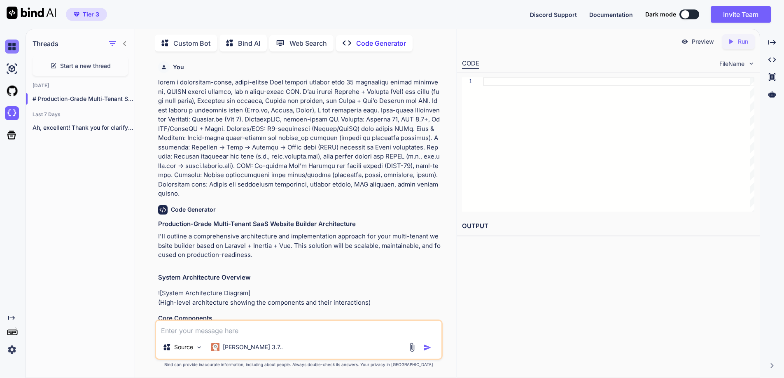
click at [12, 48] on img at bounding box center [12, 47] width 14 height 14
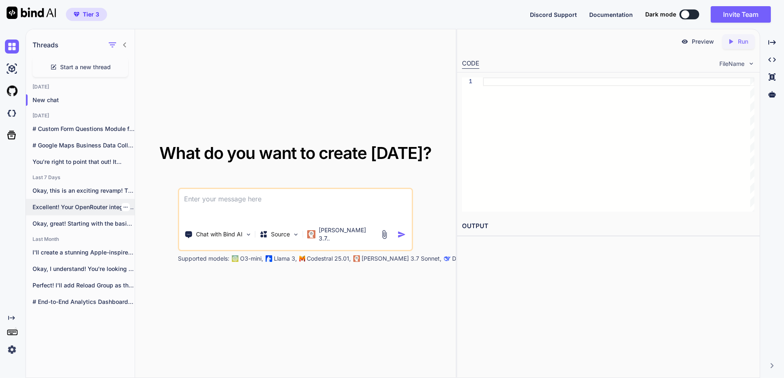
click at [89, 205] on p "Excellent! Your OpenRouter integration plan is spot-on..." at bounding box center [84, 207] width 102 height 8
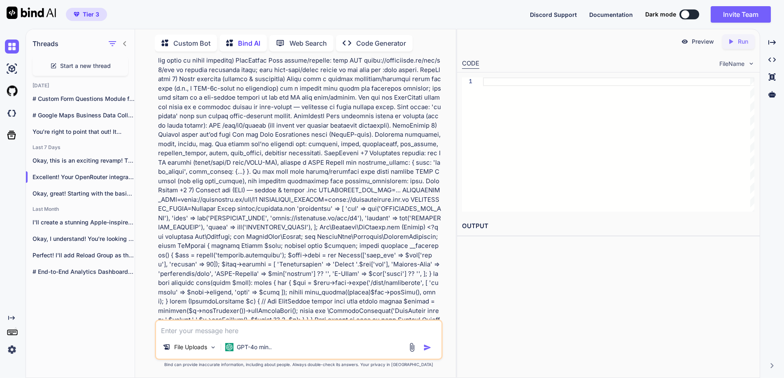
scroll to position [1978, 0]
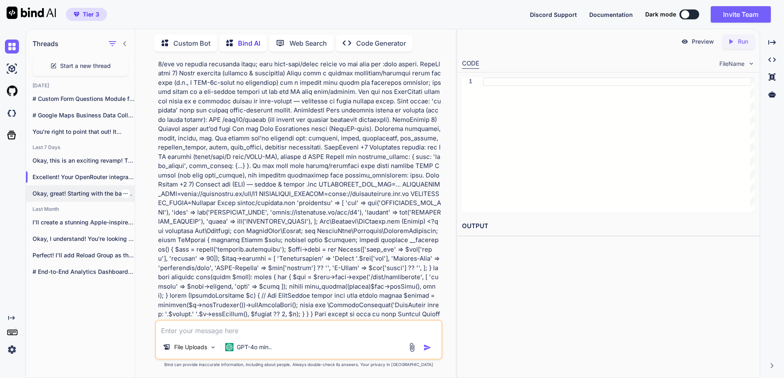
click at [62, 191] on p "Okay, great! Starting with the basics is..." at bounding box center [84, 193] width 102 height 8
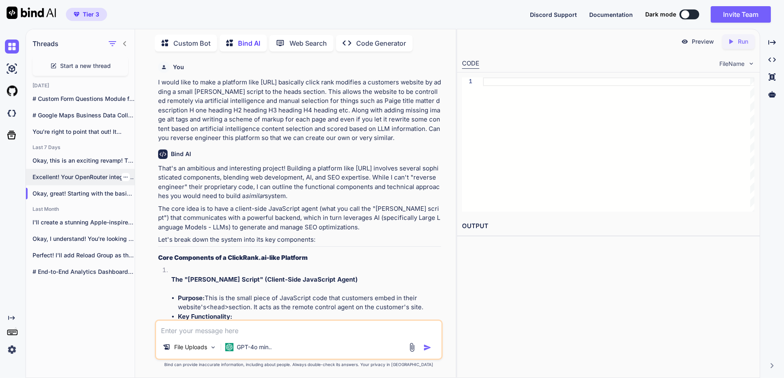
click at [75, 173] on p "Excellent! Your OpenRouter integration plan is spot-on..." at bounding box center [84, 177] width 102 height 8
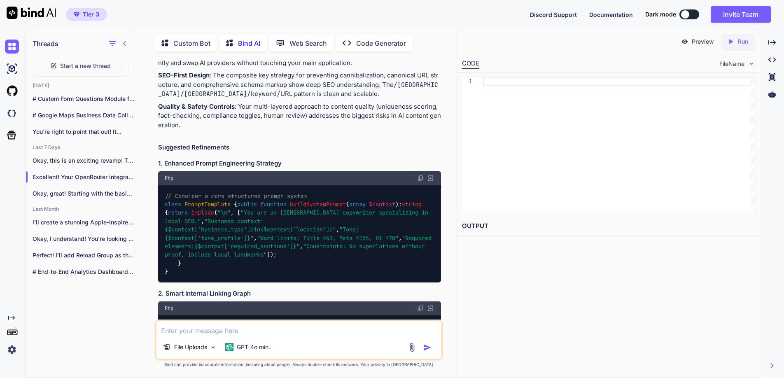
scroll to position [1161, 0]
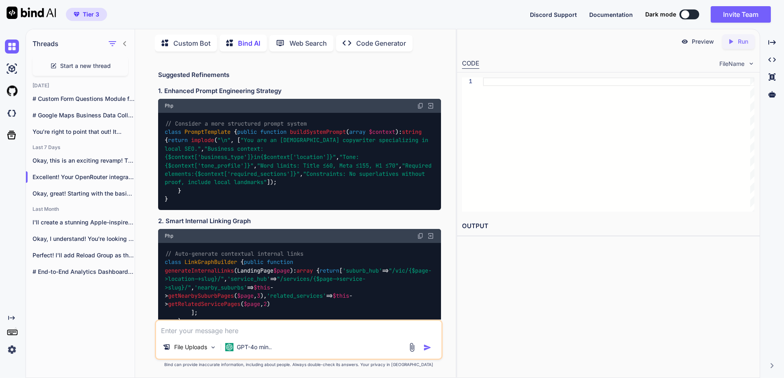
click at [738, 40] on p "Run" at bounding box center [743, 41] width 10 height 8
click at [772, 60] on icon "Created with Pixso." at bounding box center [771, 59] width 7 height 7
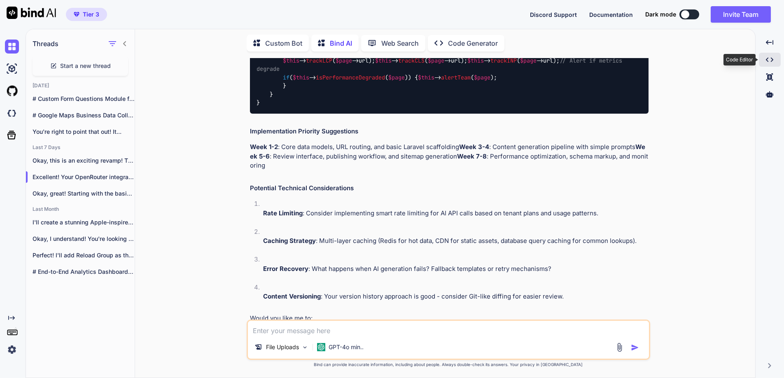
scroll to position [846, 0]
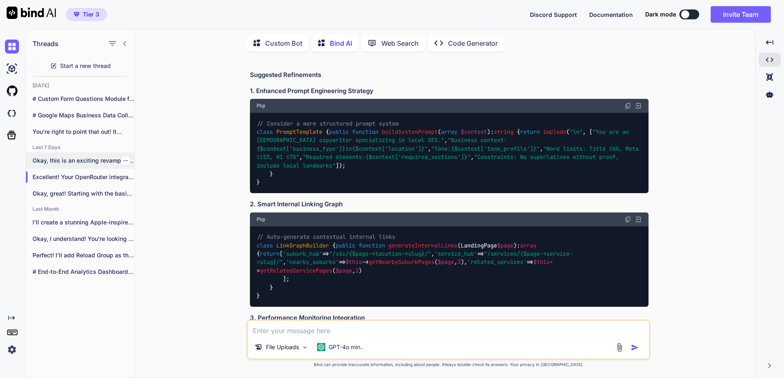
click at [55, 158] on p "Okay, this is an exciting revamp! The..." at bounding box center [84, 160] width 102 height 8
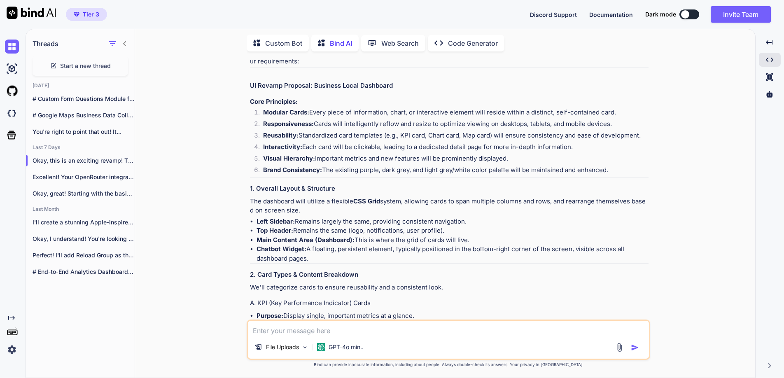
scroll to position [0, 0]
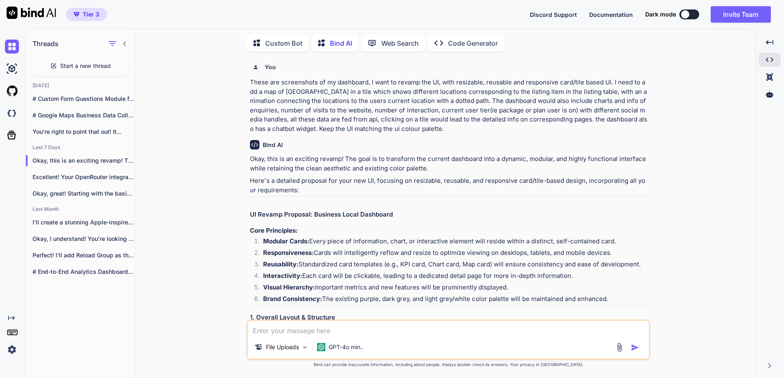
click at [13, 349] on img at bounding box center [12, 350] width 14 height 14
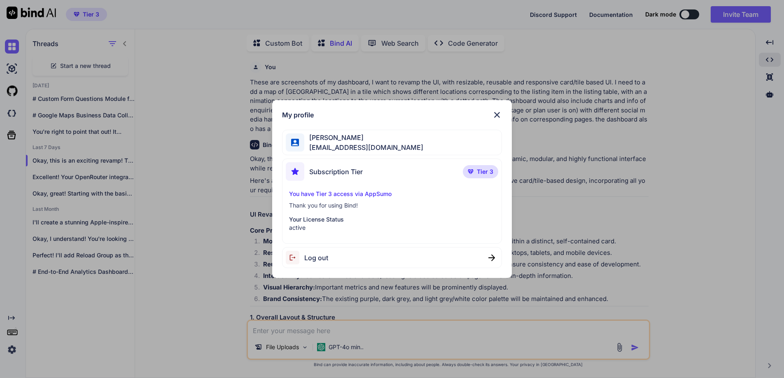
click at [341, 193] on p "You have Tier 3 access via AppSumo" at bounding box center [392, 194] width 206 height 8
click at [308, 218] on p "Your License Status" at bounding box center [392, 219] width 206 height 8
click at [492, 258] on img at bounding box center [491, 258] width 7 height 7
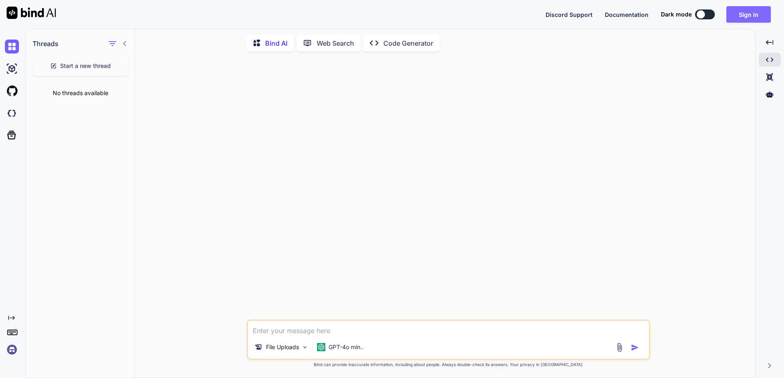
click at [749, 14] on button "Sign in" at bounding box center [748, 14] width 44 height 16
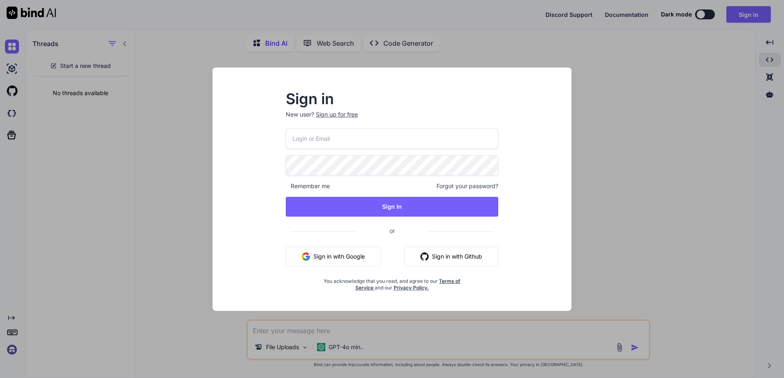
click at [327, 136] on input "email" at bounding box center [392, 138] width 213 height 20
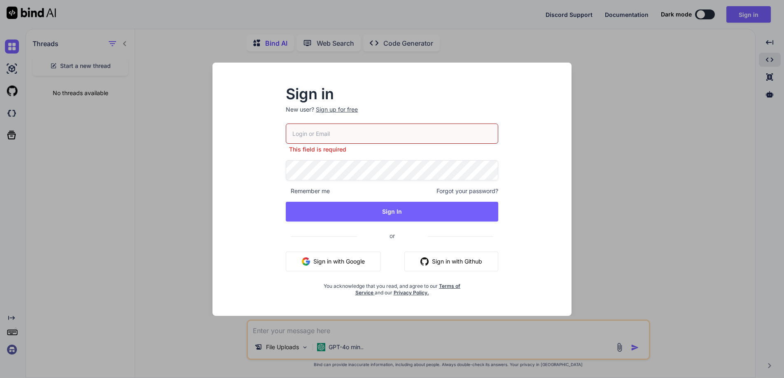
type input "accounts@digitalnetwork.com.au"
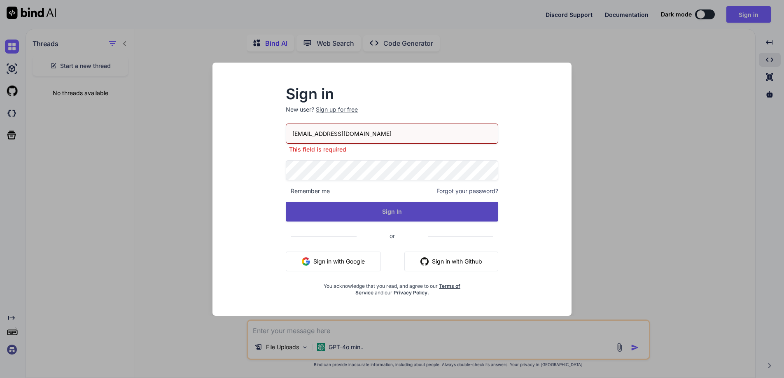
click at [396, 208] on button "Sign In" at bounding box center [392, 212] width 213 height 20
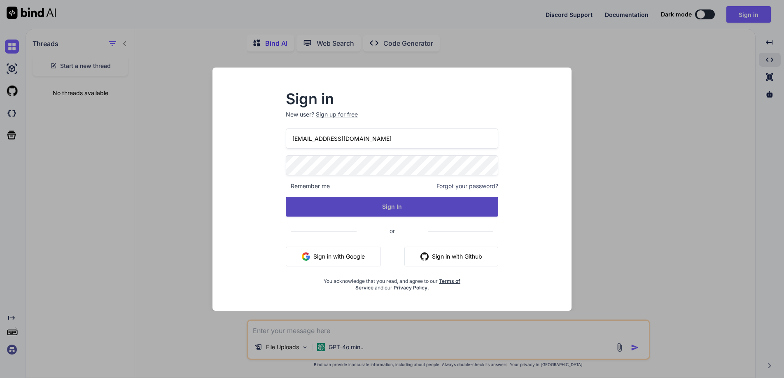
click at [304, 206] on button "Sign In" at bounding box center [392, 207] width 213 height 20
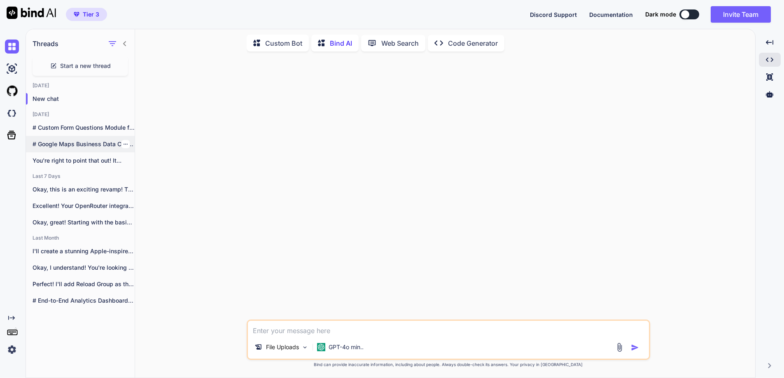
click at [79, 140] on p "# Google Maps Business Data Collection Without..." at bounding box center [84, 144] width 102 height 8
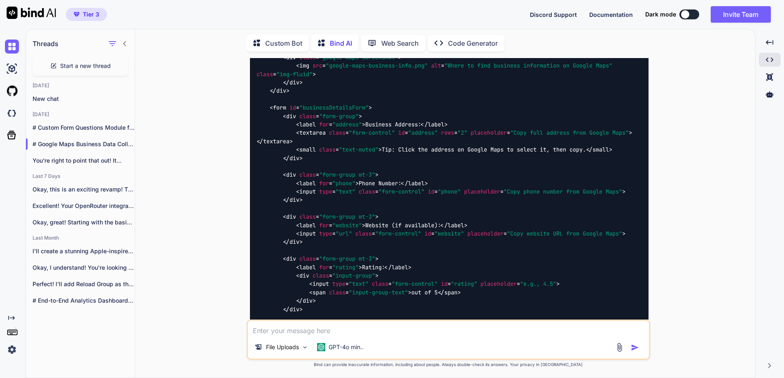
scroll to position [4069, 0]
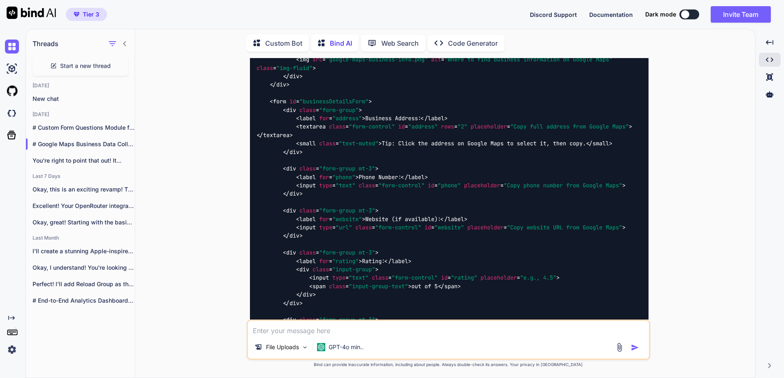
click at [281, 40] on p "Custom Bot" at bounding box center [283, 43] width 37 height 10
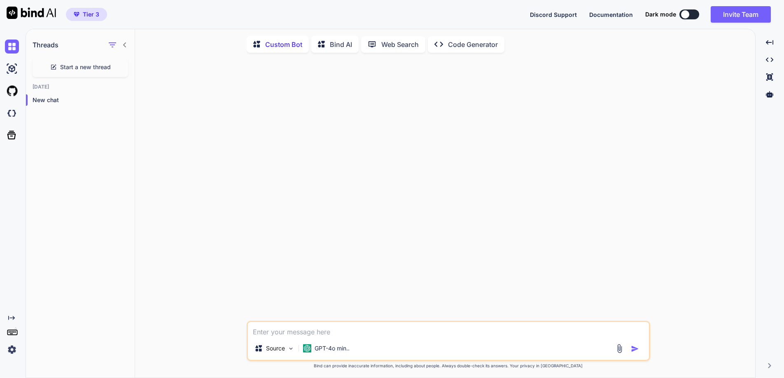
click at [336, 44] on p "Bind AI" at bounding box center [341, 45] width 22 height 10
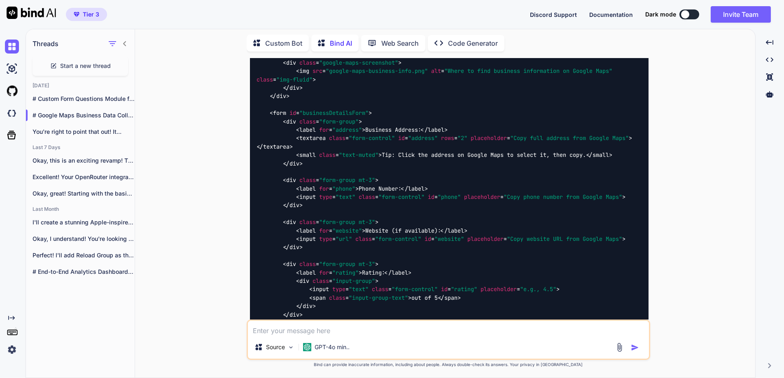
scroll to position [4069, 0]
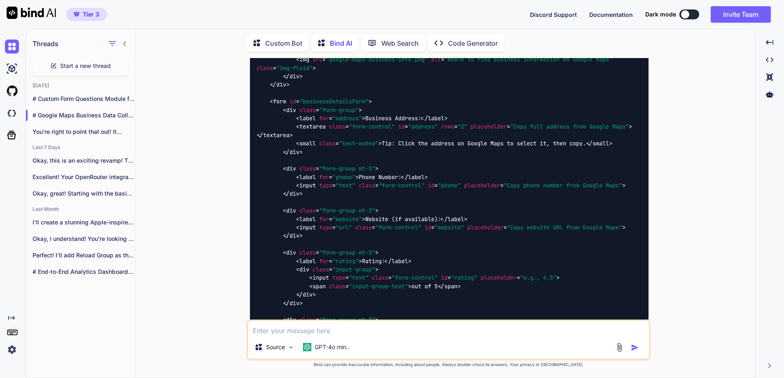
click at [398, 41] on p "Web Search" at bounding box center [399, 43] width 37 height 10
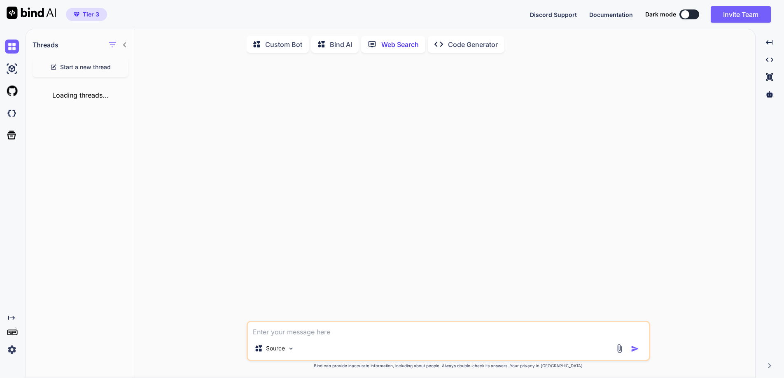
scroll to position [3, 0]
click at [339, 40] on p "Bind AI" at bounding box center [341, 43] width 22 height 10
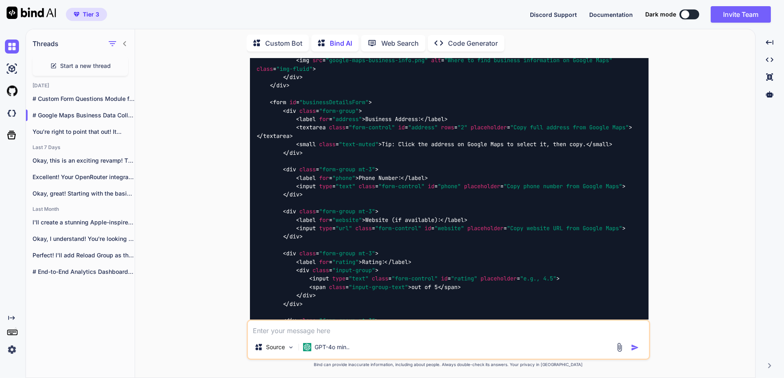
scroll to position [4069, 0]
click at [769, 60] on icon "Created with Pixso." at bounding box center [769, 59] width 7 height 7
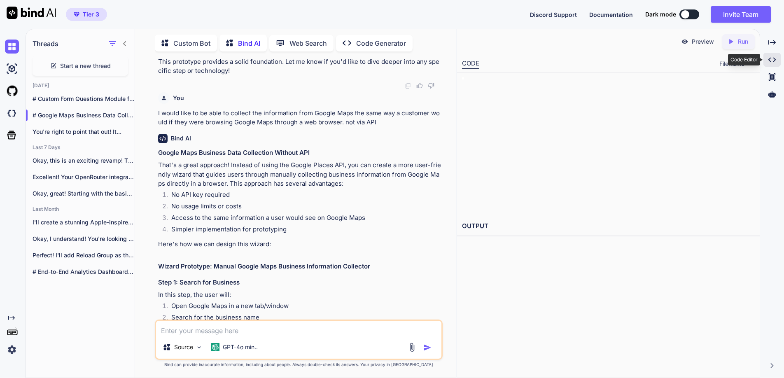
scroll to position [4654, 0]
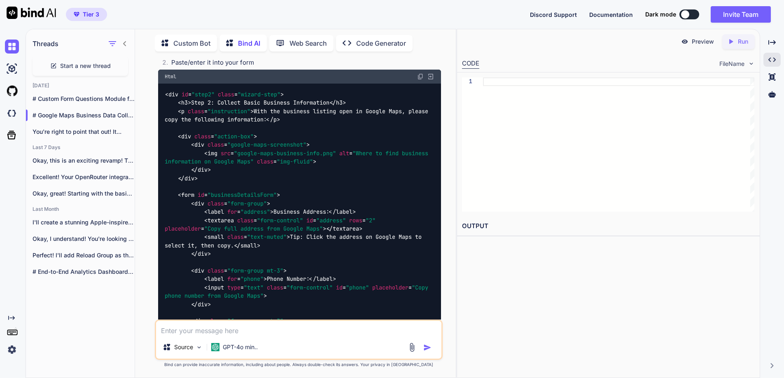
click at [576, 85] on div at bounding box center [618, 144] width 271 height 134
click at [735, 64] on span "FileName" at bounding box center [731, 64] width 25 height 8
click at [756, 61] on div "CODE FileName" at bounding box center [608, 63] width 303 height 18
drag, startPoint x: 752, startPoint y: 63, endPoint x: 744, endPoint y: 64, distance: 8.0
click at [751, 63] on img at bounding box center [751, 63] width 7 height 7
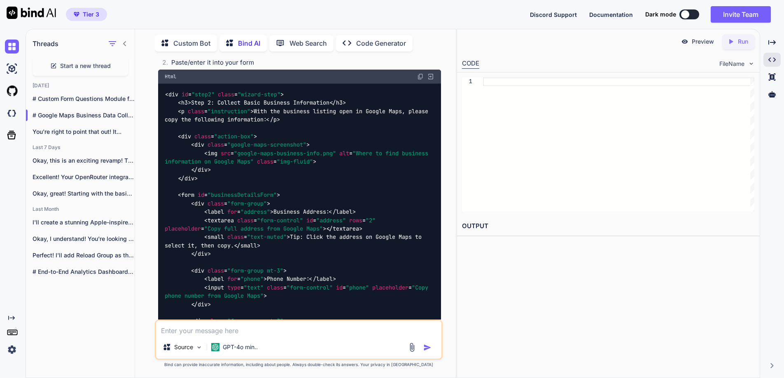
click at [474, 224] on h2 "OUTPUT" at bounding box center [608, 226] width 303 height 19
click at [54, 129] on p "You're right to point that out! It..." at bounding box center [84, 132] width 102 height 8
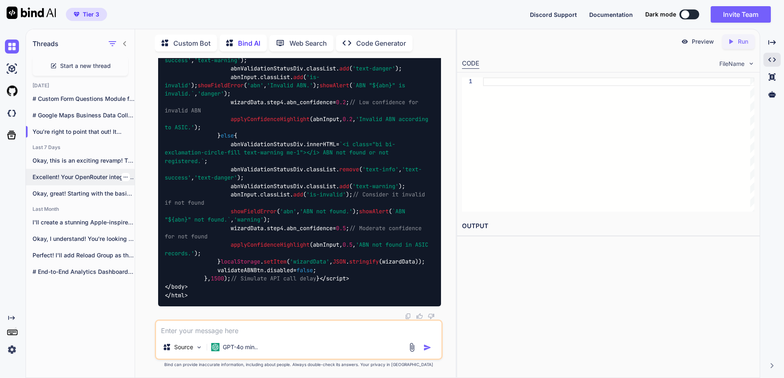
scroll to position [75978, 0]
click at [69, 193] on p "Okay, great! Starting with the basics is..." at bounding box center [84, 193] width 102 height 8
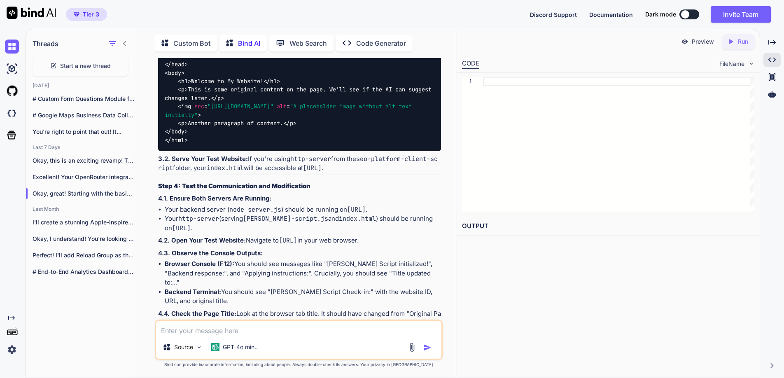
scroll to position [3699, 0]
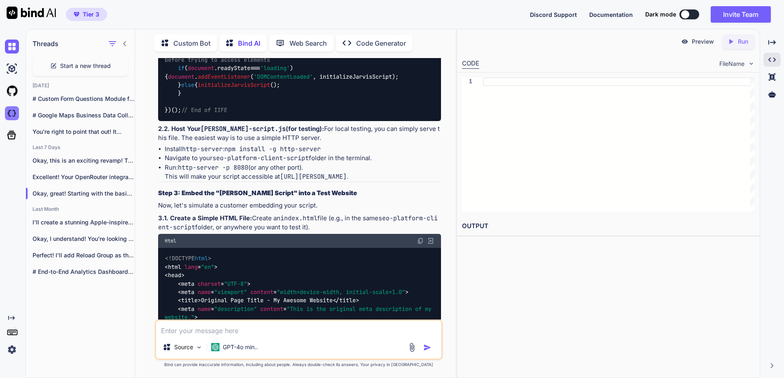
click at [11, 112] on img at bounding box center [12, 113] width 14 height 14
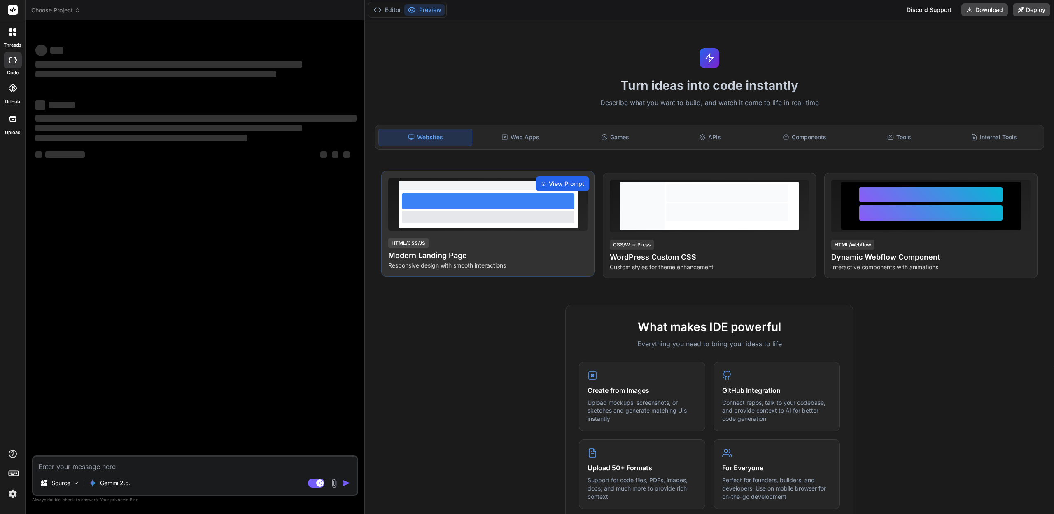
click at [554, 179] on div "View Prompt" at bounding box center [563, 183] width 54 height 15
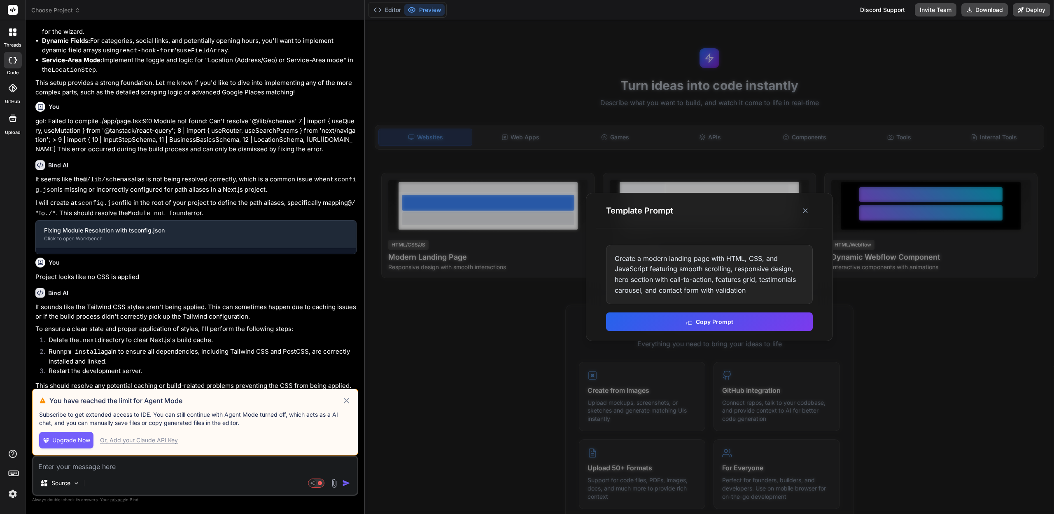
scroll to position [766, 0]
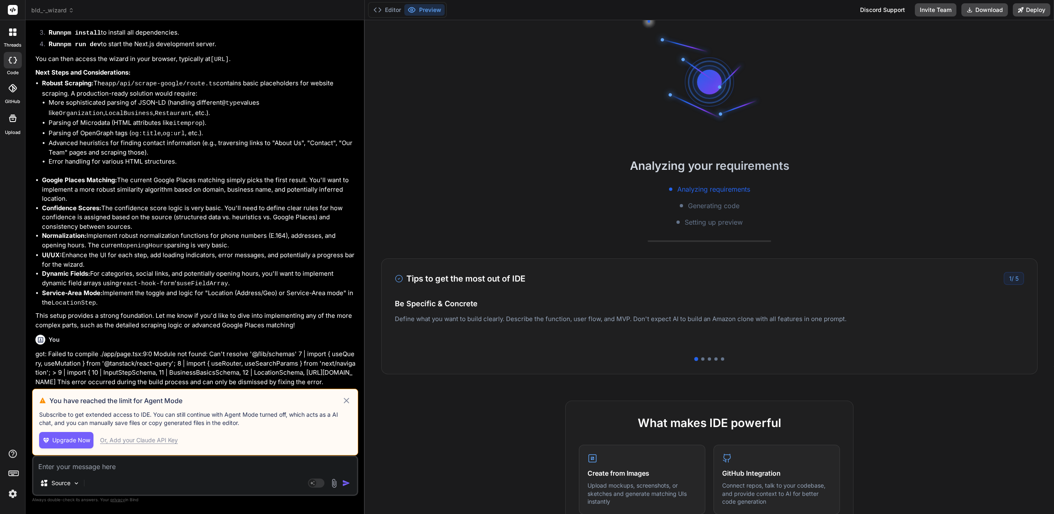
click at [9, 60] on icon at bounding box center [10, 60] width 3 height 7
click at [346, 399] on icon at bounding box center [347, 400] width 6 height 6
type textarea "x"
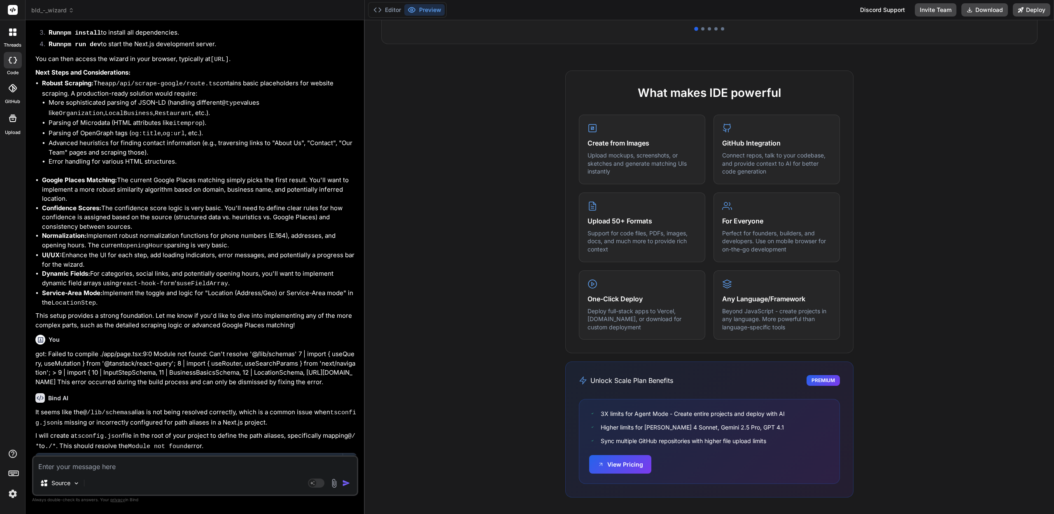
scroll to position [0, 0]
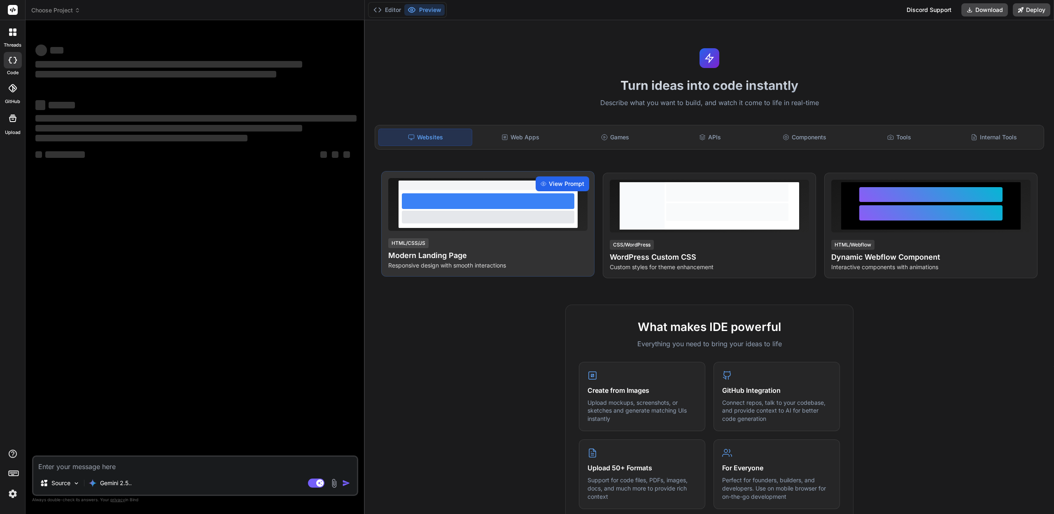
click at [548, 182] on div "View Prompt" at bounding box center [563, 183] width 54 height 15
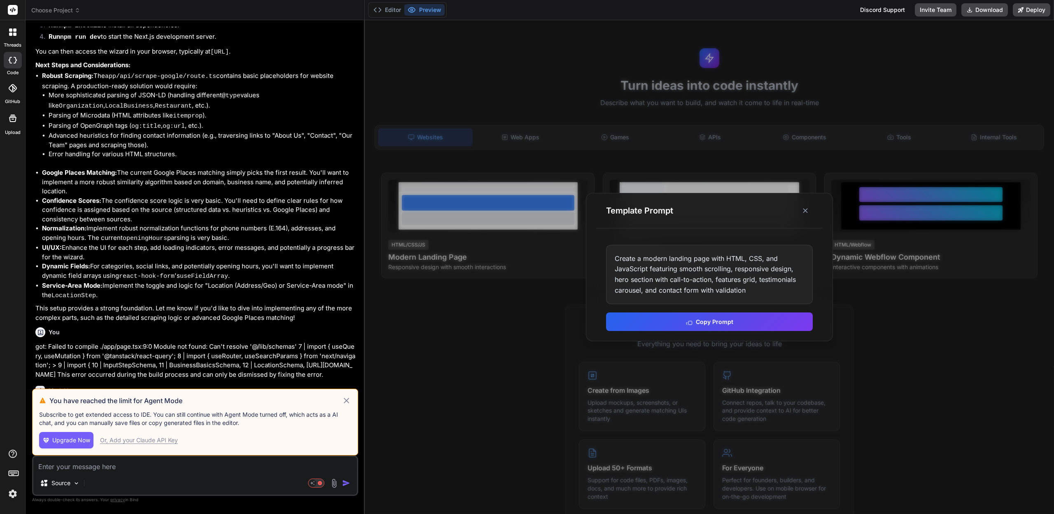
scroll to position [766, 0]
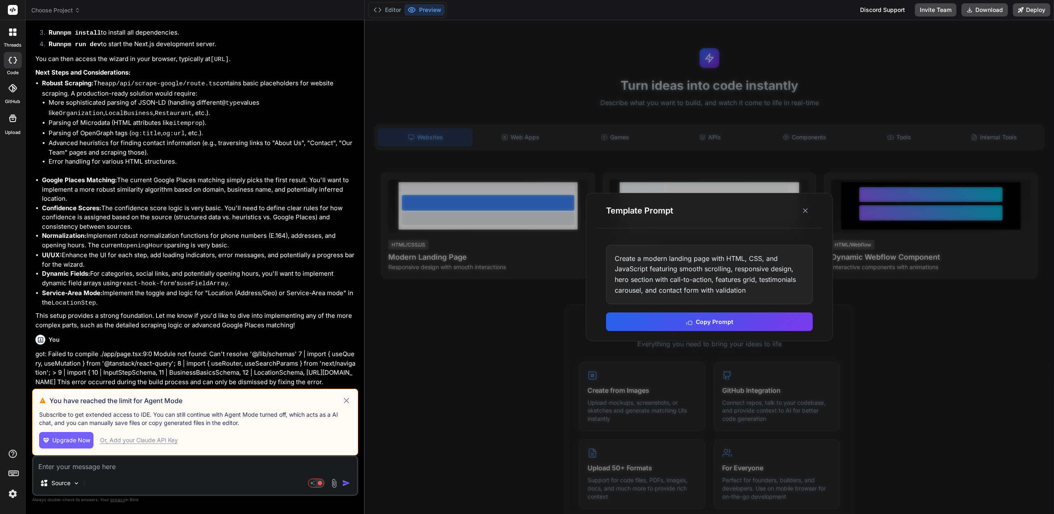
click at [350, 399] on icon at bounding box center [346, 400] width 9 height 10
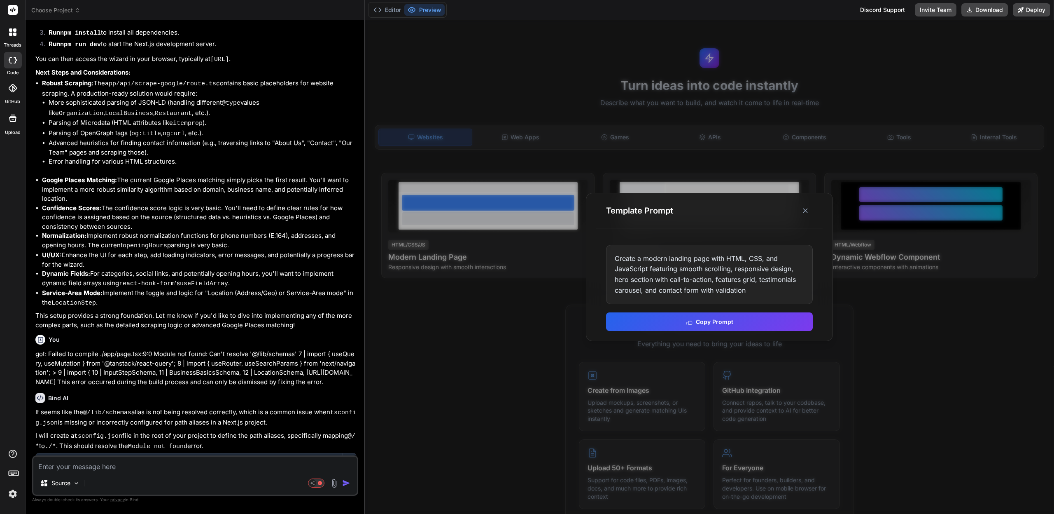
type textarea "x"
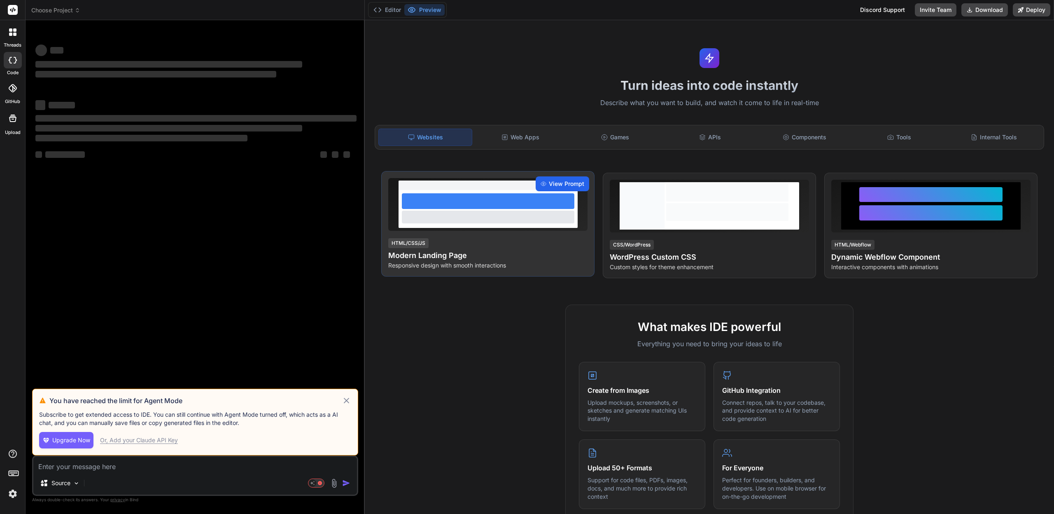
click at [572, 186] on span "View Prompt" at bounding box center [566, 184] width 35 height 8
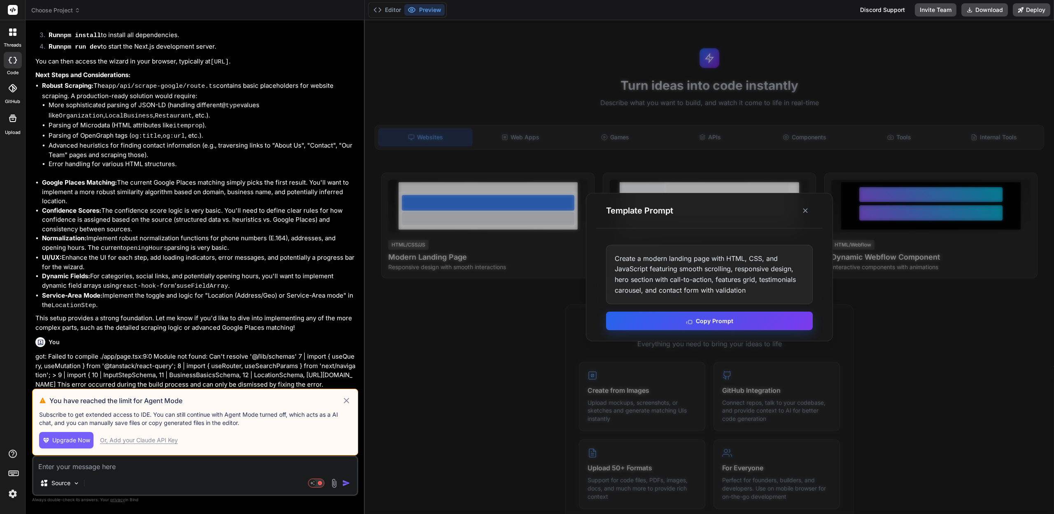
scroll to position [766, 0]
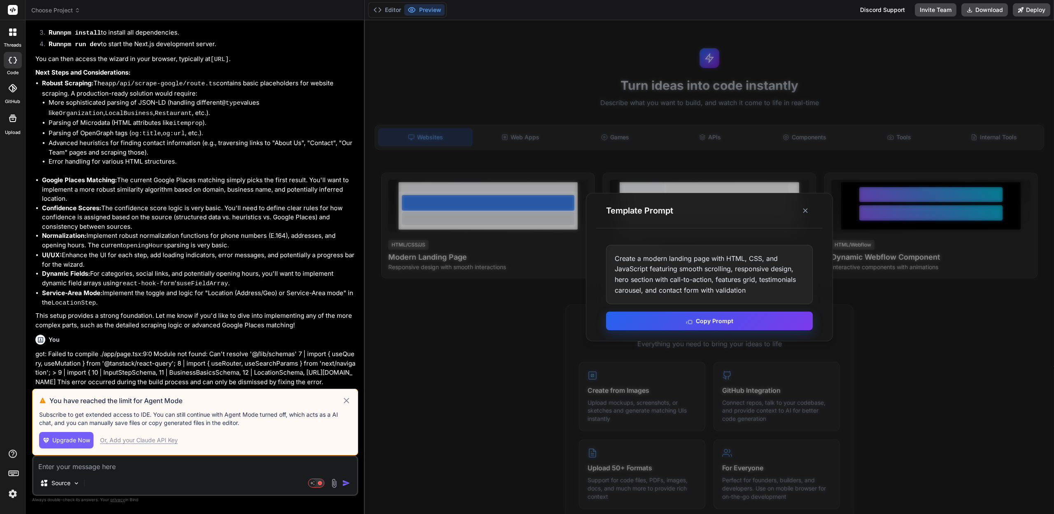
click at [700, 320] on button "Copy Prompt" at bounding box center [709, 320] width 207 height 19
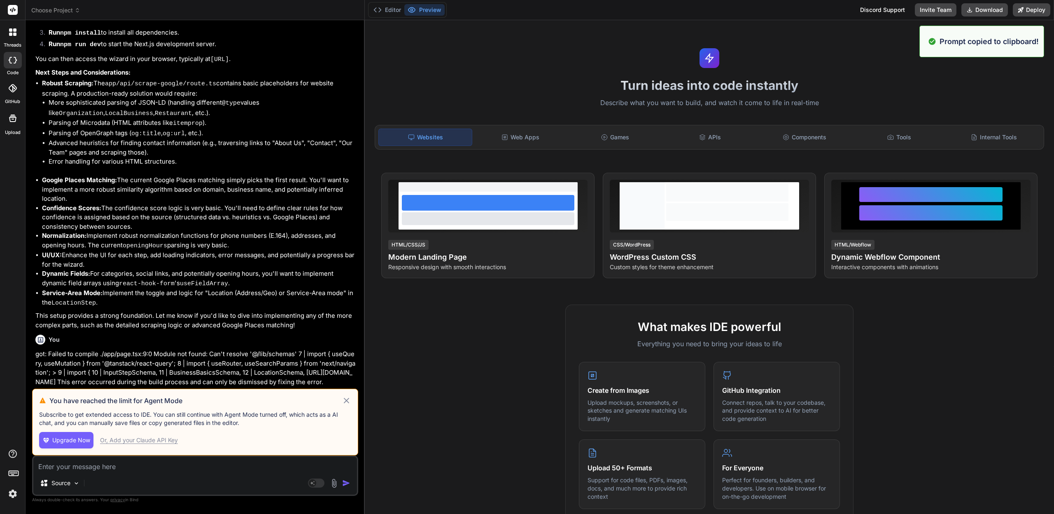
type textarea "x"
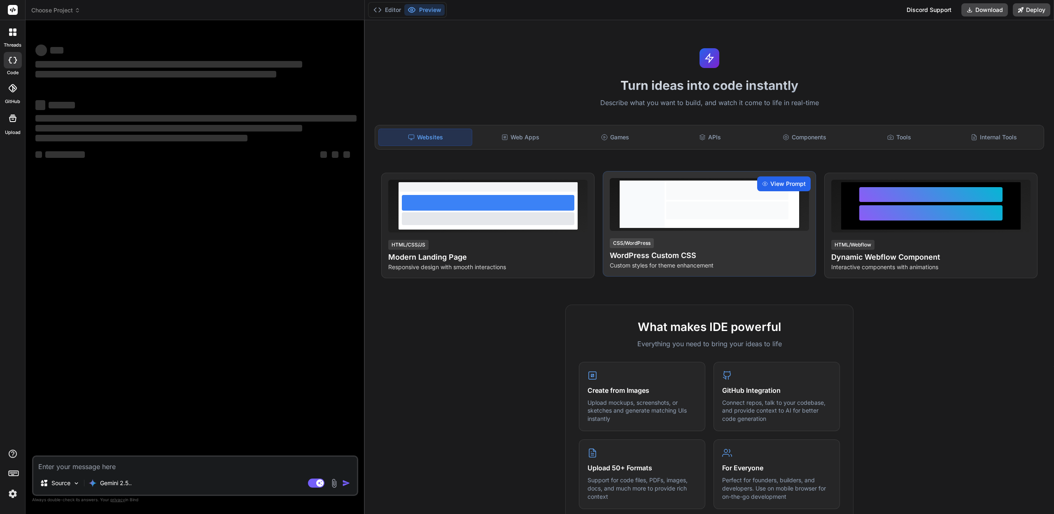
click at [790, 183] on span "View Prompt" at bounding box center [788, 184] width 35 height 8
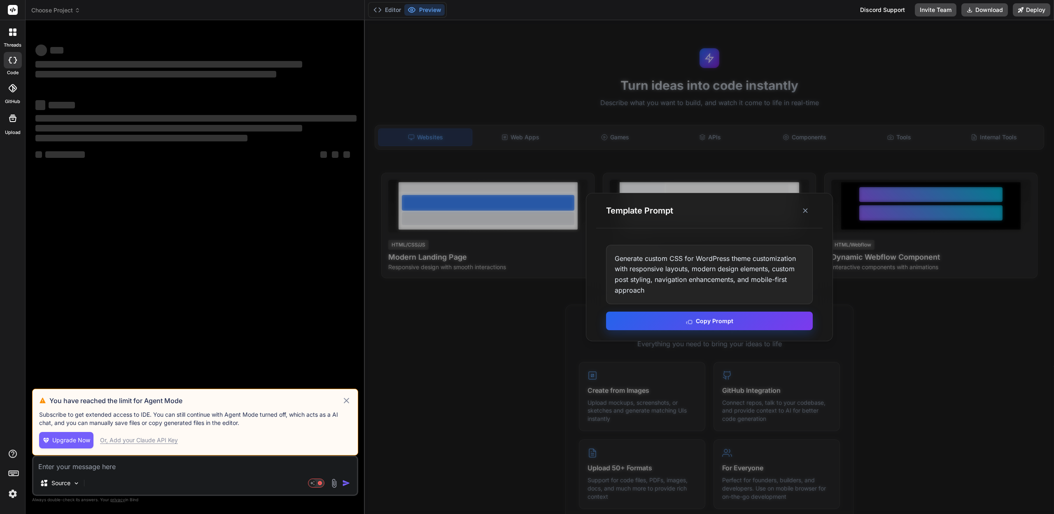
click at [732, 318] on button "Copy Prompt" at bounding box center [709, 320] width 207 height 19
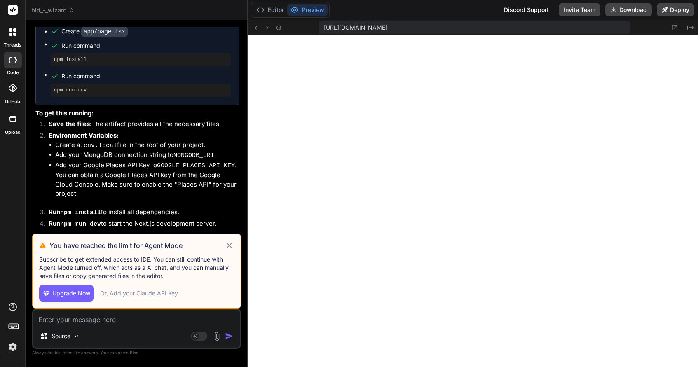
scroll to position [172, 0]
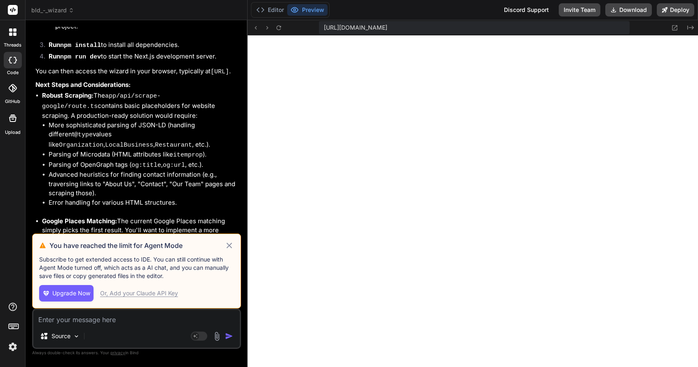
click at [123, 290] on div "Or, Add your Claude API Key" at bounding box center [139, 293] width 78 height 8
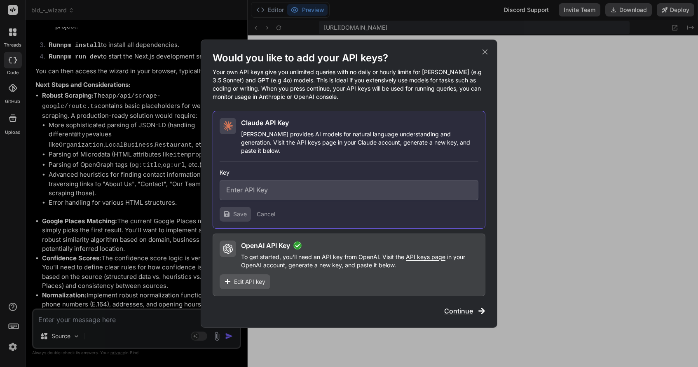
click at [264, 210] on button "Cancel" at bounding box center [266, 214] width 19 height 8
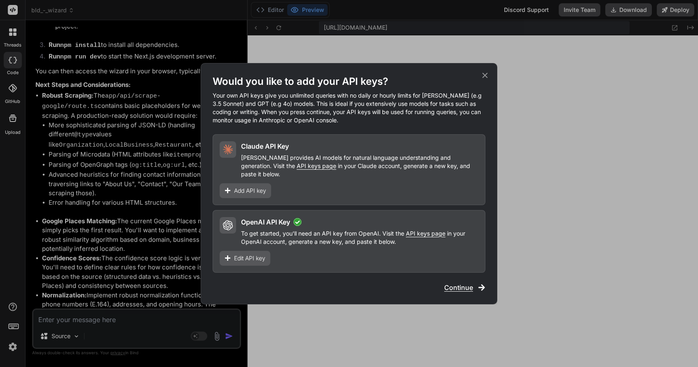
click at [464, 283] on span "Continue" at bounding box center [458, 288] width 29 height 10
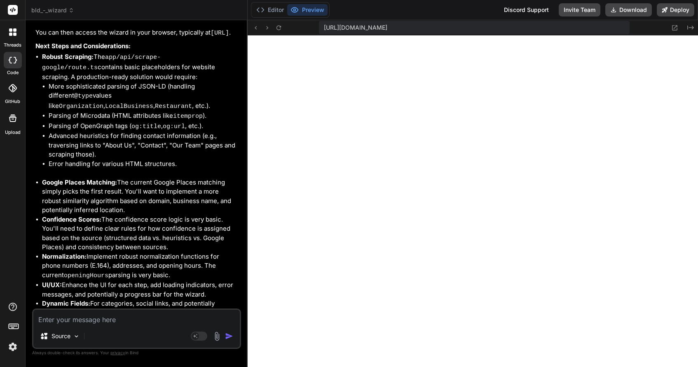
scroll to position [1176, 0]
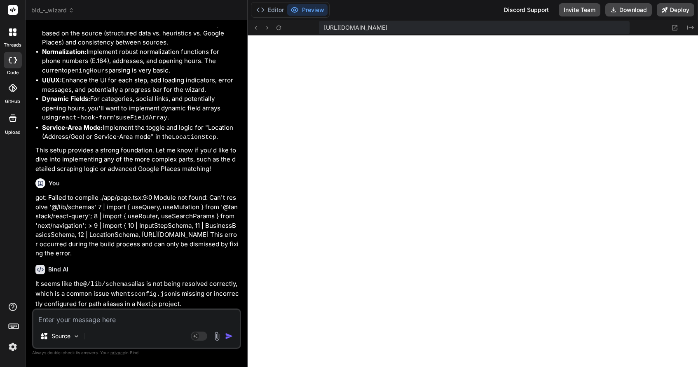
type textarea "x"
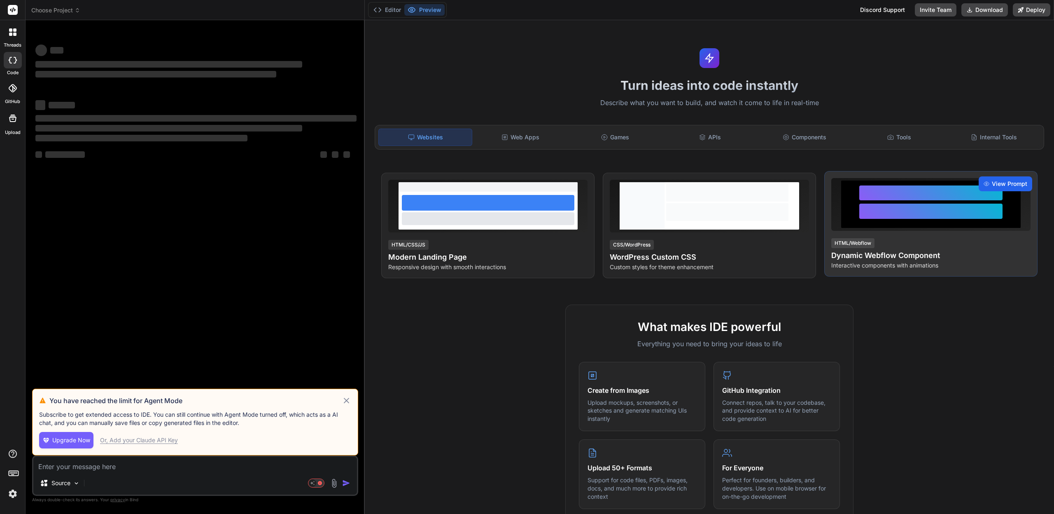
click at [1009, 186] on span "View Prompt" at bounding box center [1009, 184] width 35 height 8
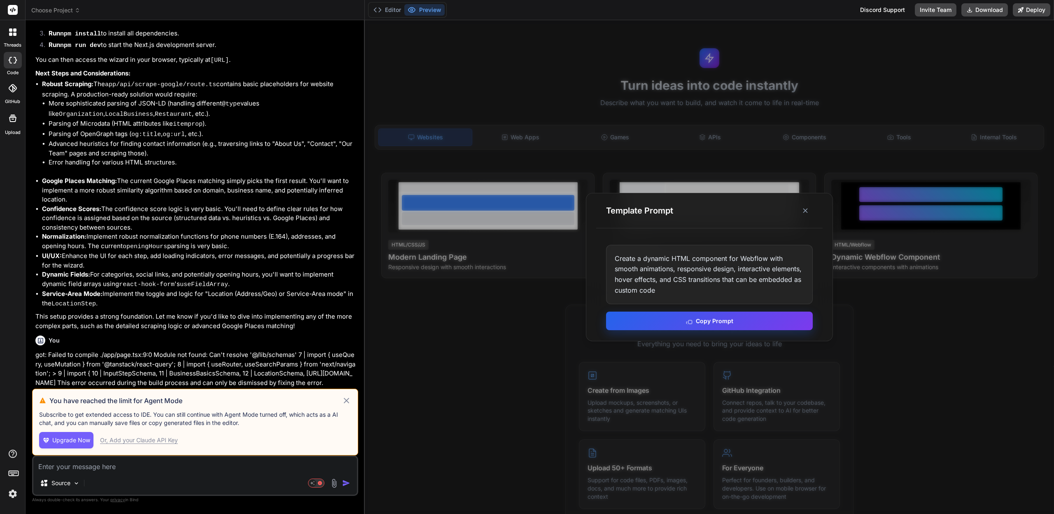
scroll to position [766, 0]
click at [726, 321] on button "Copy Prompt" at bounding box center [709, 320] width 207 height 19
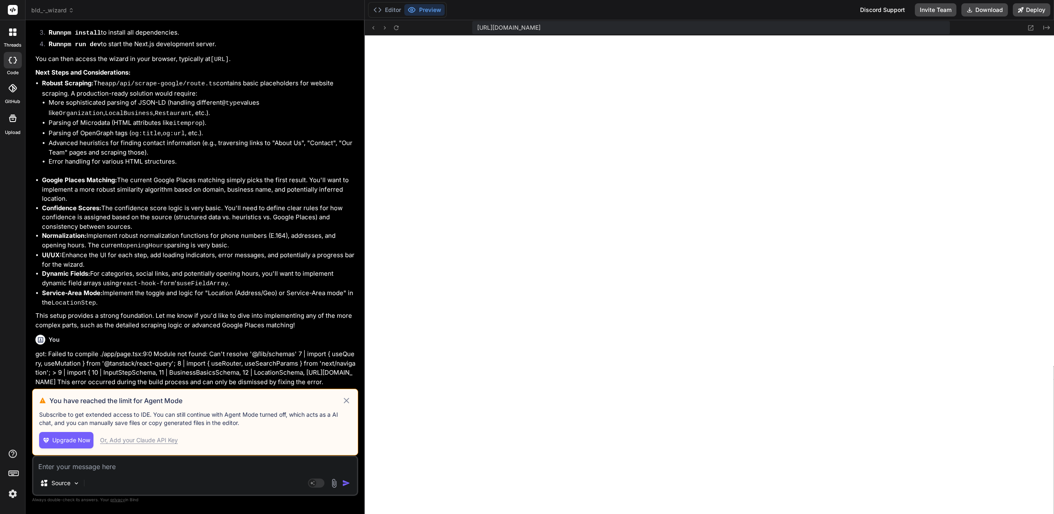
scroll to position [164, 0]
click at [347, 401] on icon at bounding box center [347, 400] width 6 height 6
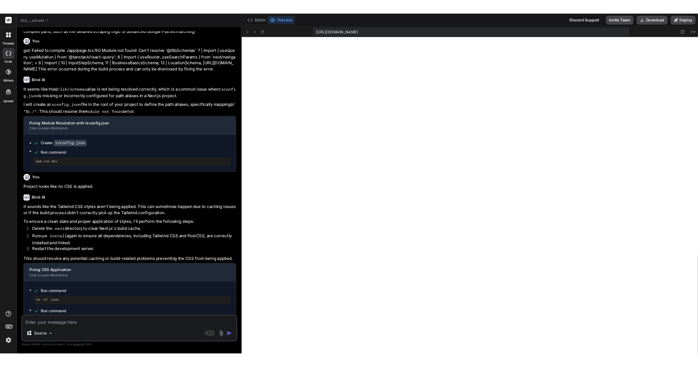
scroll to position [1105, 0]
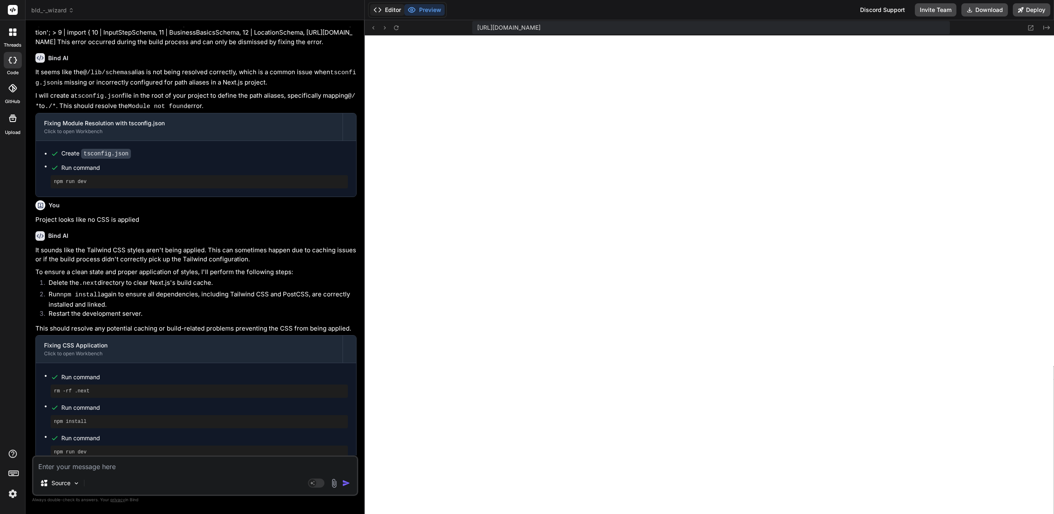
click at [391, 9] on button "Editor" at bounding box center [387, 10] width 34 height 12
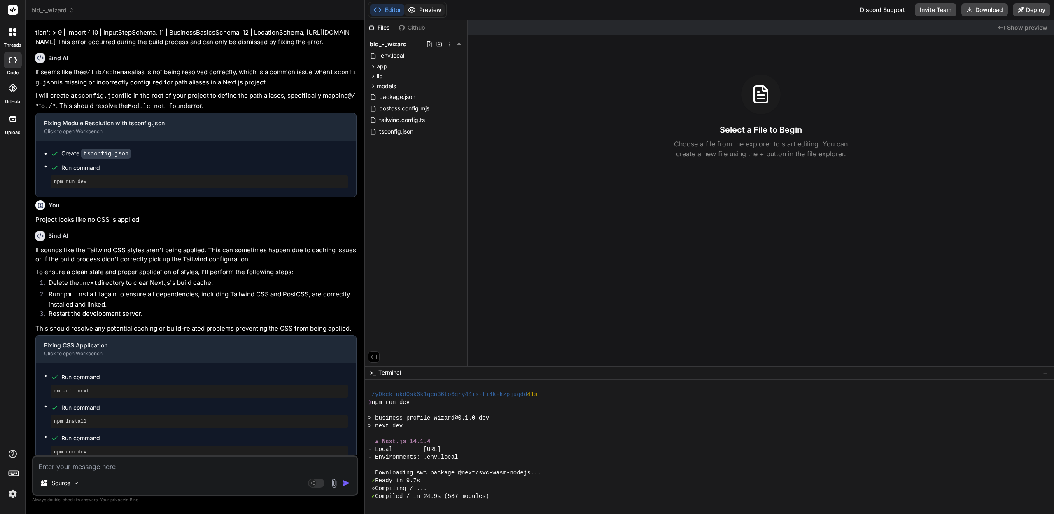
click at [428, 9] on button "Preview" at bounding box center [424, 10] width 40 height 12
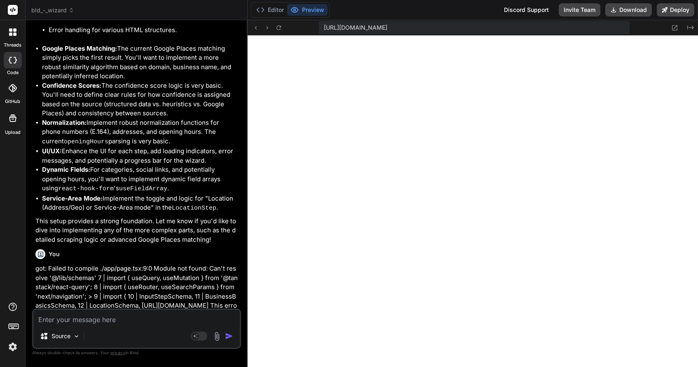
scroll to position [172, 0]
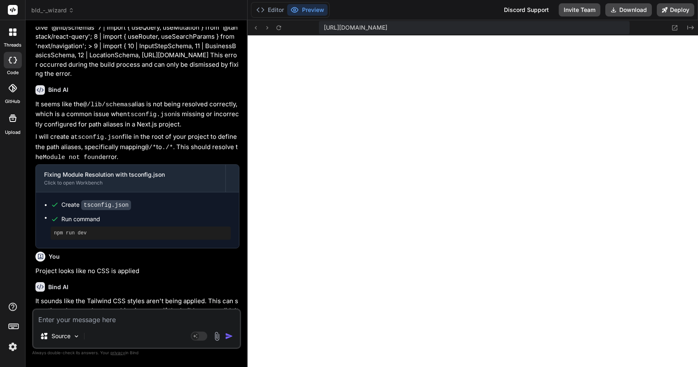
type textarea "x"
click at [48, 9] on span "bld_-_wizard" at bounding box center [52, 10] width 43 height 8
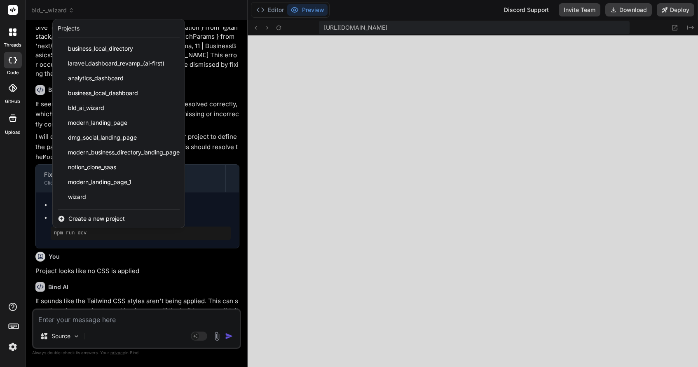
click at [406, 210] on div at bounding box center [349, 183] width 698 height 367
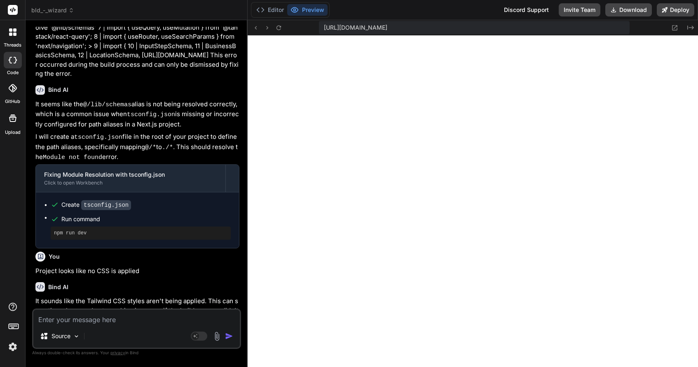
click at [308, 9] on button "Preview" at bounding box center [307, 10] width 40 height 12
click at [274, 8] on button "Editor" at bounding box center [270, 10] width 34 height 12
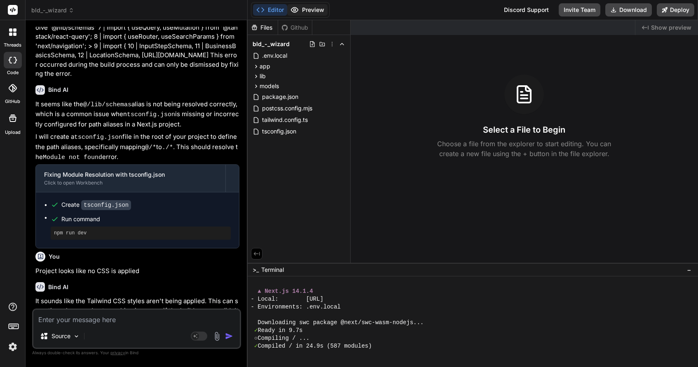
click at [304, 7] on button "Preview" at bounding box center [307, 10] width 40 height 12
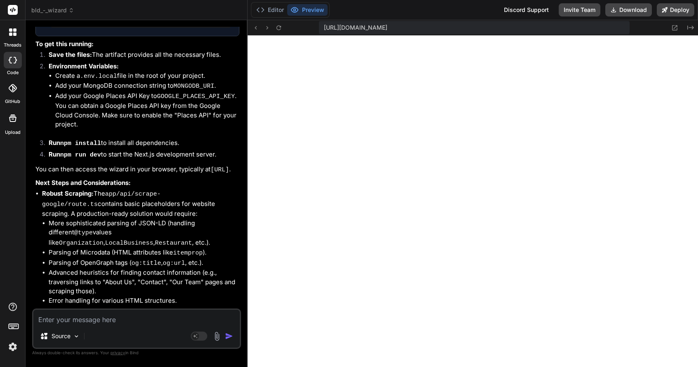
scroll to position [0, 0]
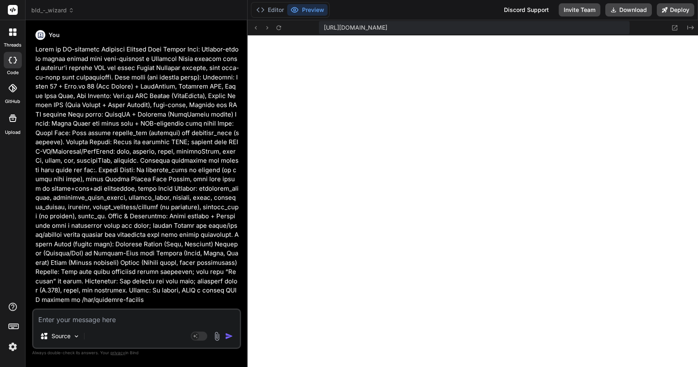
click at [57, 318] on textarea at bounding box center [136, 317] width 206 height 15
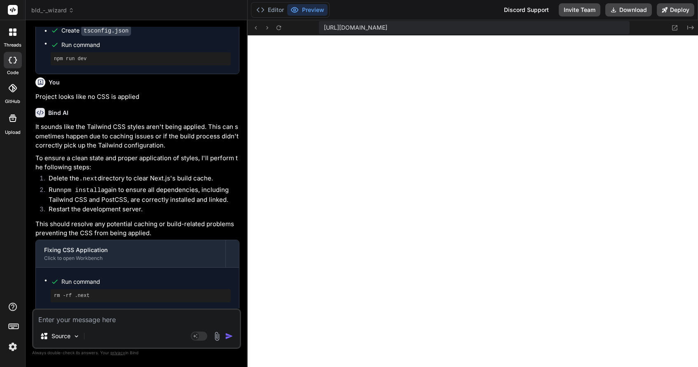
scroll to position [1567, 0]
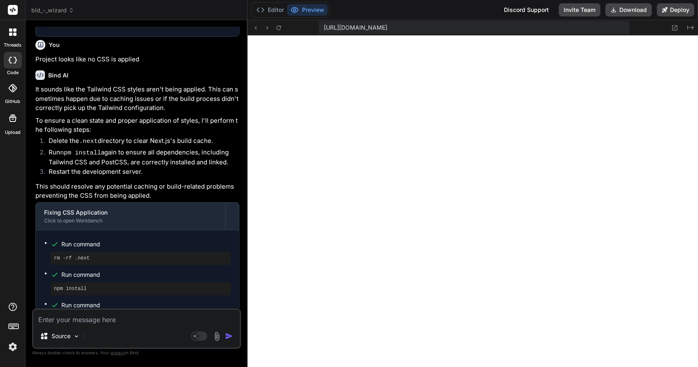
paste textarea "Create a modern landing page with HTML, CSS, and JavaScript featuring smooth sc…"
type textarea "Create a modern landing page with HTML, CSS, and JavaScript featuring smooth sc…"
type textarea "x"
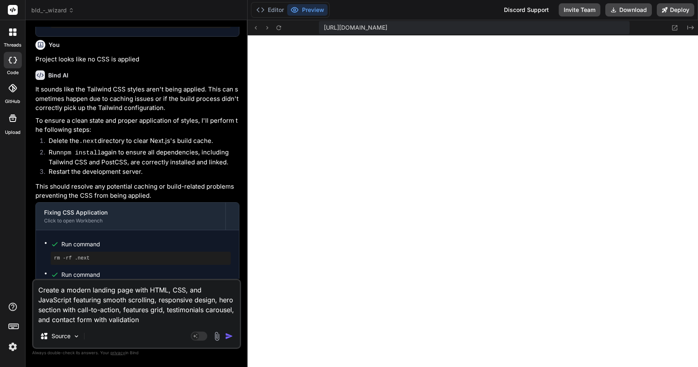
drag, startPoint x: 92, startPoint y: 289, endPoint x: 132, endPoint y: 289, distance: 39.9
click at [132, 289] on textarea "Create a modern landing page with HTML, CSS, and JavaScript featuring smooth sc…" at bounding box center [136, 302] width 206 height 44
type textarea "Create a modern f with HTML, CSS, and JavaScript featuring smooth scrolling, re…"
type textarea "x"
type textarea "Create a modern fo with HTML, CSS, and JavaScript featuring smooth scrolling, r…"
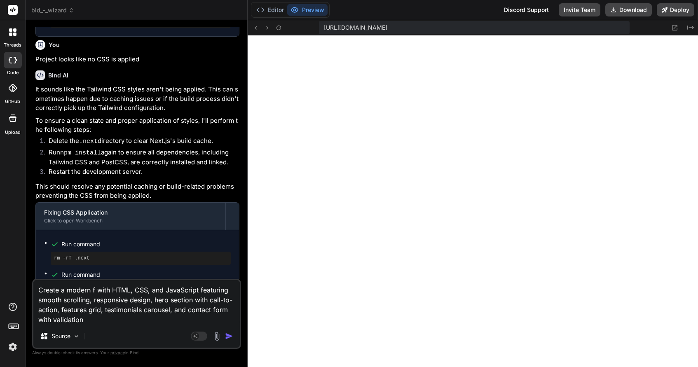
type textarea "x"
type textarea "Create a modern for with HTML, CSS, and JavaScript featuring smooth scrolling, …"
type textarea "x"
type textarea "Create a modern form with HTML, CSS, and JavaScript featuring smooth scrolling,…"
type textarea "x"
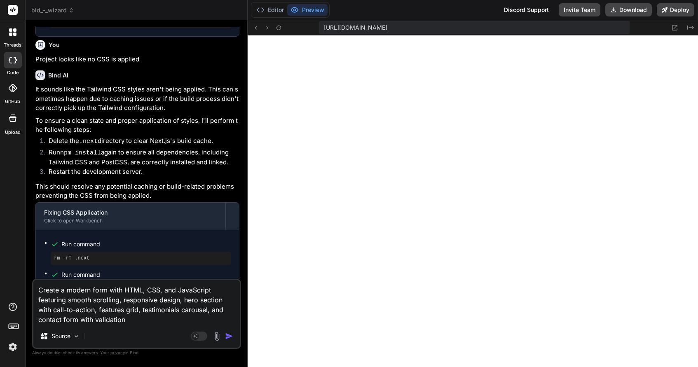
click at [63, 290] on textarea "Create a modern form with HTML, CSS, and JavaScript featuring smooth scrolling,…" at bounding box center [136, 302] width 206 height 44
type textarea "Create modern form with HTML, CSS, and JavaScript featuring smooth scrolling, r…"
type textarea "x"
type textarea "Create modern form with HTML, CSS, and JavaScript featuring smooth scrolling, r…"
type textarea "x"
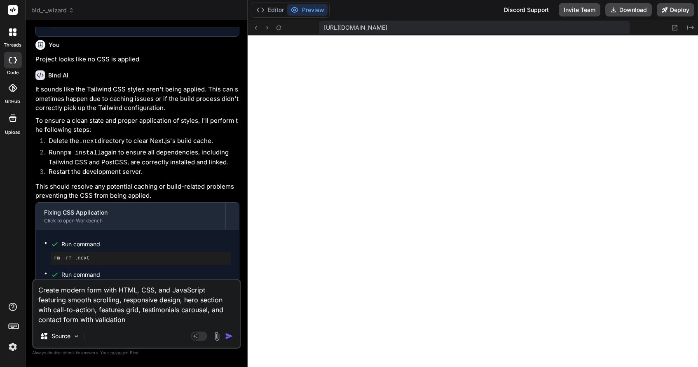
drag, startPoint x: 171, startPoint y: 311, endPoint x: 131, endPoint y: 319, distance: 41.1
click at [131, 319] on textarea "Create modern form with HTML, CSS, and JavaScript featuring smooth scrolling, r…" at bounding box center [136, 302] width 206 height 44
drag, startPoint x: 104, startPoint y: 309, endPoint x: 118, endPoint y: 334, distance: 28.0
click at [118, 334] on div "Create modern form with HTML, CSS, and JavaScript featuring smooth scrolling, r…" at bounding box center [136, 314] width 209 height 70
type textarea "Create modern form with HTML, CSS, and JavaScript featuring smooth scrolling, r…"
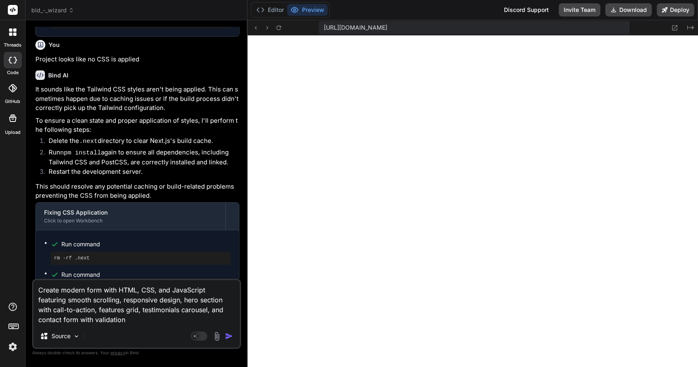
type textarea "x"
type textarea "Create modern form with HTML, CSS, and JavaScript featuring smooth scrolling, r…"
type textarea "x"
type textarea "Create modern form with HTML, CSS, and JavaScript featuring smooth scrolling, r…"
type textarea "x"
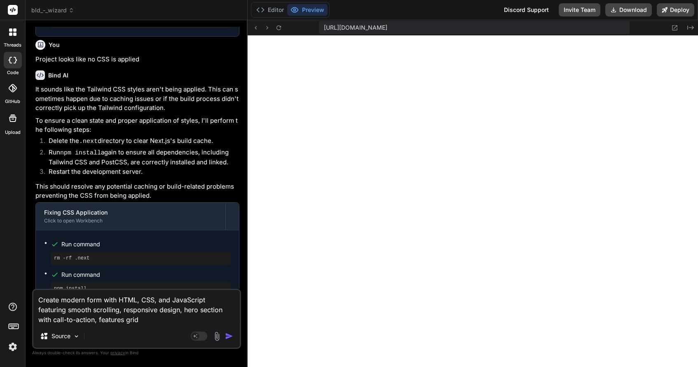
type textarea "Create modern form with HTML, CSS, and JavaScript featuring smooth scrolling, r…"
type textarea "x"
click at [38, 299] on textarea "Create modern form with HTML, CSS, and JavaScript featuring smooth scrolling, r…" at bounding box center [136, 307] width 206 height 35
type textarea "nCreate modern form with HTML, CSS, and JavaScript featuring smooth scrolling, …"
type textarea "x"
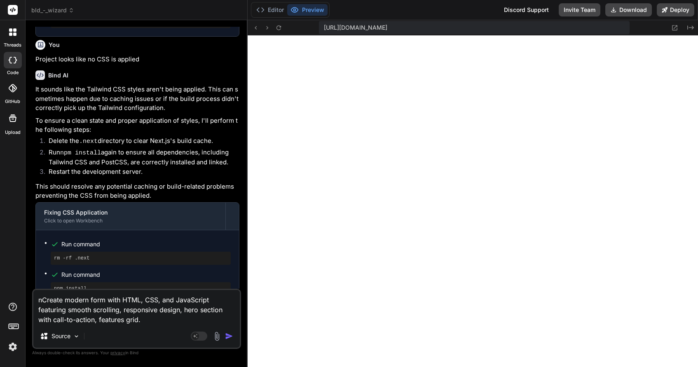
type textarea "noCreate modern form with HTML, CSS, and JavaScript featuring smooth scrolling,…"
type textarea "x"
type textarea "nowCreate modern form with HTML, CSS, and JavaScript featuring smooth scrolling…"
type textarea "x"
type textarea "now,Create modern form with HTML, CSS, and JavaScript featuring smooth scrollin…"
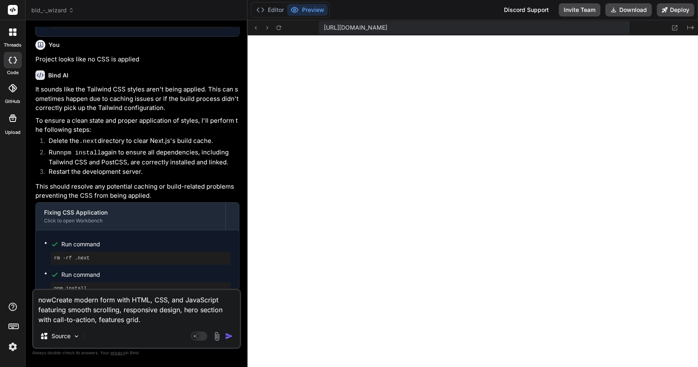
type textarea "x"
type textarea "now, Create modern form with HTML, CSS, and JavaScript featuring smooth scrolli…"
type textarea "x"
type textarea "now, Create modern form with HTML, CSS, and JavaScript featuring smooth scrolli…"
click at [229, 336] on img "button" at bounding box center [229, 336] width 8 height 8
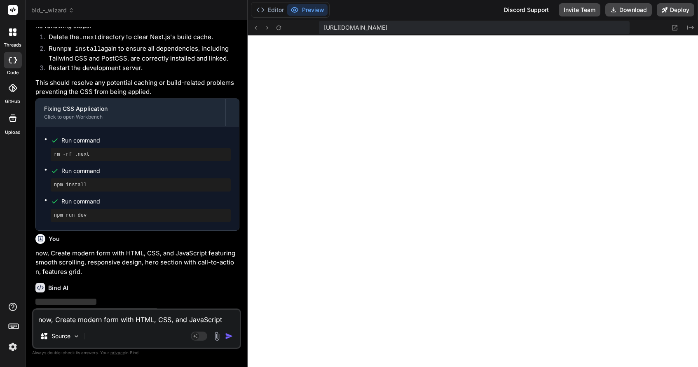
scroll to position [1671, 0]
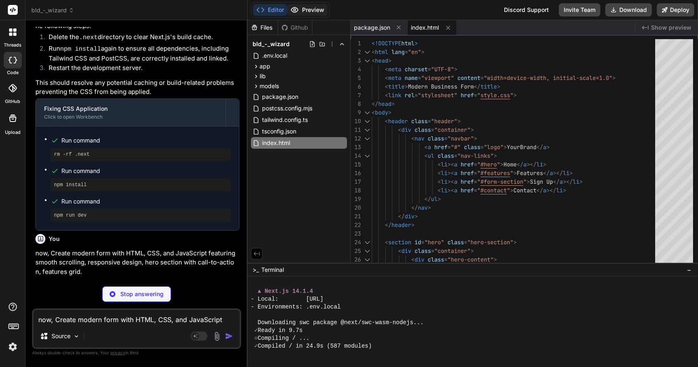
click at [311, 9] on button "Preview" at bounding box center [307, 10] width 40 height 12
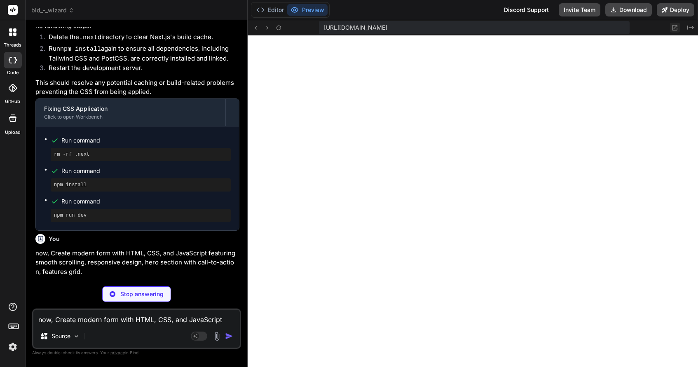
type textarea "x"
type textarea "font-size: 0.9rem; } .nav-links { gap: 0.8rem; } }"
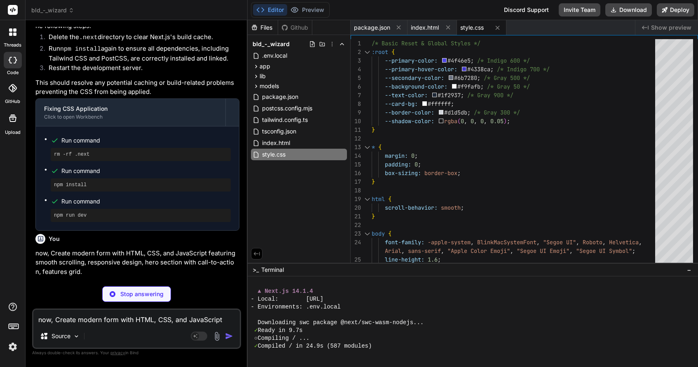
type textarea "x"
type textarea "} });"
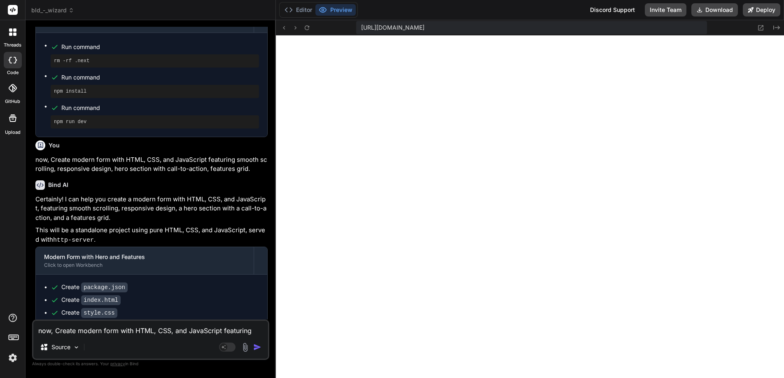
scroll to position [634, 0]
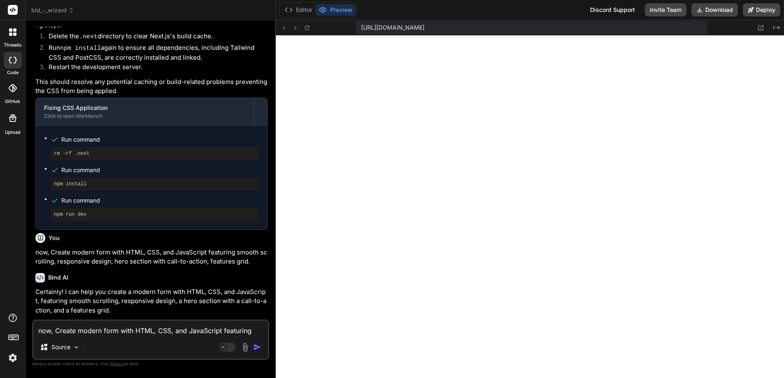
click at [64, 10] on span "bld_-_wizard" at bounding box center [52, 10] width 43 height 8
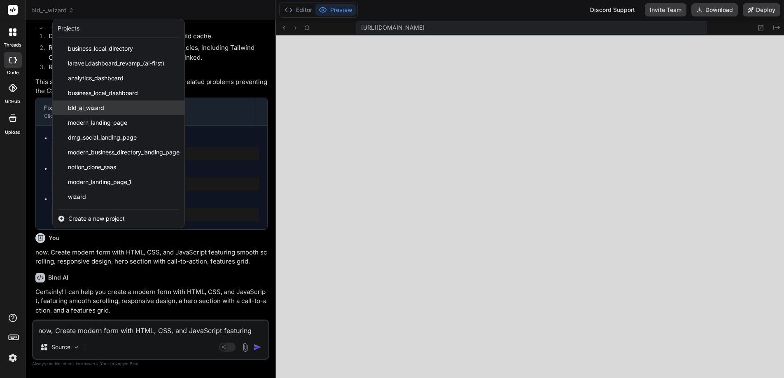
click at [84, 108] on span "bld_ai_wizard" at bounding box center [86, 108] width 36 height 8
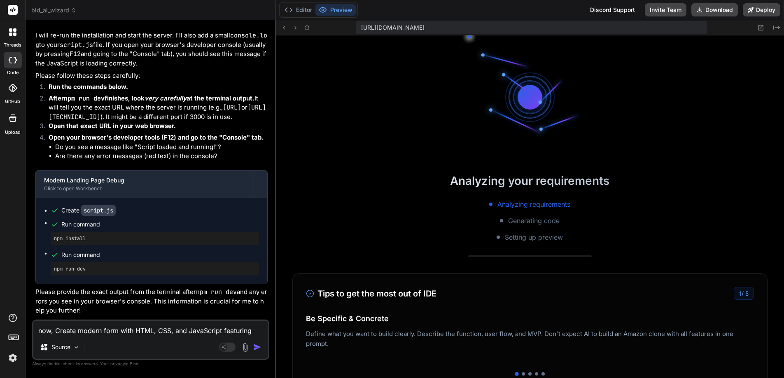
scroll to position [1072, 0]
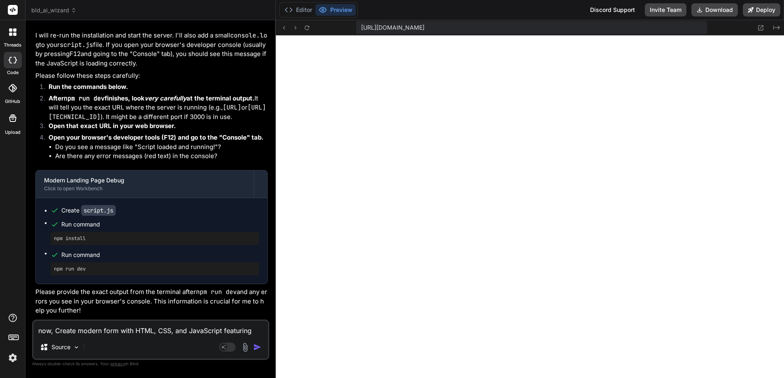
type textarea "x"
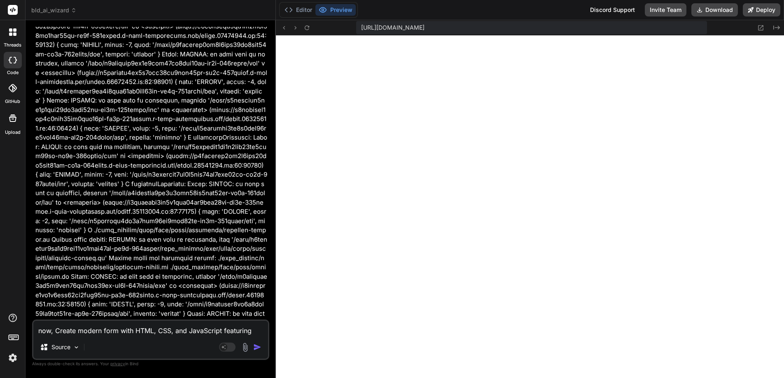
scroll to position [5524, 0]
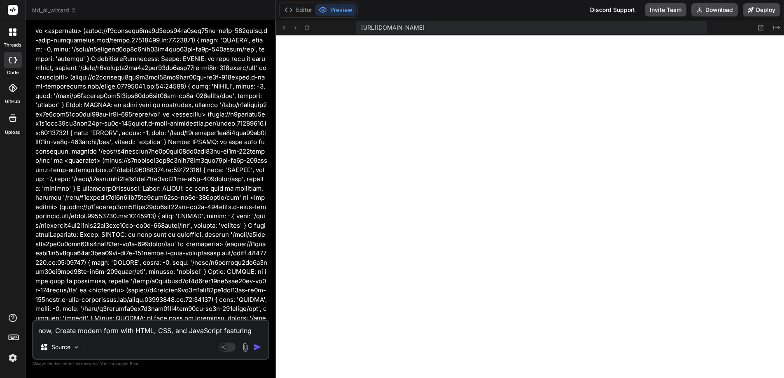
click at [66, 9] on span "bld_ai_wizard" at bounding box center [53, 10] width 45 height 8
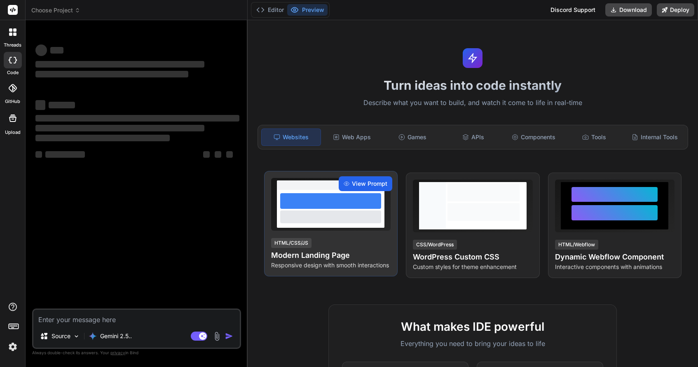
click at [367, 183] on span "View Prompt" at bounding box center [369, 184] width 35 height 8
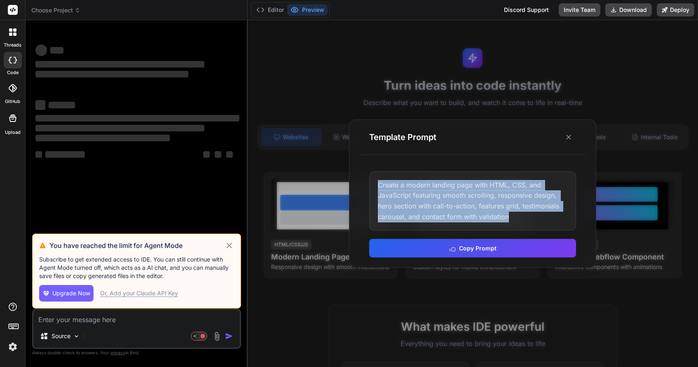
drag, startPoint x: 517, startPoint y: 218, endPoint x: 371, endPoint y: 180, distance: 151.3
click at [371, 180] on div "Create a modern landing page with HTML, CSS, and JavaScript featuring smooth sc…" at bounding box center [472, 200] width 207 height 59
copy div "Create a modern landing page with HTML, CSS, and JavaScript featuring smooth sc…"
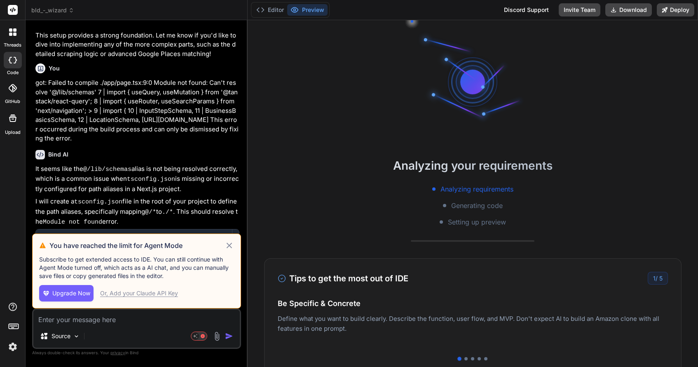
type textarea "x"
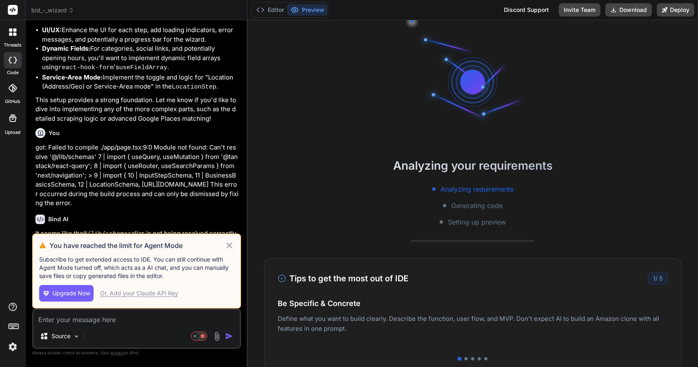
scroll to position [1236, 0]
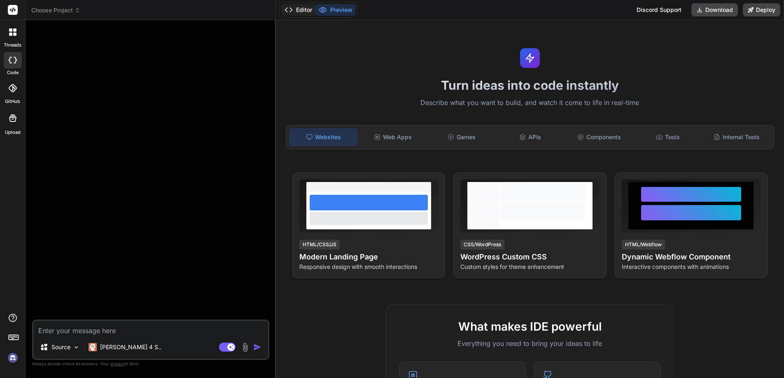
click at [298, 9] on button "Editor" at bounding box center [298, 10] width 34 height 12
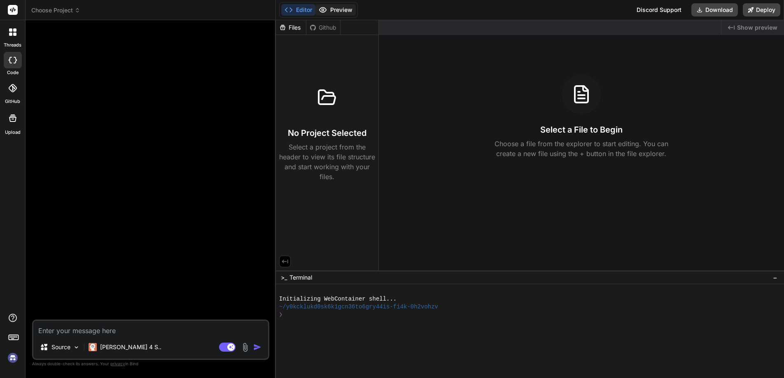
click at [341, 9] on button "Preview" at bounding box center [335, 10] width 40 height 12
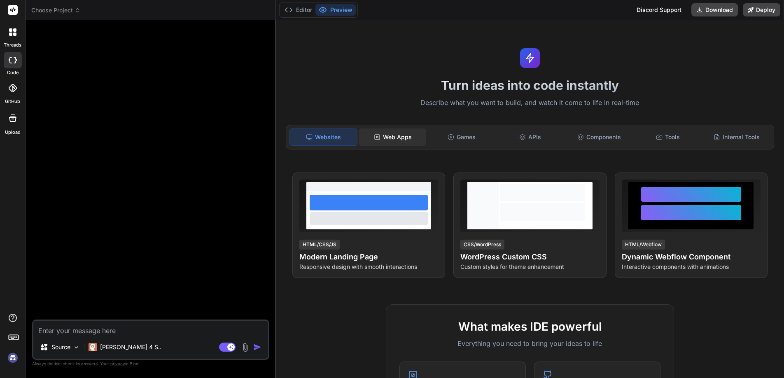
click at [378, 137] on icon at bounding box center [377, 137] width 7 height 7
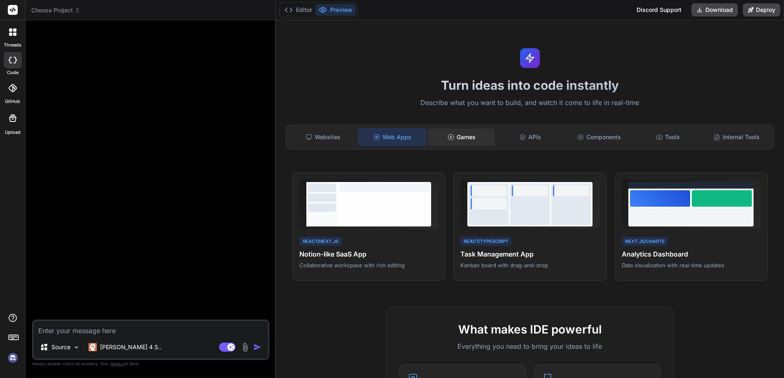
click at [455, 136] on div "Games" at bounding box center [461, 136] width 67 height 17
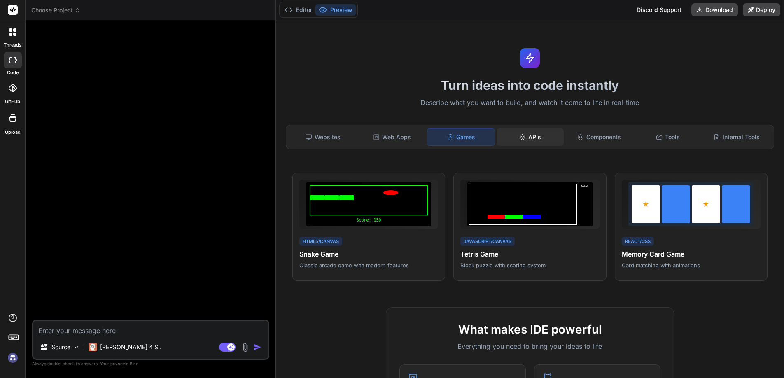
click at [525, 136] on div "APIs" at bounding box center [530, 136] width 67 height 17
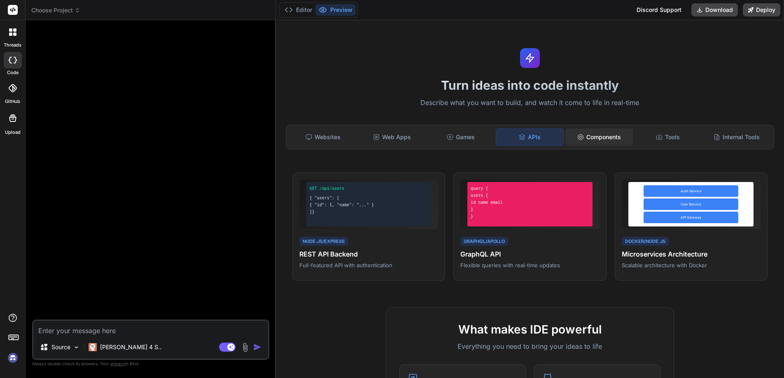
click at [587, 136] on div "Components" at bounding box center [598, 136] width 67 height 17
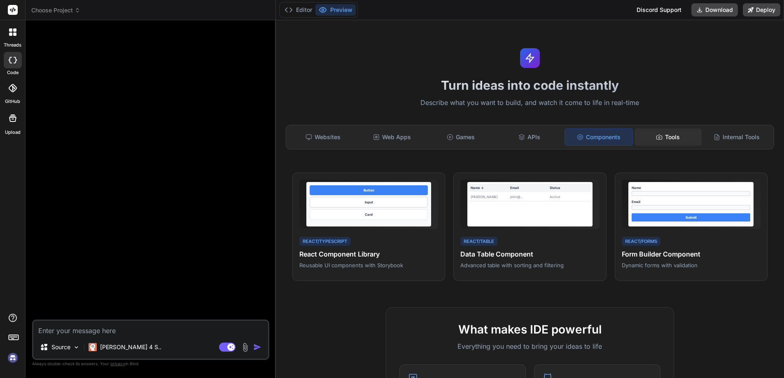
click at [662, 135] on div "Tools" at bounding box center [668, 136] width 67 height 17
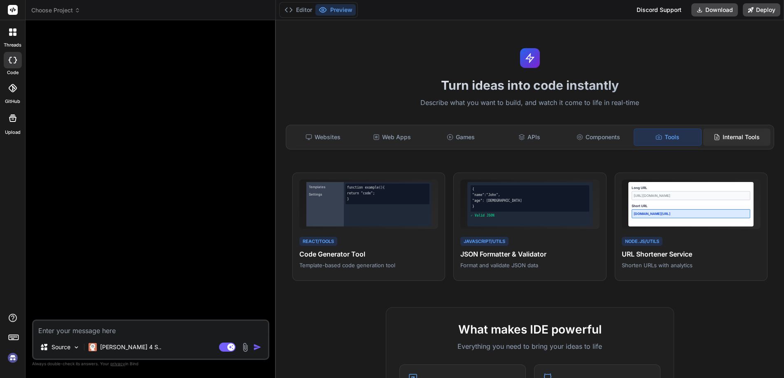
click at [725, 136] on div "Internal Tools" at bounding box center [736, 136] width 67 height 17
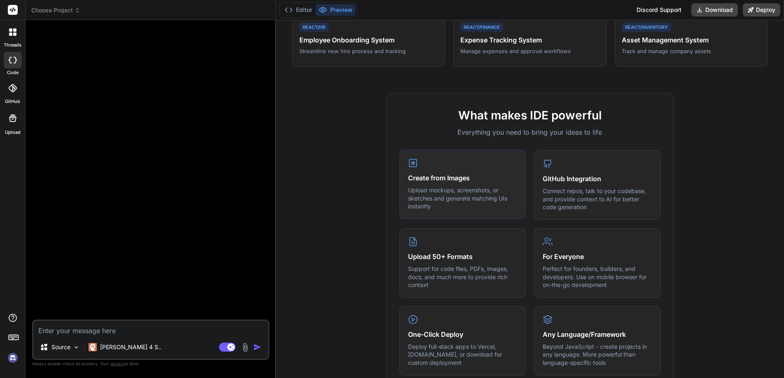
scroll to position [268, 0]
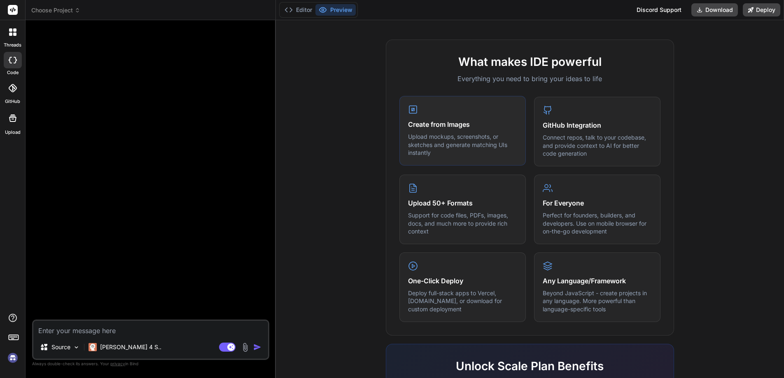
click at [432, 125] on h4 "Create from Images" at bounding box center [462, 124] width 109 height 10
click at [583, 127] on h4 "GitHub Integration" at bounding box center [597, 124] width 109 height 10
drag, startPoint x: 444, startPoint y: 189, endPoint x: 567, endPoint y: 192, distance: 122.8
click at [445, 189] on div "Upload 50+ Formats Support for code files, PDFs, images, docs, and much more to…" at bounding box center [462, 210] width 126 height 70
click at [603, 194] on div "For Everyone Perfect for founders, builders, and developers. Use on mobile brow…" at bounding box center [597, 209] width 126 height 70
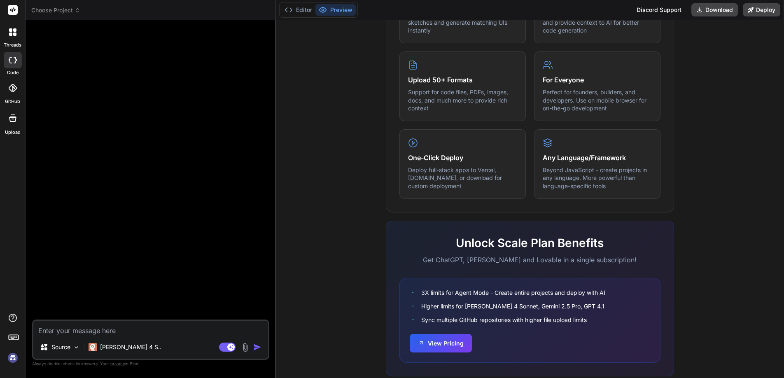
scroll to position [411, 0]
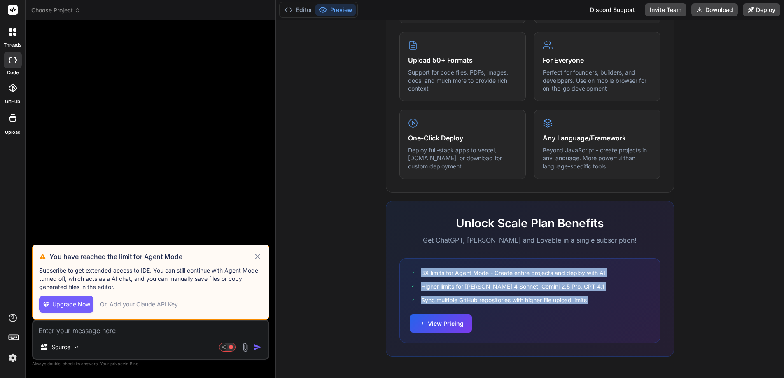
drag, startPoint x: 417, startPoint y: 271, endPoint x: 616, endPoint y: 304, distance: 201.2
click at [619, 304] on div "3X limits for Agent Mode - Create entire projects and deploy with AI Higher lim…" at bounding box center [529, 300] width 261 height 85
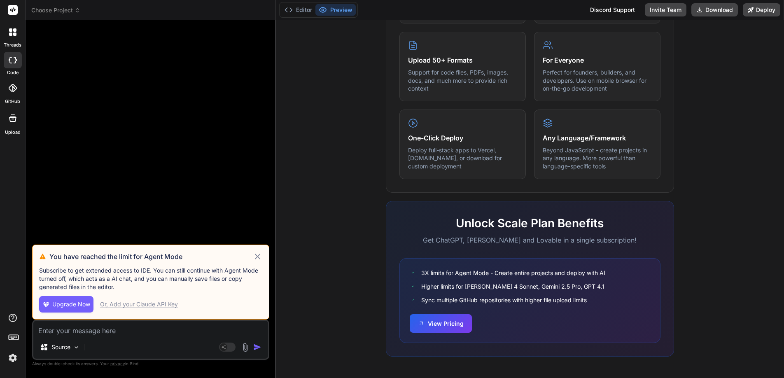
click at [258, 255] on icon at bounding box center [257, 257] width 9 height 10
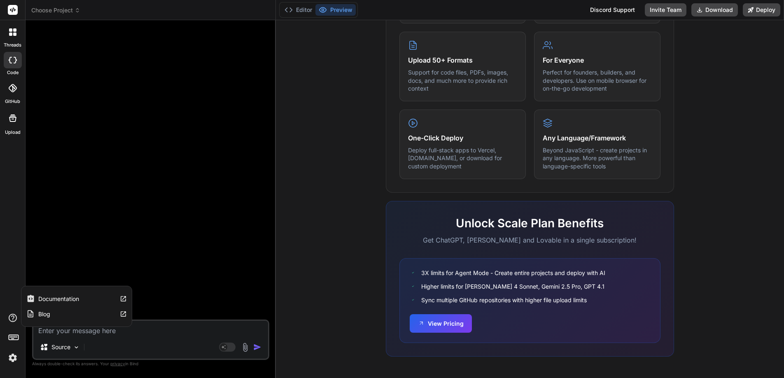
click at [48, 313] on label "Blog" at bounding box center [44, 314] width 12 height 8
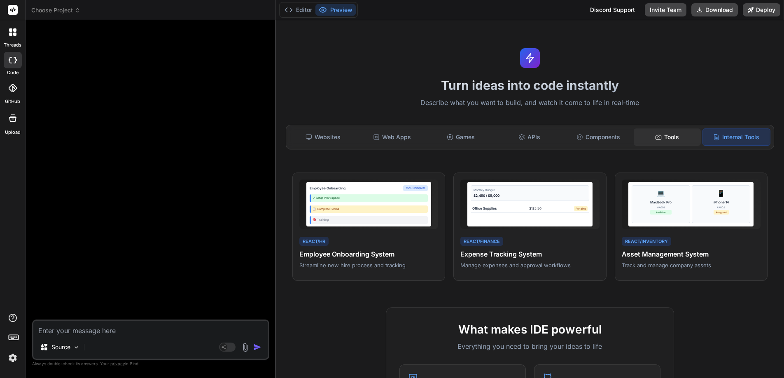
click at [670, 134] on div "Tools" at bounding box center [667, 136] width 67 height 17
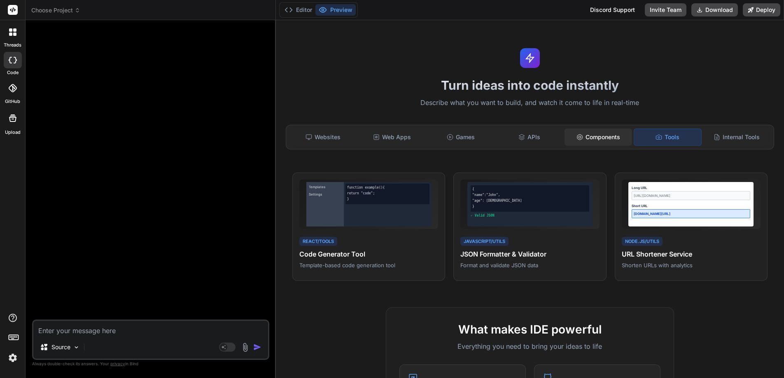
click at [577, 138] on icon at bounding box center [580, 137] width 7 height 7
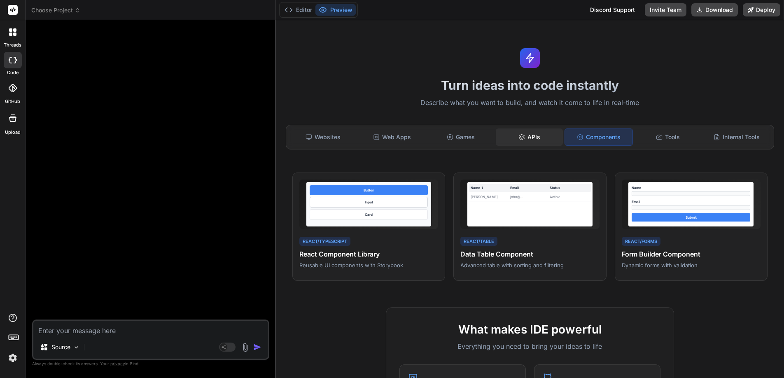
click at [540, 138] on div "APIs" at bounding box center [529, 136] width 67 height 17
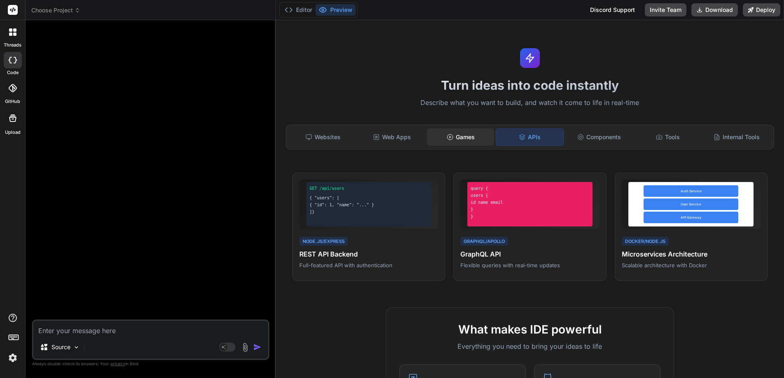
click at [464, 135] on div "Games" at bounding box center [460, 136] width 67 height 17
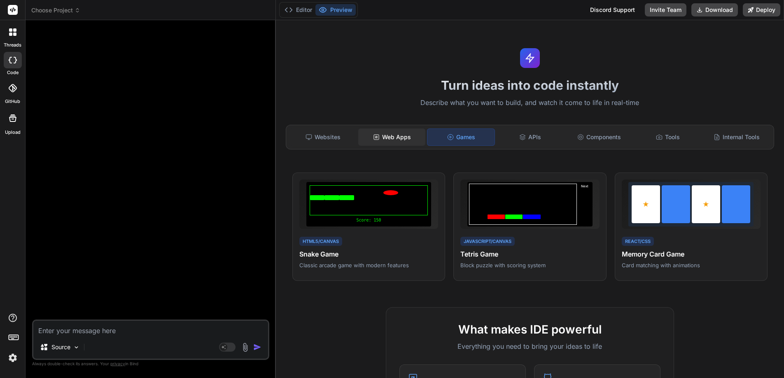
click at [388, 135] on div "Web Apps" at bounding box center [391, 136] width 67 height 17
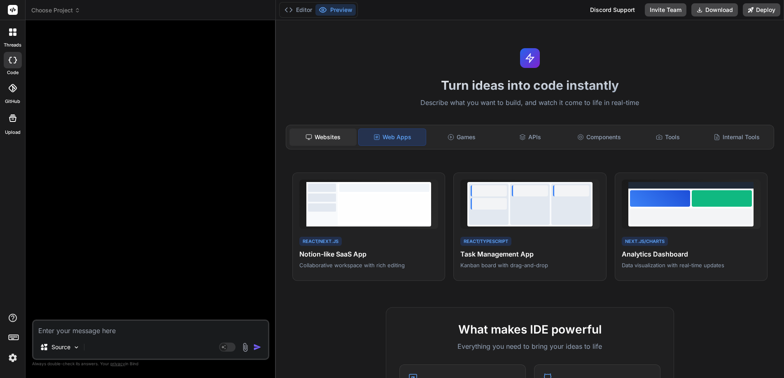
click at [313, 136] on div "Websites" at bounding box center [323, 136] width 67 height 17
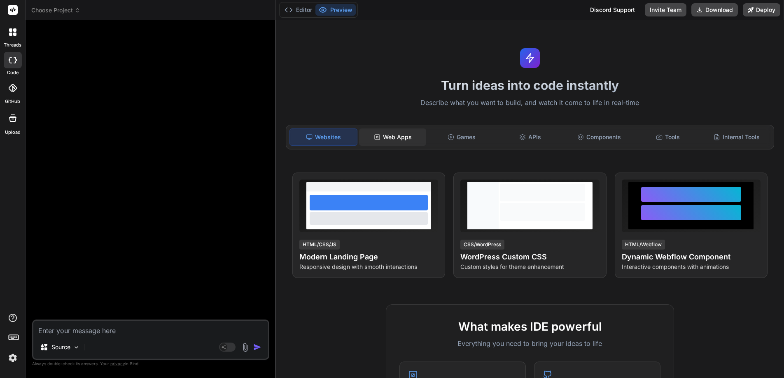
click at [392, 136] on div "Web Apps" at bounding box center [392, 136] width 67 height 17
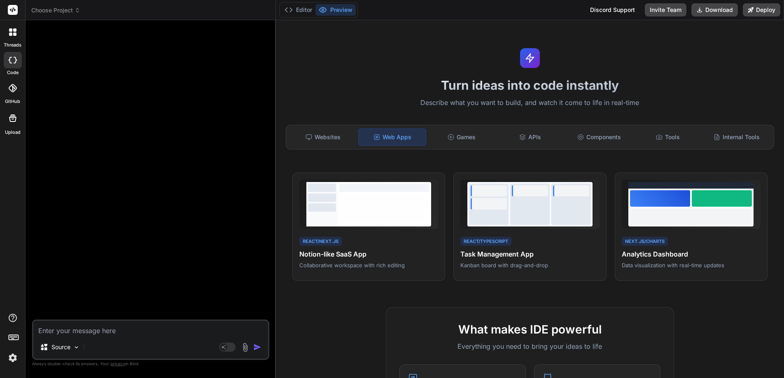
click at [61, 10] on span "Choose Project" at bounding box center [55, 10] width 49 height 8
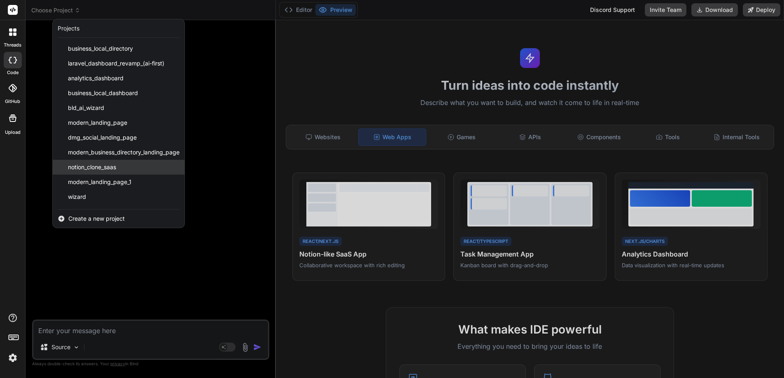
click at [104, 163] on span "notion_clone_saas" at bounding box center [92, 167] width 48 height 8
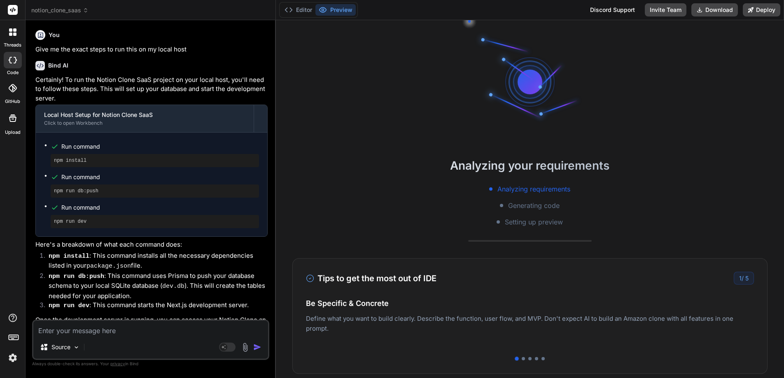
click at [70, 9] on span "notion_clone_saas" at bounding box center [59, 10] width 57 height 8
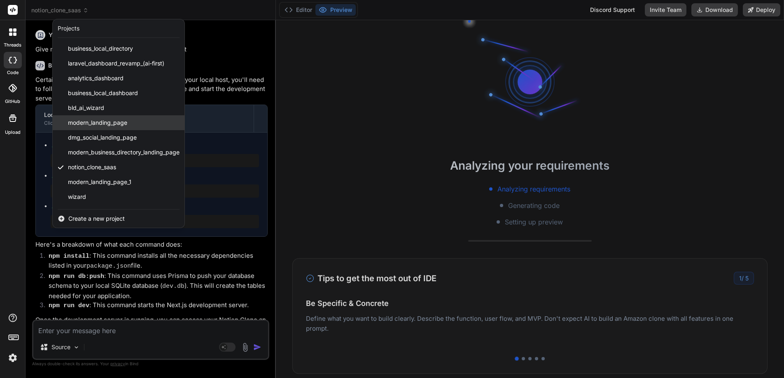
click at [95, 122] on span "modern_landing_page" at bounding box center [97, 123] width 59 height 8
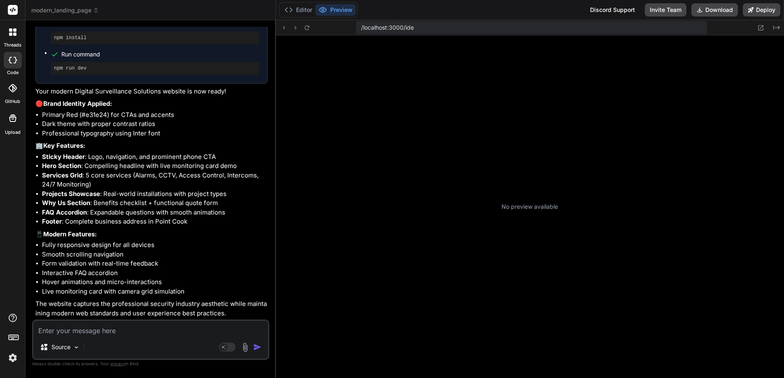
scroll to position [360, 0]
type textarea "x"
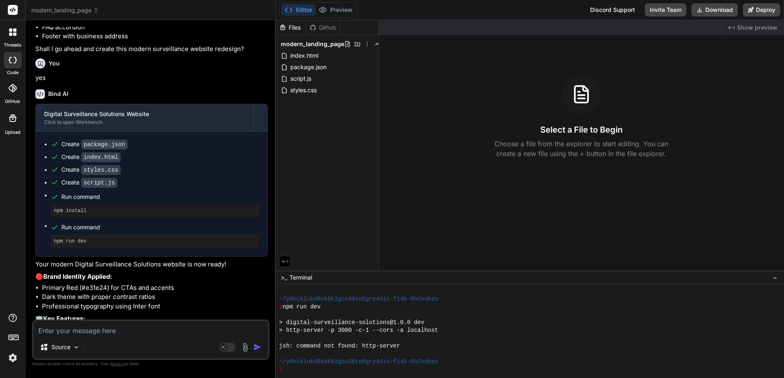
scroll to position [1145, 0]
